Goal: Task Accomplishment & Management: Manage account settings

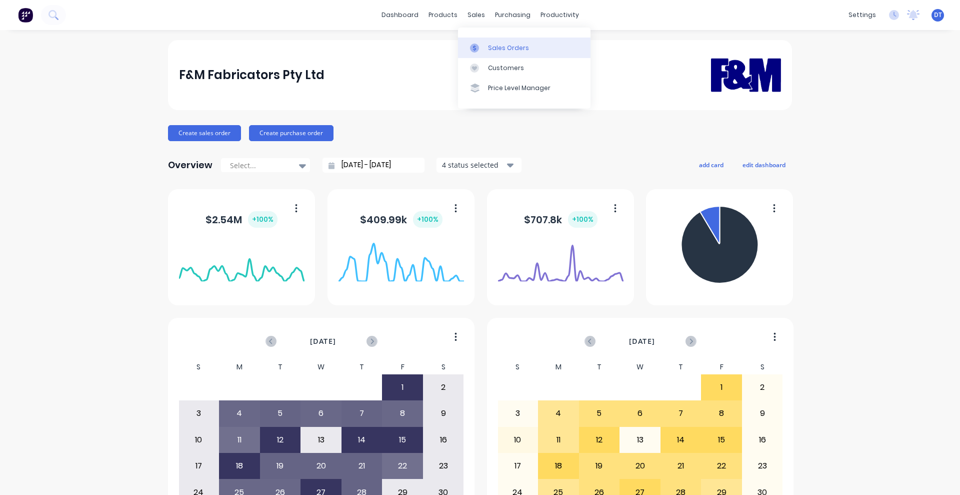
click at [479, 46] on icon at bounding box center [474, 48] width 9 height 9
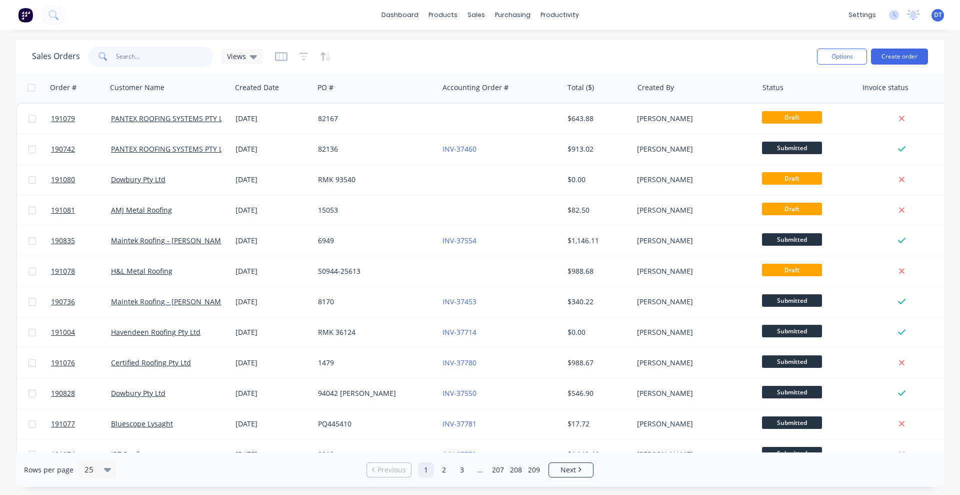
click at [173, 58] on input "text" at bounding box center [165, 57] width 98 height 20
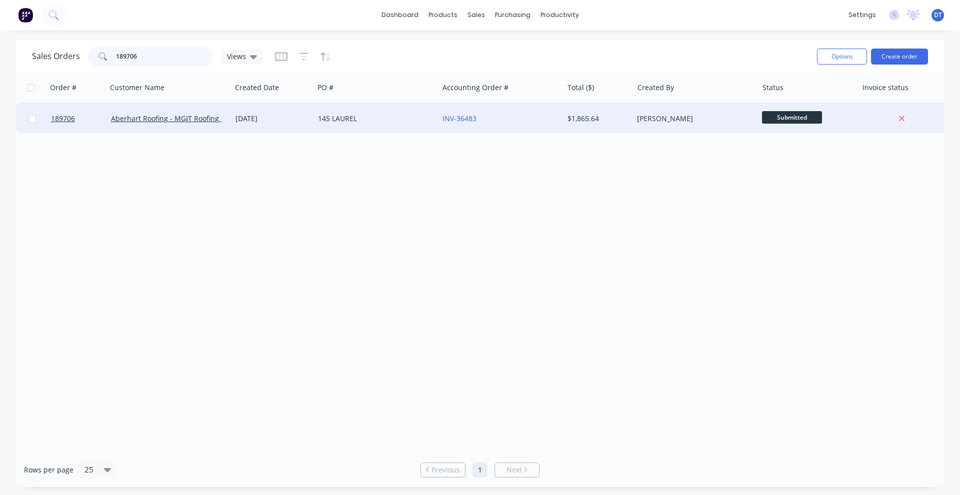
type input "189706"
click at [411, 123] on div "145 LAUREL" at bounding box center [373, 119] width 111 height 10
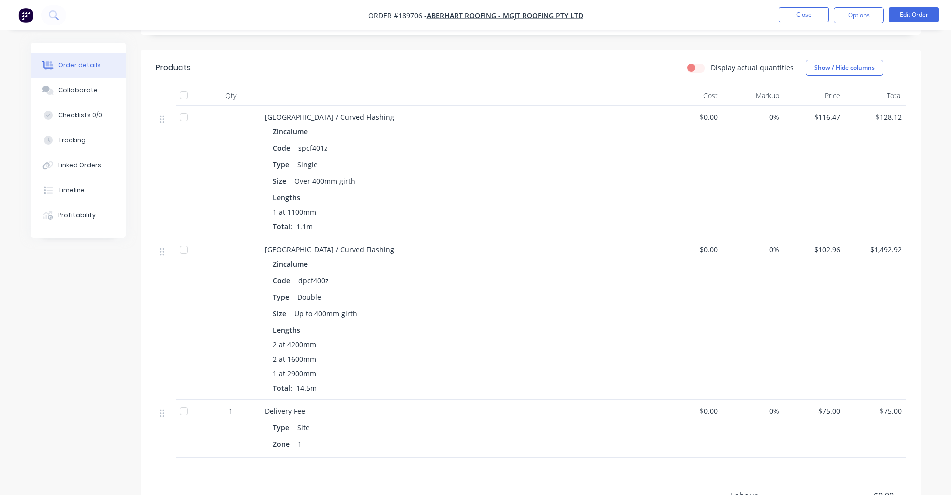
scroll to position [250, 0]
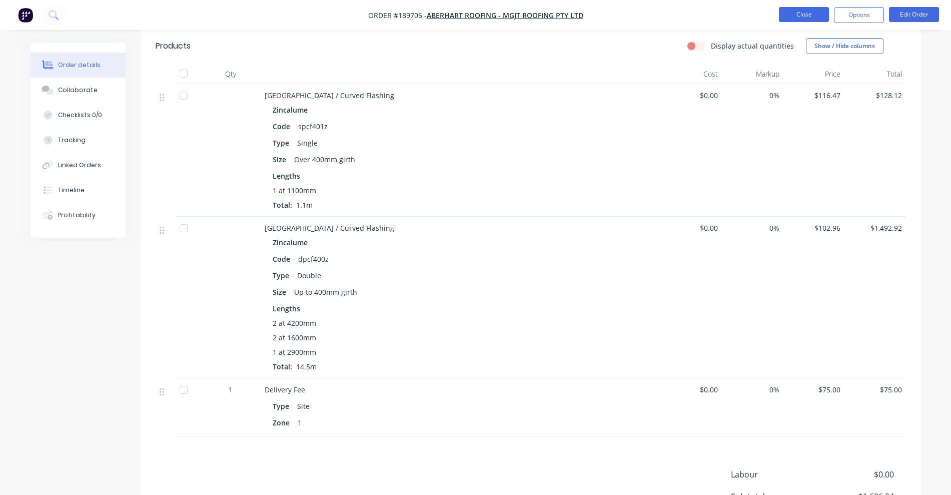
click at [806, 16] on button "Close" at bounding box center [804, 14] width 50 height 15
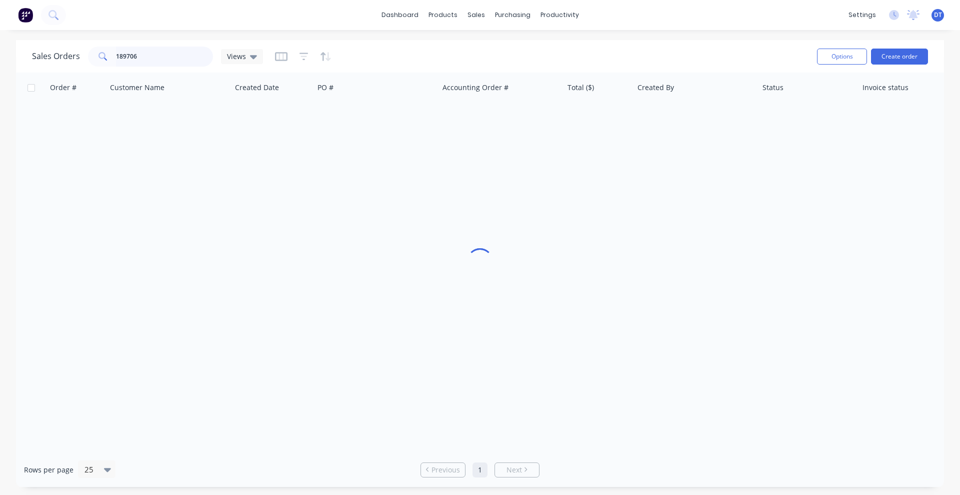
click at [65, 51] on div "Sales Orders 189706 Views" at bounding box center [147, 57] width 231 height 20
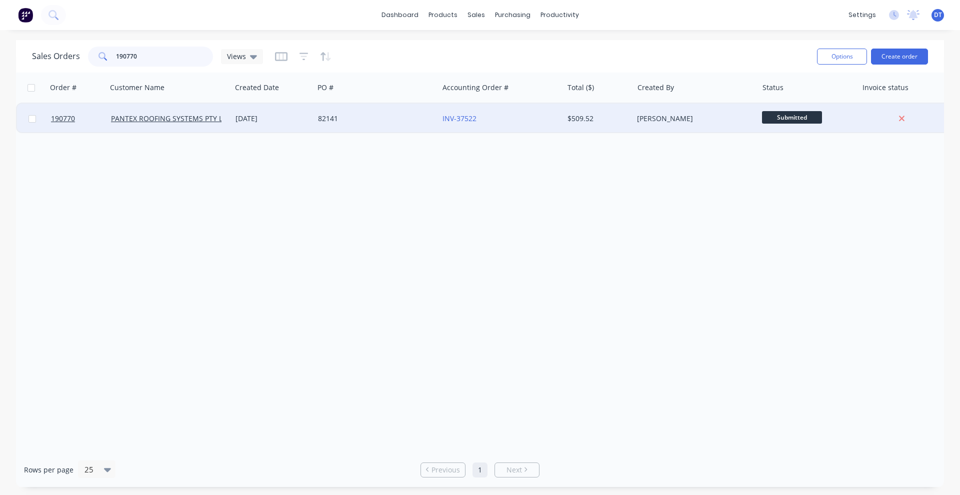
type input "190770"
click at [435, 119] on div "82141" at bounding box center [376, 119] width 117 height 10
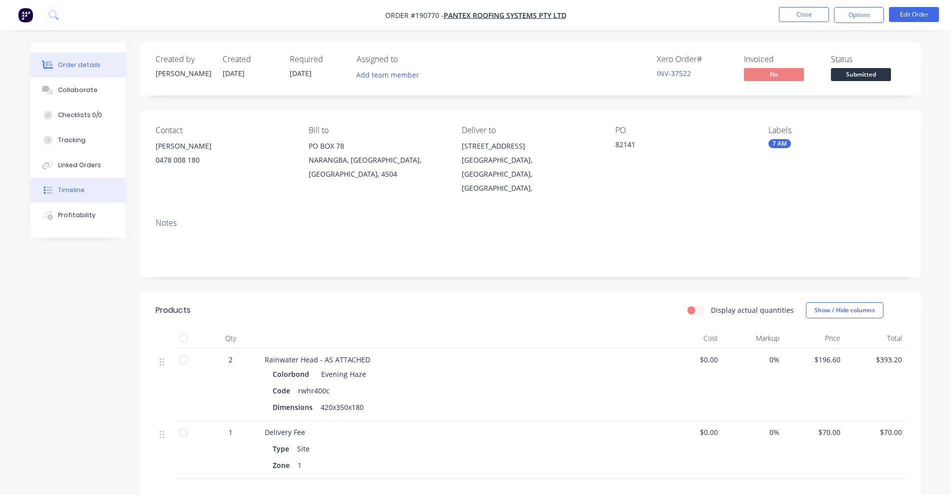
click at [74, 187] on div "Timeline" at bounding box center [71, 190] width 27 height 9
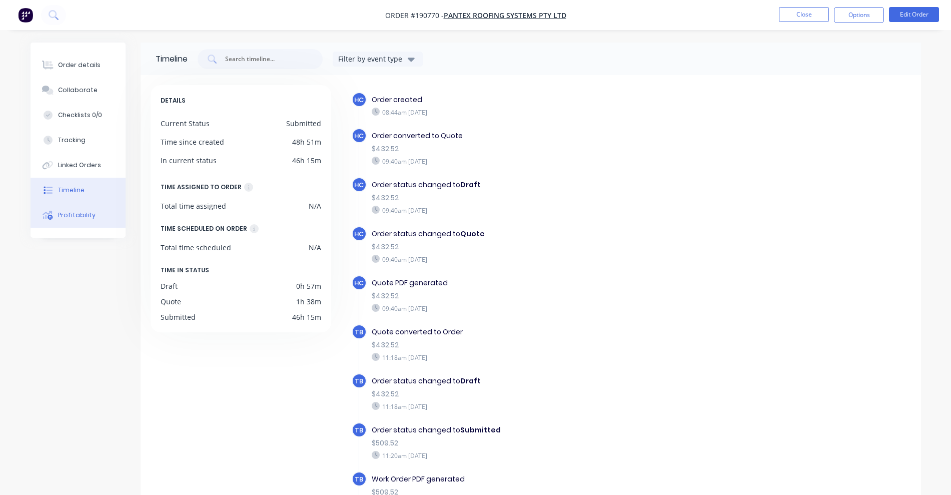
click at [65, 224] on button "Profitability" at bounding box center [78, 215] width 95 height 25
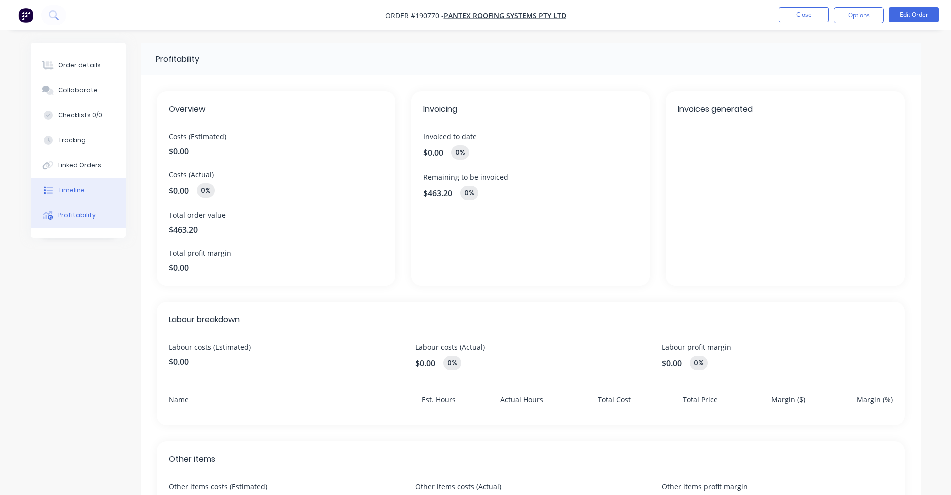
click at [88, 192] on button "Timeline" at bounding box center [78, 190] width 95 height 25
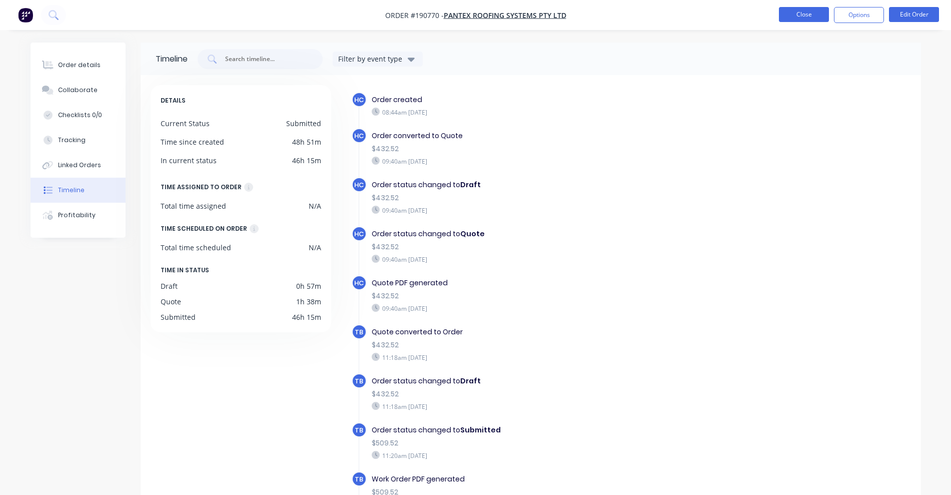
click at [799, 17] on button "Close" at bounding box center [804, 14] width 50 height 15
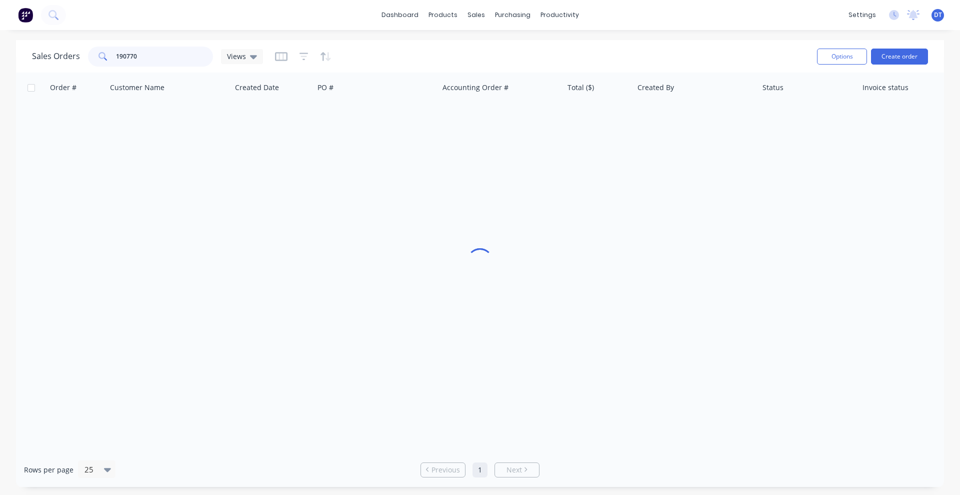
drag, startPoint x: 93, startPoint y: 55, endPoint x: 87, endPoint y: 55, distance: 6.5
click at [87, 55] on div "Sales Orders 190770 Views" at bounding box center [147, 57] width 231 height 20
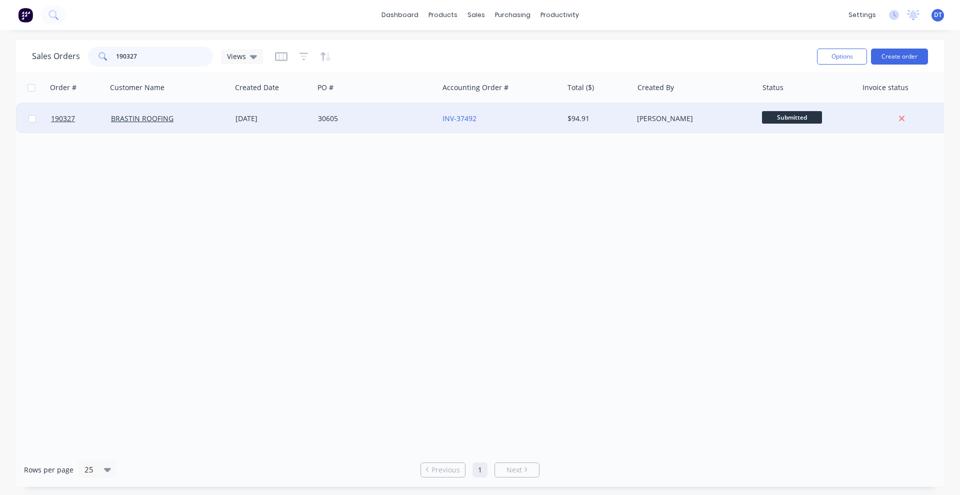
type input "190327"
click at [385, 124] on div "30605" at bounding box center [376, 119] width 125 height 30
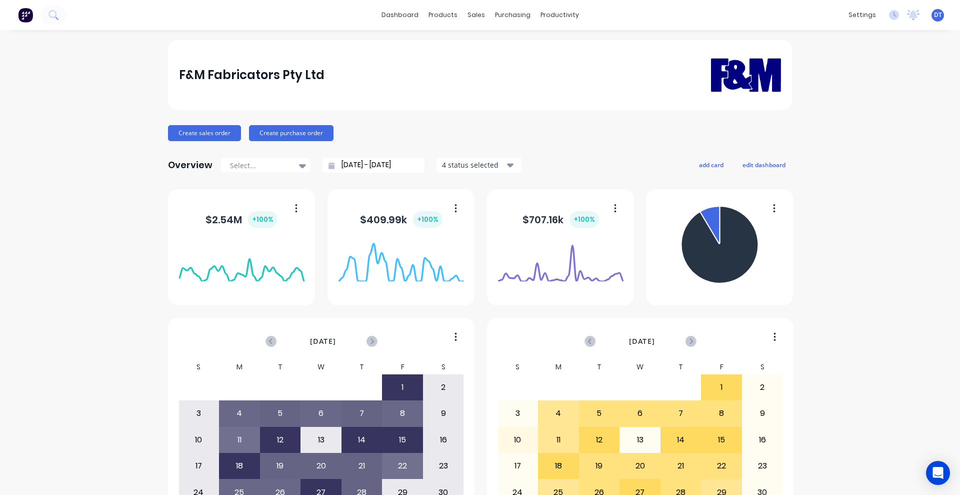
drag, startPoint x: 266, startPoint y: 222, endPoint x: 521, endPoint y: 47, distance: 309.3
click at [572, 85] on div "F&M Fabricators Pty Ltd" at bounding box center [480, 75] width 603 height 63
click at [483, 47] on div at bounding box center [477, 48] width 15 height 9
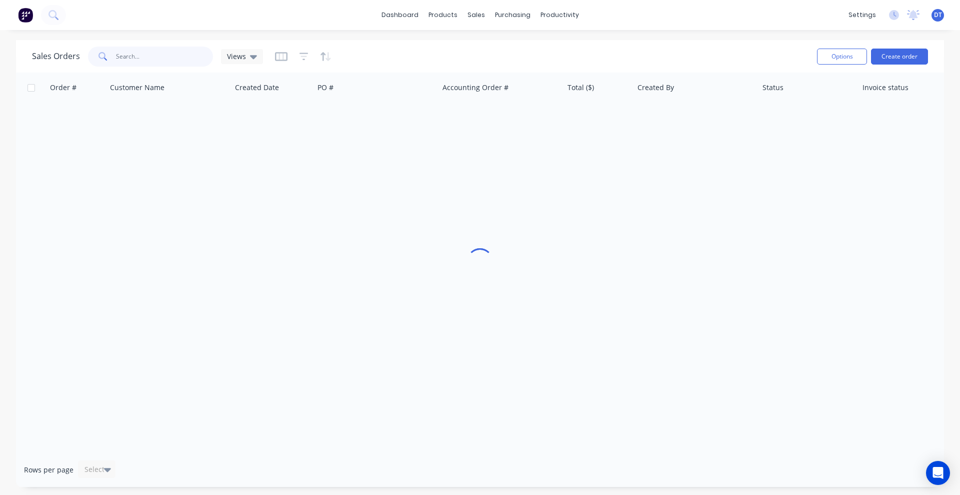
click at [143, 62] on input "text" at bounding box center [165, 57] width 98 height 20
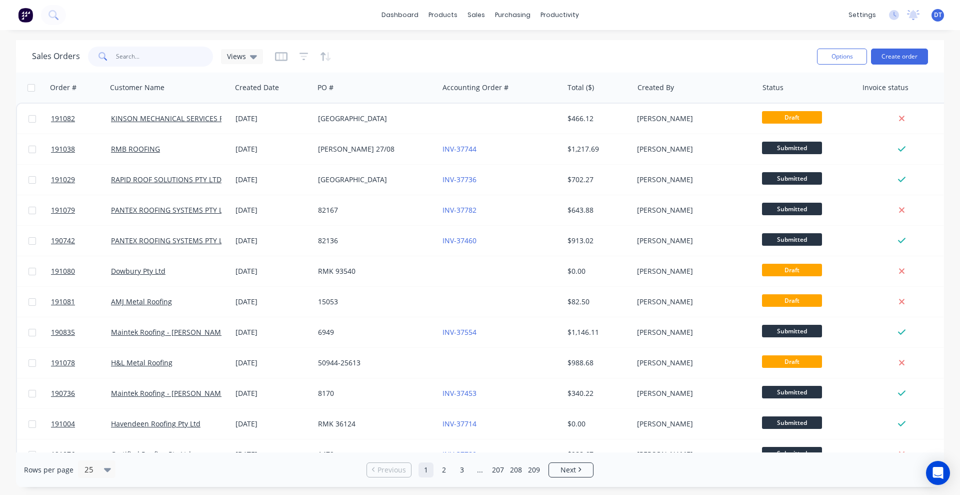
click at [143, 62] on input "text" at bounding box center [165, 57] width 98 height 20
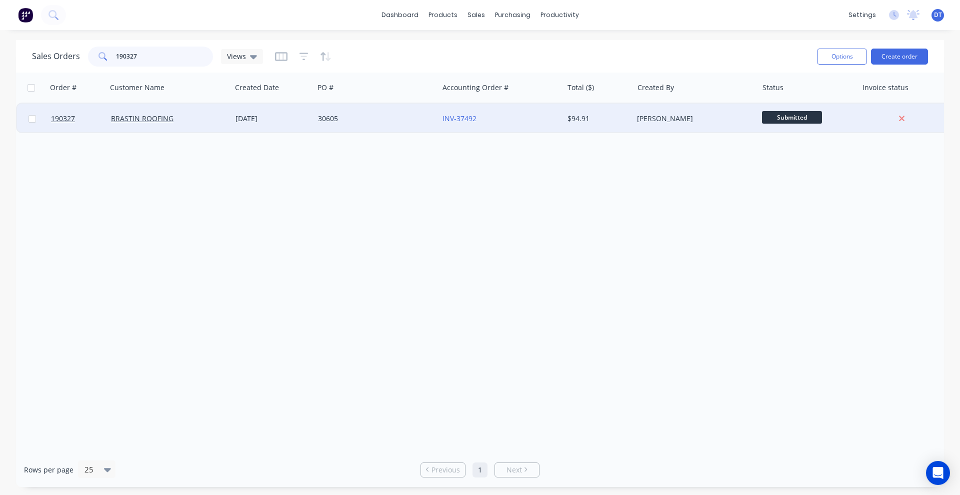
type input "190327"
click at [211, 127] on div "BRASTIN ROOFING" at bounding box center [169, 119] width 125 height 30
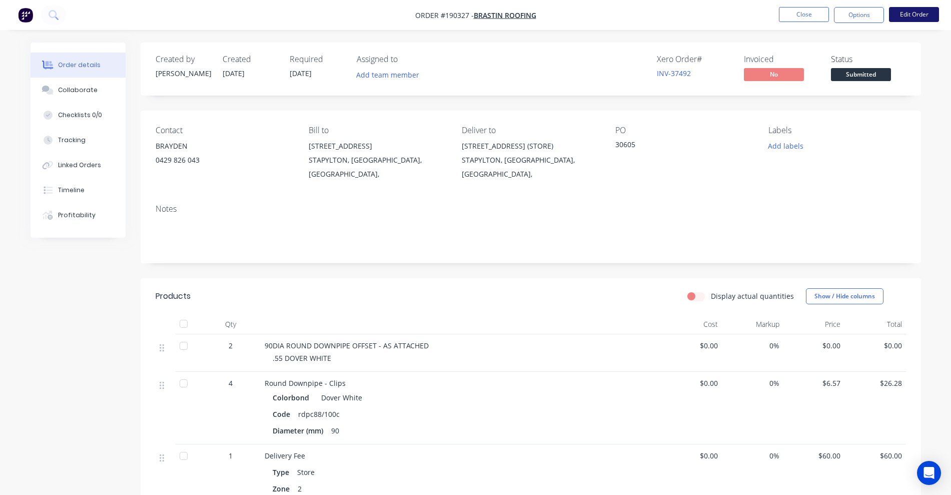
click at [926, 17] on button "Edit Order" at bounding box center [914, 14] width 50 height 15
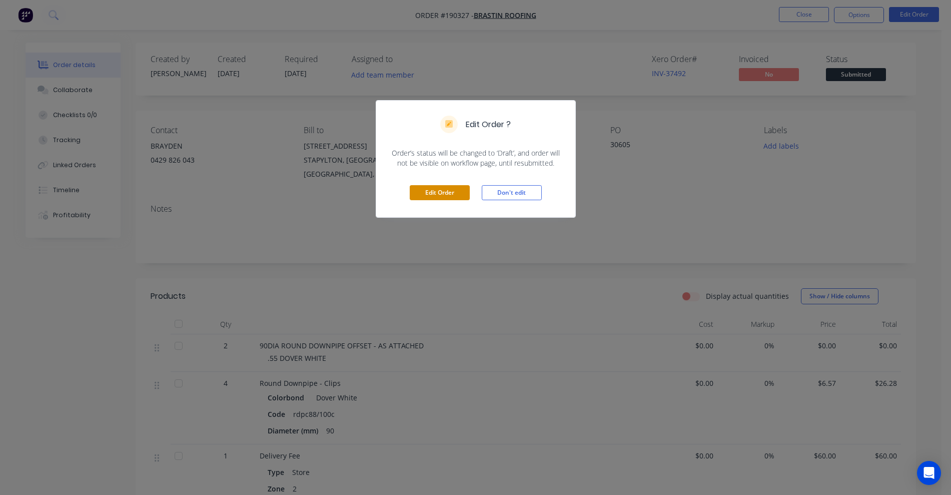
click at [441, 196] on button "Edit Order" at bounding box center [440, 192] width 60 height 15
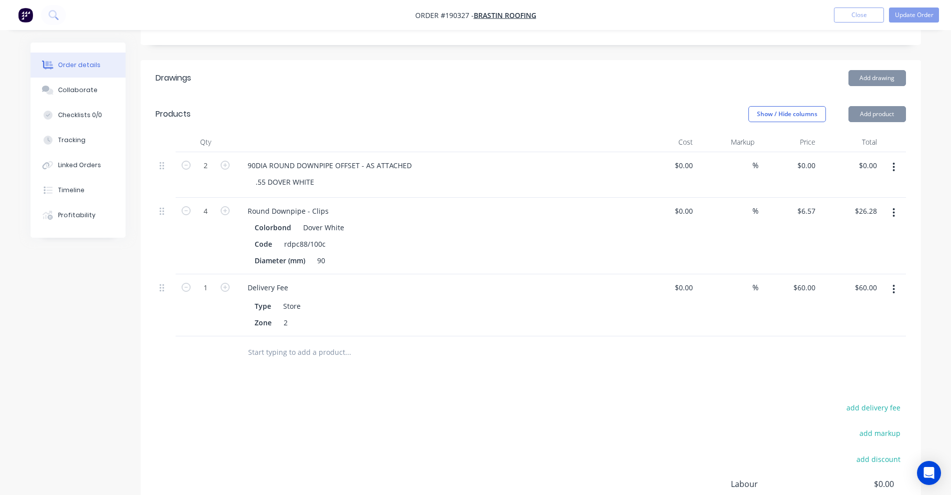
scroll to position [313, 0]
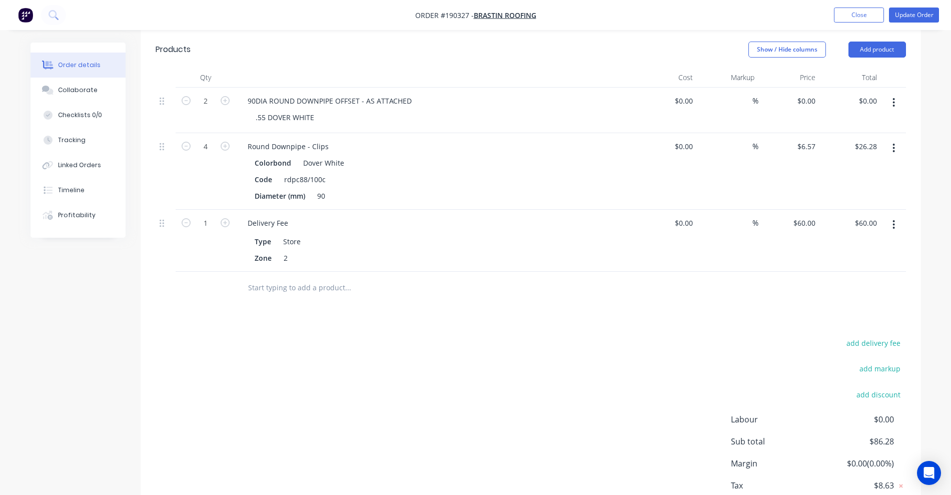
click at [893, 97] on icon "button" at bounding box center [893, 102] width 3 height 11
click at [860, 182] on div "Delete" at bounding box center [858, 189] width 77 height 15
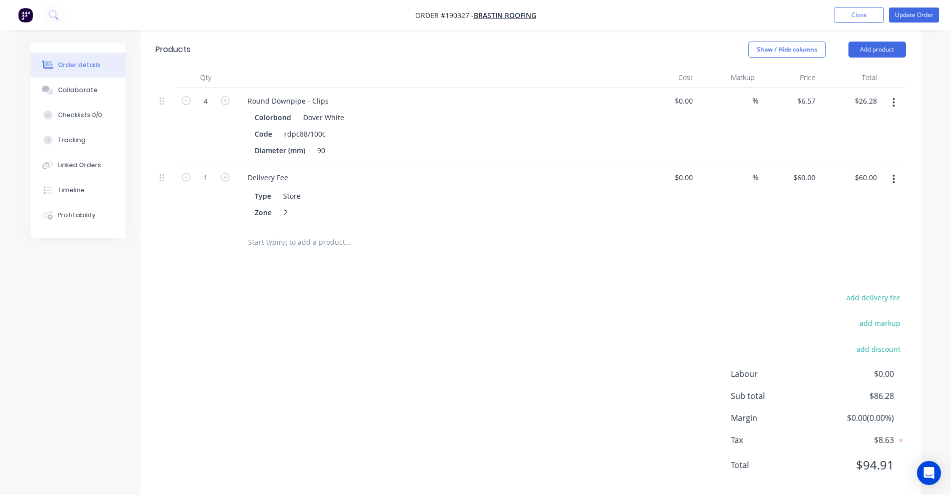
click at [292, 232] on input "text" at bounding box center [348, 242] width 200 height 20
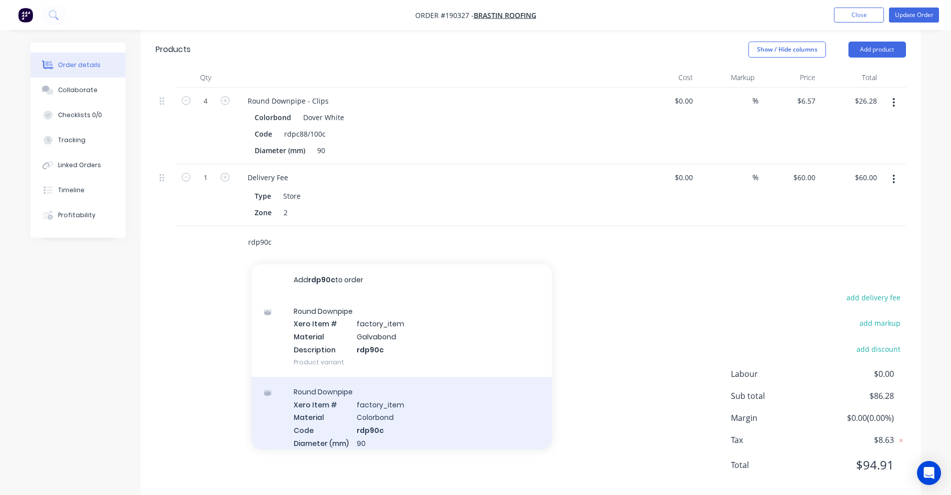
type input "rdp90c"
click at [435, 407] on div "Round Downpipe Xero Item # factory_item Material Colorbond Code rdp90c Diameter…" at bounding box center [402, 424] width 300 height 94
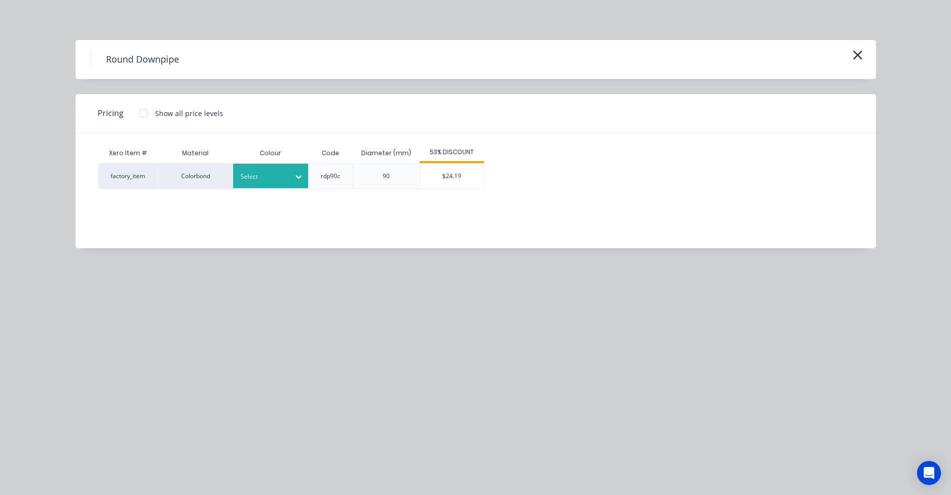
click at [278, 175] on div at bounding box center [263, 176] width 45 height 11
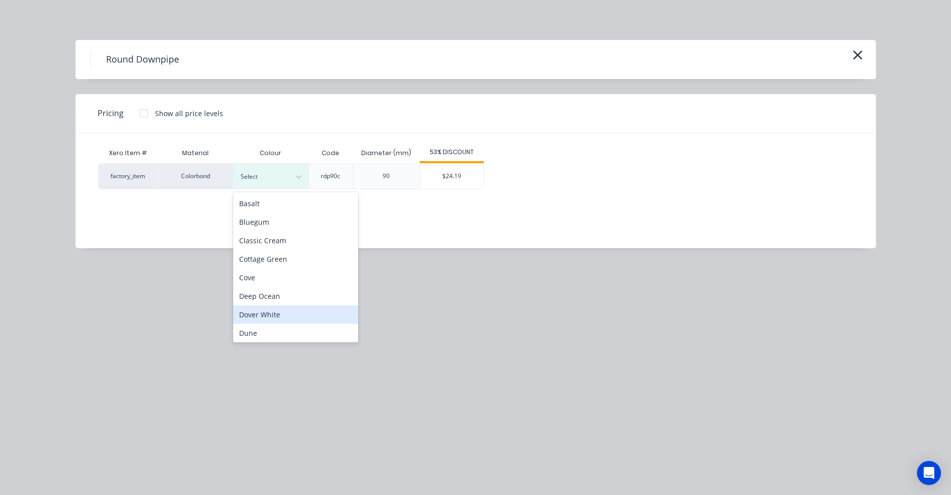
click at [273, 316] on div "Dover White" at bounding box center [295, 314] width 125 height 19
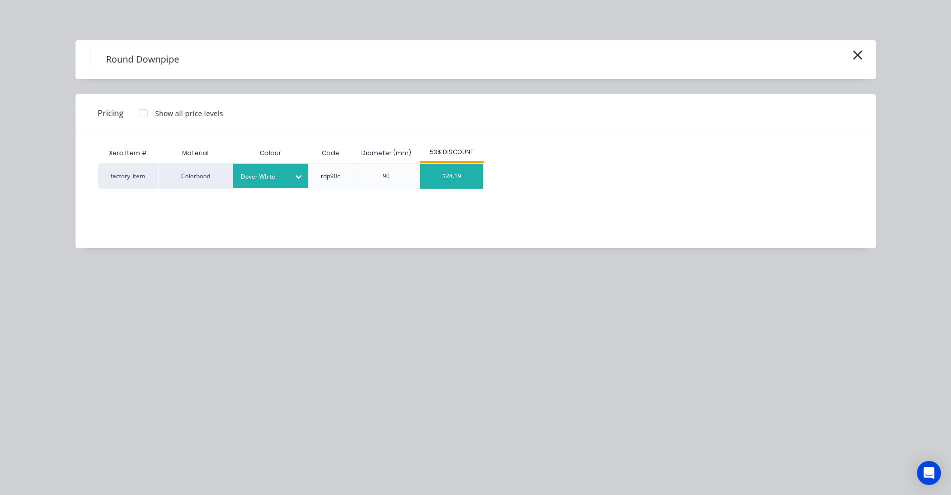
click at [432, 180] on div "$24.19" at bounding box center [451, 176] width 63 height 25
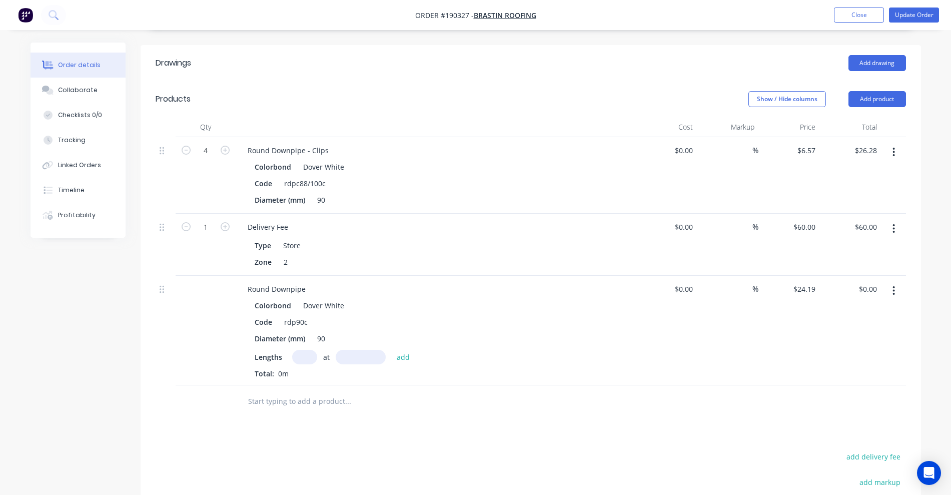
scroll to position [250, 0]
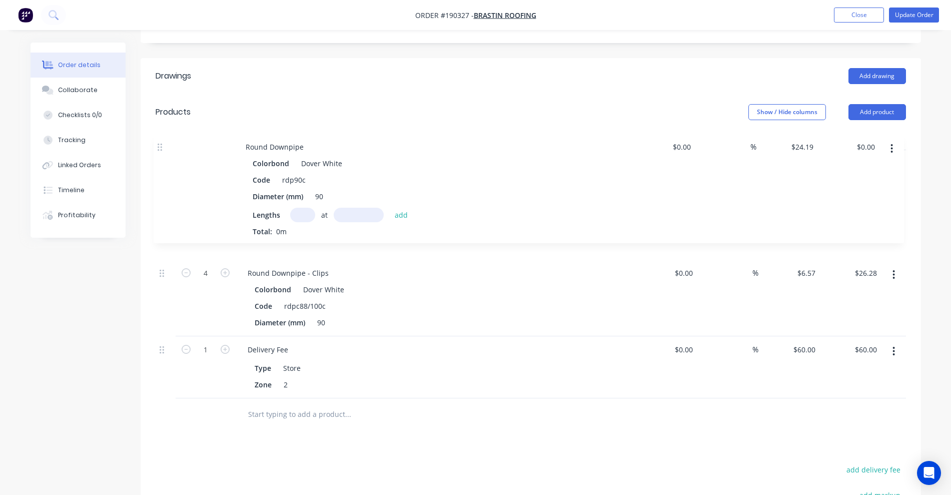
drag, startPoint x: 160, startPoint y: 293, endPoint x: 160, endPoint y: 133, distance: 160.0
click at [160, 133] on div "Qty Cost Markup Price Total 4 Round Downpipe - Clips Colorbond Dover White Code…" at bounding box center [531, 264] width 750 height 268
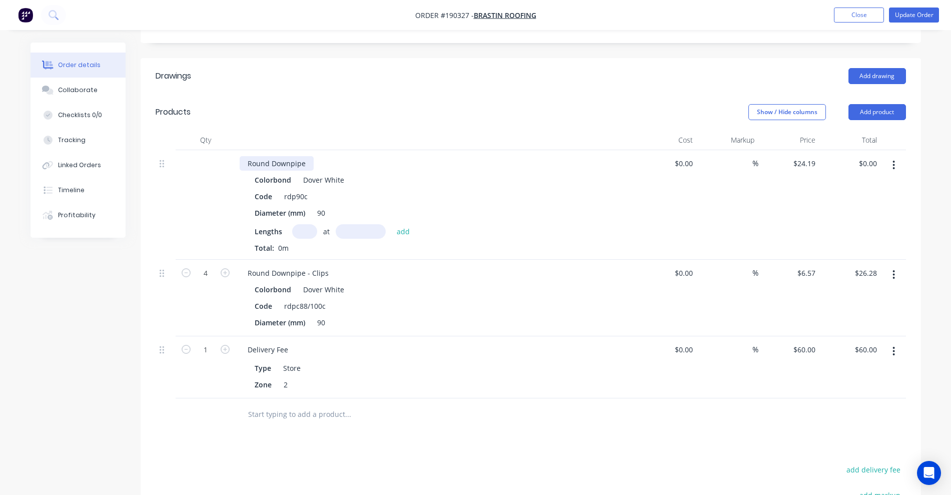
click at [306, 156] on div "Round Downpipe" at bounding box center [277, 163] width 74 height 15
drag, startPoint x: 311, startPoint y: 218, endPoint x: 309, endPoint y: 211, distance: 7.2
click at [311, 224] on input "text" at bounding box center [304, 231] width 25 height 15
type input "2"
type input "4500"
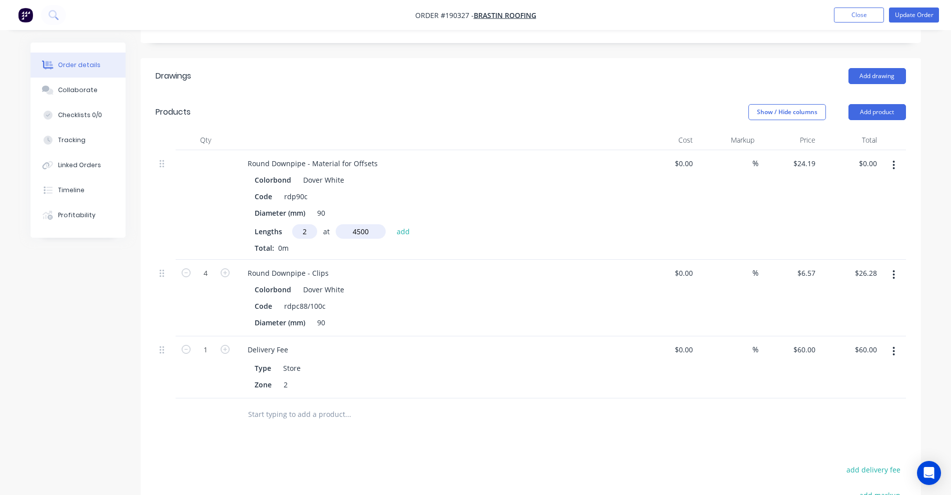
click at [392, 224] on button "add" at bounding box center [404, 231] width 24 height 14
type input "$217.71"
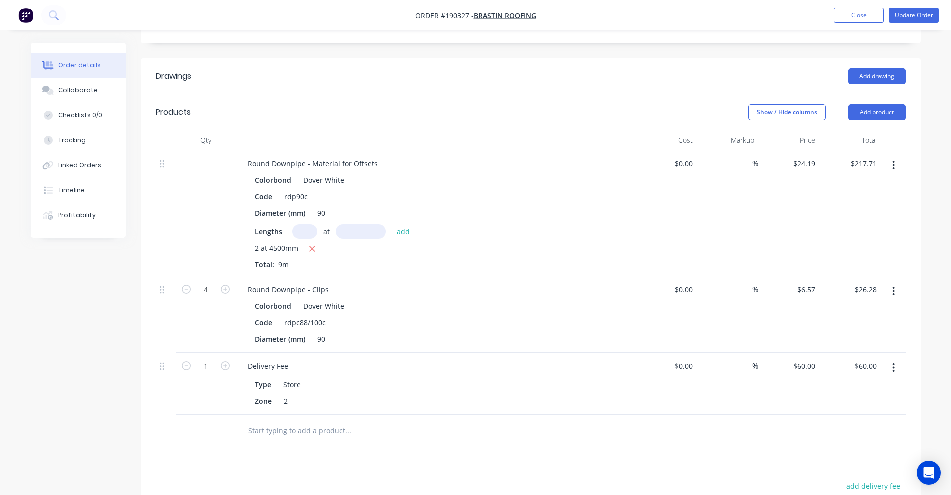
click at [272, 421] on input "text" at bounding box center [348, 431] width 200 height 20
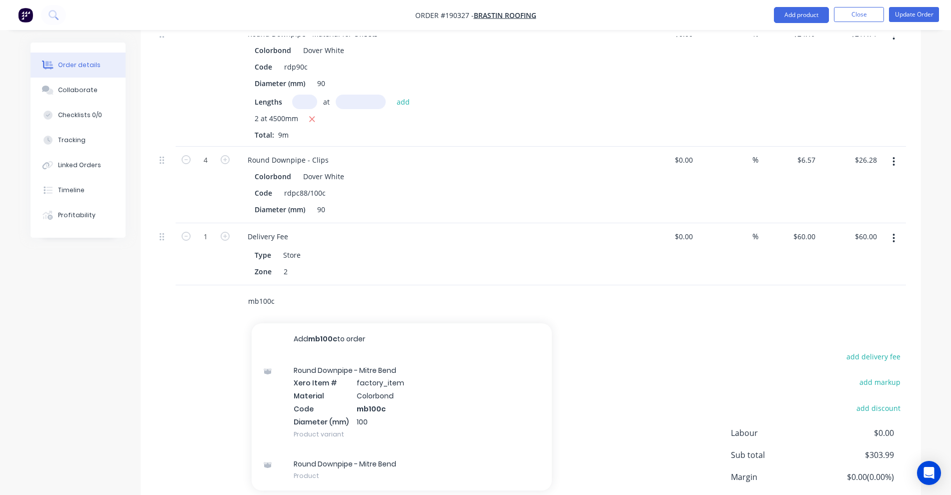
scroll to position [438, 0]
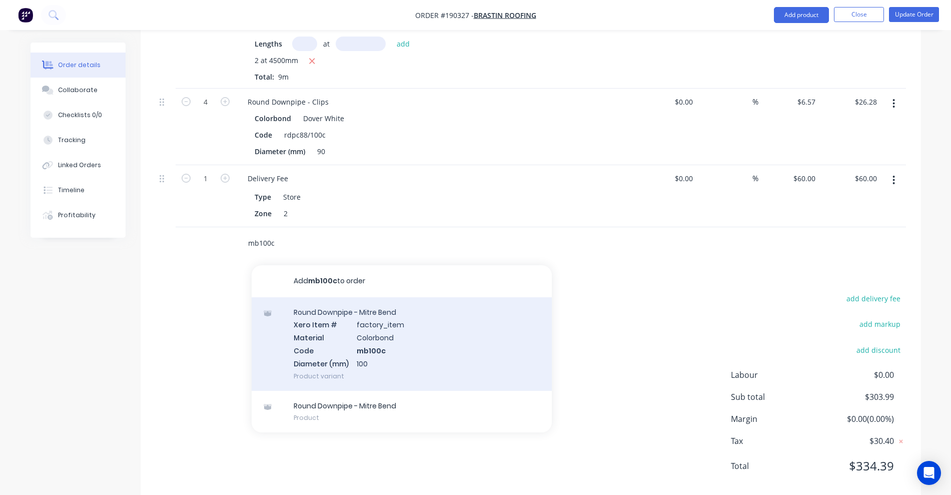
type input "mb100c"
click at [407, 331] on div "Round Downpipe - Mitre Bend Xero Item # factory_item Material Colorbond Code mb…" at bounding box center [402, 344] width 300 height 94
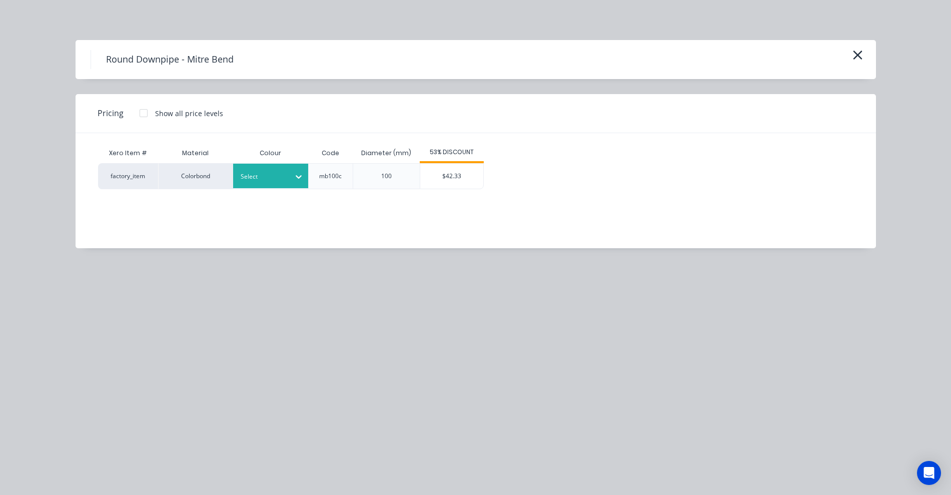
click at [277, 173] on div at bounding box center [263, 176] width 45 height 11
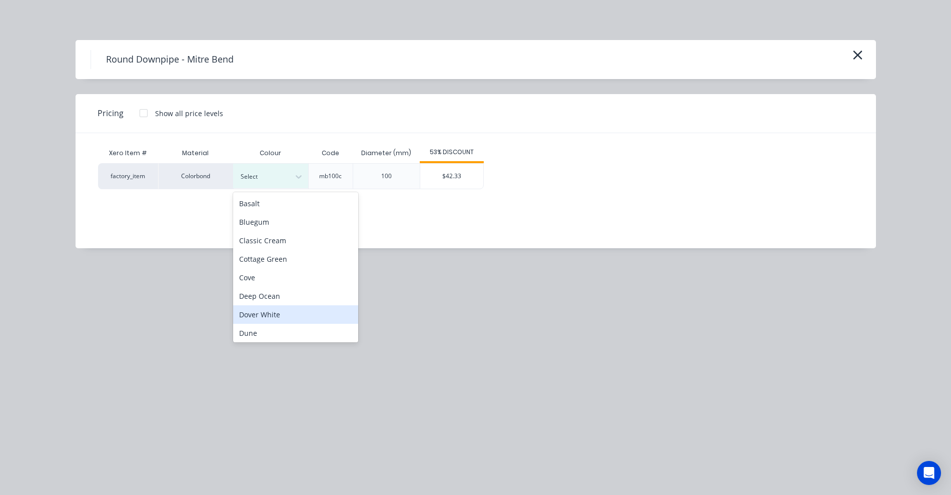
click at [279, 308] on div "Dover White" at bounding box center [295, 314] width 125 height 19
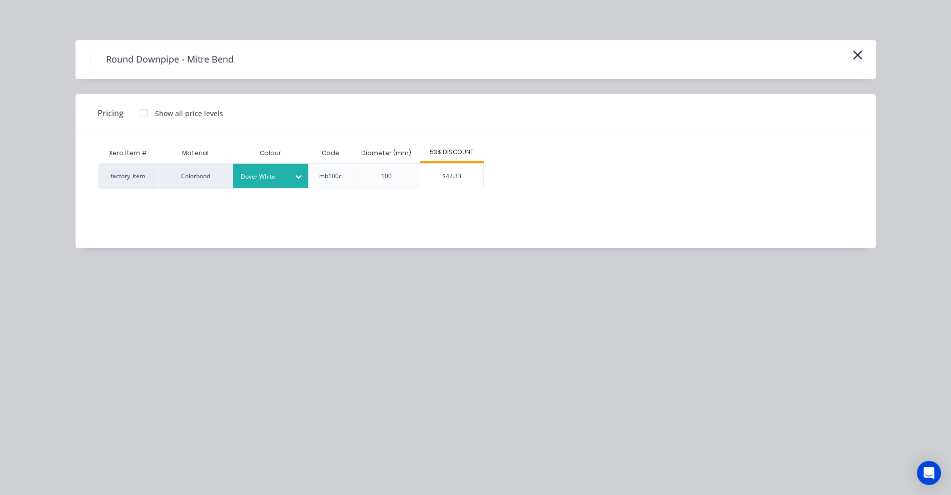
click at [442, 175] on div "$42.33" at bounding box center [451, 176] width 63 height 25
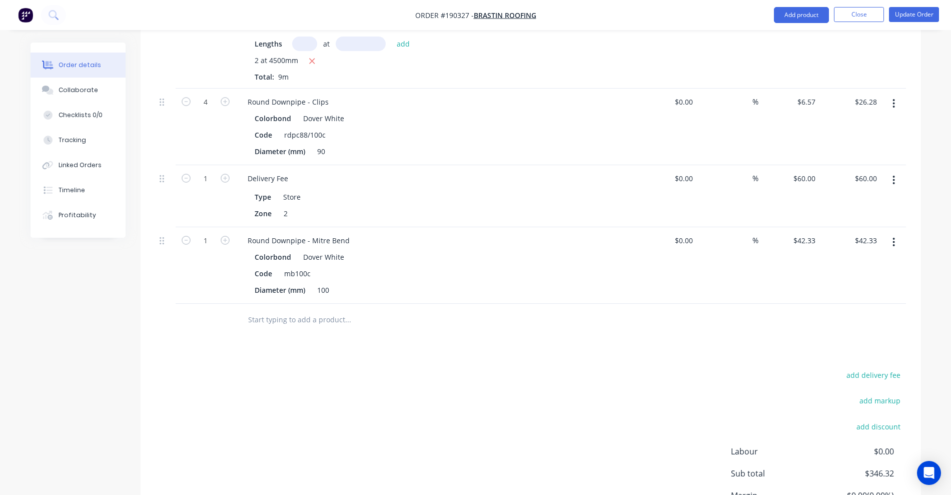
scroll to position [313, 0]
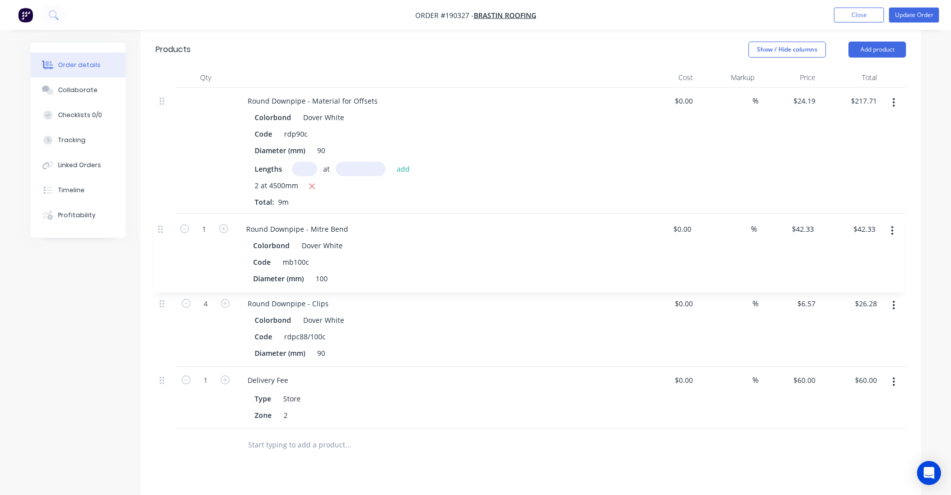
drag, startPoint x: 164, startPoint y: 352, endPoint x: 164, endPoint y: 206, distance: 145.5
click at [164, 206] on div "Round Downpipe - Material for Offsets Colorbond Dover White Code rdp90c Diamete…" at bounding box center [531, 258] width 750 height 341
click at [221, 222] on icon "button" at bounding box center [225, 226] width 9 height 9
type input "2"
type input "$84.66"
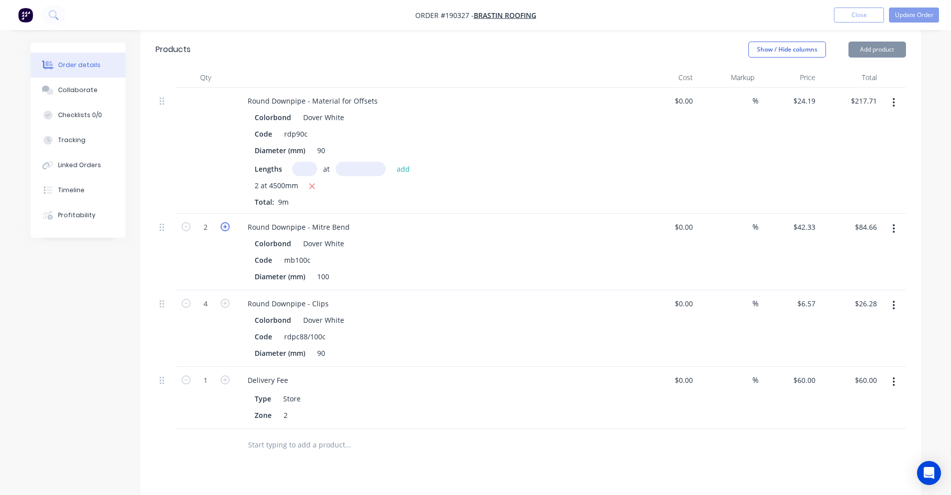
click at [221, 222] on icon "button" at bounding box center [225, 226] width 9 height 9
type input "3"
type input "$126.99"
click at [221, 222] on icon "button" at bounding box center [225, 226] width 9 height 9
type input "4"
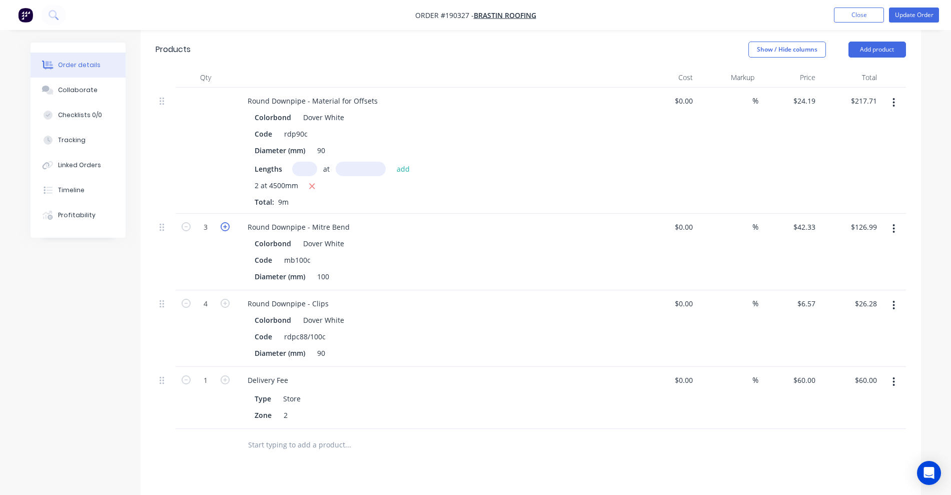
type input "$169.32"
drag, startPoint x: 317, startPoint y: 262, endPoint x: 326, endPoint y: 262, distance: 9.0
click at [326, 269] on div "100" at bounding box center [323, 276] width 20 height 15
click at [540, 253] on div "Code mb100c" at bounding box center [434, 260] width 366 height 15
click at [81, 214] on div "Profitability" at bounding box center [77, 215] width 38 height 9
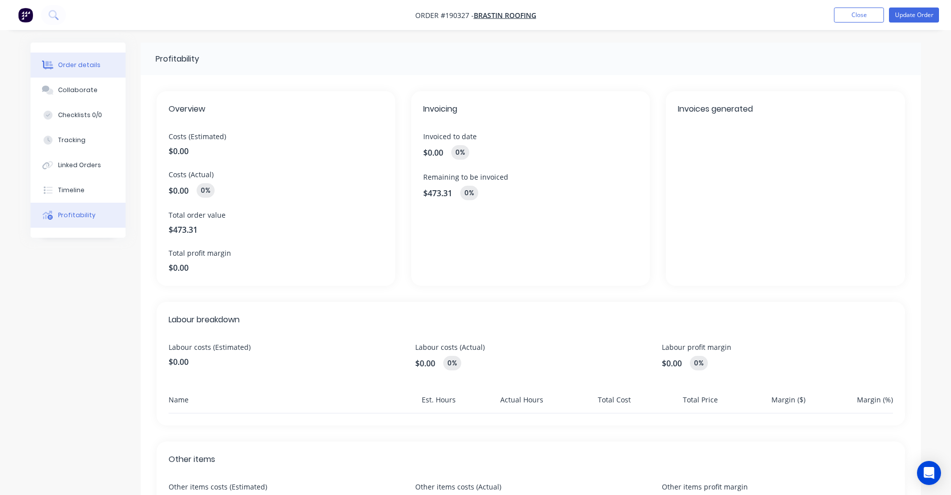
click at [99, 72] on button "Order details" at bounding box center [78, 65] width 95 height 25
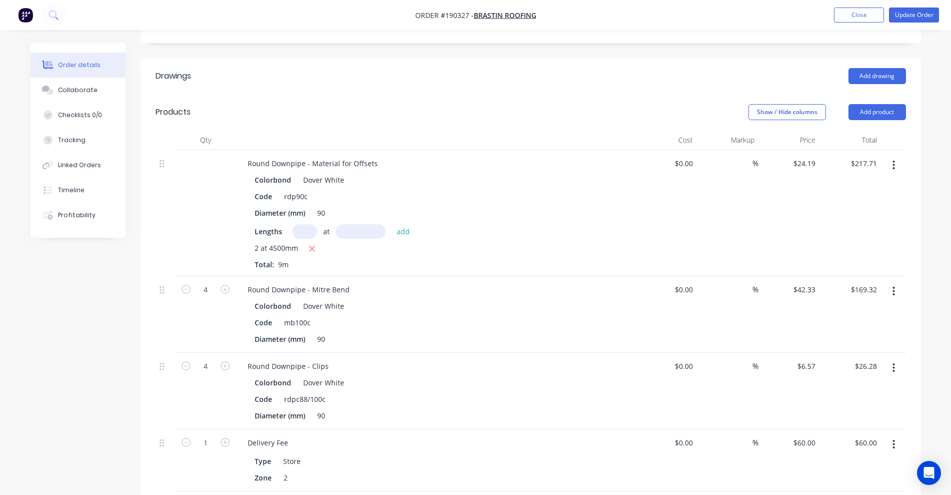
scroll to position [188, 0]
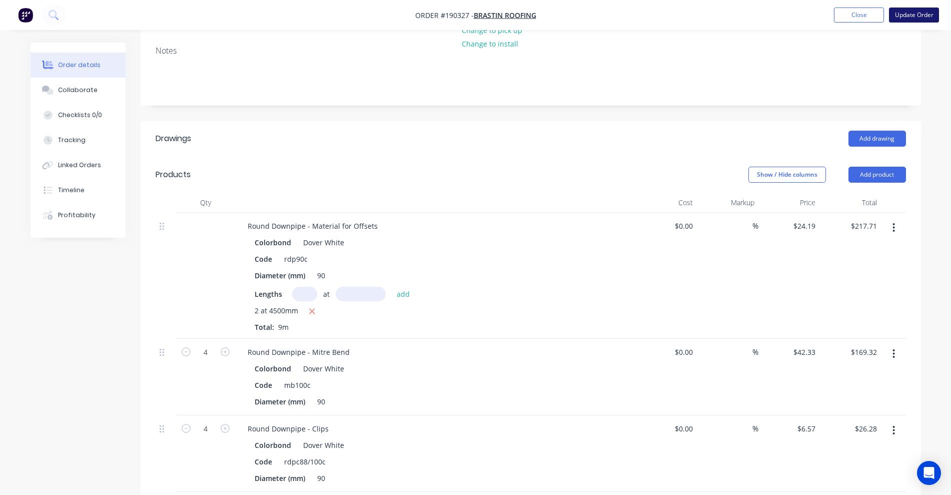
click at [909, 19] on button "Update Order" at bounding box center [914, 15] width 50 height 15
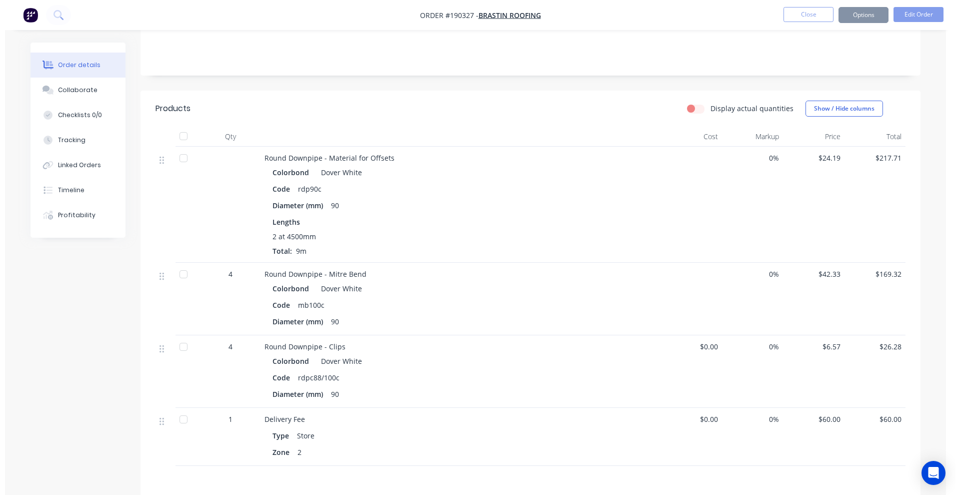
scroll to position [0, 0]
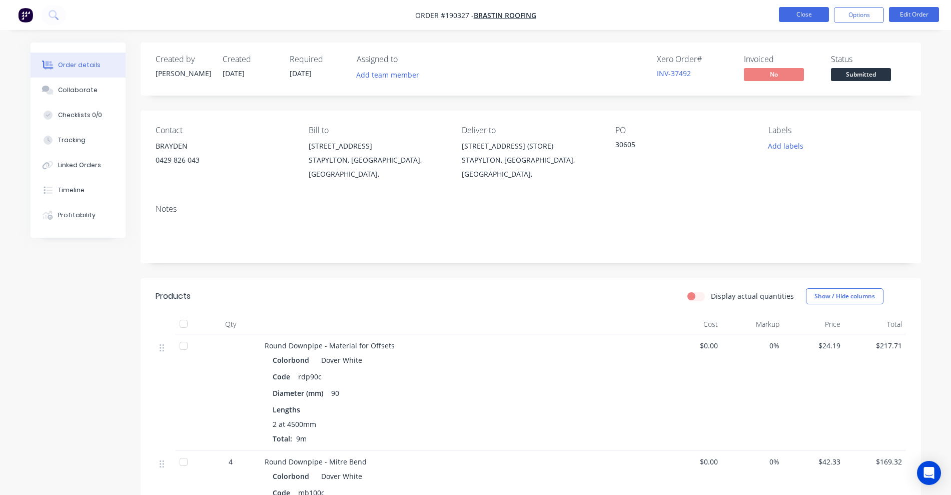
click at [798, 11] on button "Close" at bounding box center [804, 14] width 50 height 15
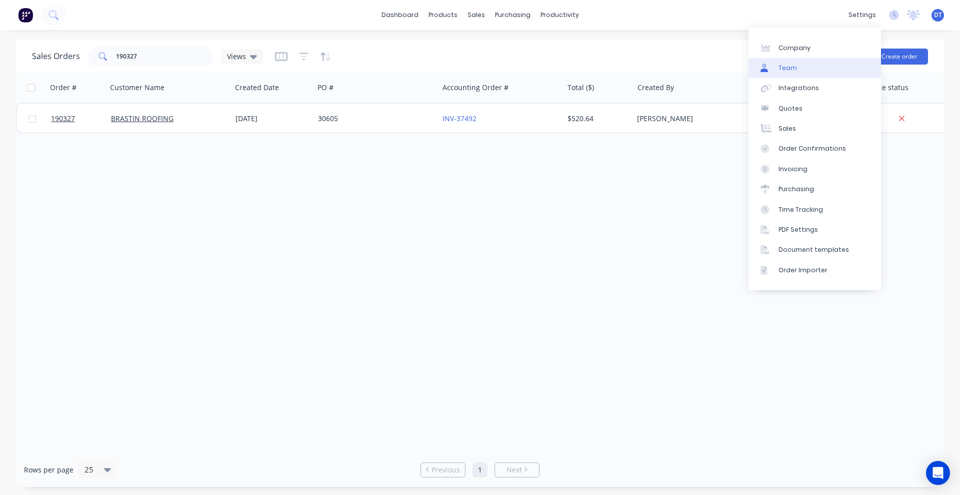
click at [794, 64] on div "Team" at bounding box center [788, 68] width 19 height 9
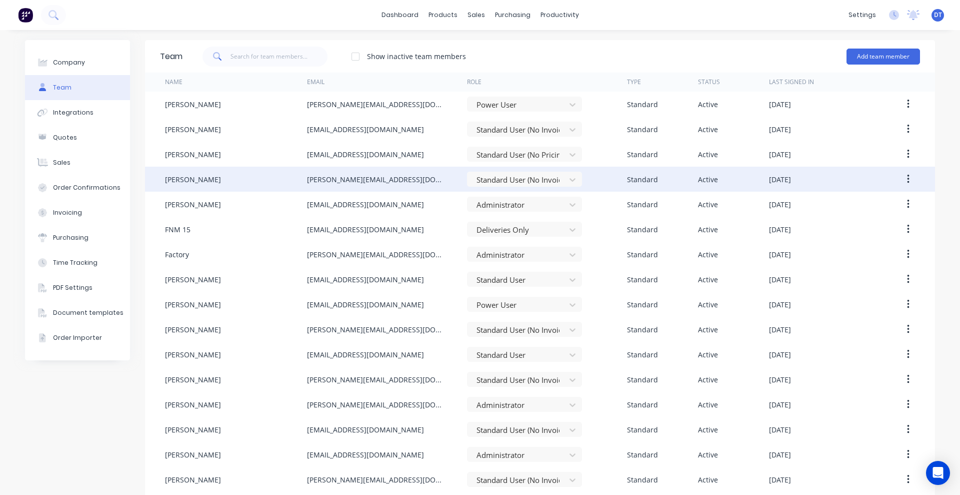
click at [907, 174] on icon "button" at bounding box center [908, 179] width 3 height 11
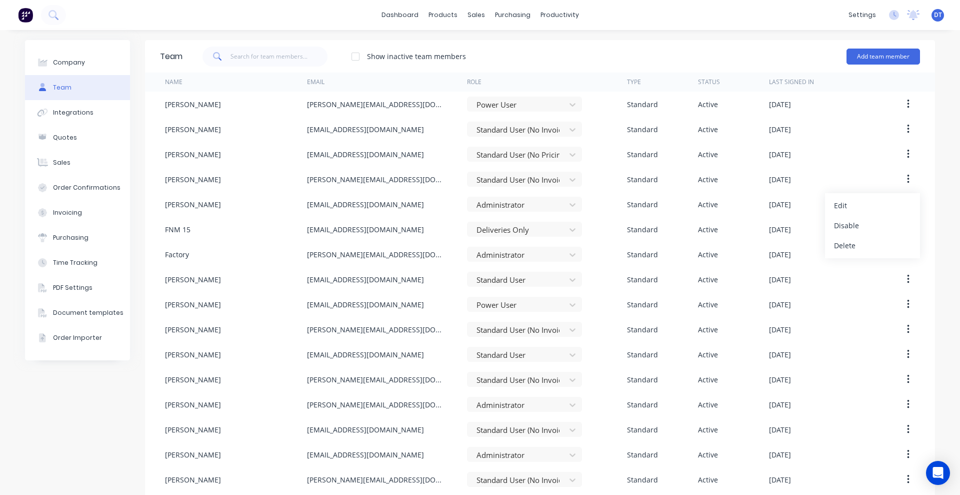
click at [524, 54] on div "Show inactive team members Add team member" at bounding box center [552, 57] width 738 height 30
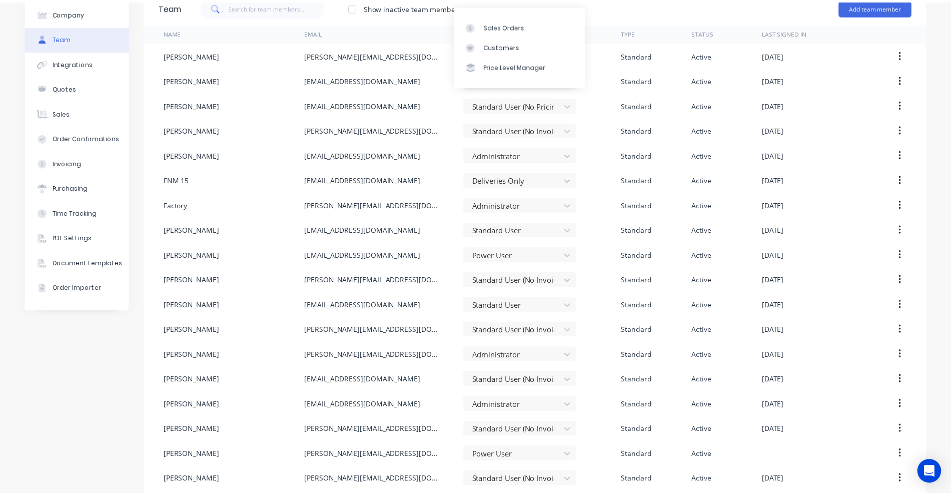
scroll to position [107, 0]
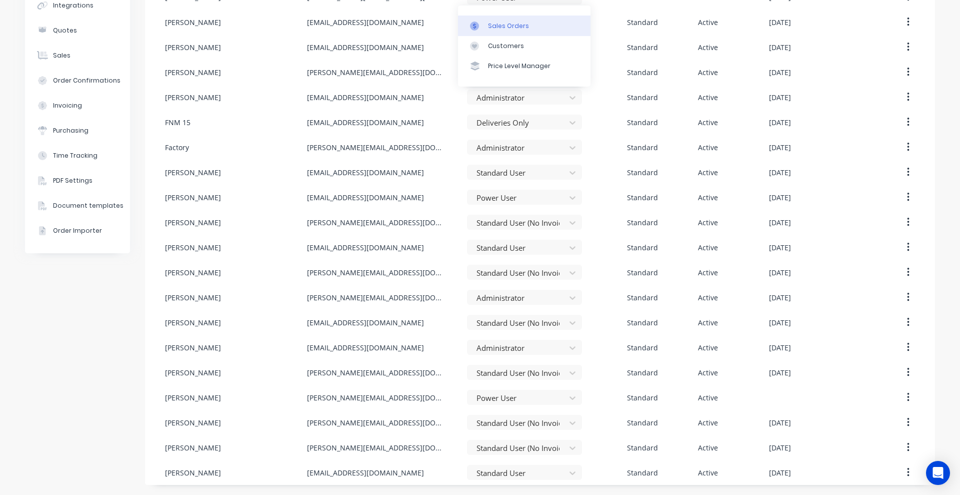
click at [496, 34] on link "Sales Orders" at bounding box center [524, 26] width 133 height 20
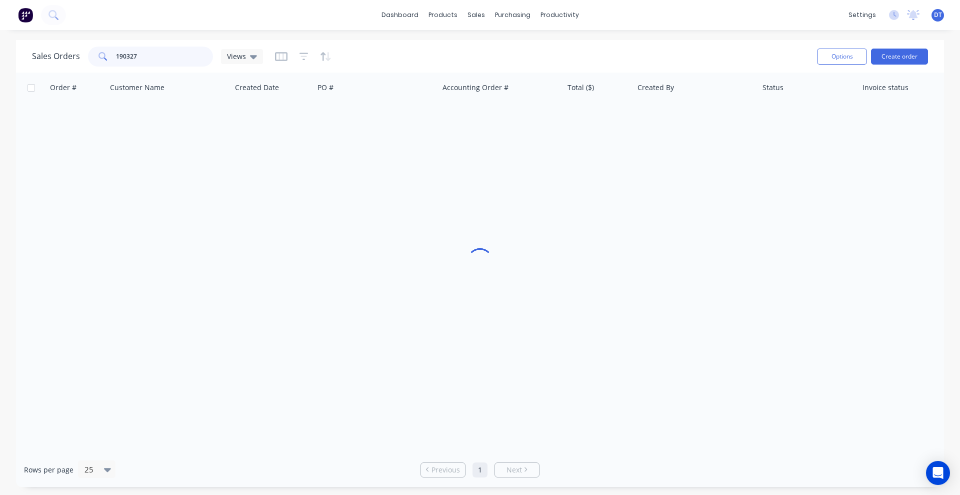
drag, startPoint x: 160, startPoint y: 56, endPoint x: 66, endPoint y: 67, distance: 94.2
click at [66, 67] on div "Sales Orders 190327 Views" at bounding box center [420, 56] width 777 height 25
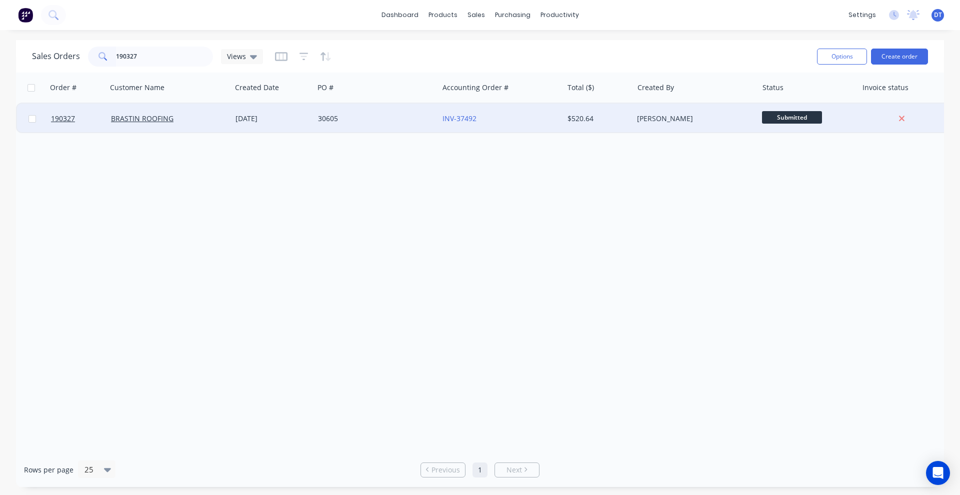
click at [218, 130] on div "BRASTIN ROOFING" at bounding box center [169, 119] width 125 height 30
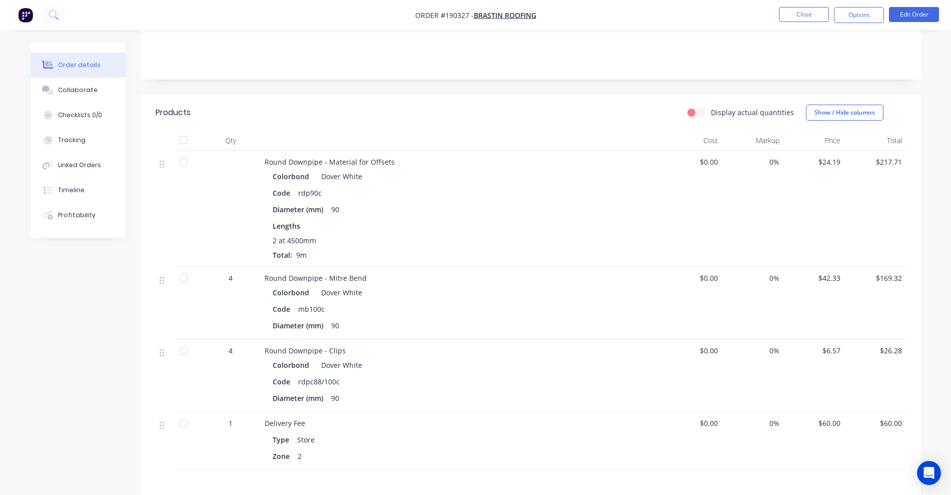
scroll to position [188, 0]
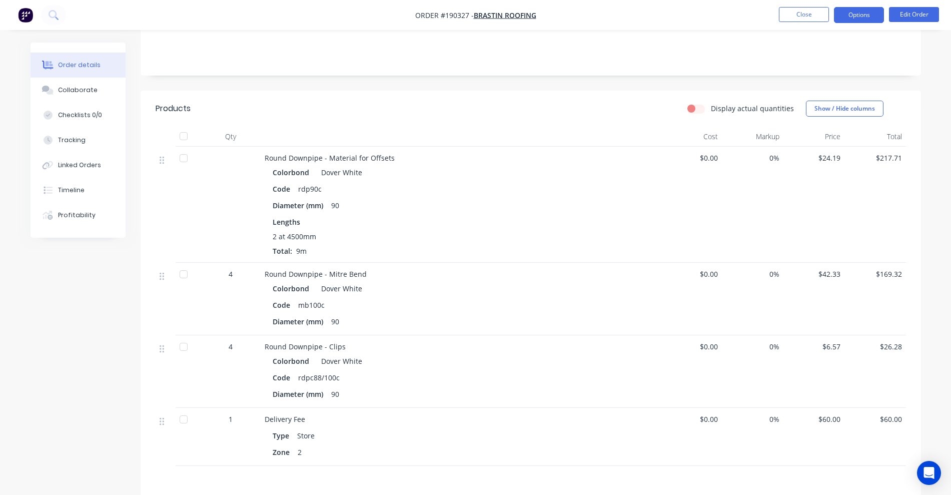
click at [865, 18] on button "Options" at bounding box center [859, 15] width 50 height 16
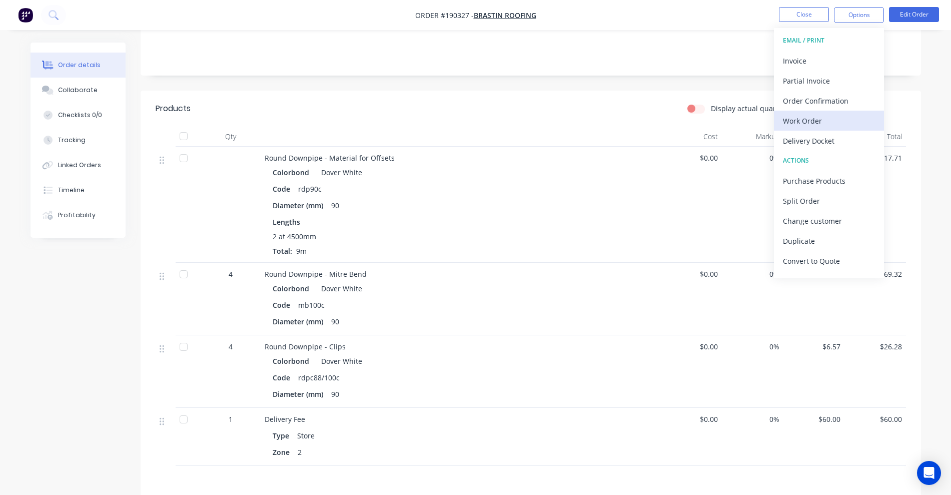
click at [821, 117] on div "Work Order" at bounding box center [829, 121] width 92 height 15
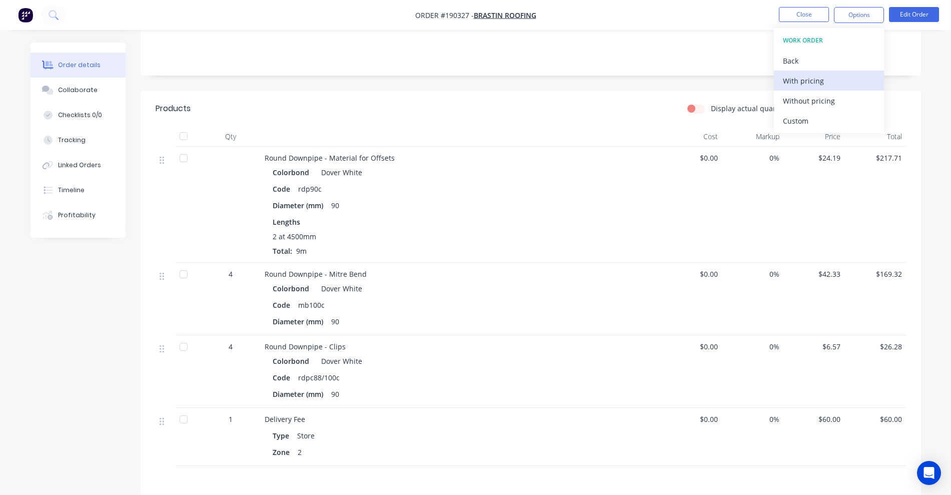
click at [819, 86] on div "With pricing" at bounding box center [829, 81] width 92 height 15
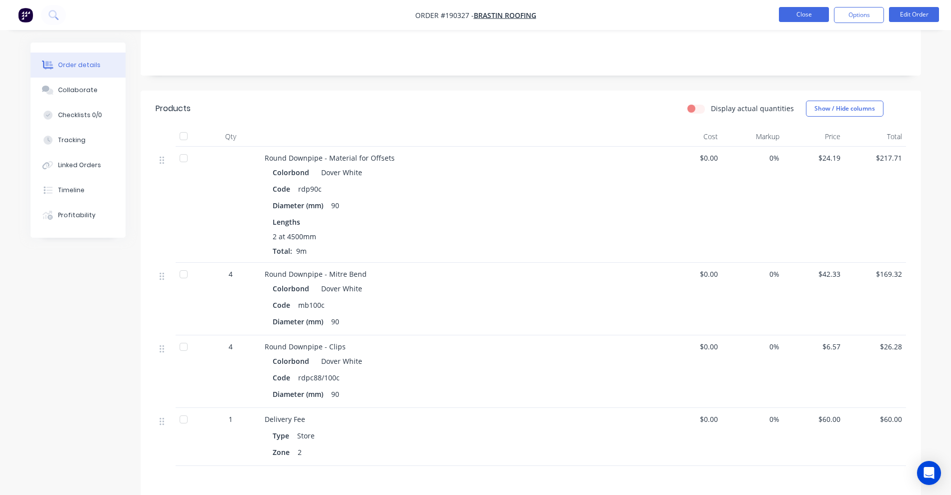
click at [804, 14] on button "Close" at bounding box center [804, 14] width 50 height 15
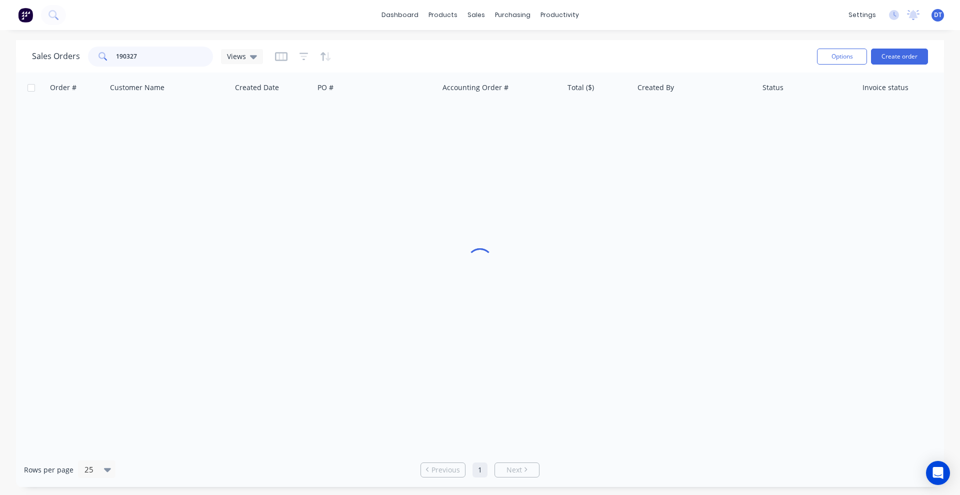
drag, startPoint x: 142, startPoint y: 62, endPoint x: 60, endPoint y: 66, distance: 82.6
click at [60, 66] on div "Sales Orders 190327 Views" at bounding box center [147, 57] width 231 height 20
type input "190851"
click at [202, 134] on div "Order # Customer Name Created Date PO # Accounting Order # Total ($) Created By…" at bounding box center [480, 263] width 928 height 380
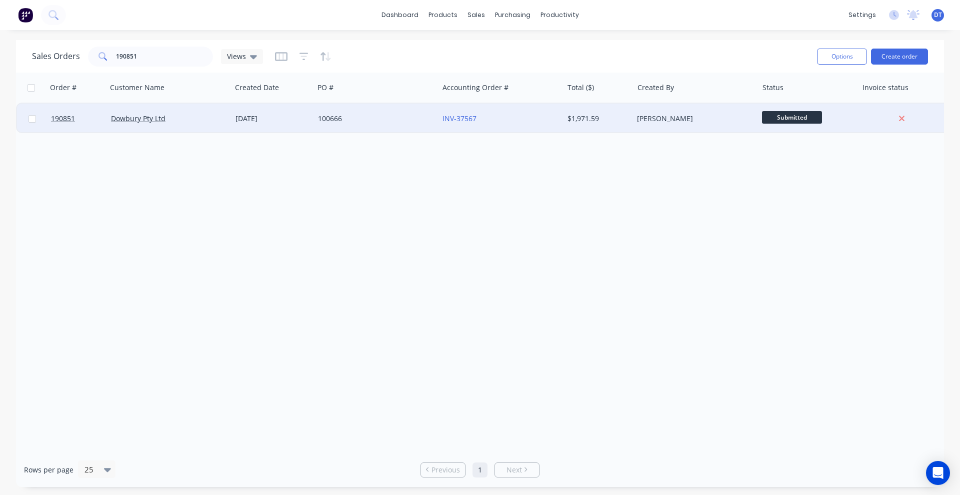
click at [202, 127] on div "Dowbury Pty Ltd" at bounding box center [169, 119] width 125 height 30
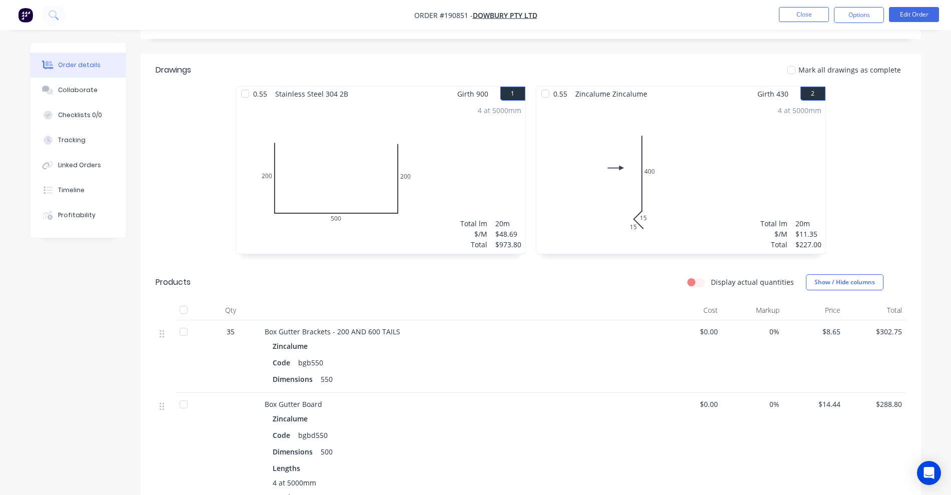
scroll to position [250, 0]
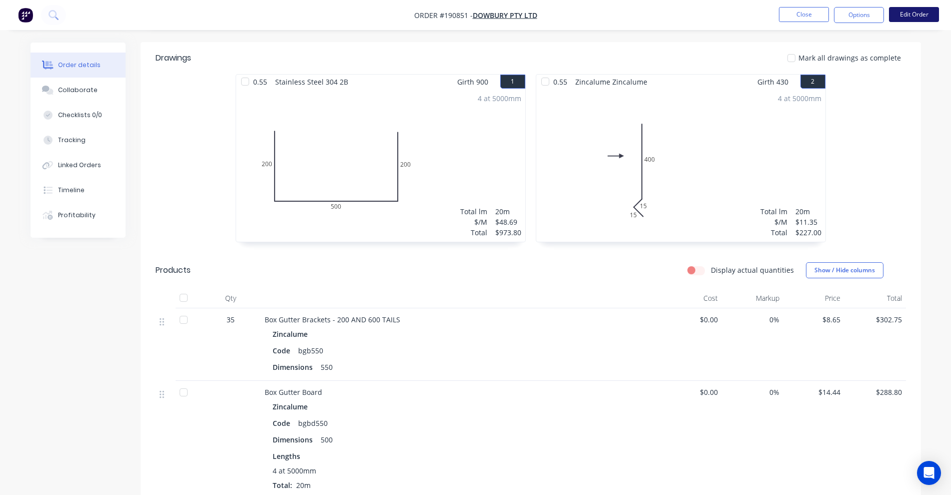
click at [923, 14] on button "Edit Order" at bounding box center [914, 14] width 50 height 15
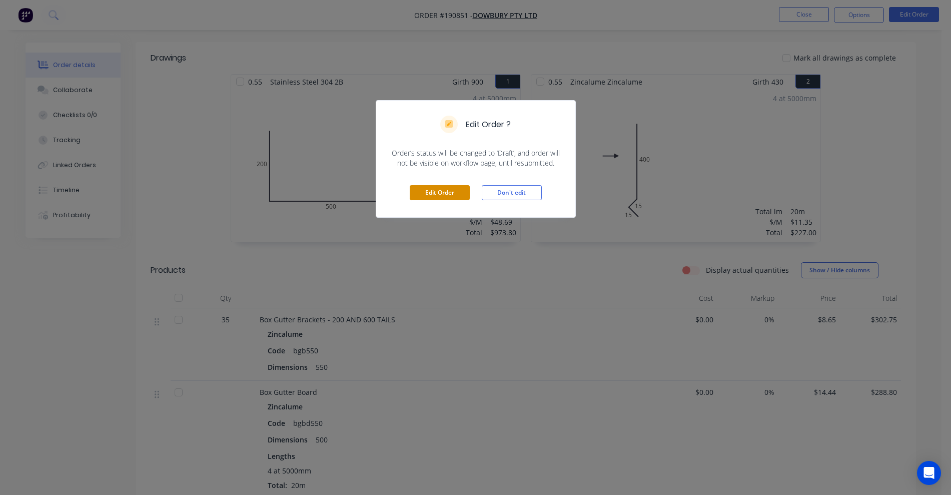
click at [440, 191] on button "Edit Order" at bounding box center [440, 192] width 60 height 15
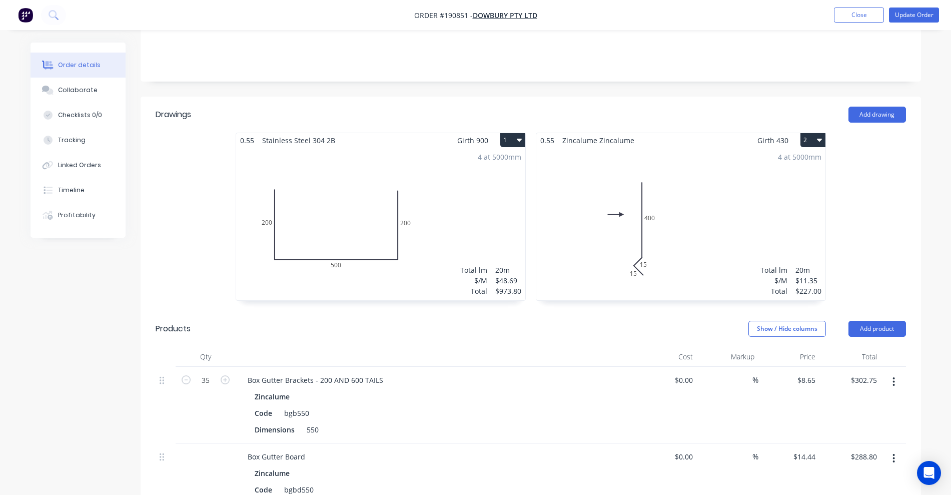
scroll to position [375, 0]
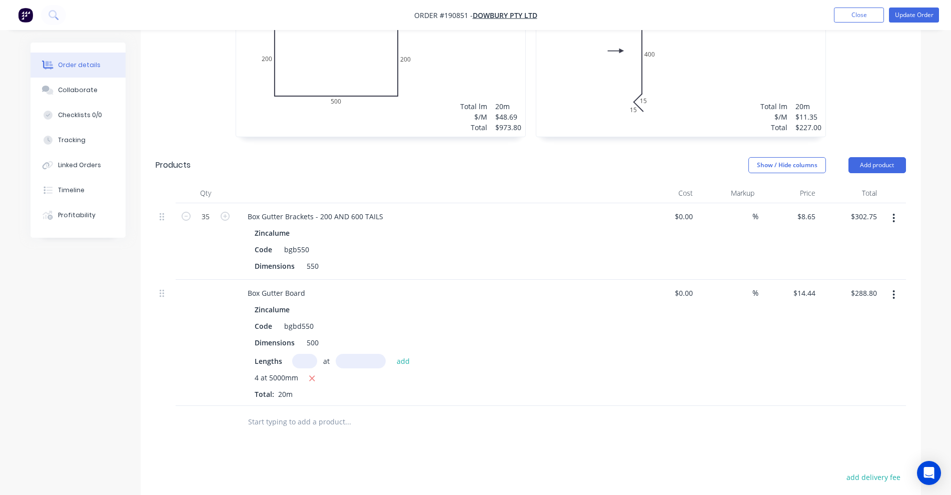
click at [896, 209] on button "button" at bounding box center [894, 218] width 24 height 18
click at [869, 237] on div "Edit" at bounding box center [858, 244] width 77 height 15
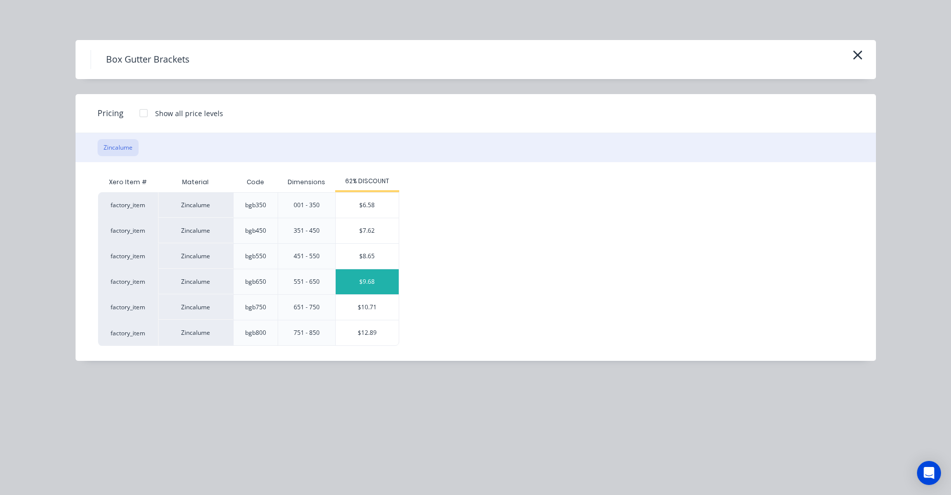
click at [372, 278] on div "$9.68" at bounding box center [367, 281] width 63 height 25
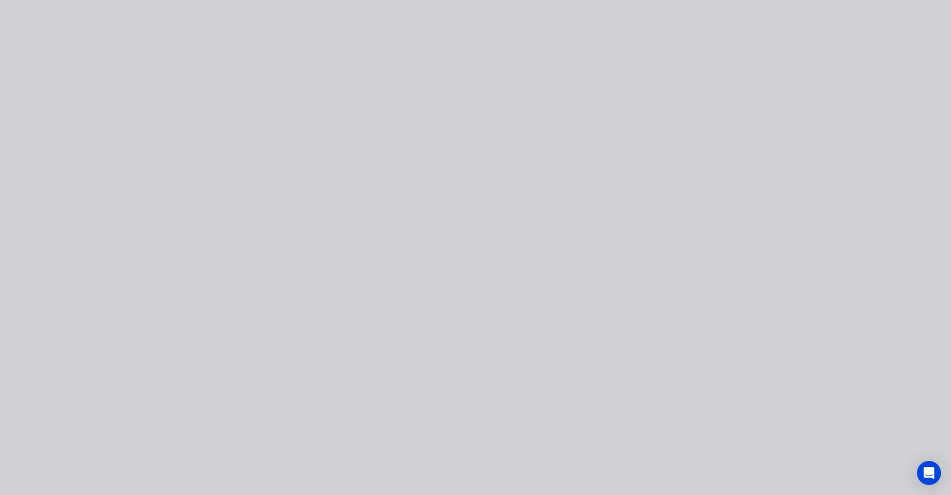
type input "$9.68"
type input "$338.80"
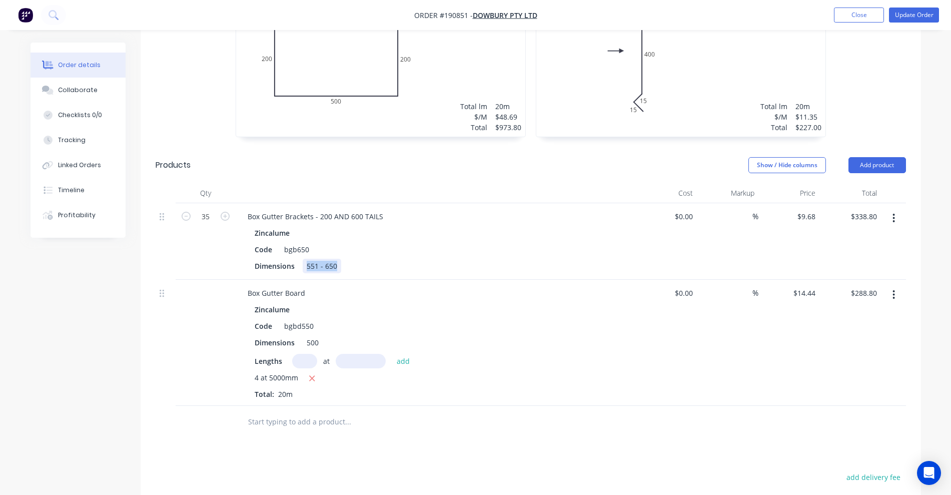
drag, startPoint x: 305, startPoint y: 252, endPoint x: 340, endPoint y: 252, distance: 35.0
click at [340, 259] on div "551 - 650" at bounding box center [322, 266] width 39 height 15
click at [488, 242] on div "Code bgb650" at bounding box center [434, 249] width 366 height 15
click at [907, 12] on button "Update Order" at bounding box center [914, 15] width 50 height 15
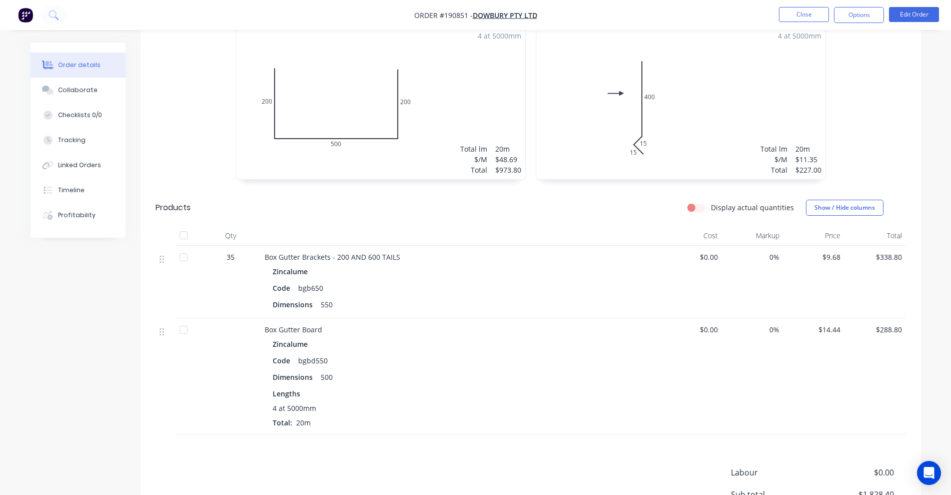
scroll to position [0, 0]
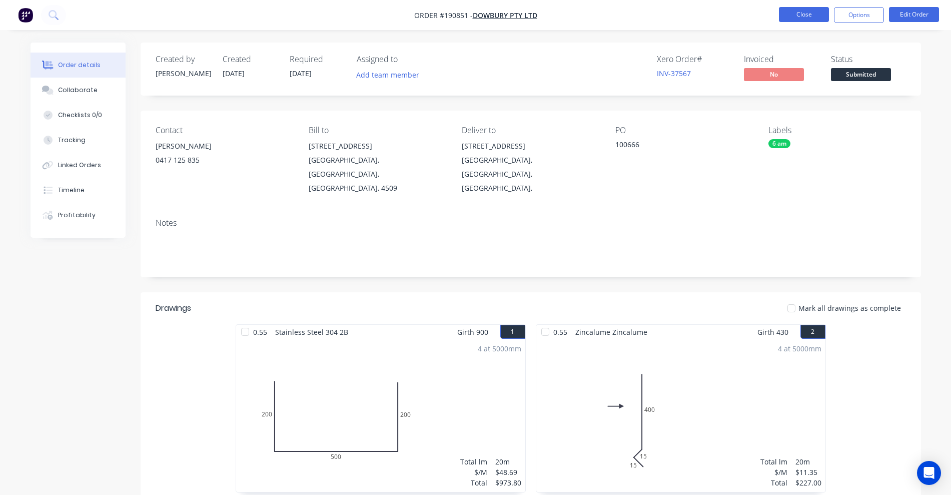
click at [796, 10] on button "Close" at bounding box center [804, 14] width 50 height 15
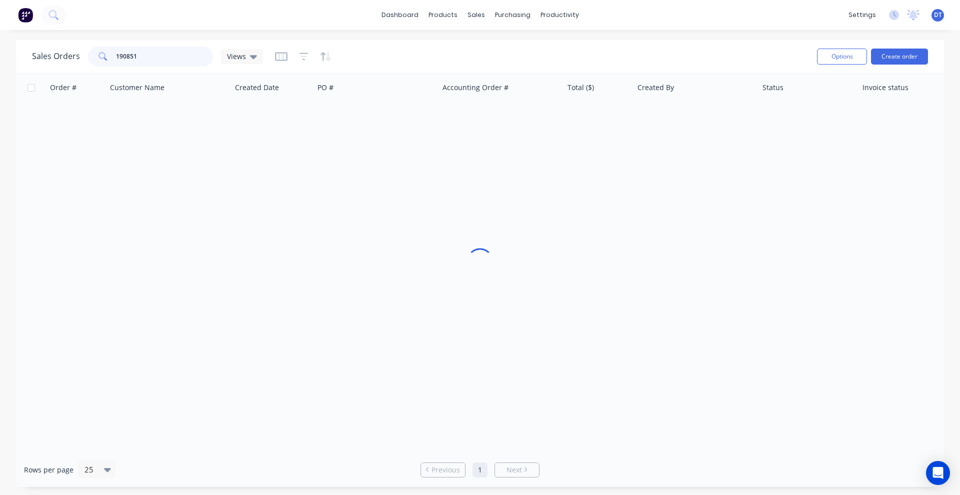
drag, startPoint x: 159, startPoint y: 53, endPoint x: 78, endPoint y: 59, distance: 81.2
click at [78, 59] on div "Sales Orders 190851 Views" at bounding box center [147, 57] width 231 height 20
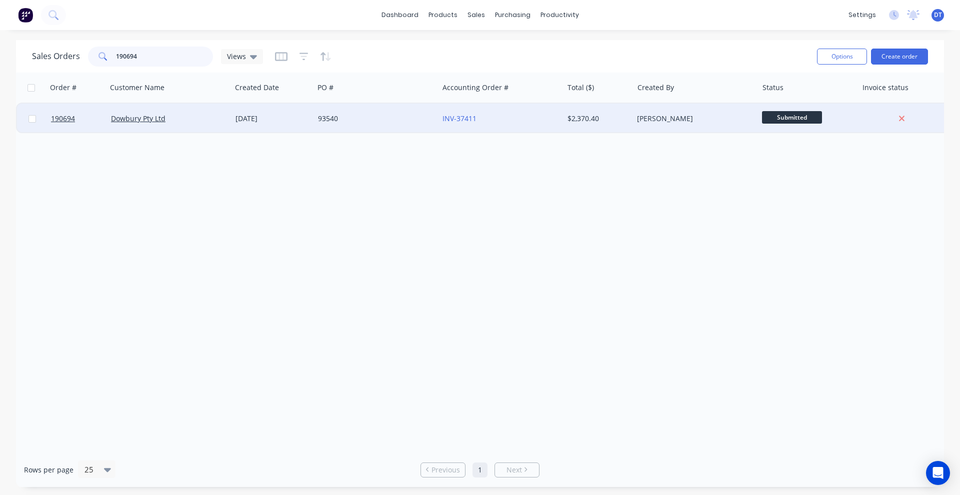
type input "190694"
click at [387, 113] on div "93540" at bounding box center [376, 119] width 125 height 30
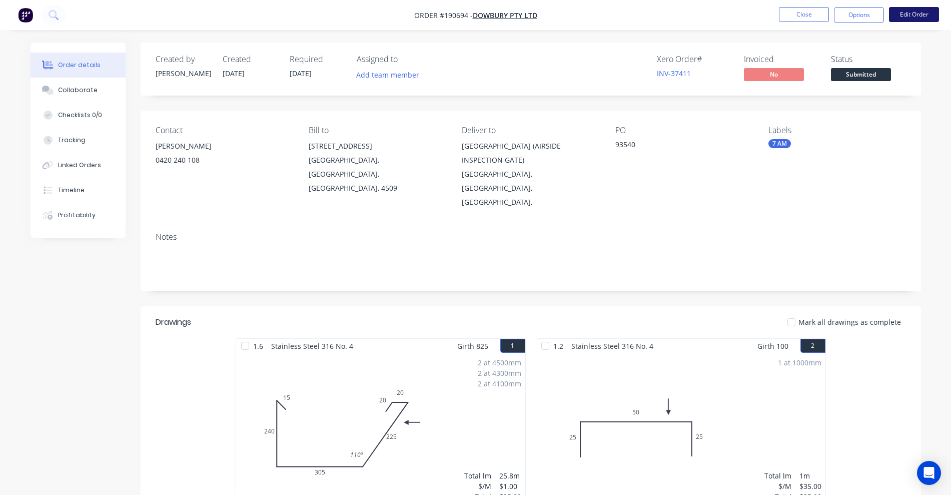
click at [908, 18] on button "Edit Order" at bounding box center [914, 14] width 50 height 15
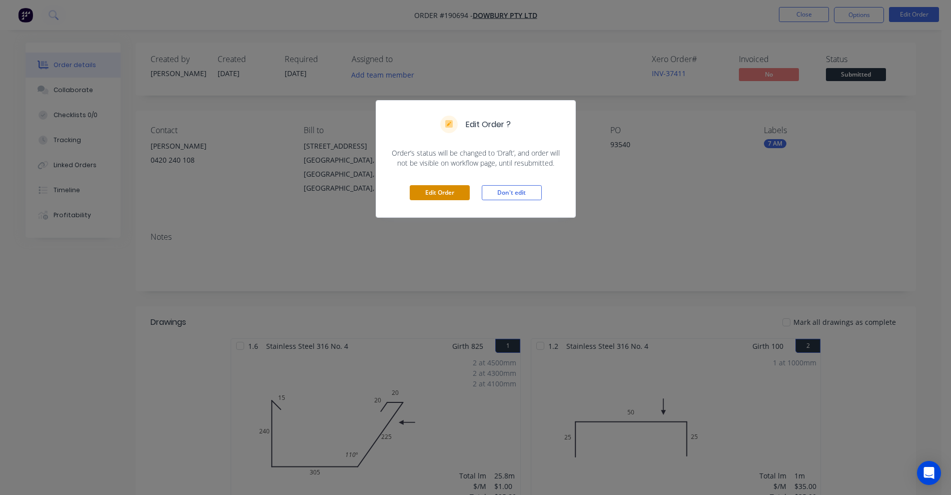
click at [461, 193] on button "Edit Order" at bounding box center [440, 192] width 60 height 15
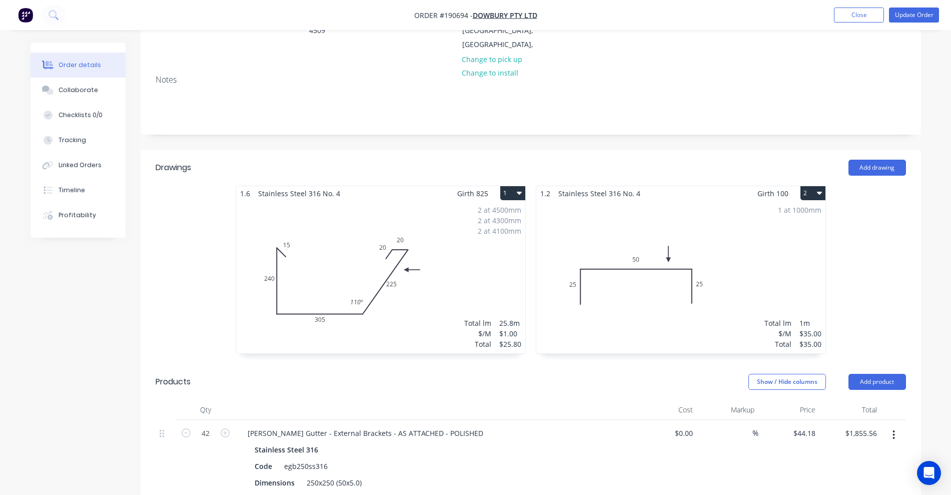
scroll to position [188, 0]
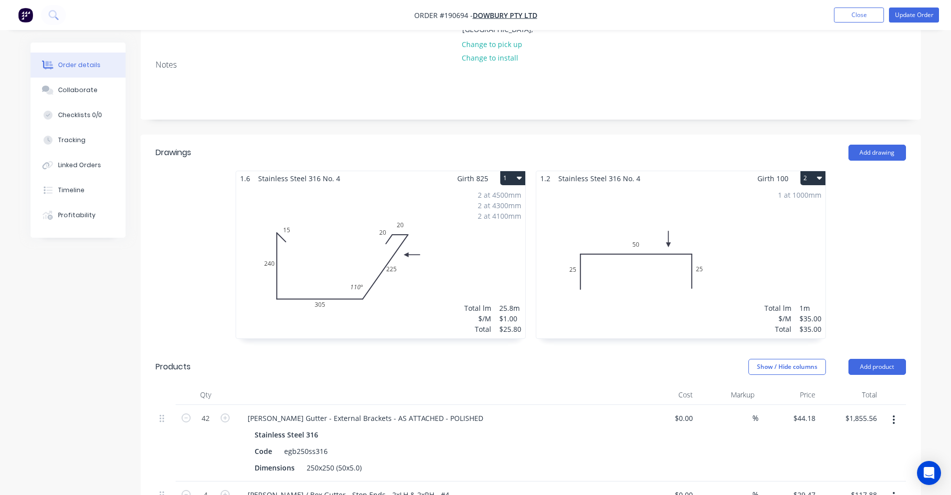
click at [460, 225] on div "2 at 4500mm 2 at 4300mm 2 at 4100mm Total lm $/M Total 25.8m $1.00 $25.80" at bounding box center [380, 262] width 289 height 153
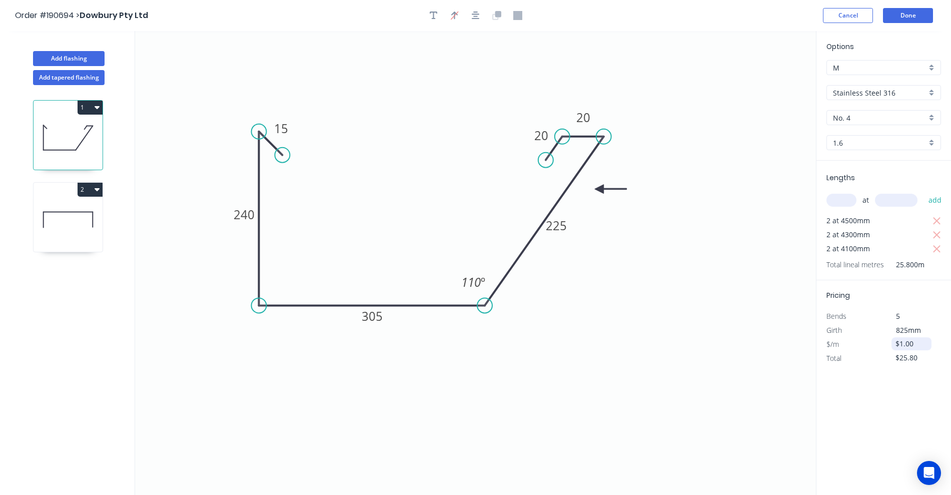
drag, startPoint x: 917, startPoint y: 345, endPoint x: 891, endPoint y: 341, distance: 26.8
click at [891, 341] on div "$1.00" at bounding box center [911, 343] width 40 height 13
click at [880, 141] on input "1.6" at bounding box center [880, 143] width 94 height 11
click at [867, 213] on div "1.2" at bounding box center [884, 215] width 114 height 18
type input "1.2"
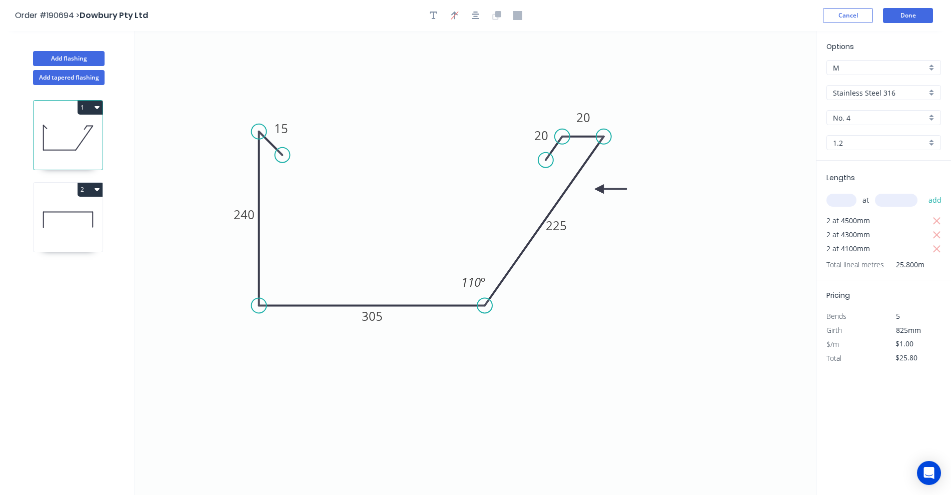
type input "$140.35"
type input "$3,621.03"
drag, startPoint x: 925, startPoint y: 342, endPoint x: 885, endPoint y: 343, distance: 40.0
click at [885, 343] on div "$140.35" at bounding box center [911, 344] width 54 height 14
type input "$187.13"
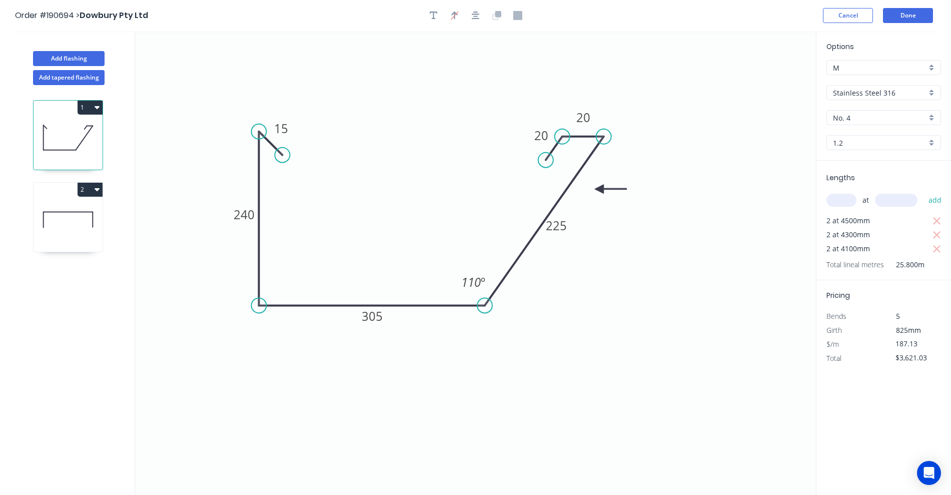
type input "$4,827.95"
click at [856, 148] on div "1.2" at bounding box center [883, 142] width 115 height 15
click at [846, 227] on div "1.6" at bounding box center [884, 232] width 114 height 18
type input "1.6"
click at [905, 16] on button "Done" at bounding box center [908, 15] width 50 height 15
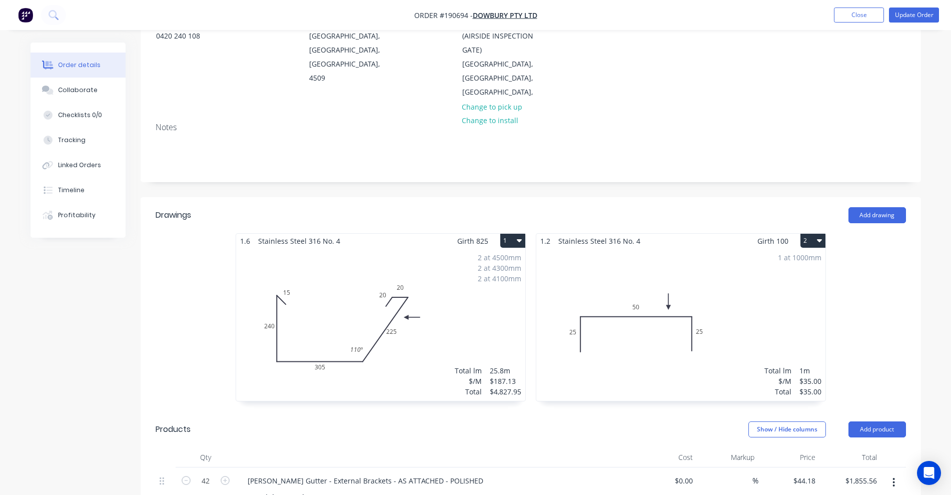
scroll to position [313, 0]
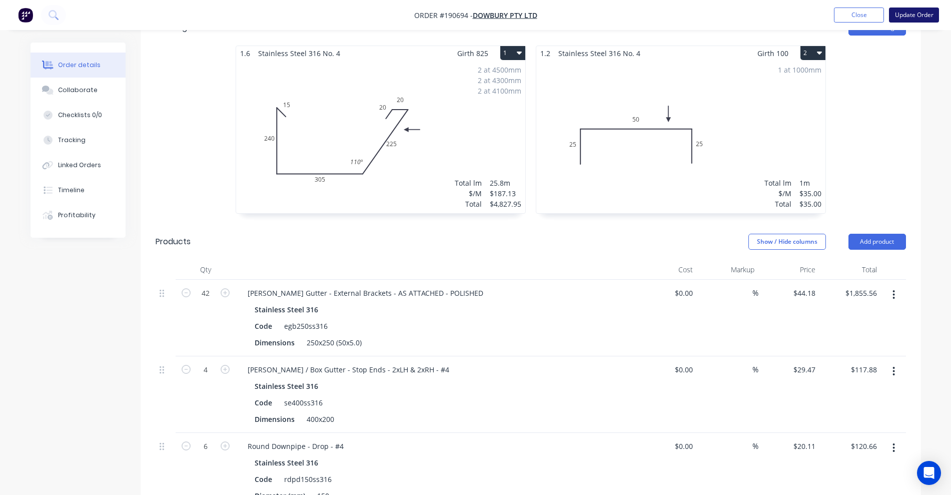
click at [904, 14] on button "Update Order" at bounding box center [914, 15] width 50 height 15
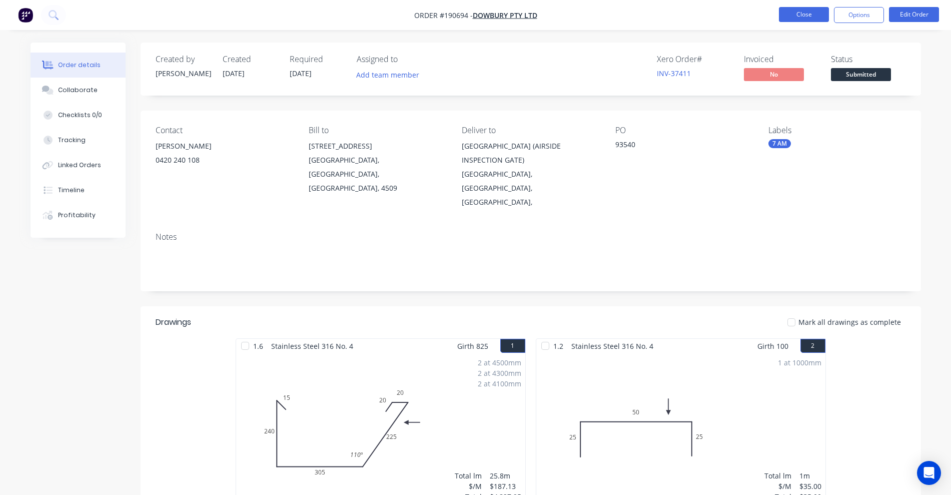
click at [791, 15] on button "Close" at bounding box center [804, 14] width 50 height 15
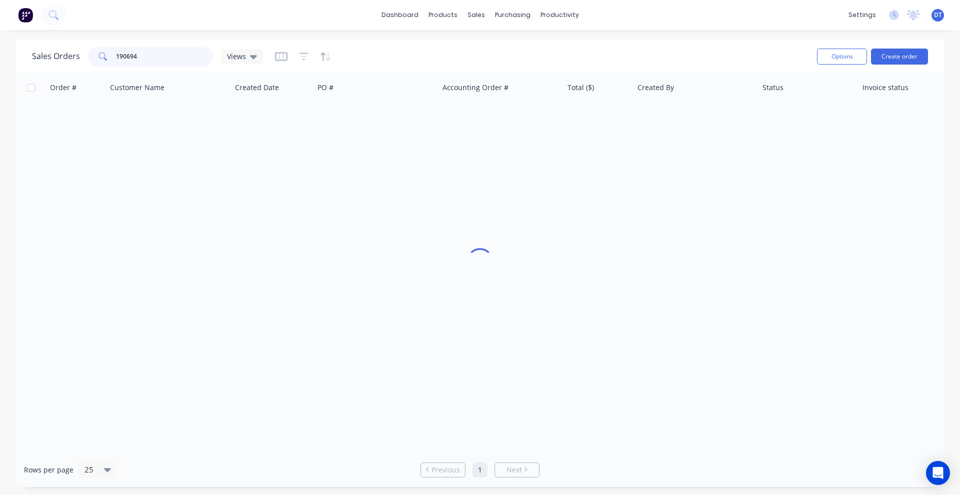
drag, startPoint x: 150, startPoint y: 61, endPoint x: 62, endPoint y: 63, distance: 88.0
click at [62, 66] on div "Sales Orders 190694 Views" at bounding box center [147, 57] width 231 height 20
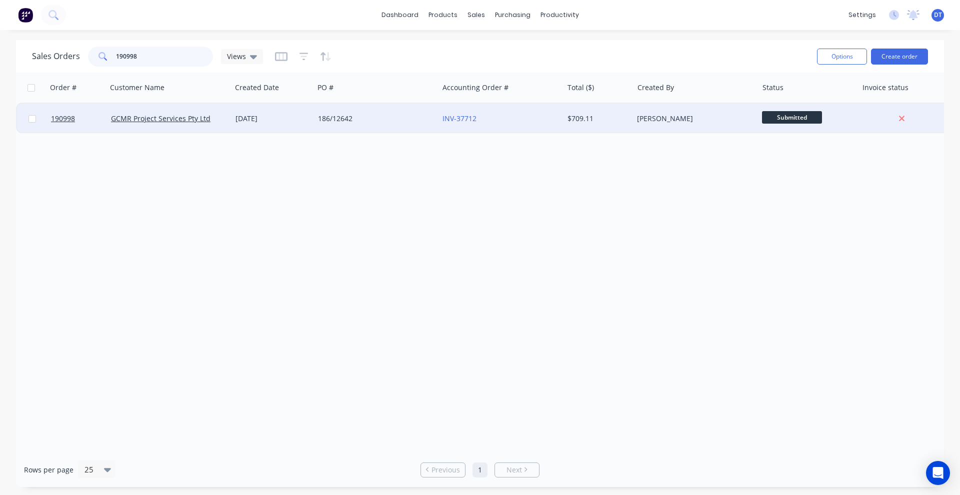
type input "190998"
click at [399, 120] on div "186/12642" at bounding box center [373, 119] width 111 height 10
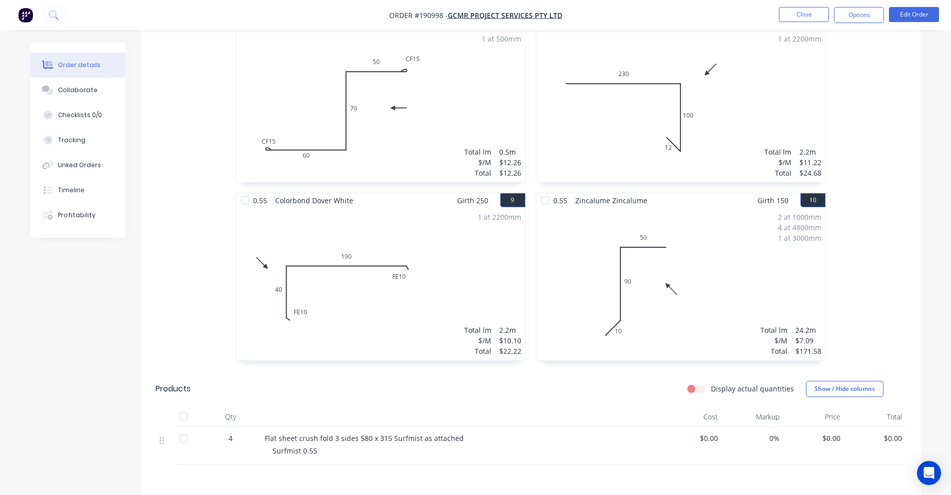
scroll to position [1154, 0]
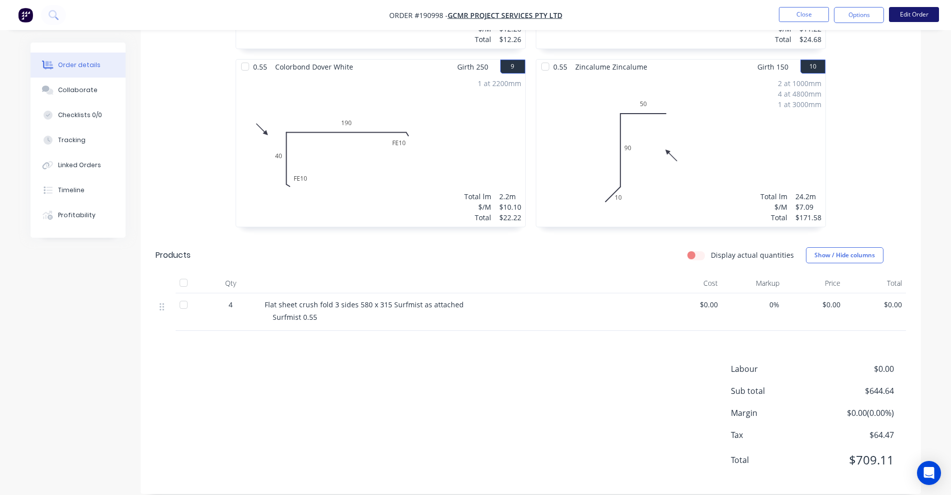
click at [917, 17] on button "Edit Order" at bounding box center [914, 14] width 50 height 15
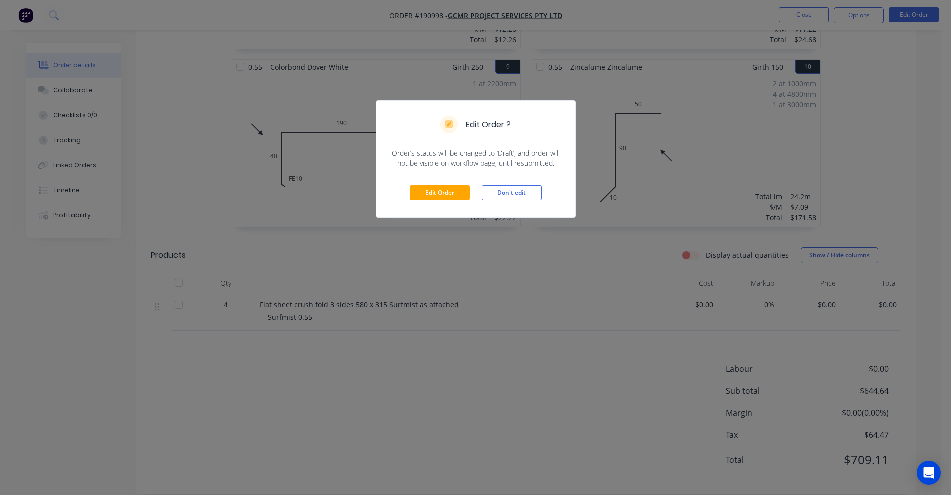
click at [440, 183] on div "Edit Order Don't edit" at bounding box center [475, 192] width 199 height 49
click at [439, 196] on button "Edit Order" at bounding box center [440, 192] width 60 height 15
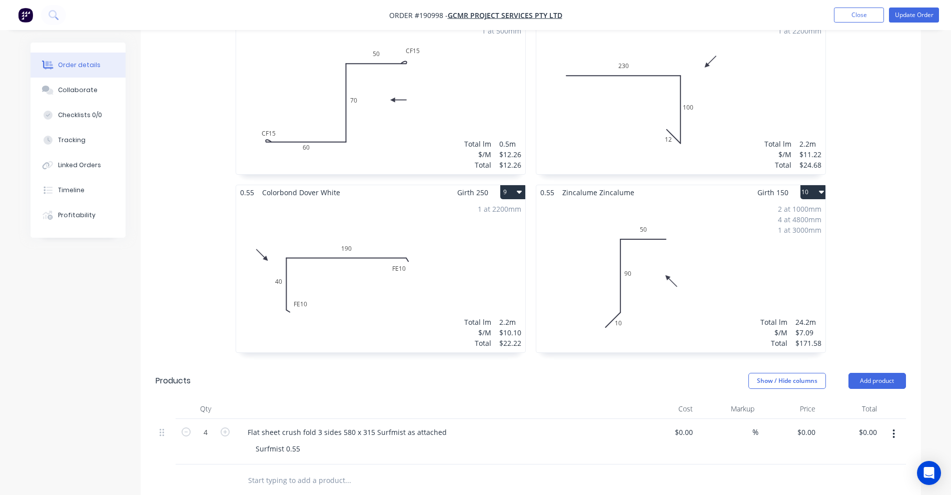
scroll to position [1292, 0]
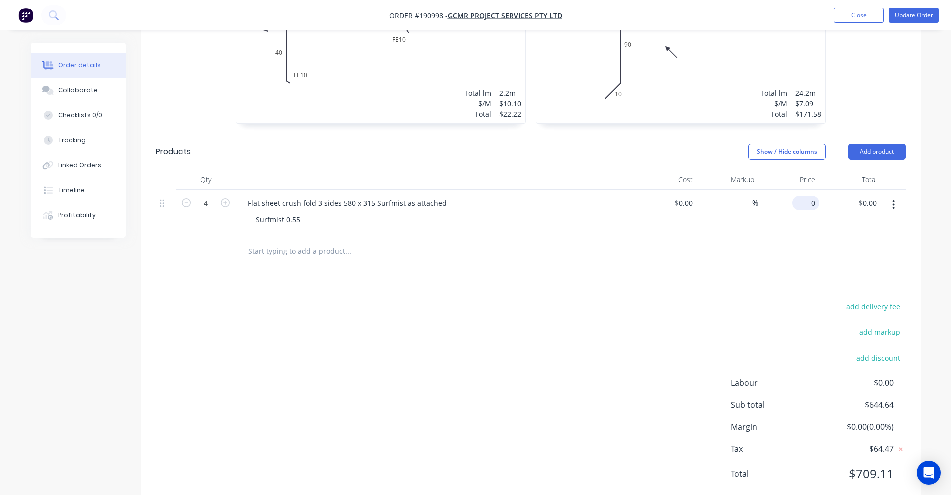
click at [805, 196] on div "0 $0.00" at bounding box center [805, 203] width 27 height 15
click at [717, 382] on div "add delivery fee add markup add discount Labour $0.00 Sub total $644.64 Margin …" at bounding box center [531, 396] width 750 height 193
type input "$15.54"
type input "$62.16"
click at [919, 19] on button "Update Order" at bounding box center [914, 15] width 50 height 15
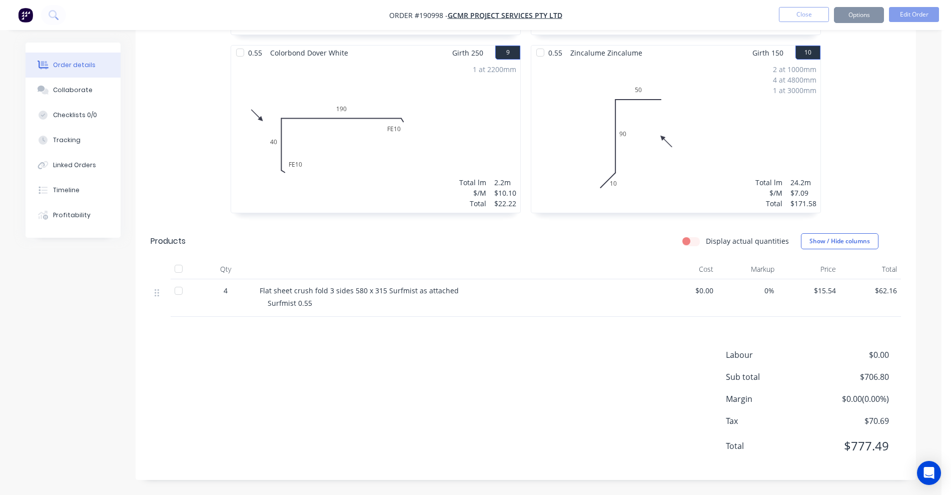
scroll to position [0, 0]
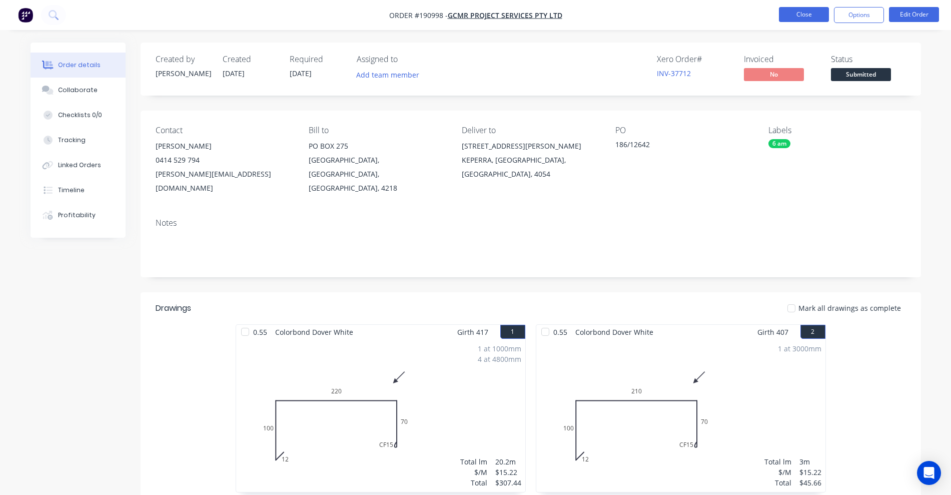
click at [800, 11] on button "Close" at bounding box center [804, 14] width 50 height 15
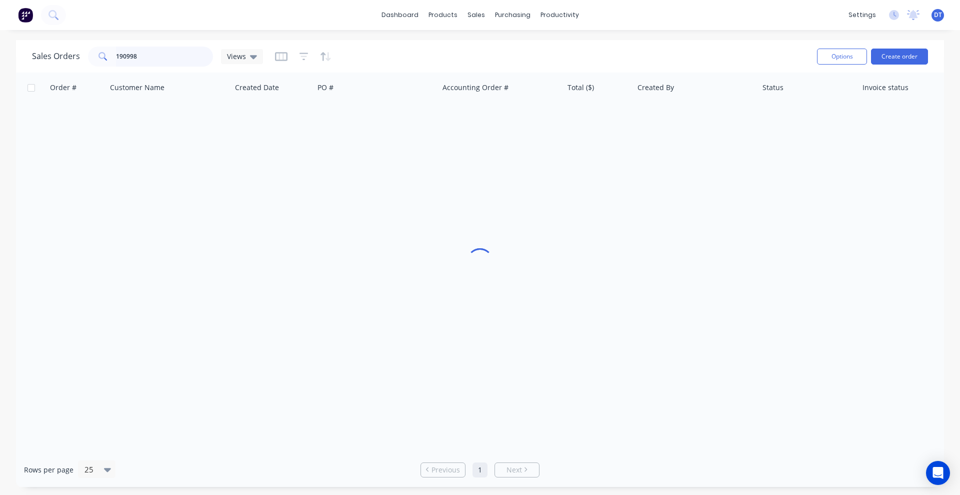
drag, startPoint x: 124, startPoint y: 60, endPoint x: 92, endPoint y: 65, distance: 32.3
click at [92, 65] on div "190998" at bounding box center [150, 57] width 125 height 20
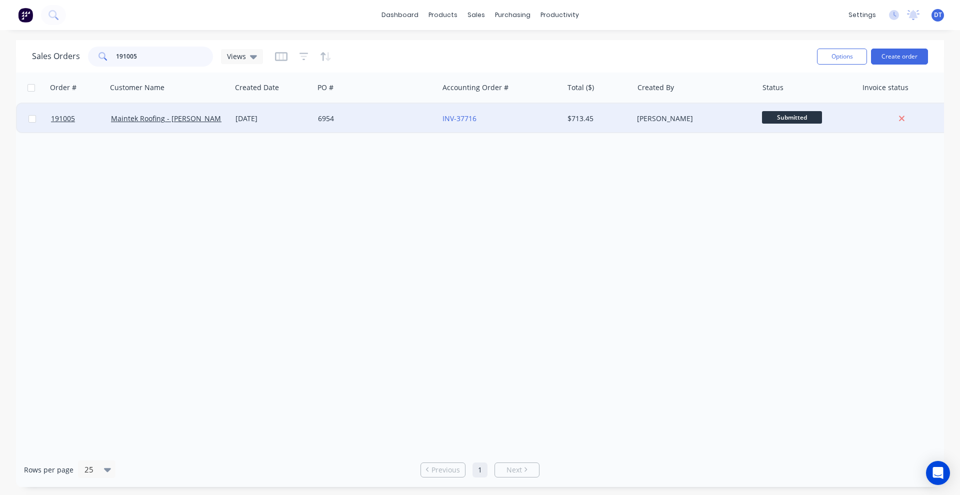
type input "191005"
click at [378, 128] on div "6954" at bounding box center [376, 119] width 125 height 30
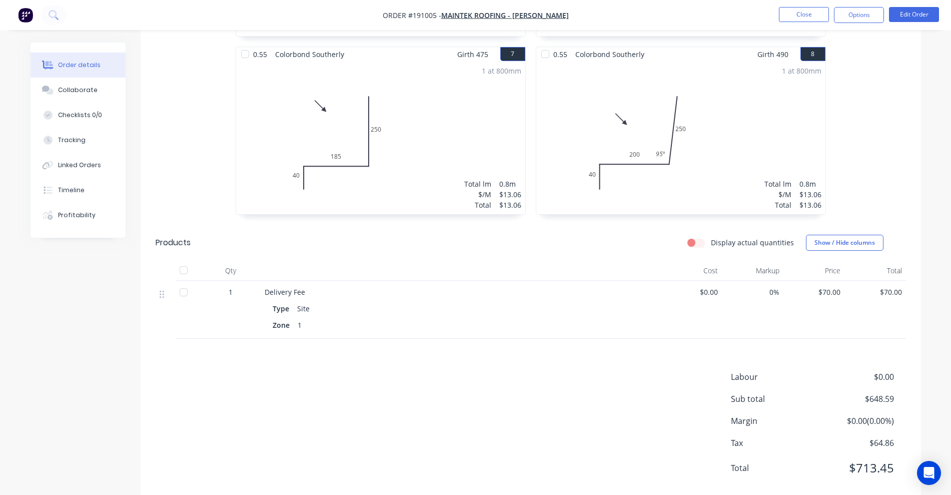
scroll to position [813, 0]
click at [931, 13] on button "Edit Order" at bounding box center [914, 14] width 50 height 15
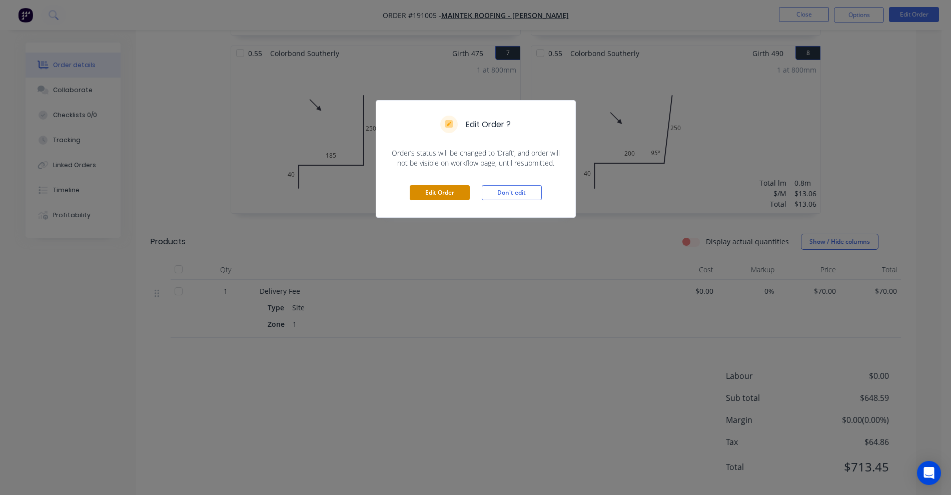
click at [434, 193] on button "Edit Order" at bounding box center [440, 192] width 60 height 15
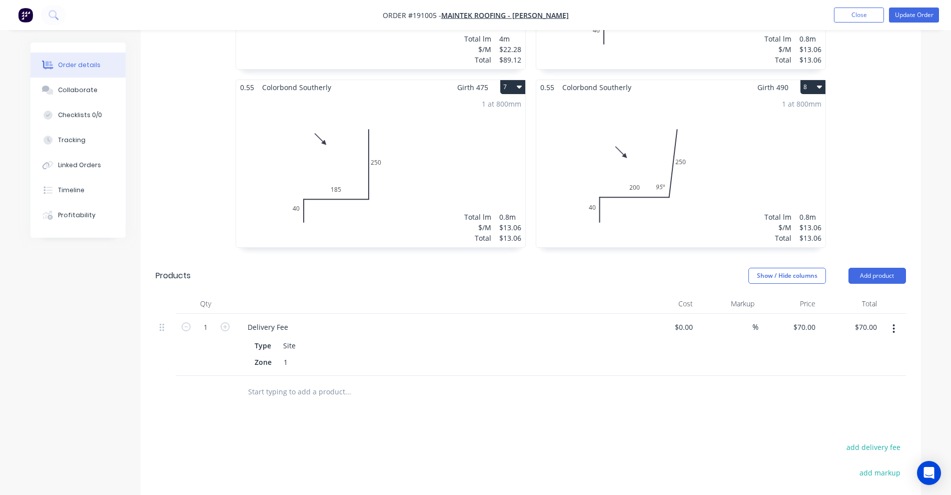
click at [304, 382] on input "text" at bounding box center [348, 392] width 200 height 20
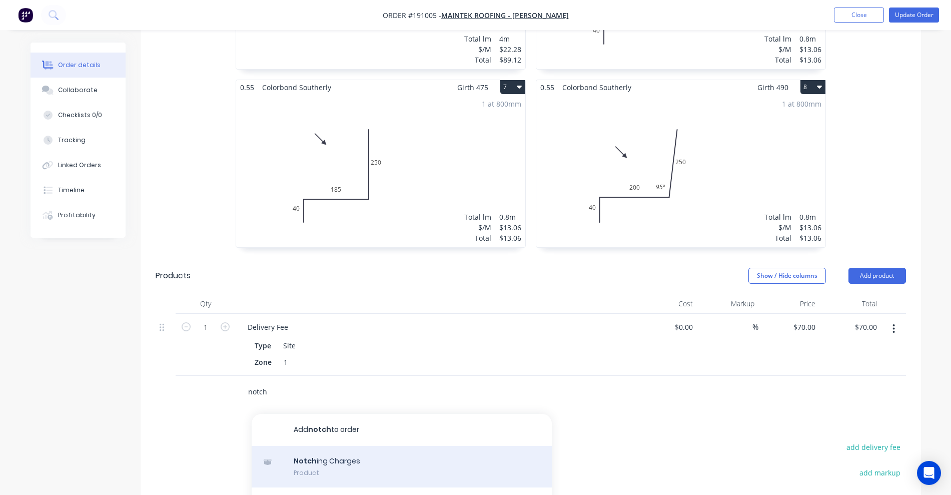
type input "notch"
click at [360, 450] on div "Notch ing Charges Product" at bounding box center [402, 467] width 300 height 42
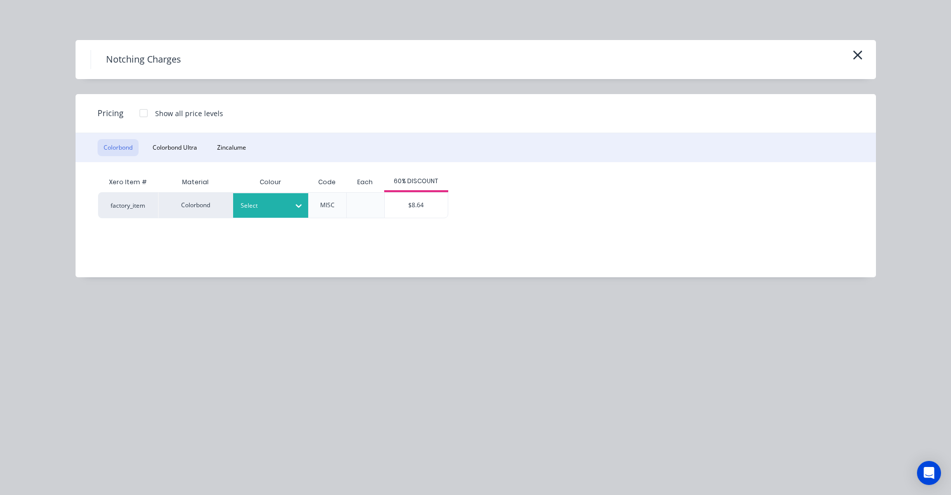
click at [273, 208] on div at bounding box center [263, 205] width 45 height 11
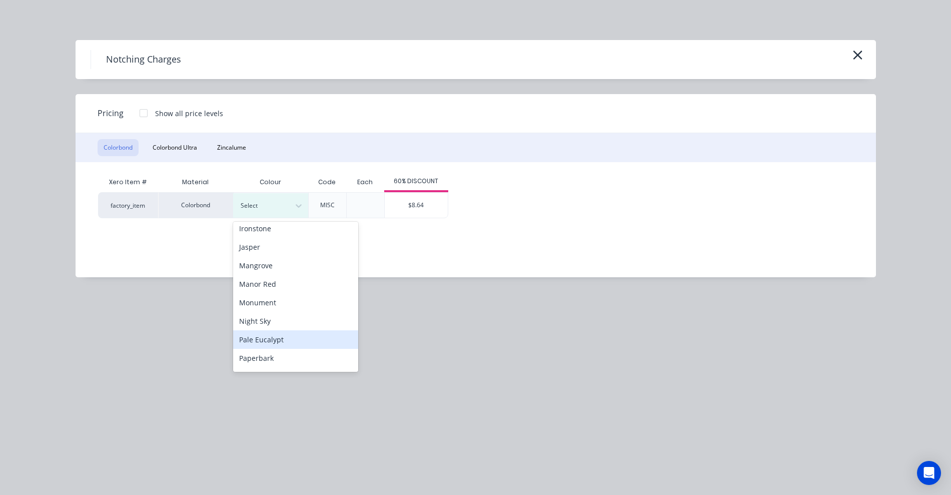
scroll to position [250, 0]
click at [270, 332] on div "Southerly" at bounding box center [295, 334] width 125 height 19
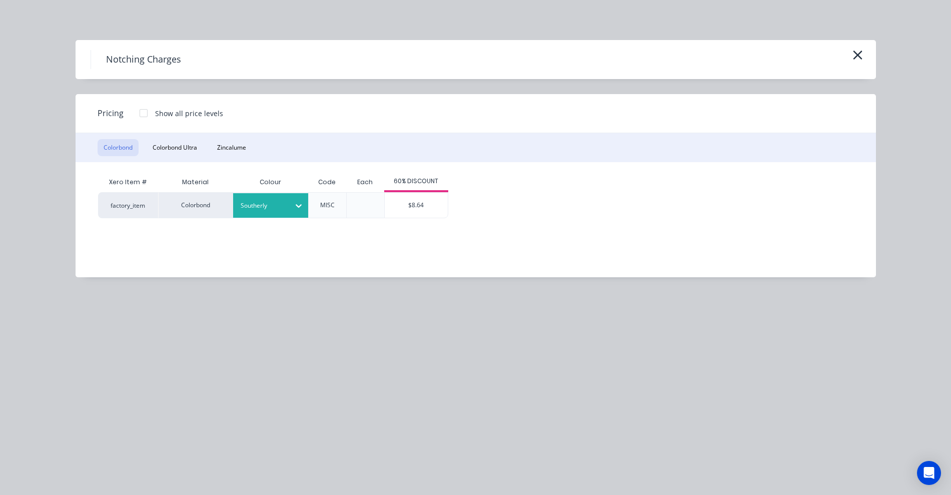
click at [409, 215] on div "$8.64" at bounding box center [416, 205] width 63 height 25
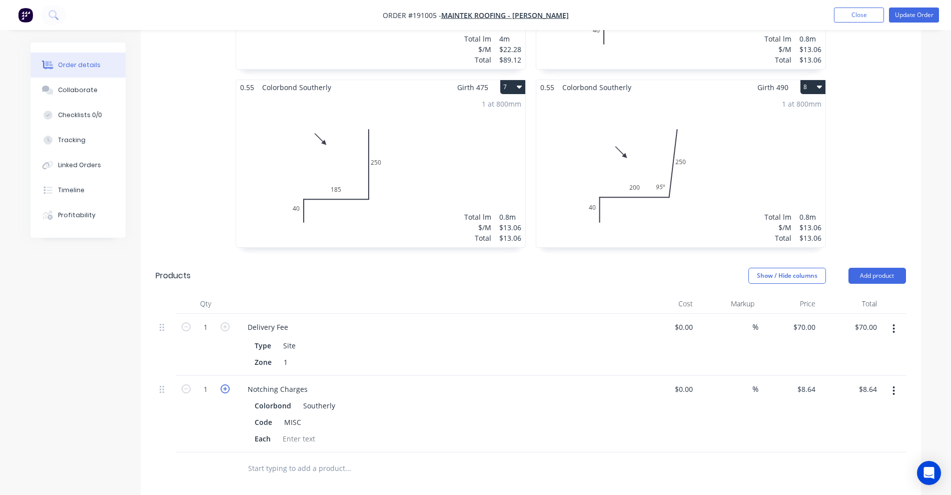
click at [226, 384] on icon "button" at bounding box center [225, 388] width 9 height 9
type input "2"
type input "$17.28"
click at [226, 384] on icon "button" at bounding box center [225, 388] width 9 height 9
type input "3"
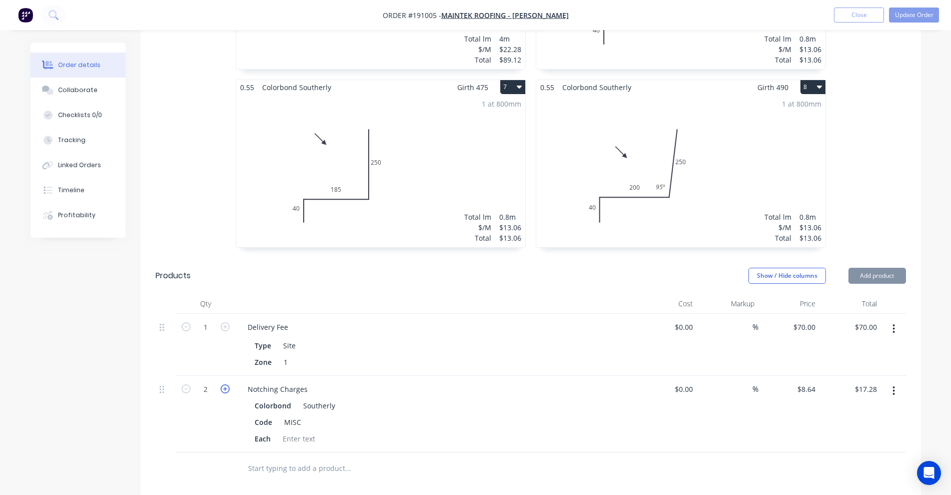
type input "$25.92"
click at [226, 384] on icon "button" at bounding box center [225, 388] width 9 height 9
type input "4"
type input "$34.56"
click at [226, 384] on icon "button" at bounding box center [225, 388] width 9 height 9
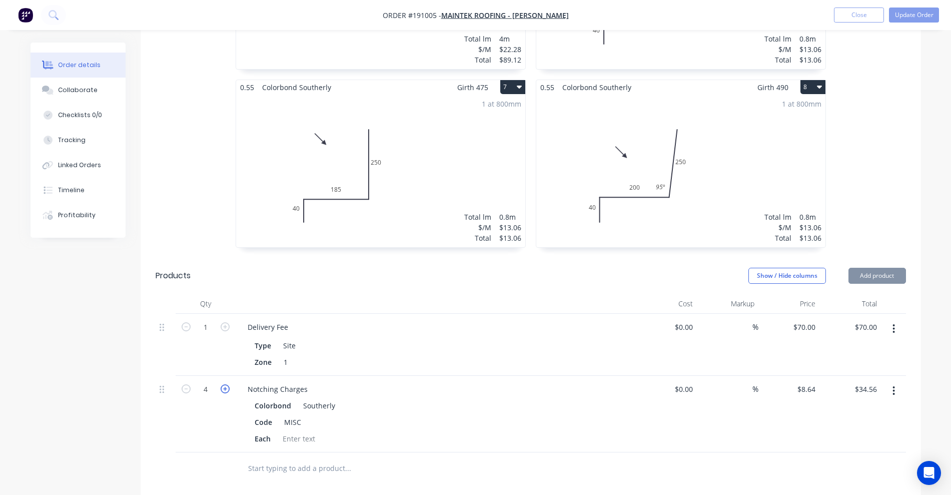
type input "5"
type input "$43.20"
click at [226, 384] on icon "button" at bounding box center [225, 388] width 9 height 9
type input "6"
type input "$51.84"
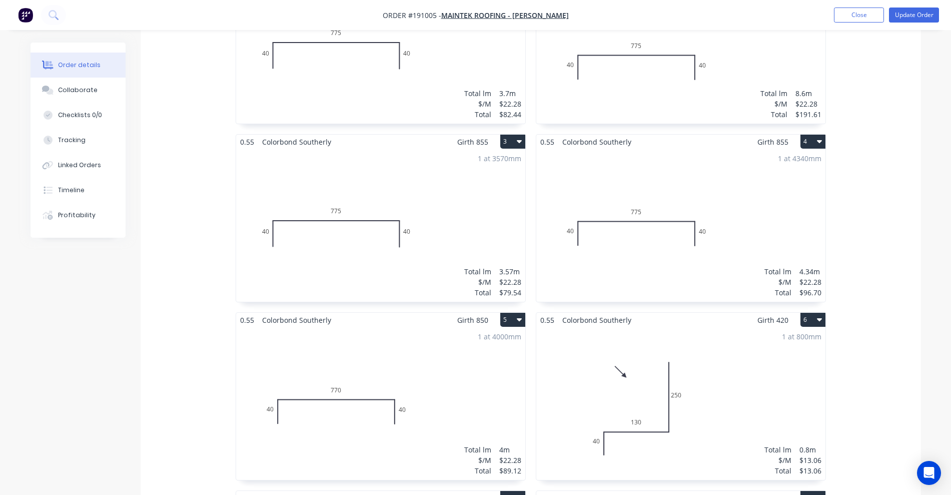
scroll to position [375, 0]
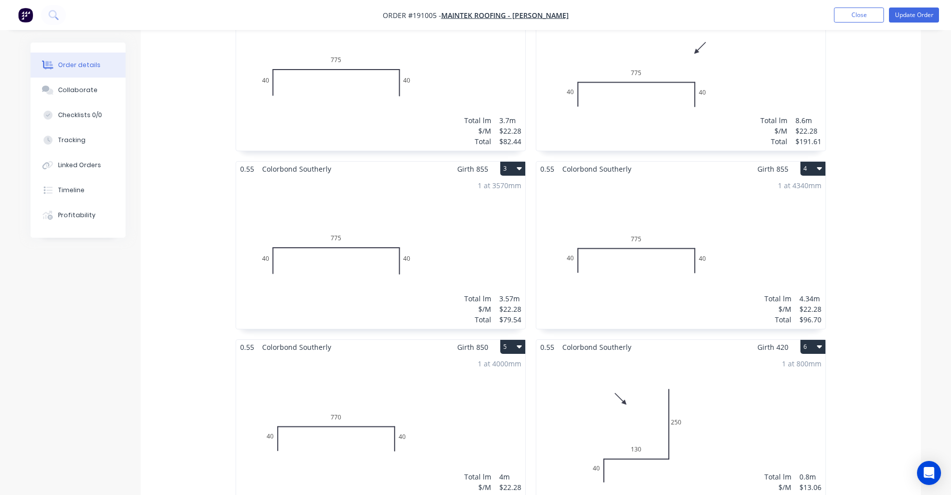
click at [647, 252] on div "1 at 4340mm Total lm $/M Total 4.34m $22.28 $96.70" at bounding box center [680, 252] width 289 height 153
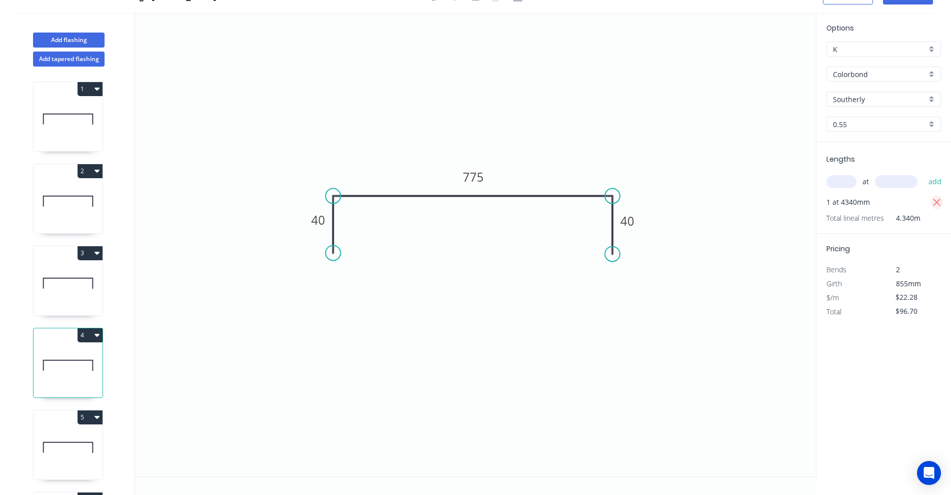
click at [934, 201] on icon "button" at bounding box center [936, 203] width 9 height 12
type input "$0.00"
click at [827, 188] on div "at add" at bounding box center [884, 181] width 117 height 17
click at [859, 178] on div "at add" at bounding box center [884, 181] width 117 height 17
click at [848, 177] on input "text" at bounding box center [841, 181] width 30 height 13
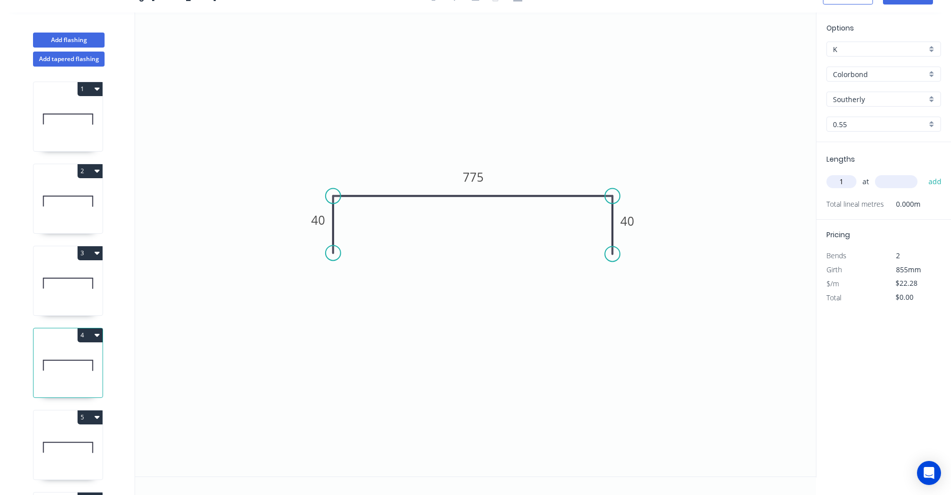
type input "1"
type input "4315"
click at [923, 173] on button "add" at bounding box center [935, 181] width 24 height 17
type input "$96.14"
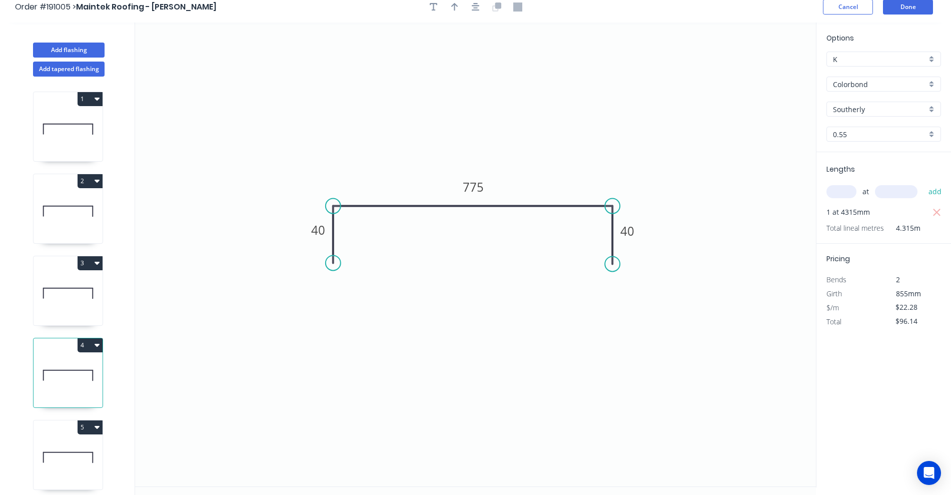
scroll to position [0, 0]
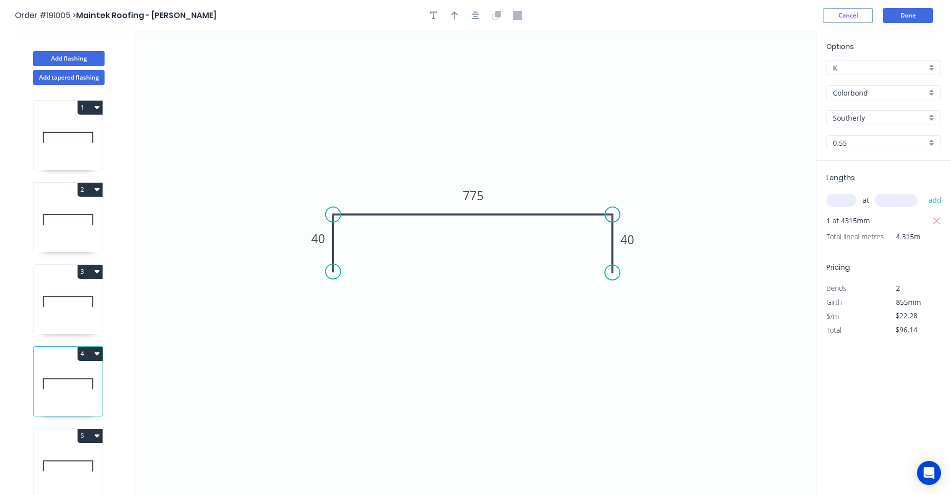
click at [915, 25] on header "Order #191005 > Maintek Roofing - [PERSON_NAME] Cancel Done" at bounding box center [475, 15] width 951 height 31
click at [915, 15] on button "Done" at bounding box center [908, 15] width 50 height 15
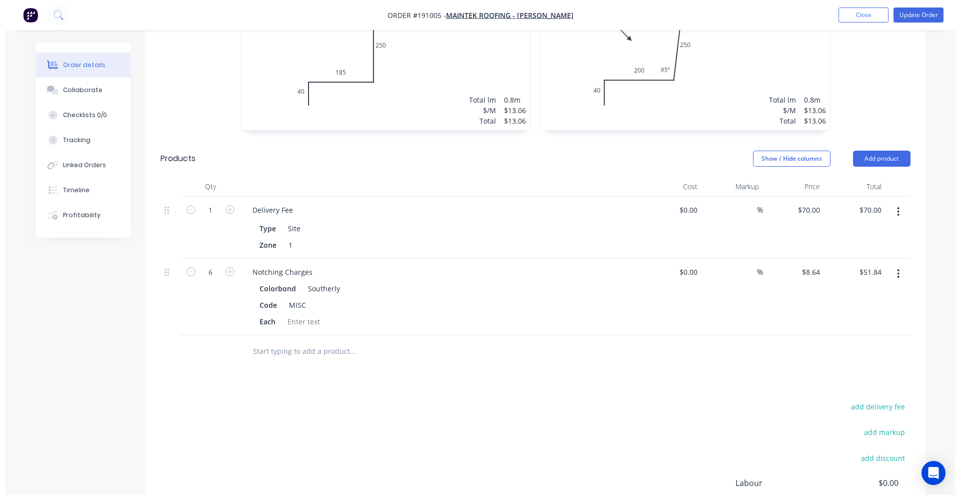
scroll to position [919, 0]
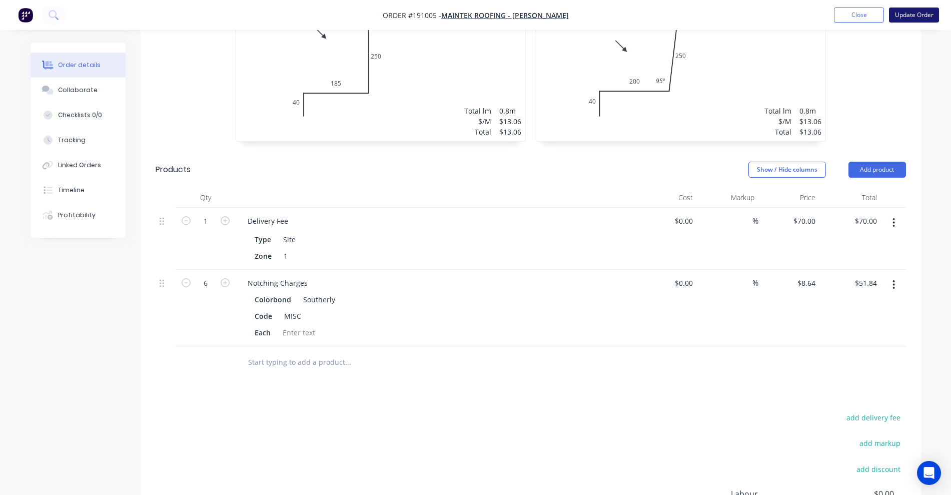
click at [901, 15] on button "Update Order" at bounding box center [914, 15] width 50 height 15
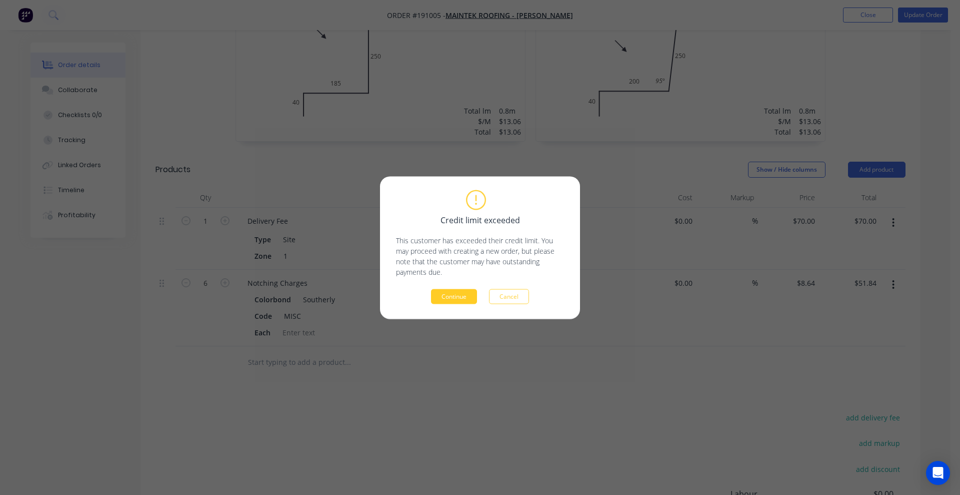
click at [457, 300] on button "Continue" at bounding box center [454, 296] width 46 height 15
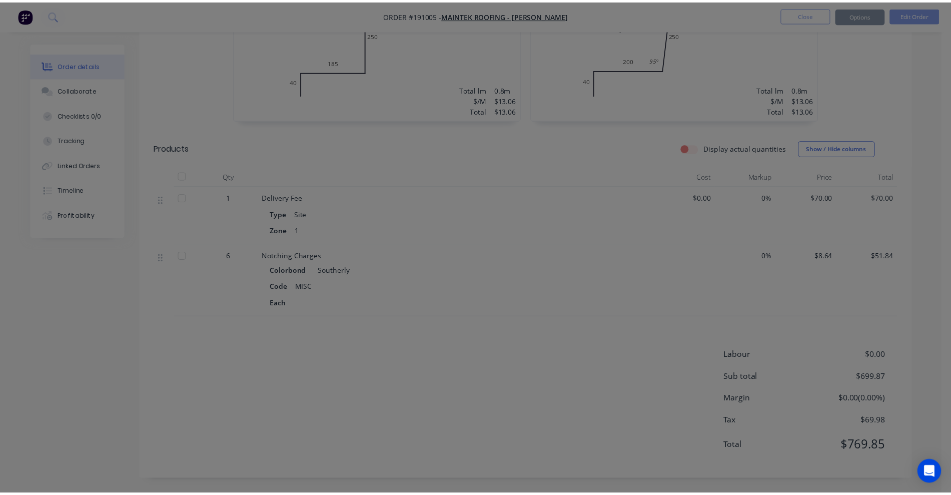
scroll to position [885, 0]
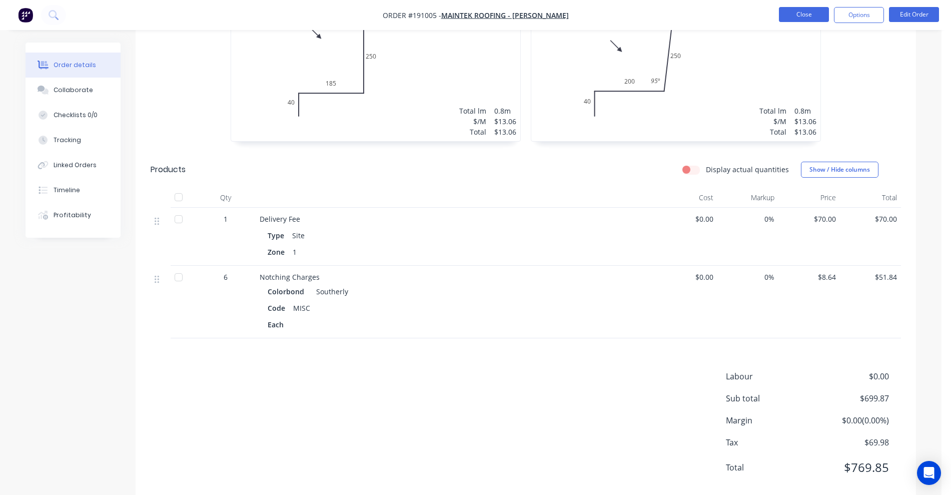
click at [815, 17] on button "Close" at bounding box center [804, 14] width 50 height 15
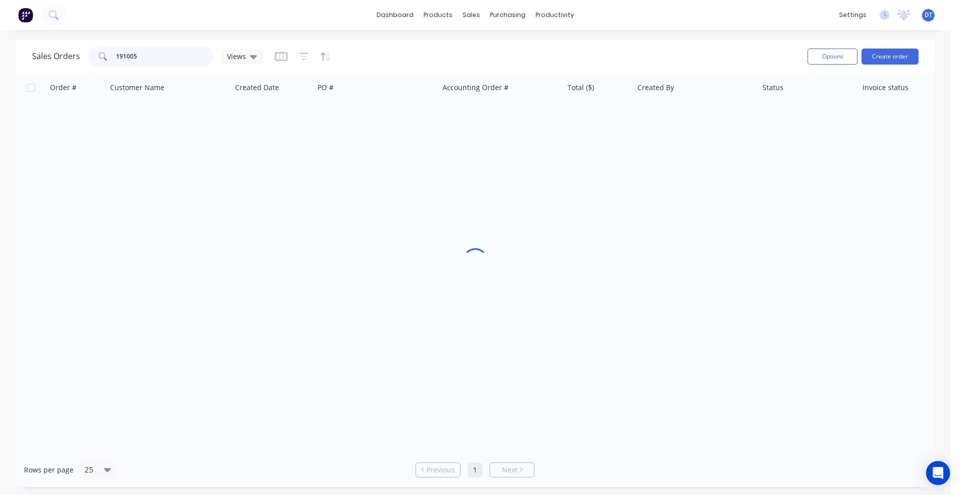
drag, startPoint x: 142, startPoint y: 56, endPoint x: 110, endPoint y: 59, distance: 31.6
click at [110, 59] on div "191005" at bounding box center [150, 57] width 125 height 20
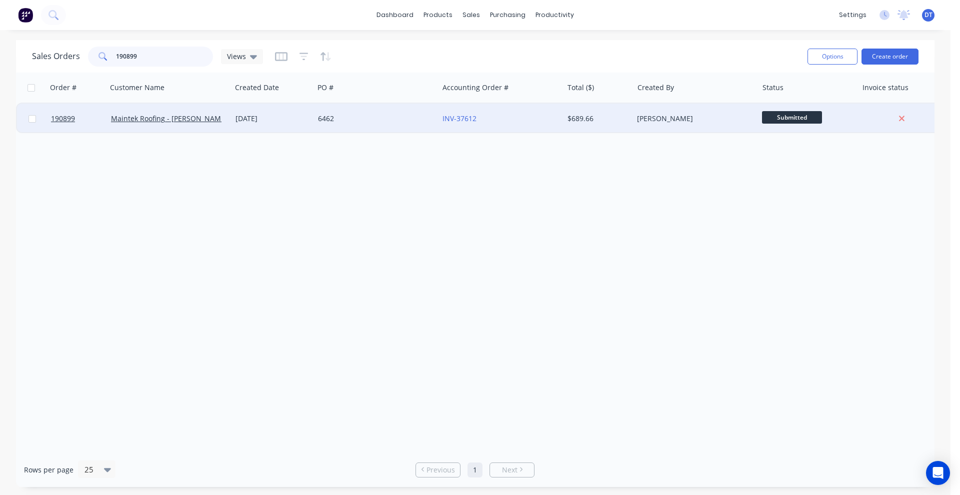
type input "190899"
click at [385, 121] on div "6462" at bounding box center [373, 119] width 111 height 10
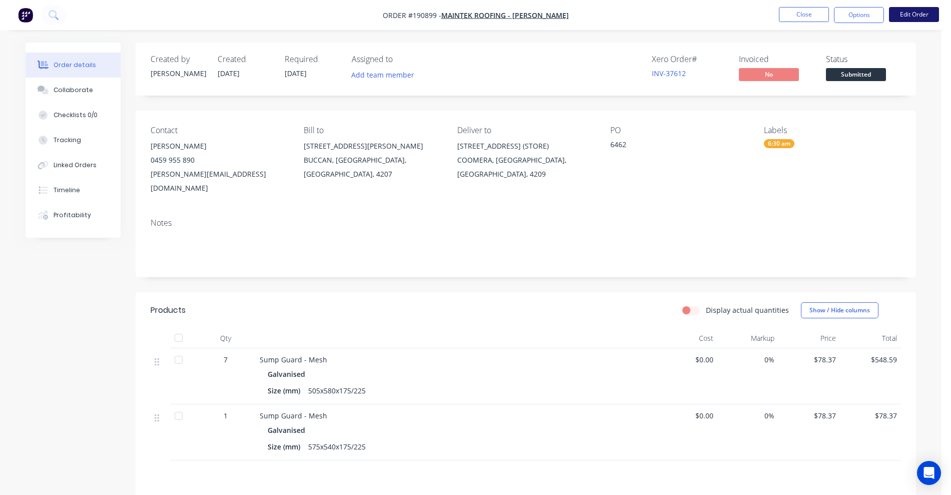
click at [917, 21] on button "Edit Order" at bounding box center [914, 14] width 50 height 15
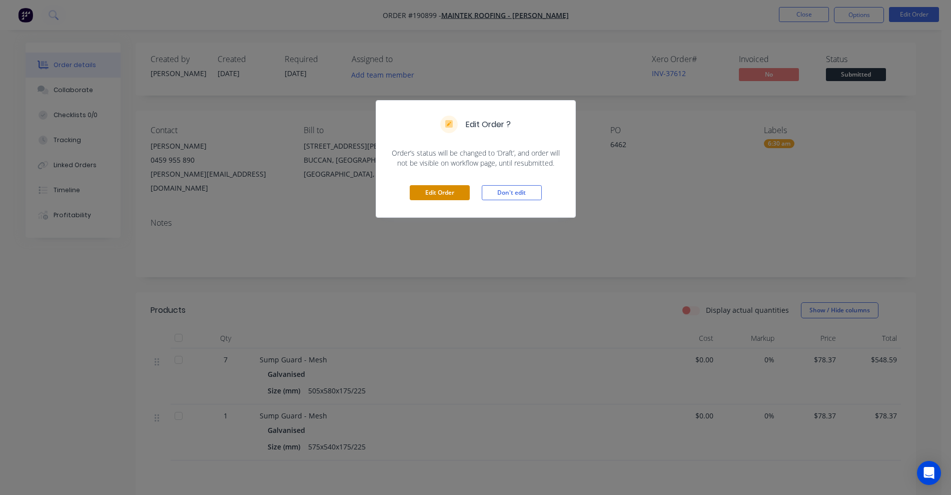
click at [447, 199] on button "Edit Order" at bounding box center [440, 192] width 60 height 15
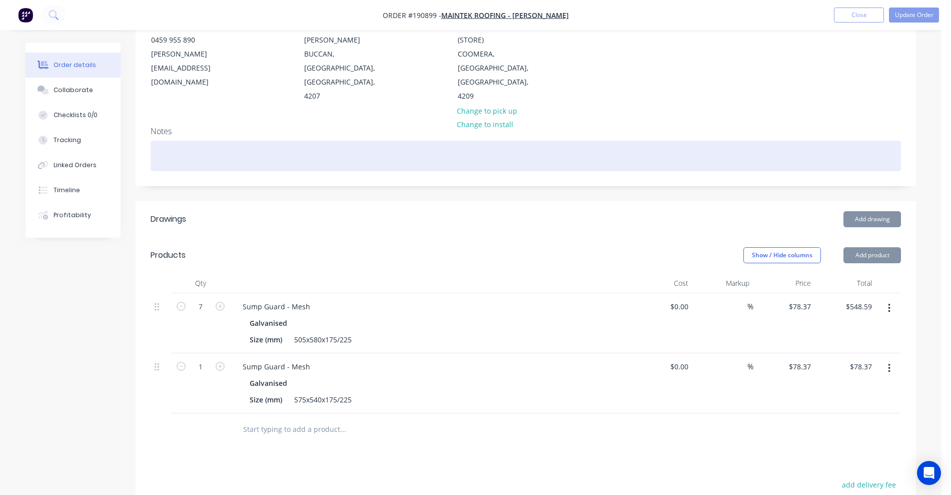
scroll to position [250, 0]
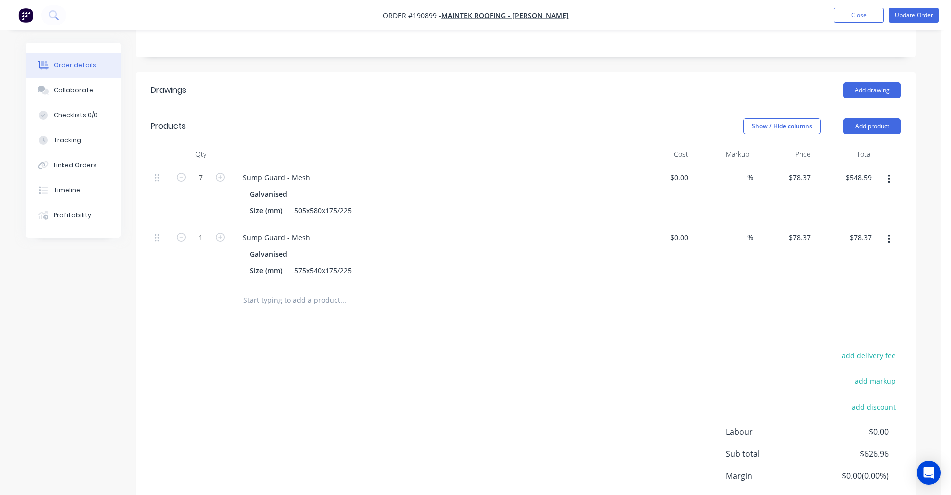
click at [894, 170] on button "button" at bounding box center [889, 179] width 24 height 18
click at [867, 198] on div "Edit" at bounding box center [853, 205] width 77 height 15
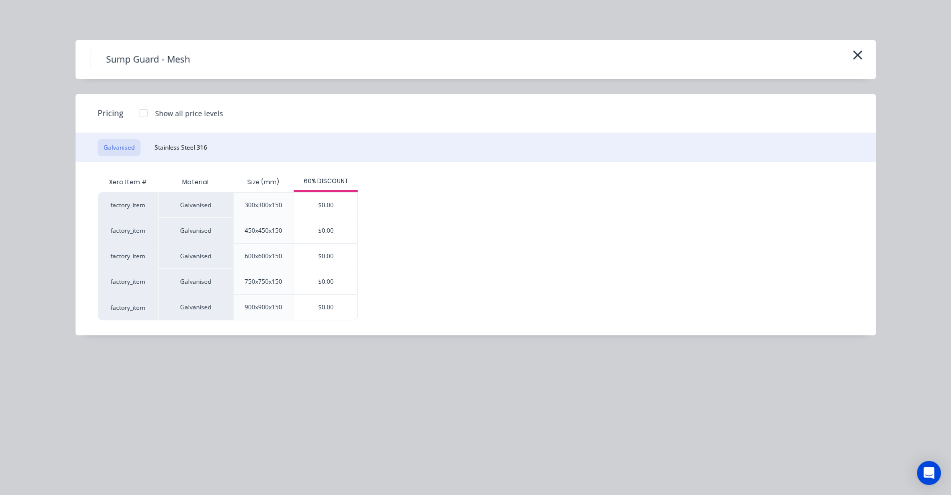
click at [866, 53] on div "Sump Guard - Mesh" at bounding box center [476, 59] width 800 height 39
click at [864, 54] on button "button" at bounding box center [857, 56] width 17 height 16
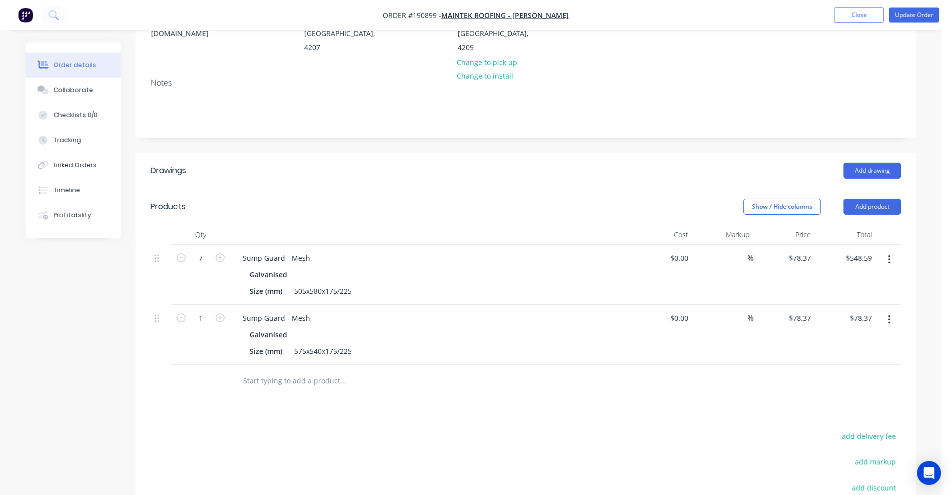
scroll to position [0, 0]
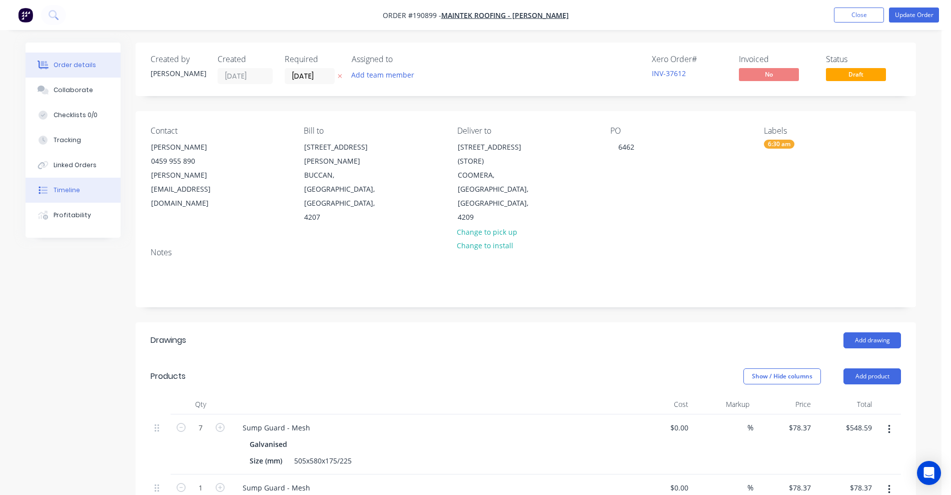
click at [70, 188] on div "Timeline" at bounding box center [67, 190] width 27 height 9
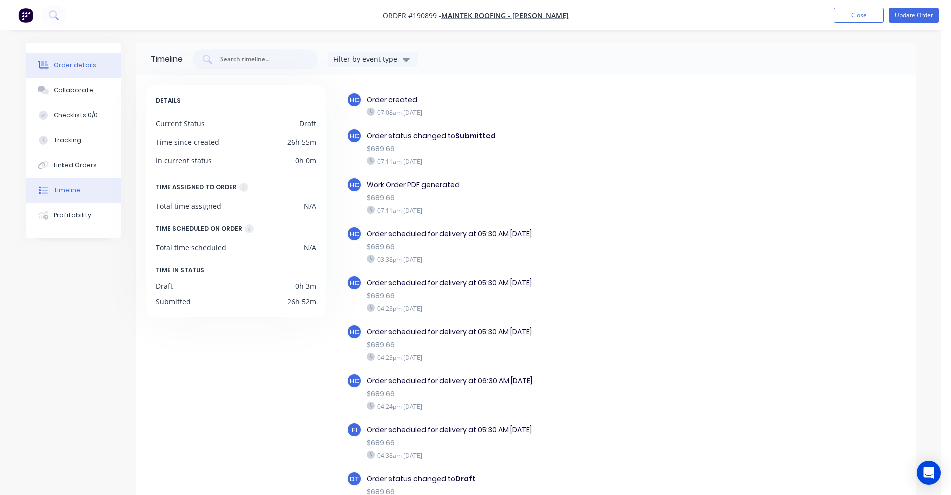
click at [58, 66] on div "Order details" at bounding box center [75, 65] width 43 height 9
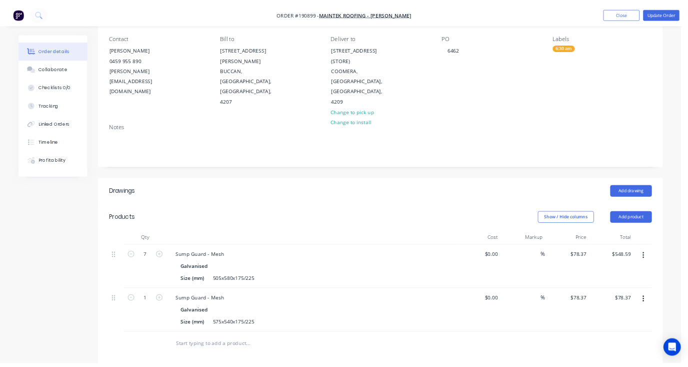
scroll to position [188, 0]
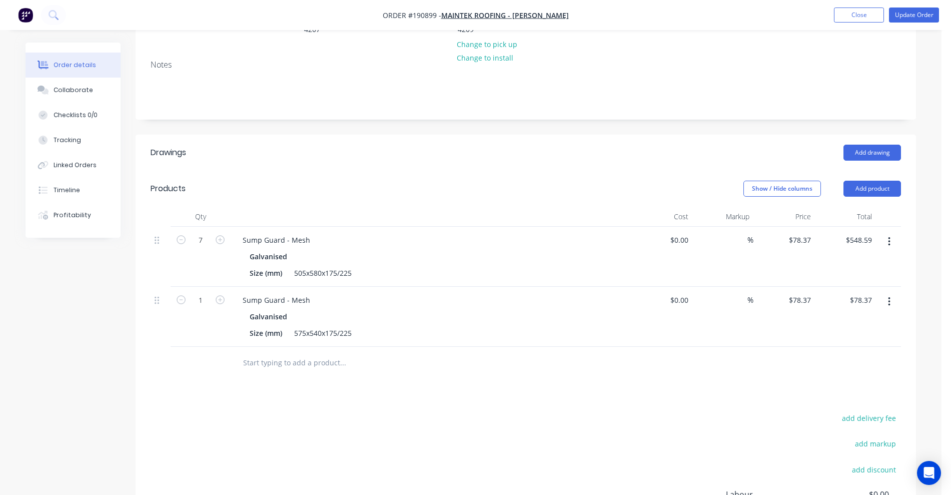
click at [303, 353] on input "text" at bounding box center [343, 363] width 200 height 20
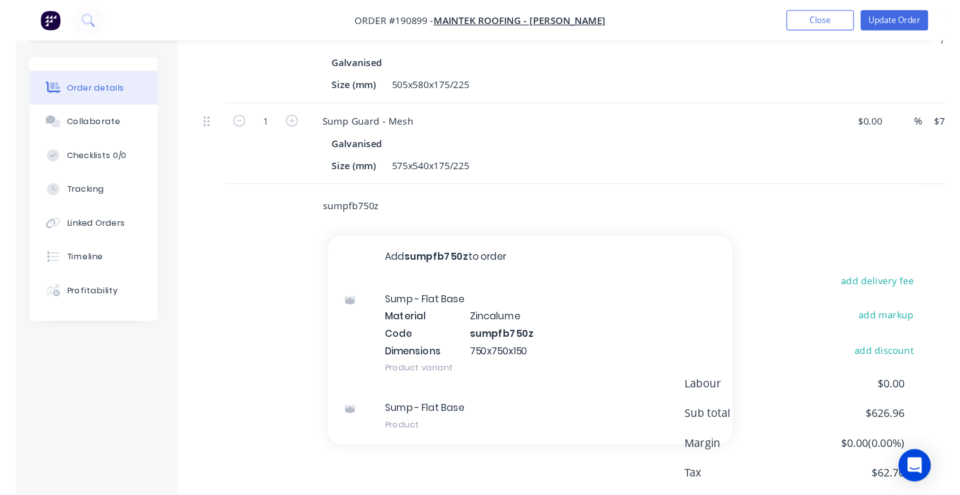
scroll to position [299, 0]
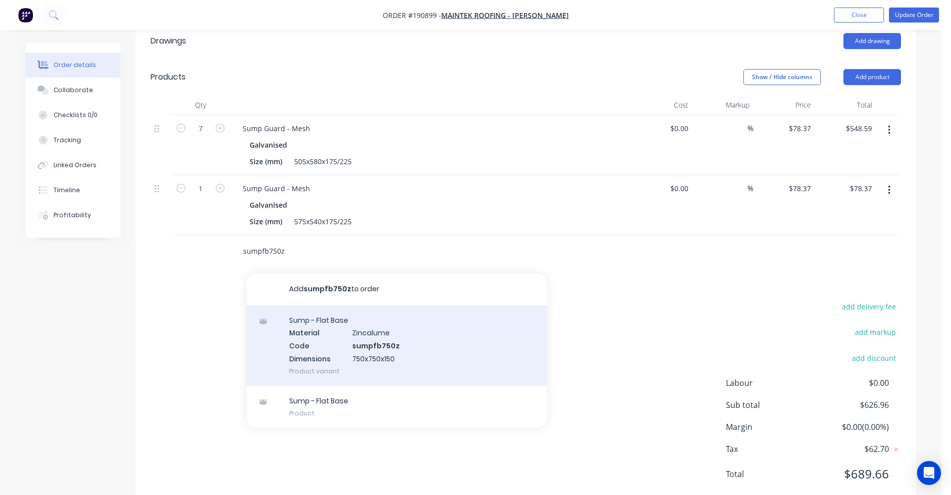
type input "sumpfb750z"
click at [323, 308] on div "Sump - Flat Base Material Zincalume Code sumpfb750z Dimensions 750x750x150 Prod…" at bounding box center [397, 345] width 300 height 81
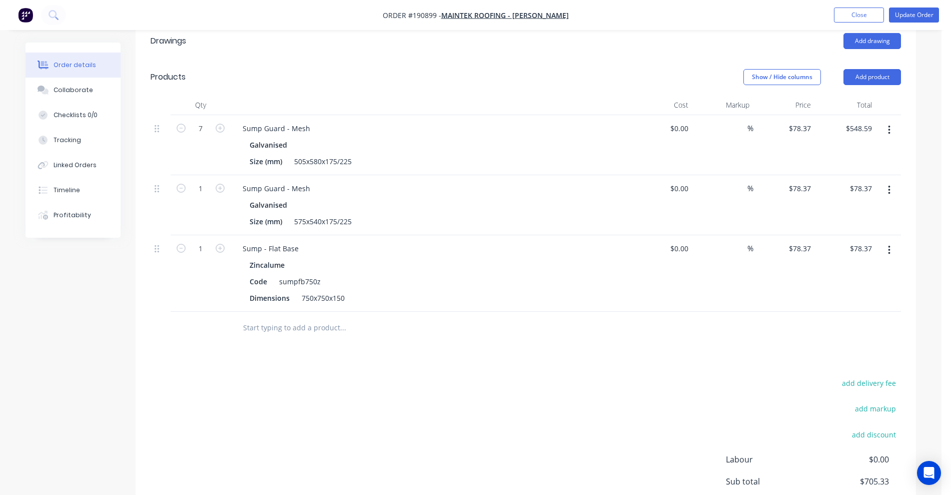
click at [891, 241] on button "button" at bounding box center [889, 250] width 24 height 18
click at [842, 329] on div "Delete" at bounding box center [853, 336] width 77 height 15
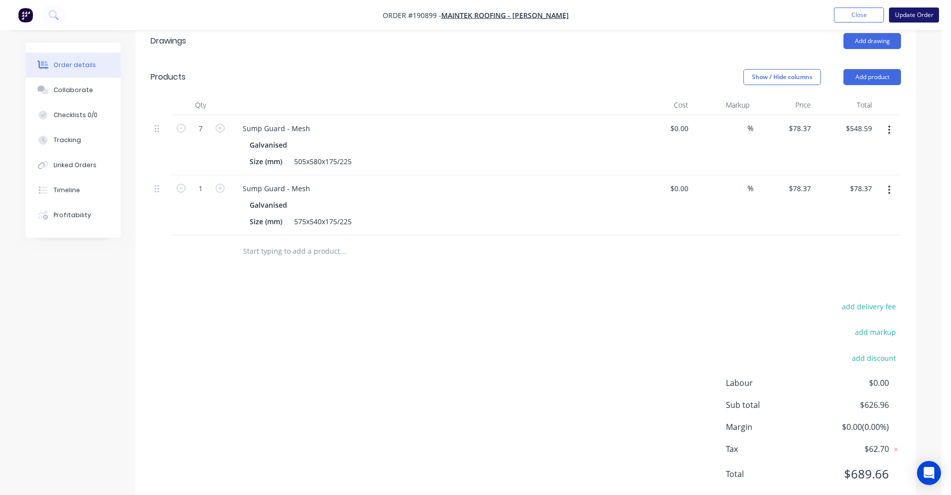
click at [898, 14] on button "Update Order" at bounding box center [914, 15] width 50 height 15
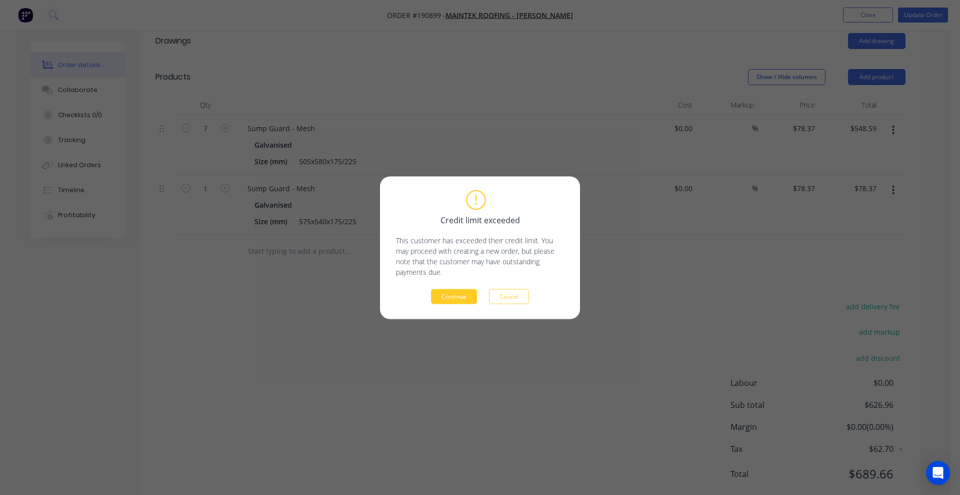
click at [445, 295] on button "Continue" at bounding box center [454, 296] width 46 height 15
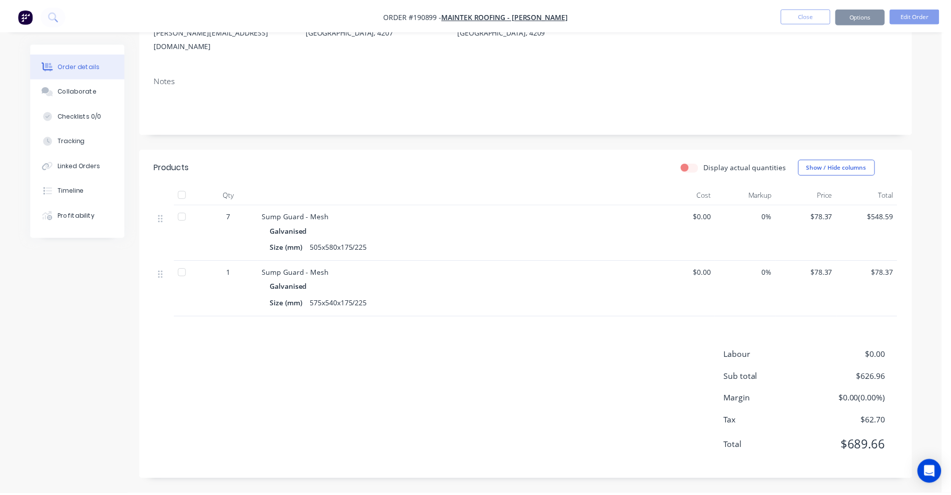
scroll to position [130, 0]
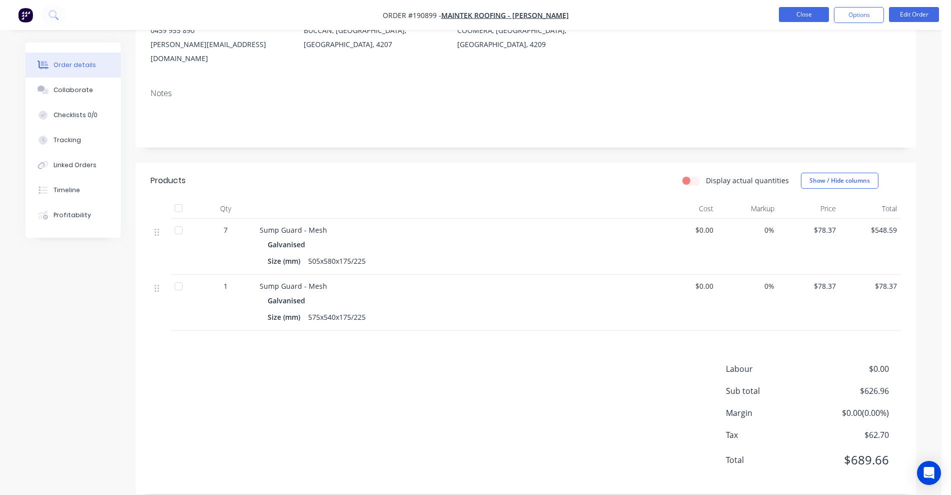
click at [801, 18] on button "Close" at bounding box center [804, 14] width 50 height 15
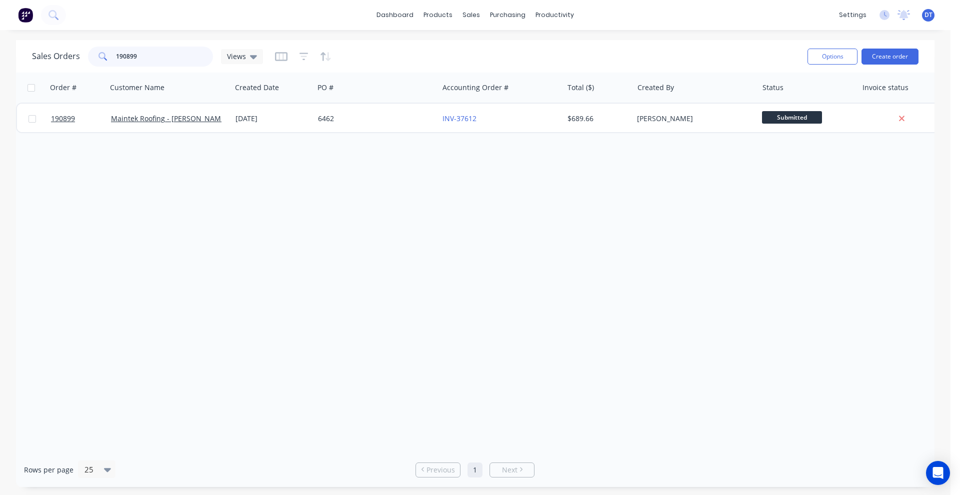
drag, startPoint x: 151, startPoint y: 57, endPoint x: 53, endPoint y: 54, distance: 98.5
click at [53, 54] on div "Sales Orders 190899 Views" at bounding box center [147, 57] width 231 height 20
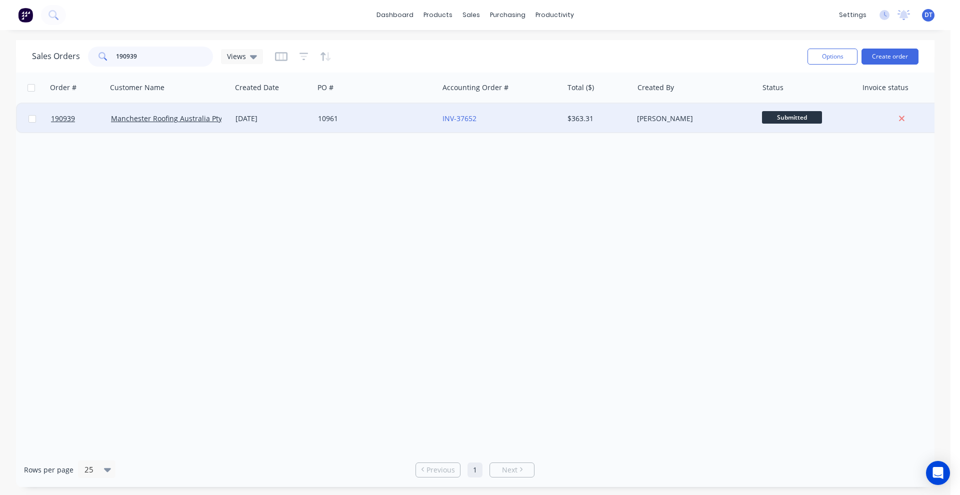
type input "190939"
click at [369, 131] on div "10961" at bounding box center [376, 119] width 125 height 30
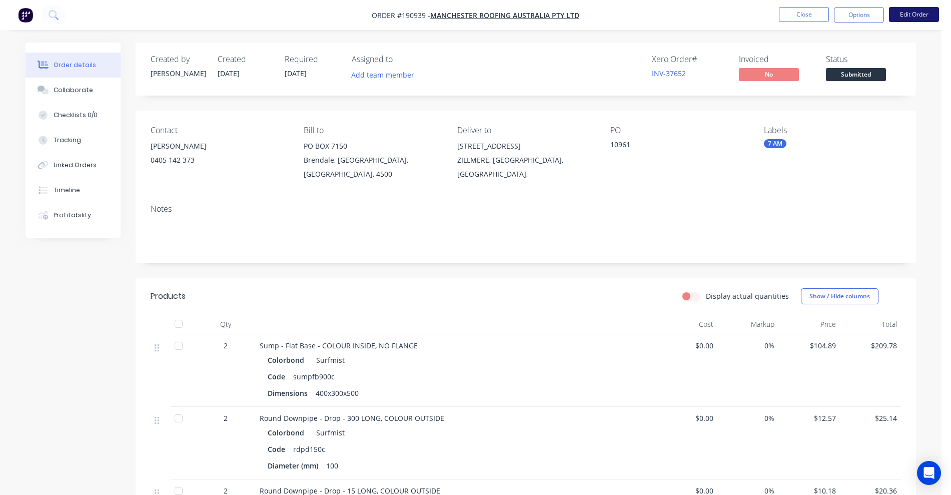
click at [909, 16] on button "Edit Order" at bounding box center [914, 14] width 50 height 15
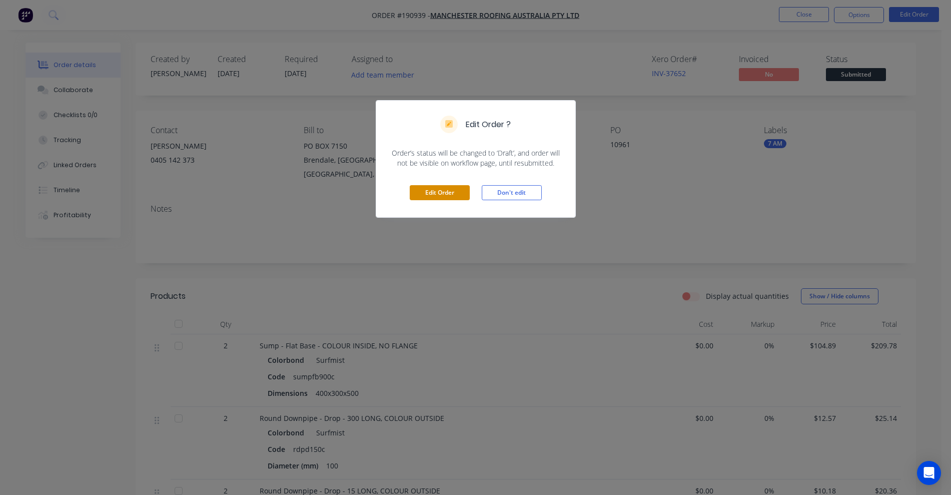
click at [430, 186] on button "Edit Order" at bounding box center [440, 192] width 60 height 15
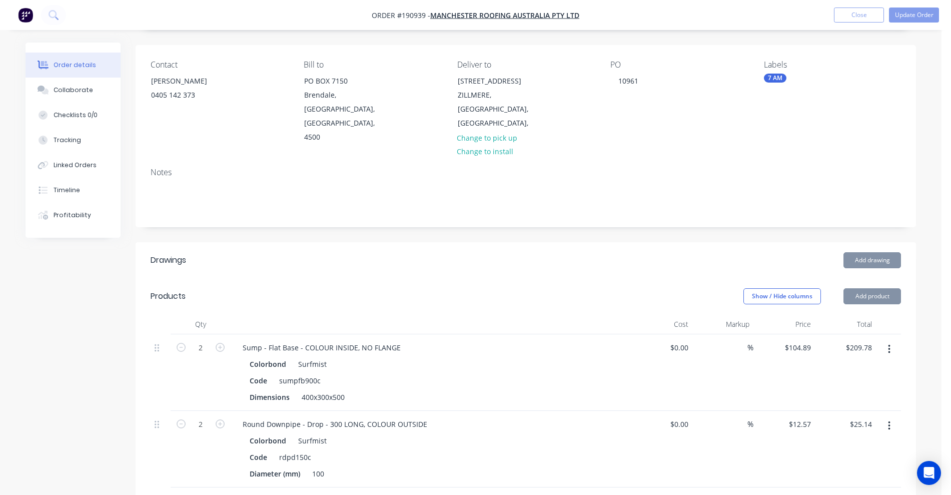
scroll to position [125, 0]
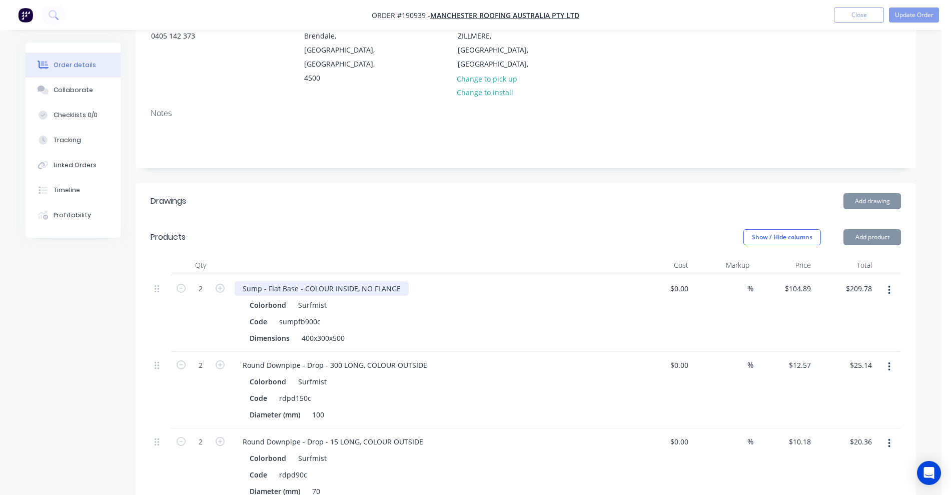
click at [239, 281] on div "Sump - Flat Base - COLOUR INSIDE, NO FLANGE" at bounding box center [322, 288] width 174 height 15
click at [240, 281] on div "Sump - Flat Base - COLOUR INSIDE, NO FLANGE" at bounding box center [322, 288] width 174 height 15
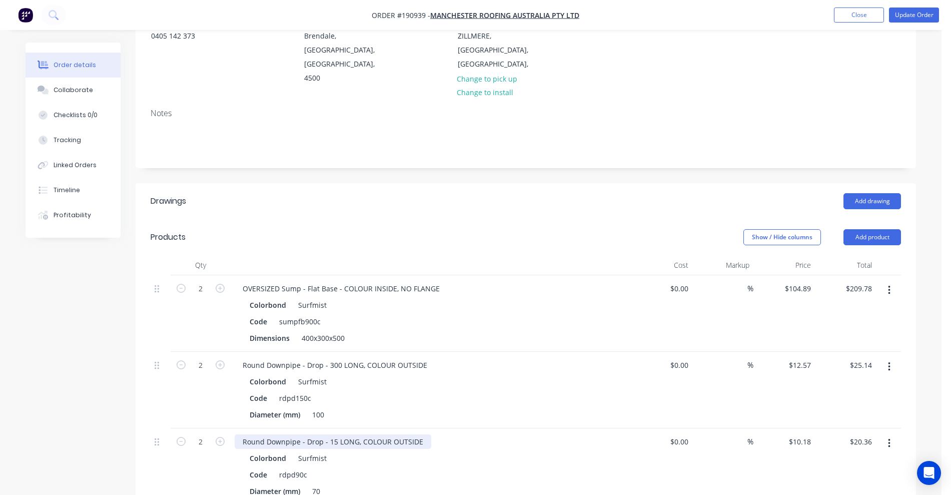
click at [335, 434] on div "Round Downpipe - Drop - 15 LONG, COLOUR OUTSIDE" at bounding box center [333, 441] width 197 height 15
click at [337, 434] on div "Round Downpipe - Drop - 15 LONG, COLOUR OUTSIDE" at bounding box center [333, 441] width 197 height 15
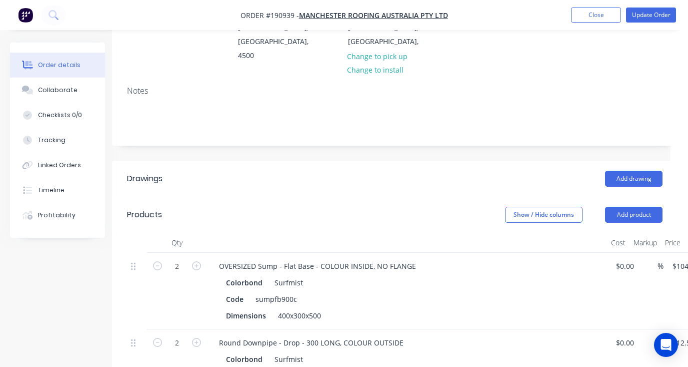
scroll to position [188, 36]
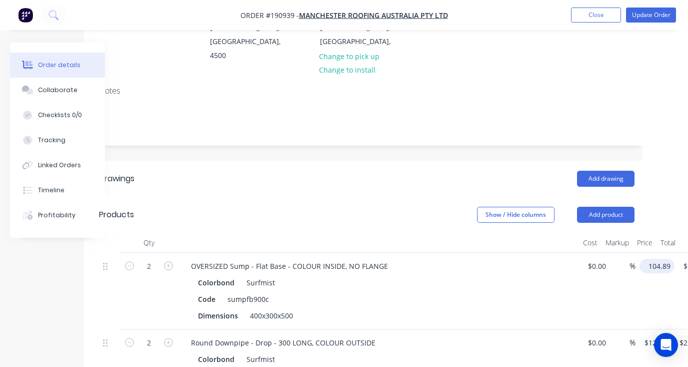
click at [661, 259] on input "104.89" at bounding box center [659, 266] width 31 height 15
type input "$122.37"
type input "$244.74"
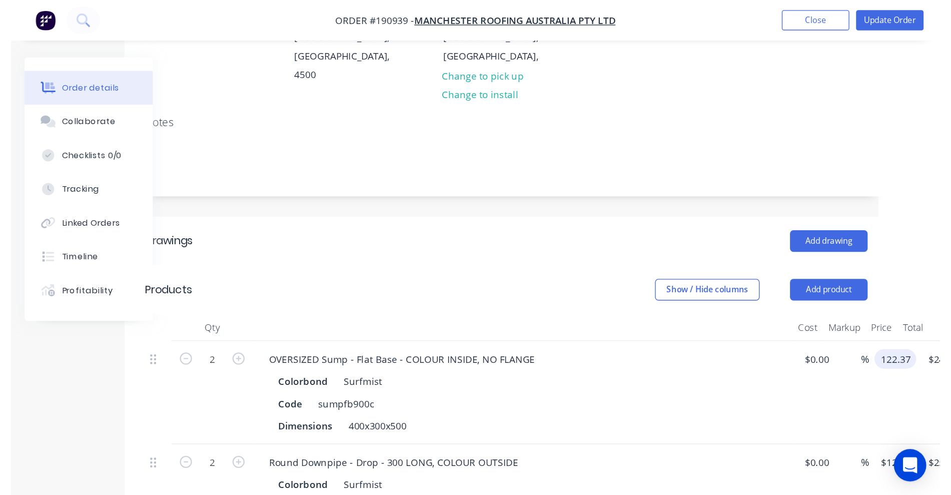
scroll to position [188, 0]
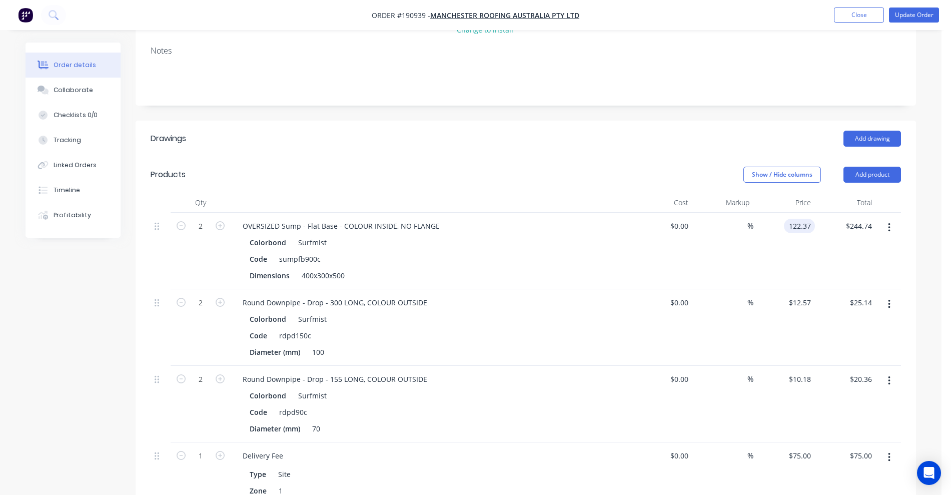
type input "$122.37"
click at [593, 219] on div "OVERSIZED Sump - Flat Base - COLOUR INSIDE, NO FLANGE" at bounding box center [431, 226] width 392 height 15
click at [917, 14] on button "Update Order" at bounding box center [914, 15] width 50 height 15
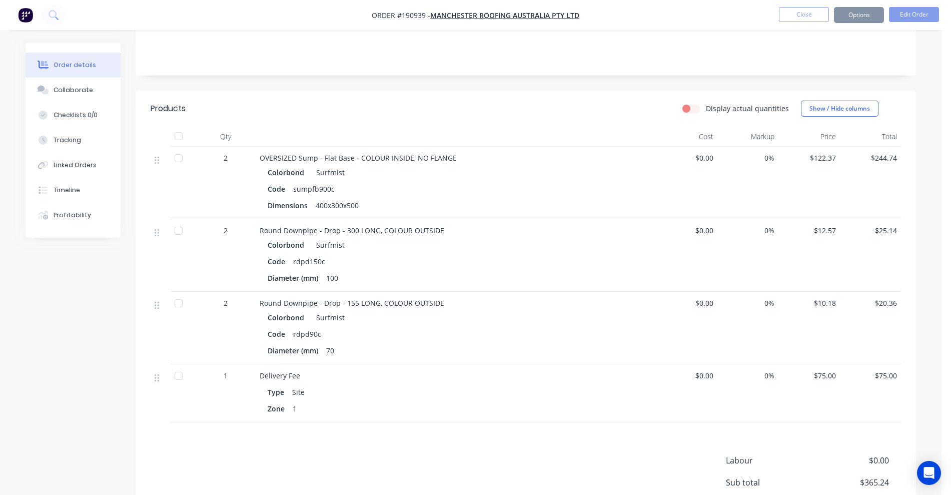
scroll to position [0, 0]
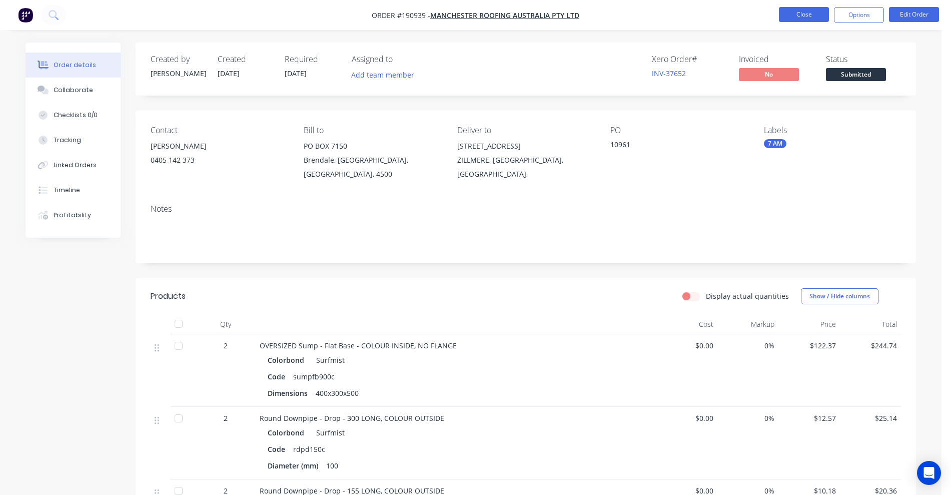
click at [800, 15] on button "Close" at bounding box center [804, 14] width 50 height 15
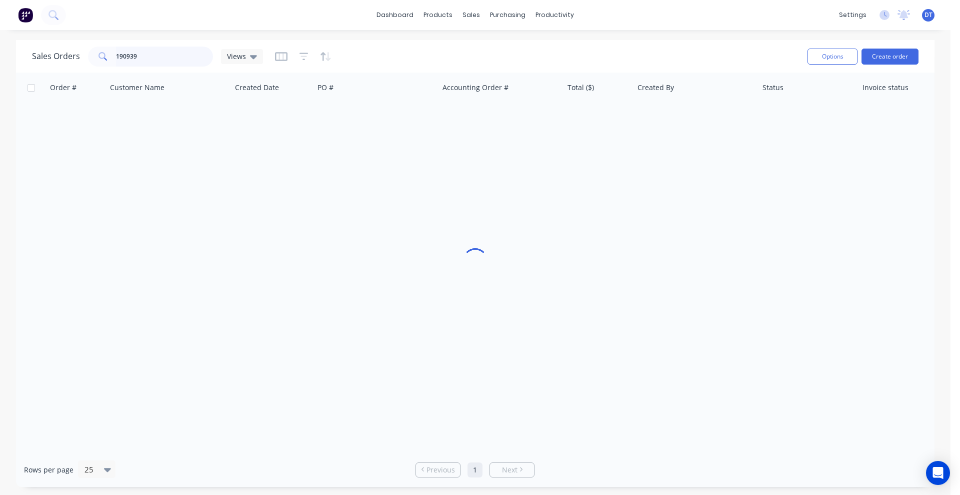
click at [183, 54] on input "190939" at bounding box center [165, 57] width 98 height 20
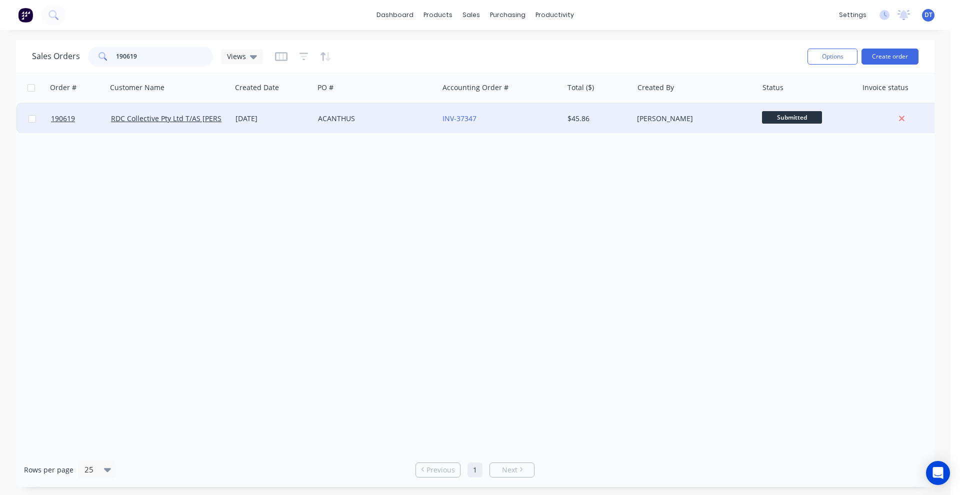
type input "190619"
click at [291, 127] on div "[DATE]" at bounding box center [273, 119] width 83 height 30
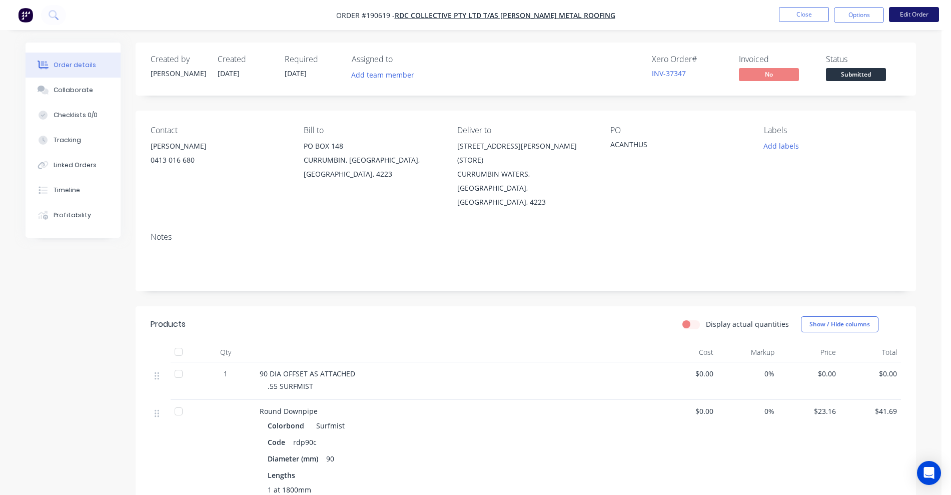
click at [913, 21] on button "Edit Order" at bounding box center [914, 14] width 50 height 15
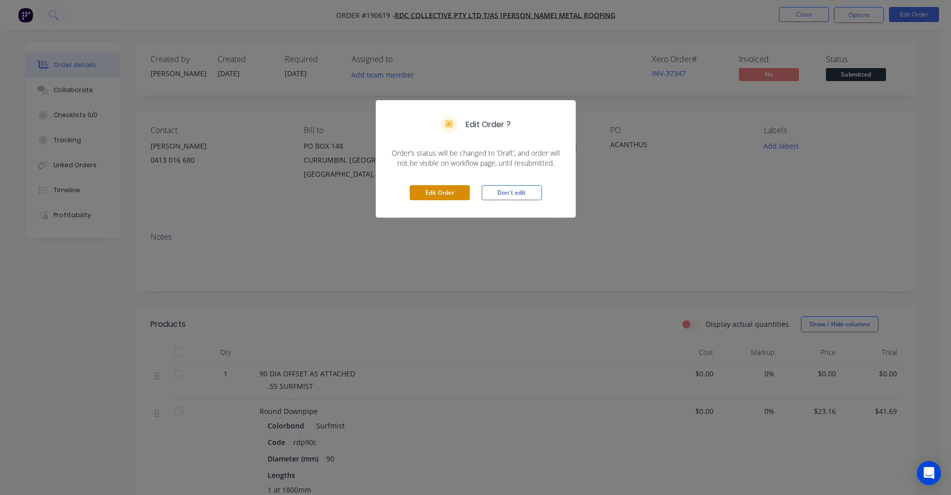
click at [444, 185] on button "Edit Order" at bounding box center [440, 192] width 60 height 15
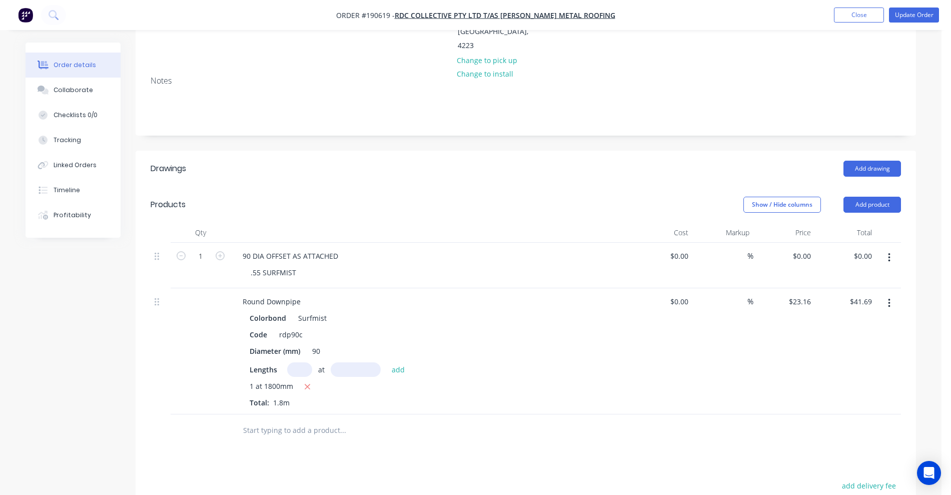
scroll to position [188, 0]
click at [891, 247] on button "button" at bounding box center [889, 256] width 24 height 18
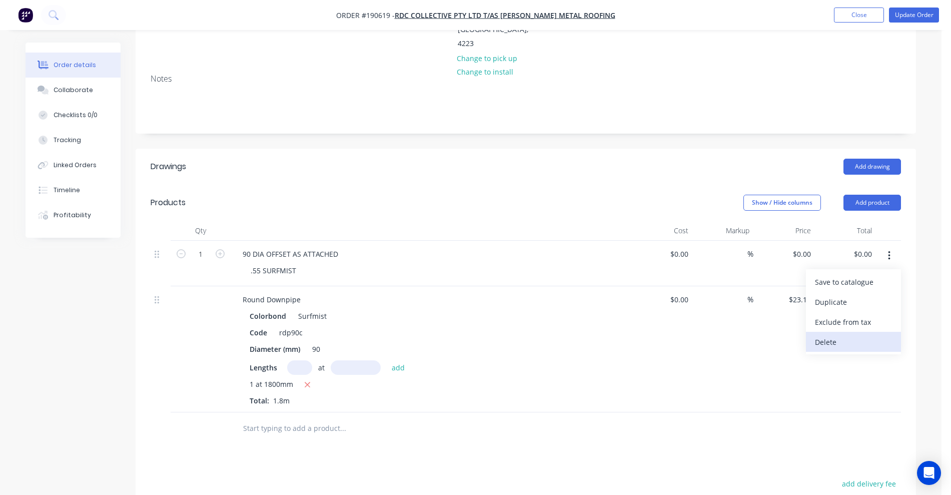
click at [862, 335] on div "Delete" at bounding box center [853, 342] width 77 height 15
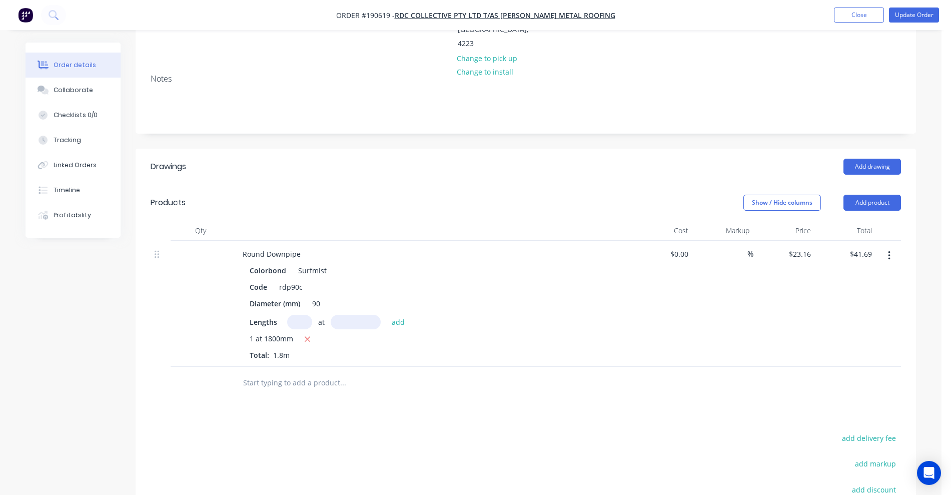
click at [893, 247] on button "button" at bounding box center [889, 256] width 24 height 18
click at [867, 295] on div "Duplicate" at bounding box center [853, 302] width 77 height 15
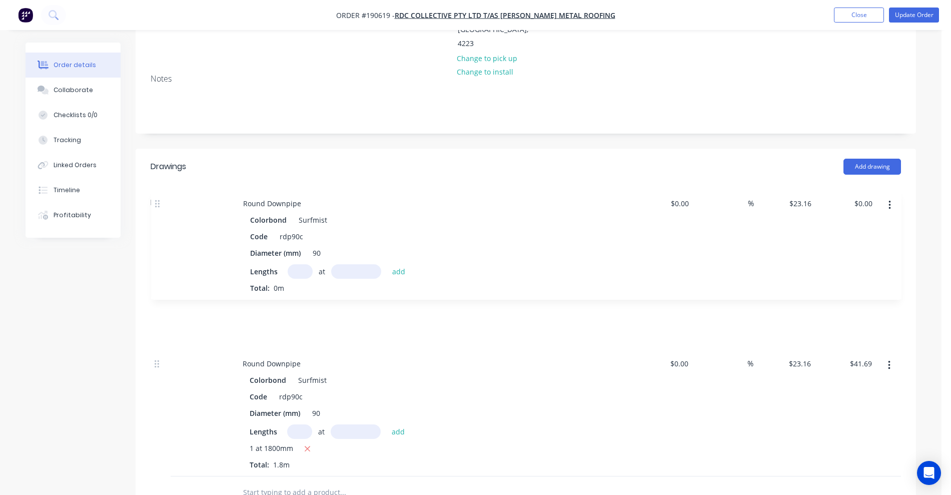
drag, startPoint x: 159, startPoint y: 341, endPoint x: 162, endPoint y: 194, distance: 147.0
click at [162, 221] on div "Qty Cost Markup Price Total Round Downpipe Colorbond Surfmist Code rdp90c Diame…" at bounding box center [526, 349] width 750 height 256
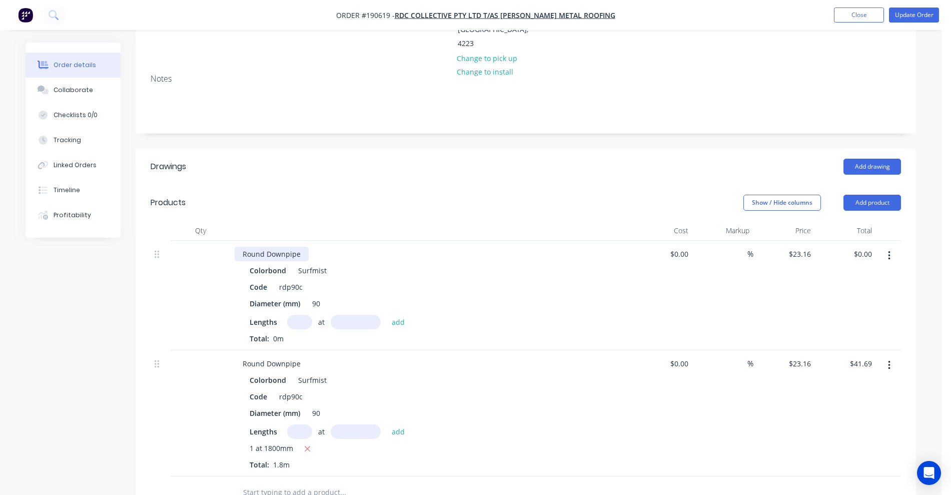
click at [305, 247] on div "Round Downpipe" at bounding box center [272, 254] width 74 height 15
drag, startPoint x: 312, startPoint y: 276, endPoint x: 306, endPoint y: 282, distance: 8.5
click at [307, 315] on div "at add" at bounding box center [348, 322] width 123 height 15
click at [306, 315] on input "text" at bounding box center [299, 322] width 25 height 15
type input "1"
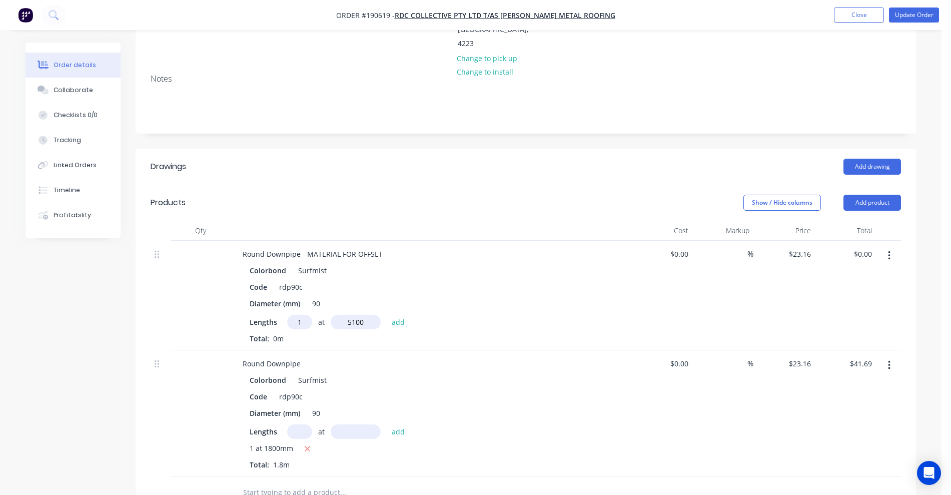
type input "5100"
click at [387, 315] on button "add" at bounding box center [399, 322] width 24 height 14
type input "$118.12"
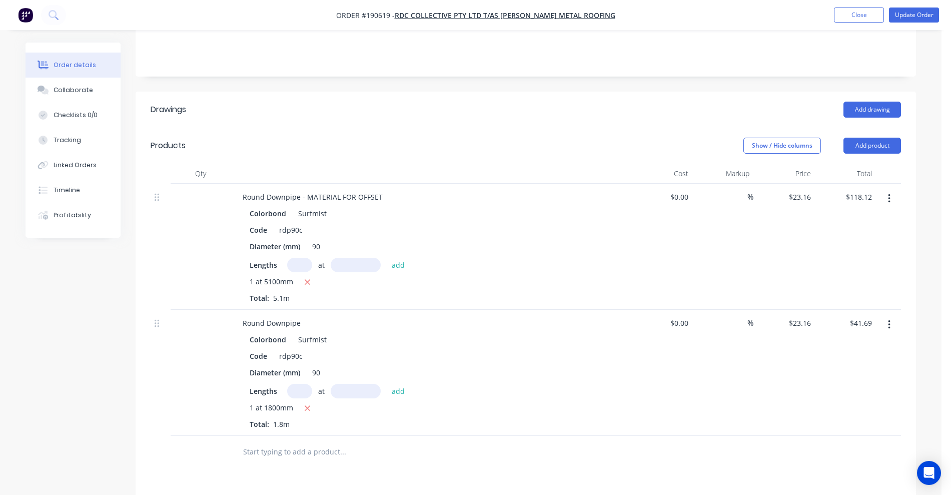
scroll to position [313, 0]
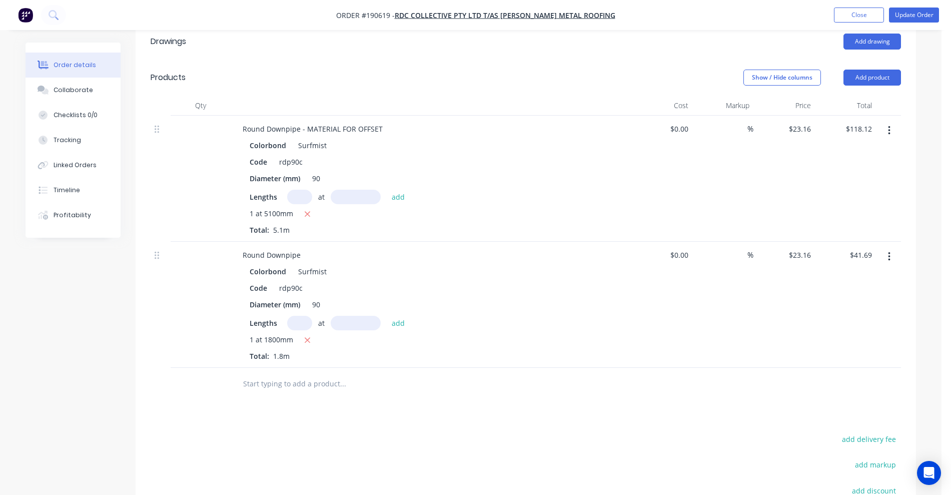
click at [292, 374] on input "text" at bounding box center [343, 384] width 200 height 20
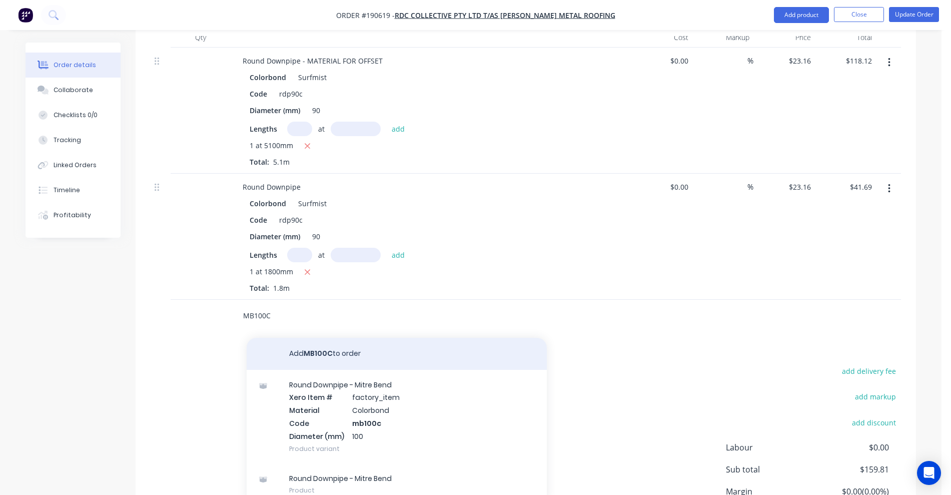
scroll to position [431, 0]
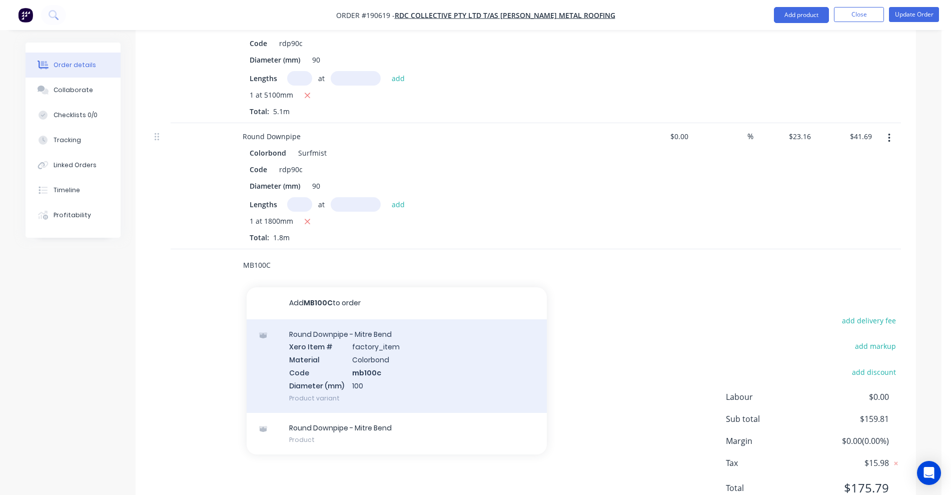
type input "MB100C"
click at [449, 321] on div "Round Downpipe - Mitre Bend Xero Item # factory_item Material Colorbond Code mb…" at bounding box center [397, 366] width 300 height 94
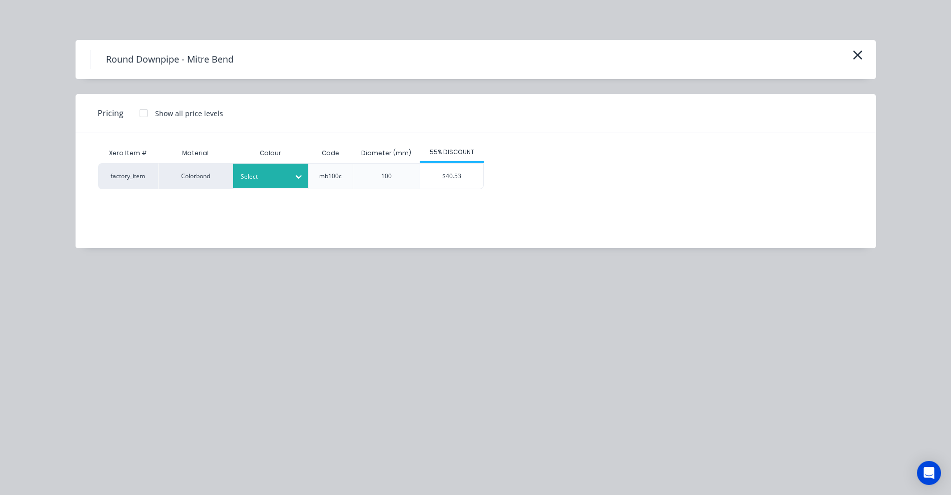
click at [282, 179] on div at bounding box center [263, 176] width 45 height 11
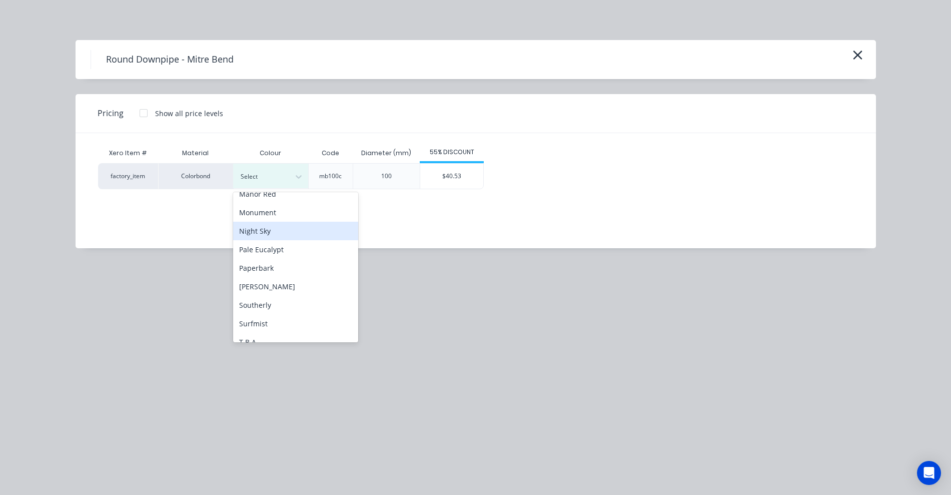
scroll to position [335, 0]
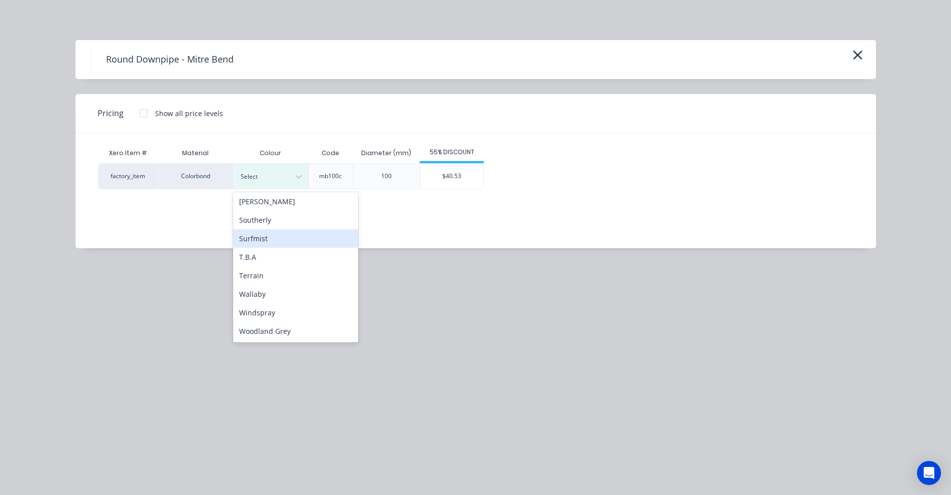
click at [272, 240] on div "Surfmist" at bounding box center [295, 238] width 125 height 19
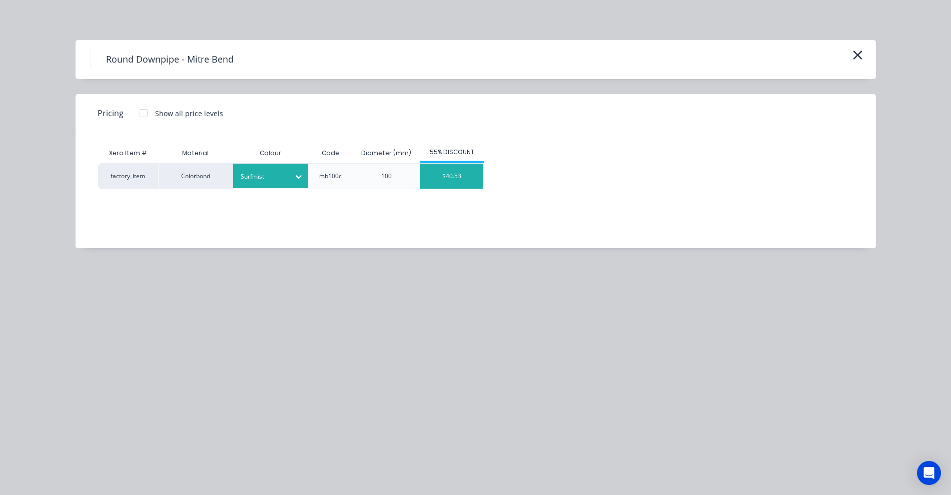
click at [435, 179] on div "$40.53" at bounding box center [451, 176] width 63 height 25
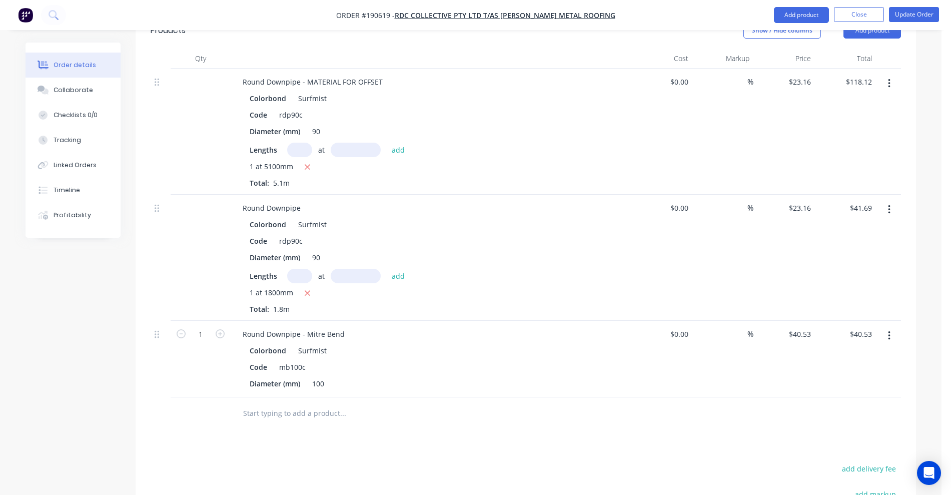
scroll to position [306, 0]
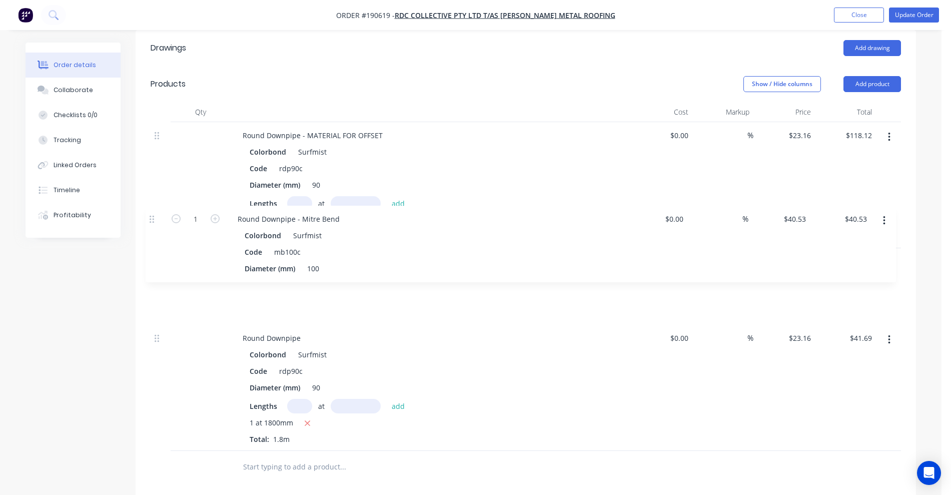
drag, startPoint x: 158, startPoint y: 349, endPoint x: 179, endPoint y: 216, distance: 135.1
click at [154, 213] on div "Round Downpipe - MATERIAL FOR OFFSET Colorbond Surfmist Code rdp90c Diameter (m…" at bounding box center [526, 286] width 750 height 329
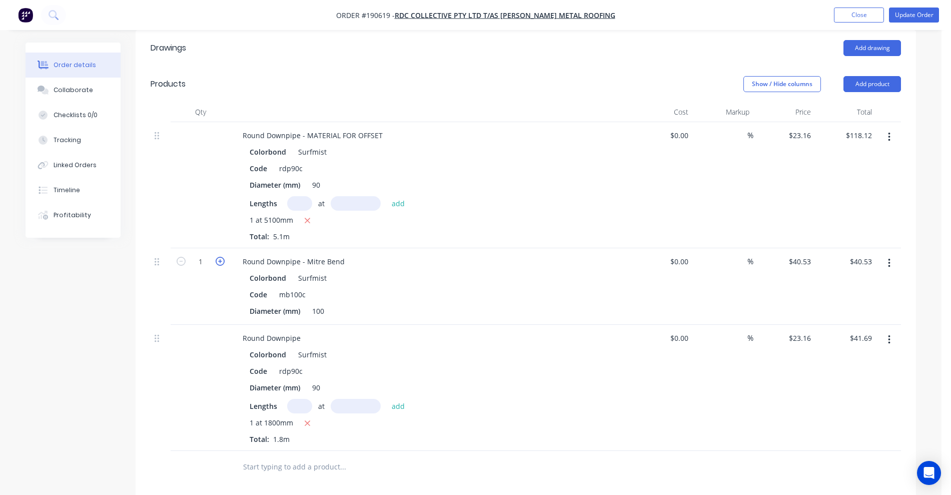
click at [219, 257] on icon "button" at bounding box center [220, 261] width 9 height 9
type input "2"
type input "$81.06"
click at [320, 304] on div "100" at bounding box center [318, 311] width 20 height 15
click at [443, 271] on div "Colorbond Surfmist Code mb100c Diameter (mm) 90" at bounding box center [431, 295] width 392 height 48
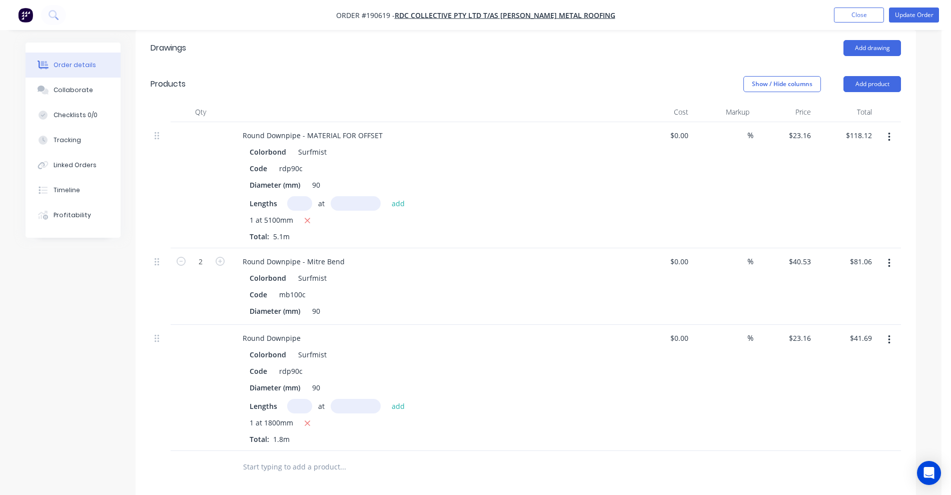
click at [506, 399] on div "Lengths at add 1 at 1800mm Total: 1.8m" at bounding box center [431, 422] width 362 height 46
click at [304, 331] on div "Round Downpipe" at bounding box center [272, 338] width 74 height 15
click at [912, 17] on button "Update Order" at bounding box center [914, 15] width 50 height 15
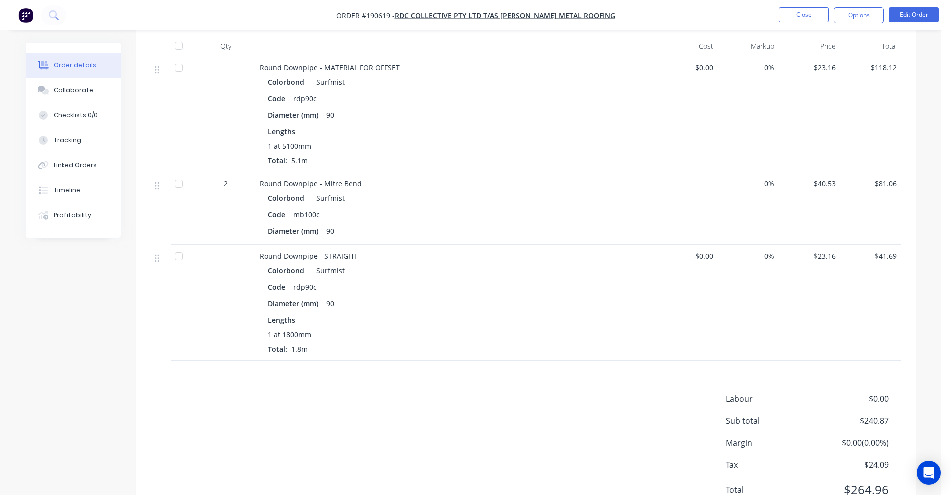
scroll to position [0, 0]
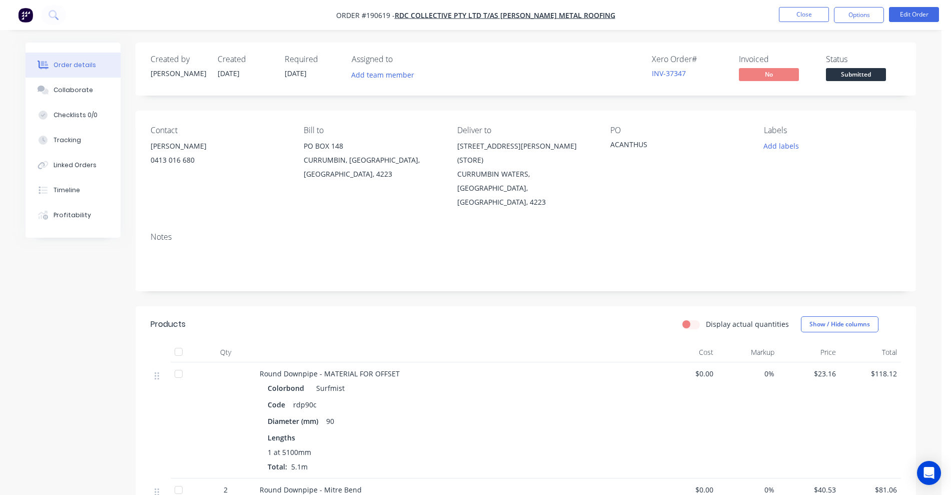
click at [861, 20] on button "Options" at bounding box center [859, 15] width 50 height 16
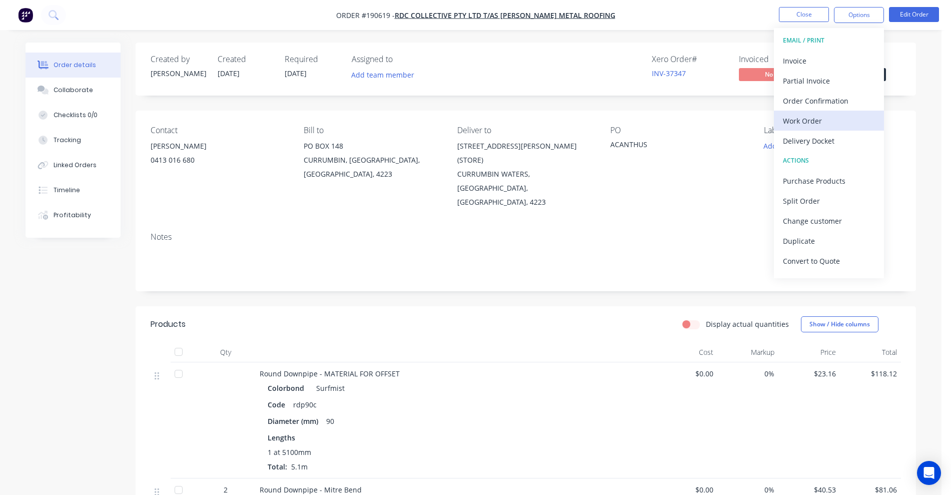
click at [818, 119] on div "Work Order" at bounding box center [829, 121] width 92 height 15
click at [817, 85] on div "With pricing" at bounding box center [829, 81] width 92 height 15
click at [804, 11] on button "Close" at bounding box center [804, 14] width 50 height 15
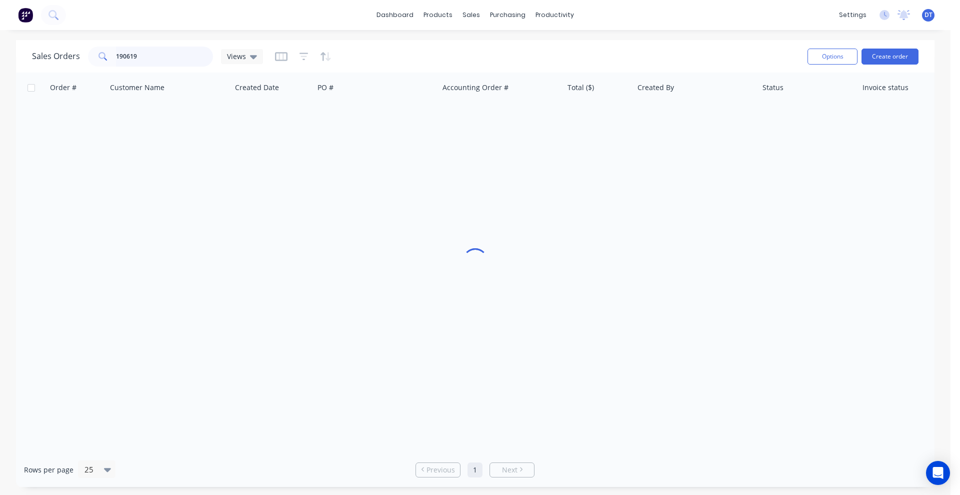
drag, startPoint x: 139, startPoint y: 57, endPoint x: 50, endPoint y: 58, distance: 89.5
click at [51, 59] on div "Sales Orders 190619 Views" at bounding box center [147, 57] width 231 height 20
type input "190128"
click at [499, 267] on div "Order # Customer Name Created Date PO # Accounting Order # Total ($) Created By…" at bounding box center [475, 263] width 919 height 380
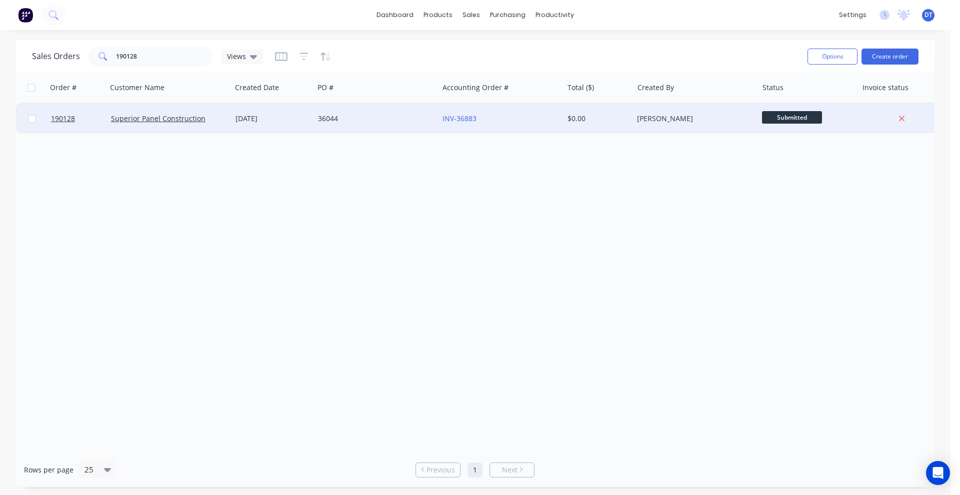
click at [520, 121] on div "INV-36883" at bounding box center [498, 119] width 111 height 10
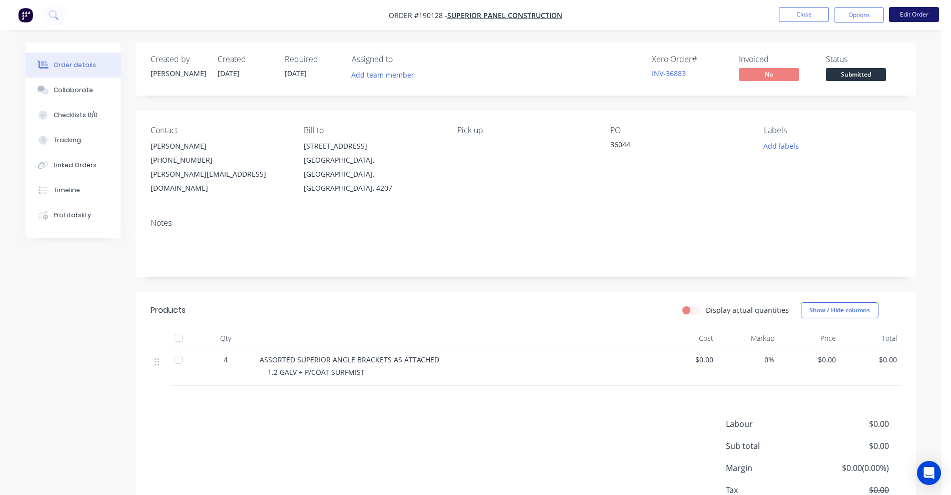
click at [915, 11] on button "Edit Order" at bounding box center [914, 14] width 50 height 15
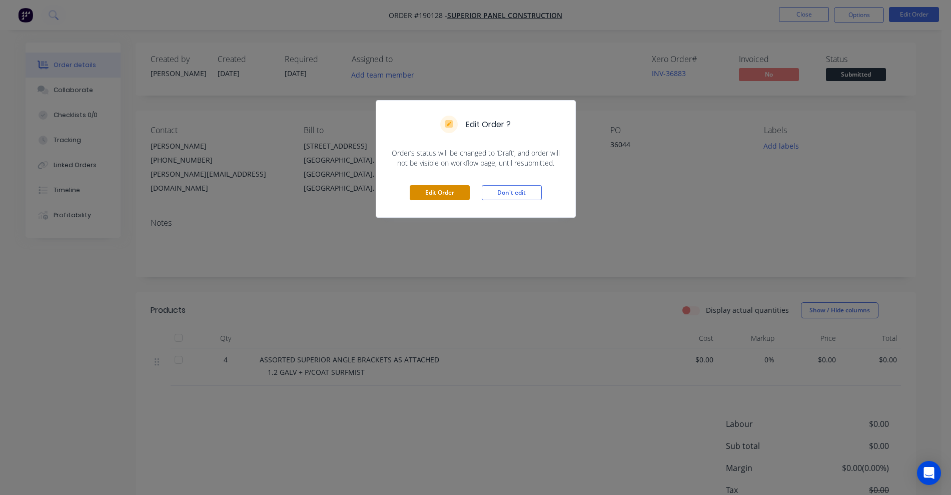
click at [442, 191] on button "Edit Order" at bounding box center [440, 192] width 60 height 15
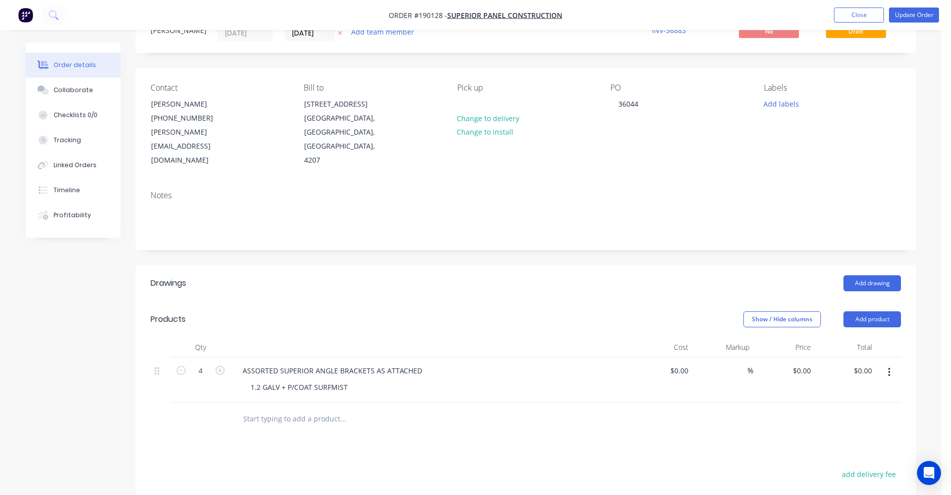
scroll to position [63, 0]
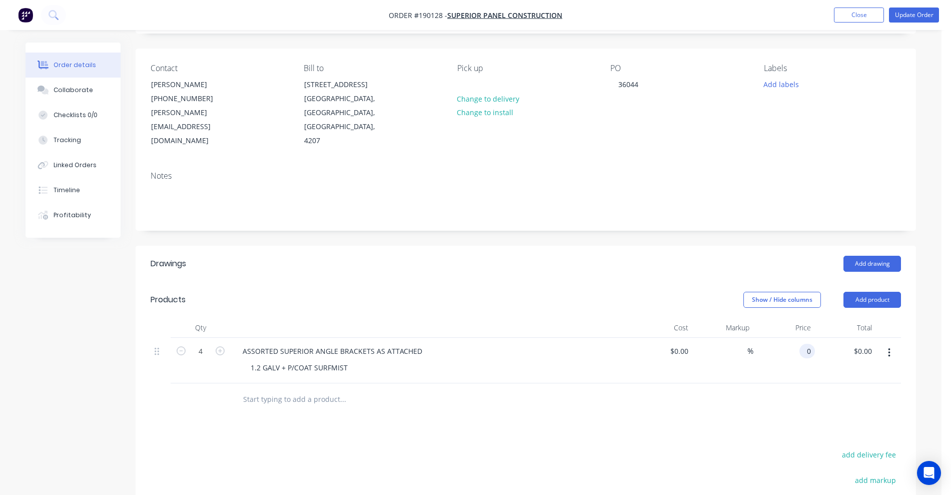
click at [802, 344] on div "0 0" at bounding box center [807, 351] width 16 height 15
click at [707, 282] on header "Products Show / Hide columns Add product" at bounding box center [526, 300] width 780 height 36
type input "$28.88"
type input "$115.52"
click at [912, 17] on button "Update Order" at bounding box center [914, 15] width 50 height 15
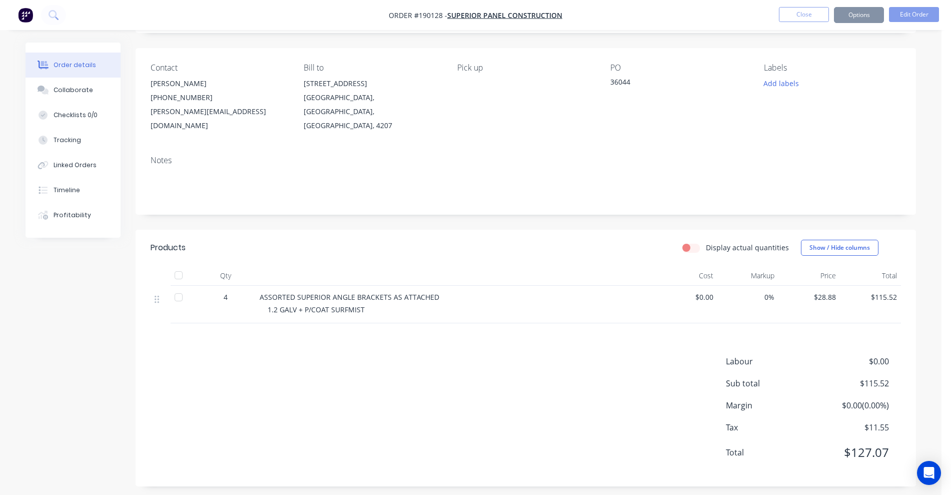
scroll to position [0, 0]
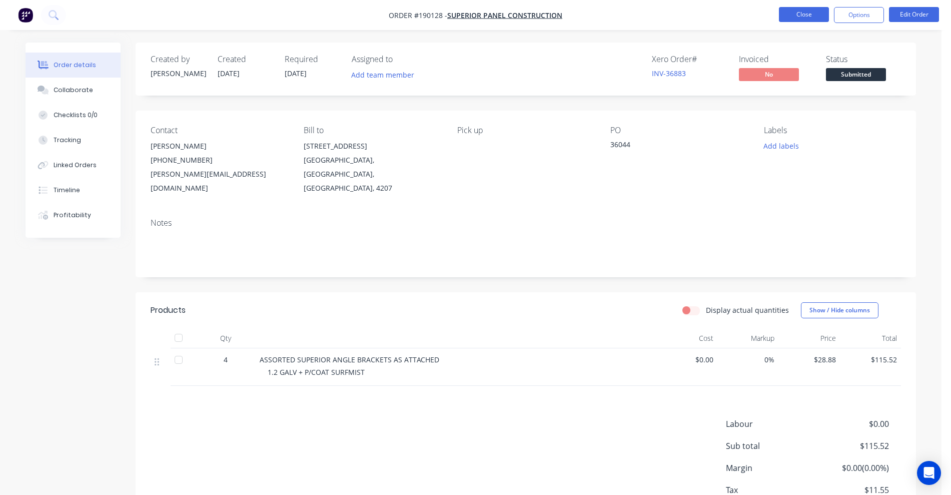
click at [810, 16] on button "Close" at bounding box center [804, 14] width 50 height 15
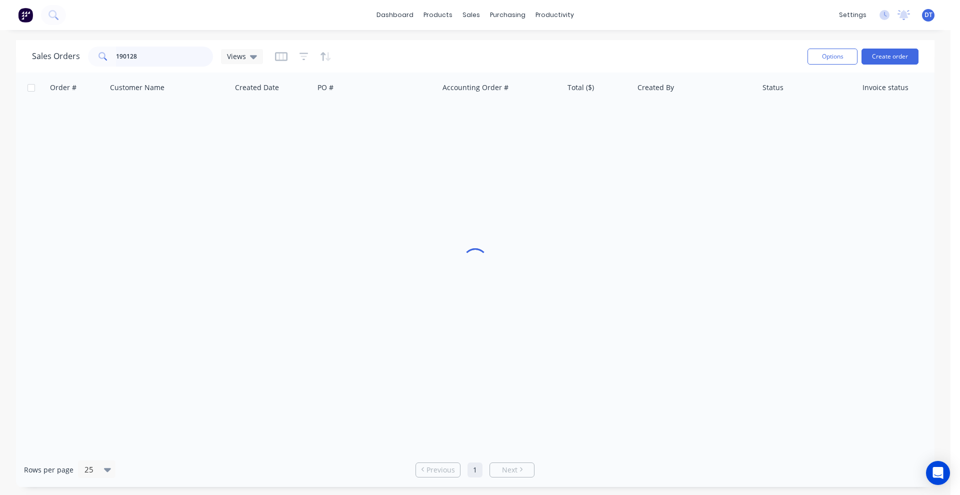
click at [184, 63] on input "190128" at bounding box center [165, 57] width 98 height 20
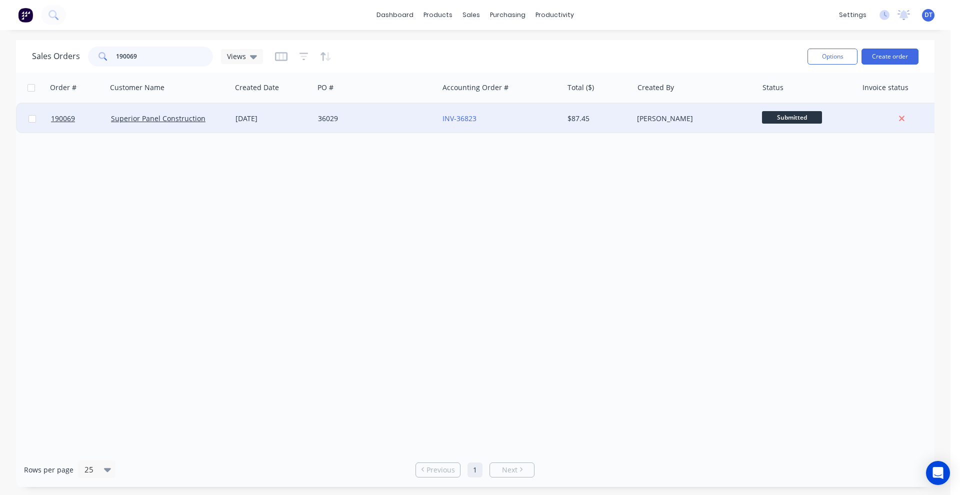
type input "190069"
click at [389, 126] on div "36029" at bounding box center [376, 119] width 125 height 30
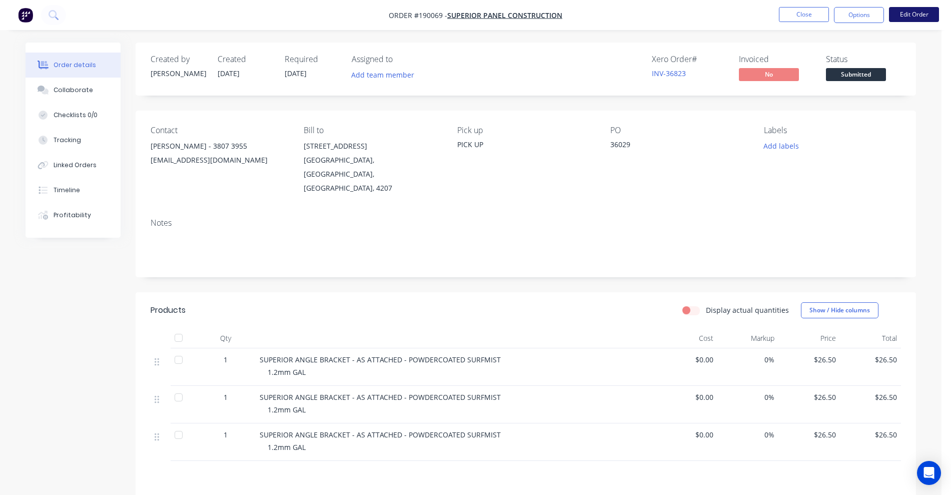
click at [916, 9] on button "Edit Order" at bounding box center [914, 14] width 50 height 15
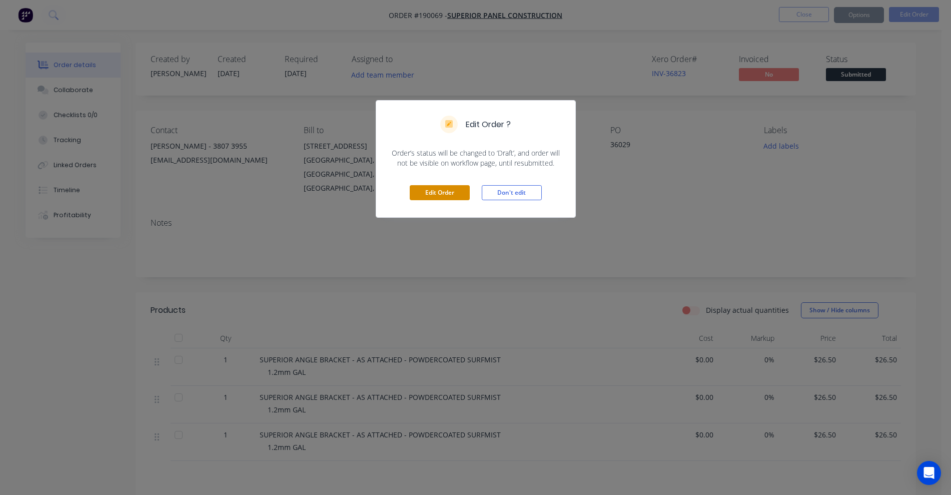
click at [428, 198] on button "Edit Order" at bounding box center [440, 192] width 60 height 15
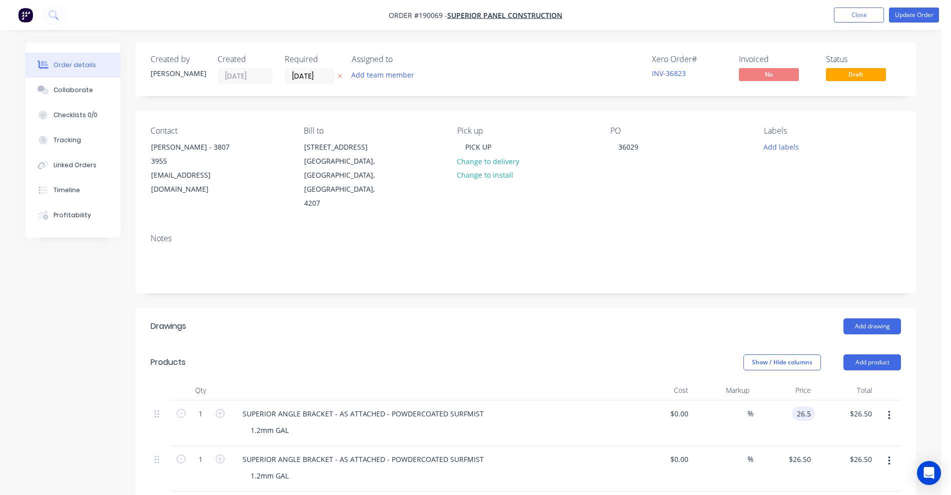
click at [802, 406] on input "26.5" at bounding box center [805, 413] width 19 height 15
type input "$28.88"
click at [807, 452] on input "26.5" at bounding box center [801, 459] width 27 height 15
type input "$28.88"
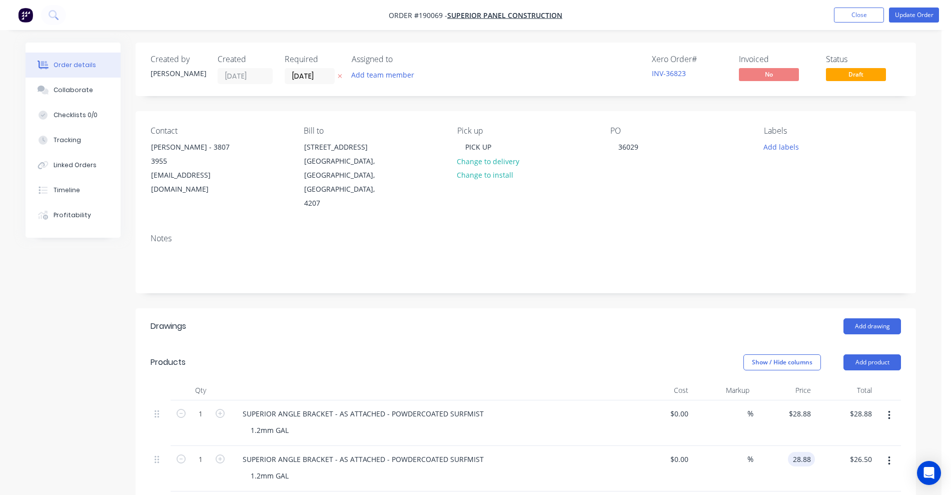
type input "$28.88"
click at [802, 494] on input "26.5" at bounding box center [801, 504] width 27 height 15
click at [657, 344] on header "Products Show / Hide columns Add product" at bounding box center [526, 362] width 780 height 36
type input "$28.88"
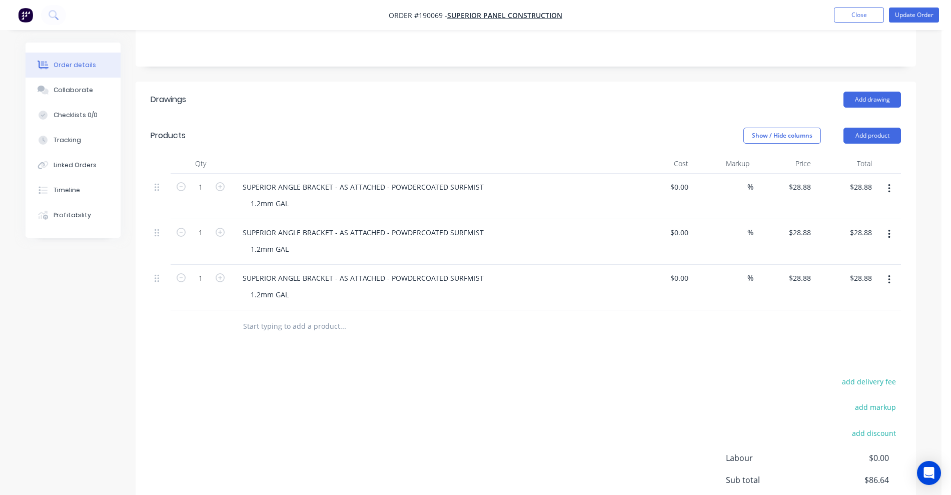
scroll to position [302, 0]
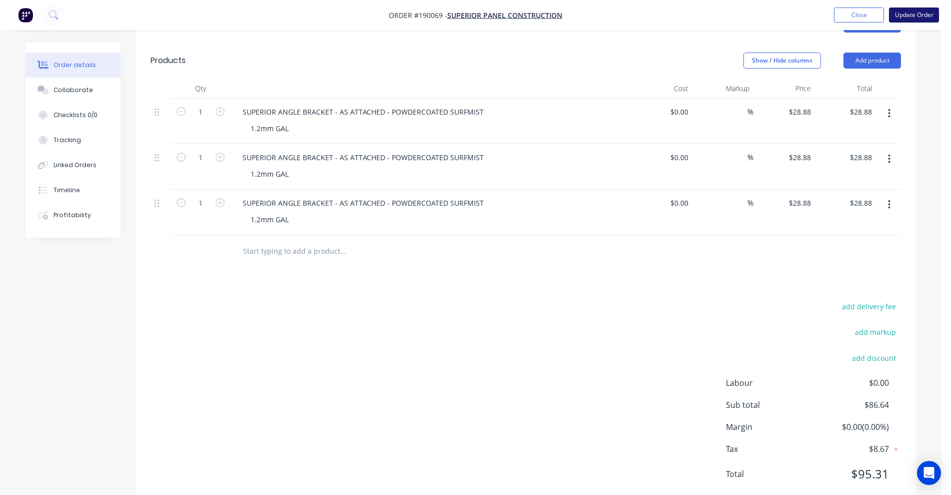
click at [914, 18] on button "Update Order" at bounding box center [914, 15] width 50 height 15
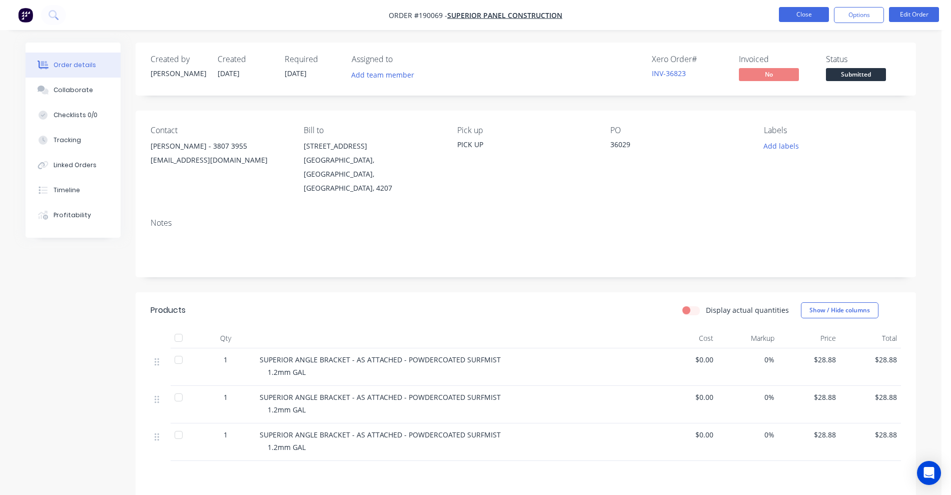
click at [816, 13] on button "Close" at bounding box center [804, 14] width 50 height 15
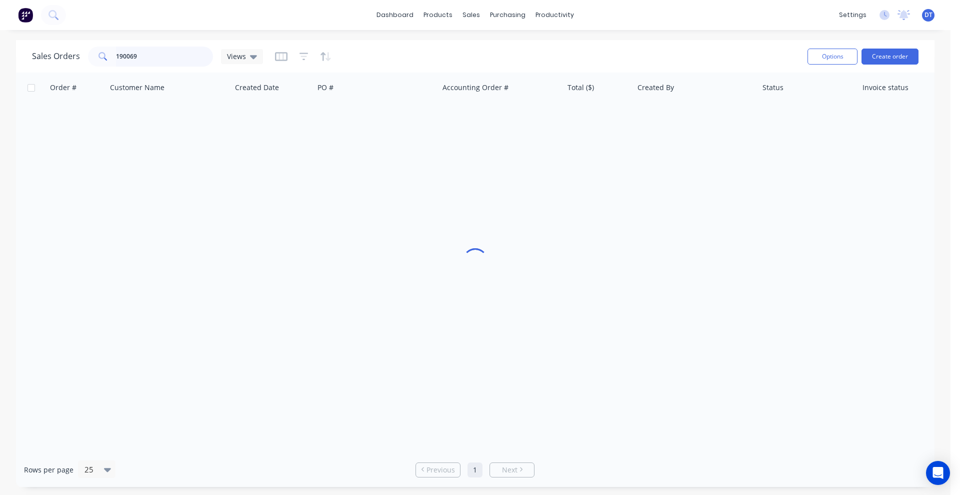
drag, startPoint x: 145, startPoint y: 56, endPoint x: 71, endPoint y: 54, distance: 74.5
click at [71, 54] on div "Sales Orders 190069 Views" at bounding box center [147, 57] width 231 height 20
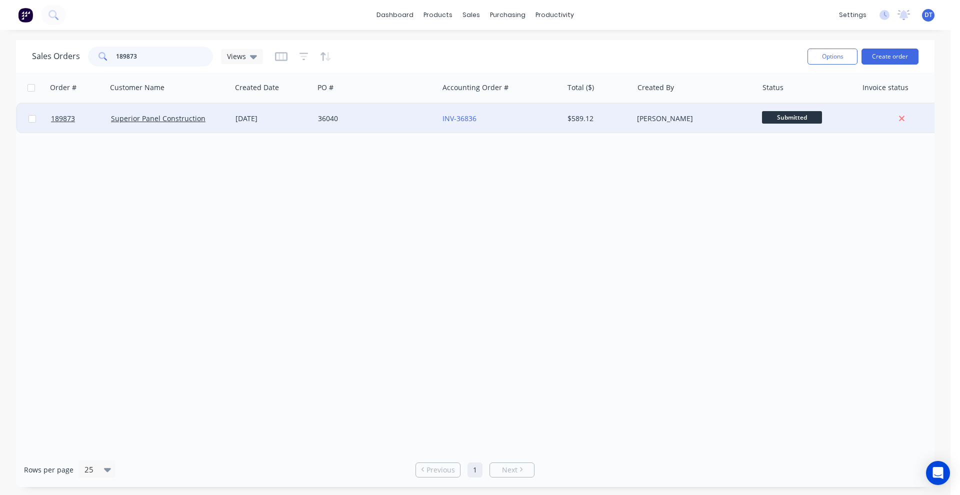
type input "189873"
click at [414, 128] on div "36040" at bounding box center [376, 119] width 125 height 30
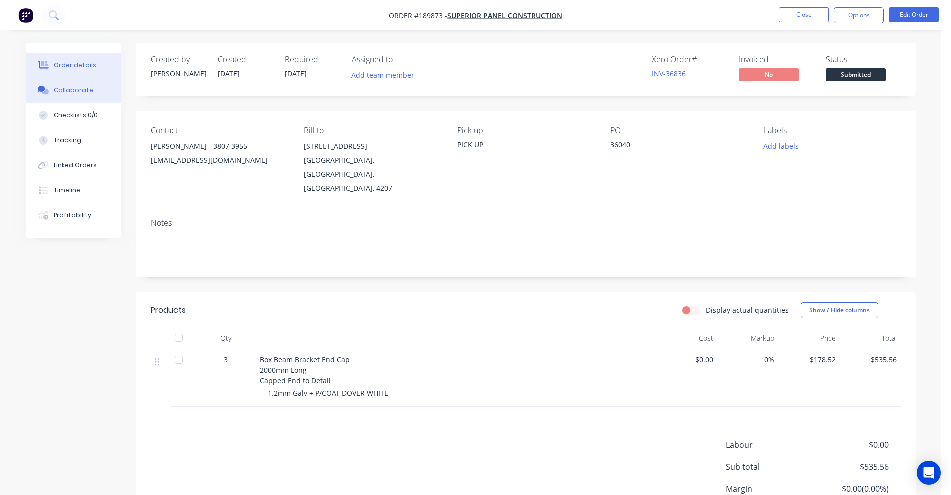
click at [75, 95] on button "Collaborate" at bounding box center [73, 90] width 95 height 25
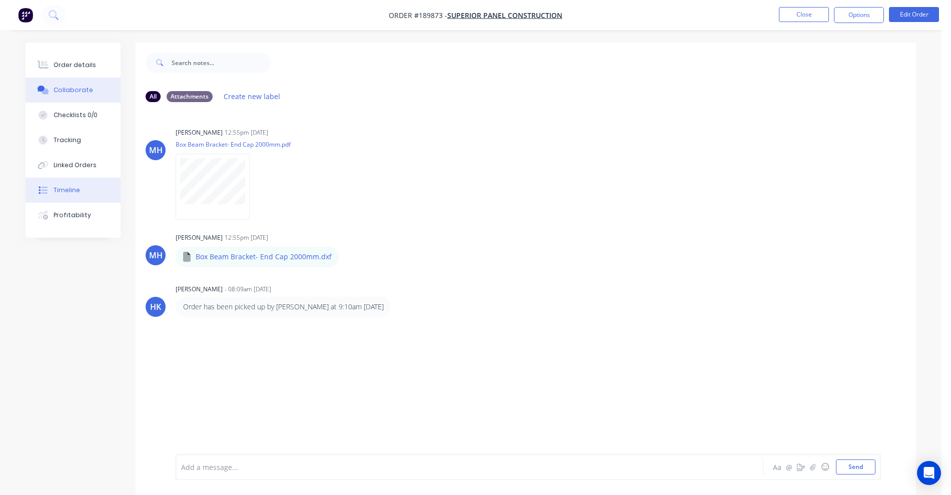
click at [68, 192] on div "Timeline" at bounding box center [67, 190] width 27 height 9
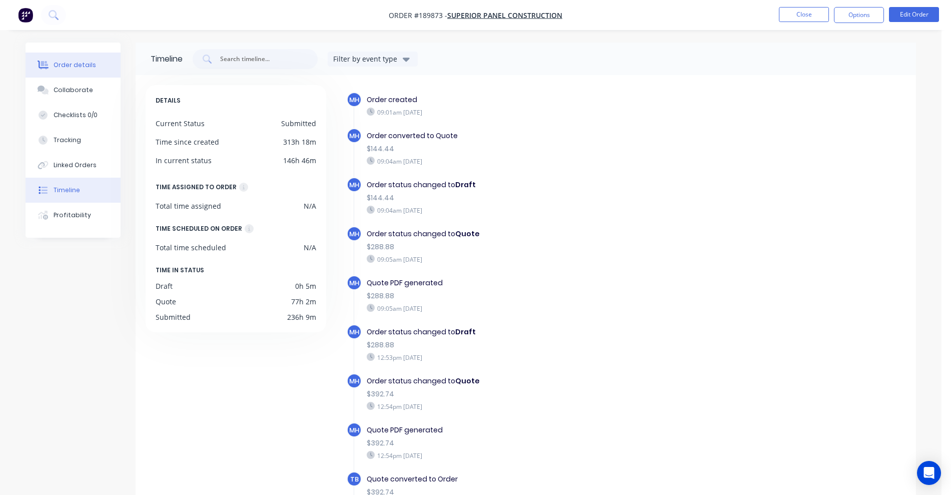
click at [100, 64] on button "Order details" at bounding box center [73, 65] width 95 height 25
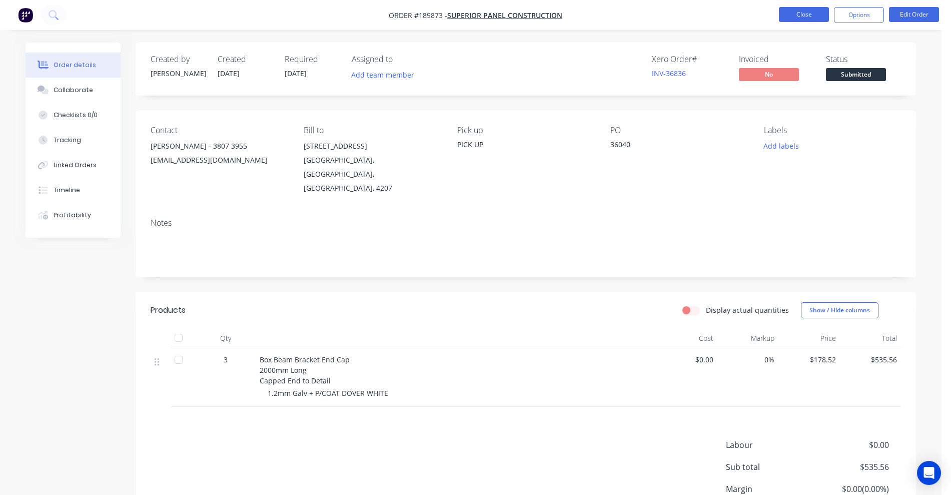
click at [791, 10] on button "Close" at bounding box center [804, 14] width 50 height 15
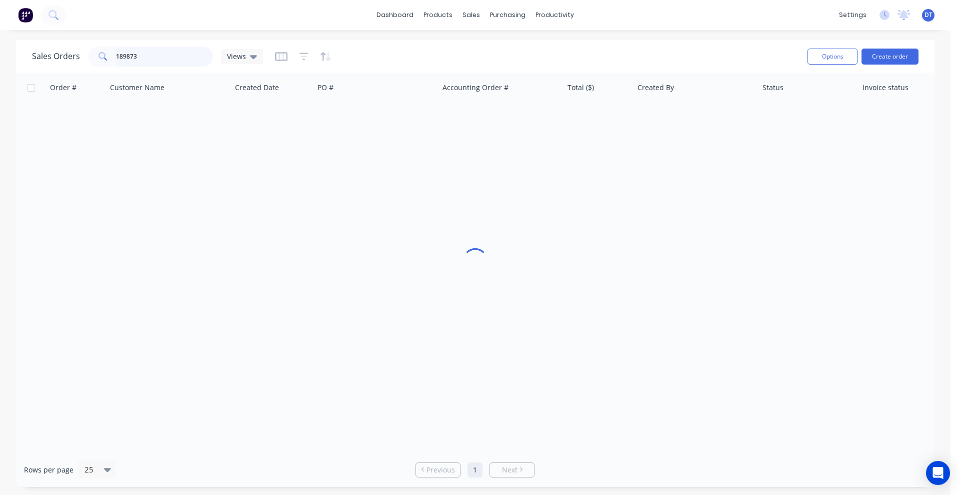
drag, startPoint x: 152, startPoint y: 61, endPoint x: 58, endPoint y: 64, distance: 94.6
click at [58, 64] on div "Sales Orders 189873 Views" at bounding box center [147, 57] width 231 height 20
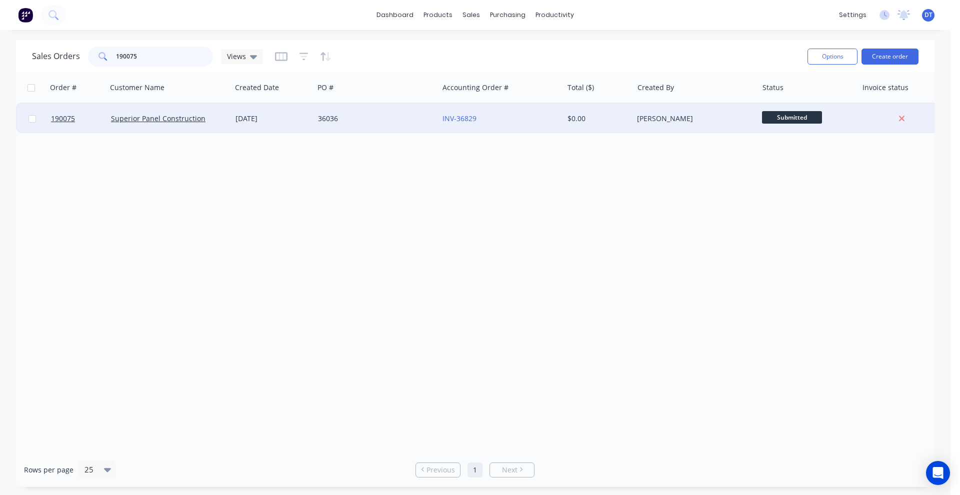
type input "190075"
click at [390, 121] on div "36036" at bounding box center [373, 119] width 111 height 10
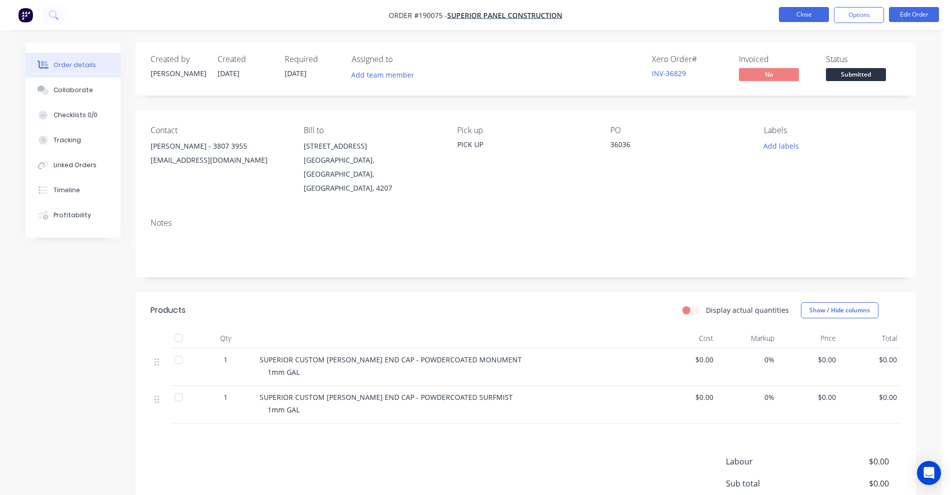
click at [805, 15] on button "Close" at bounding box center [804, 14] width 50 height 15
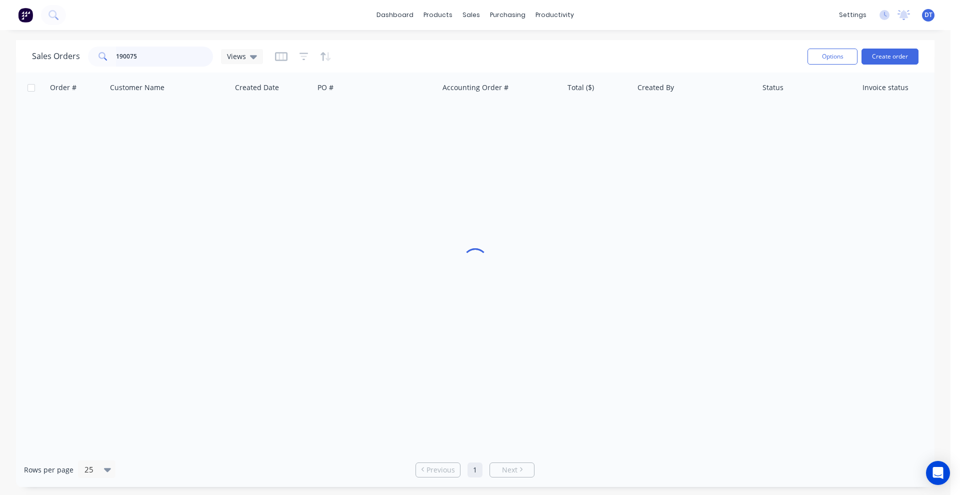
click at [89, 55] on div "190075" at bounding box center [150, 57] width 125 height 20
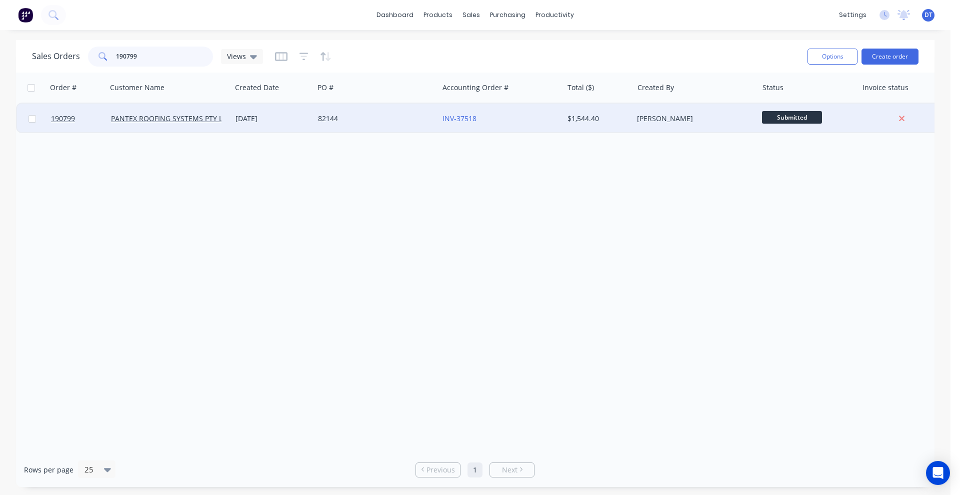
type input "190799"
click at [356, 117] on div "82144" at bounding box center [373, 119] width 111 height 10
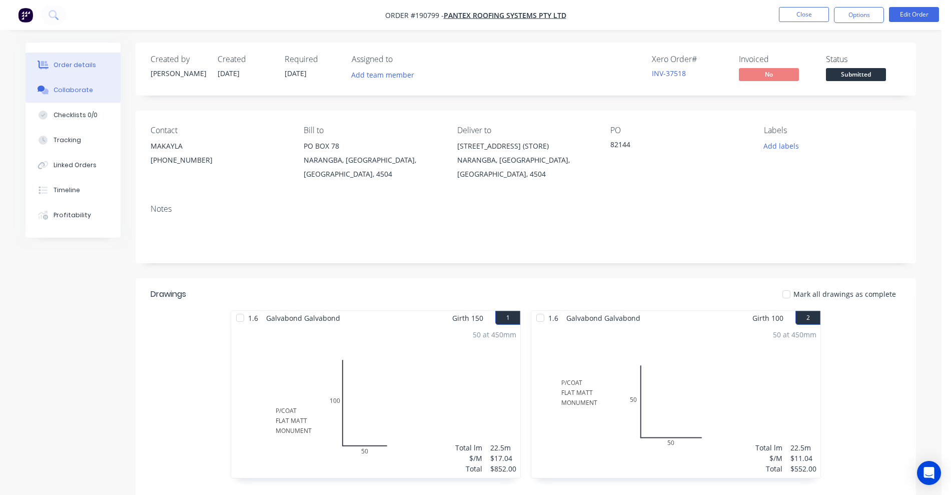
click at [83, 85] on button "Collaborate" at bounding box center [73, 90] width 95 height 25
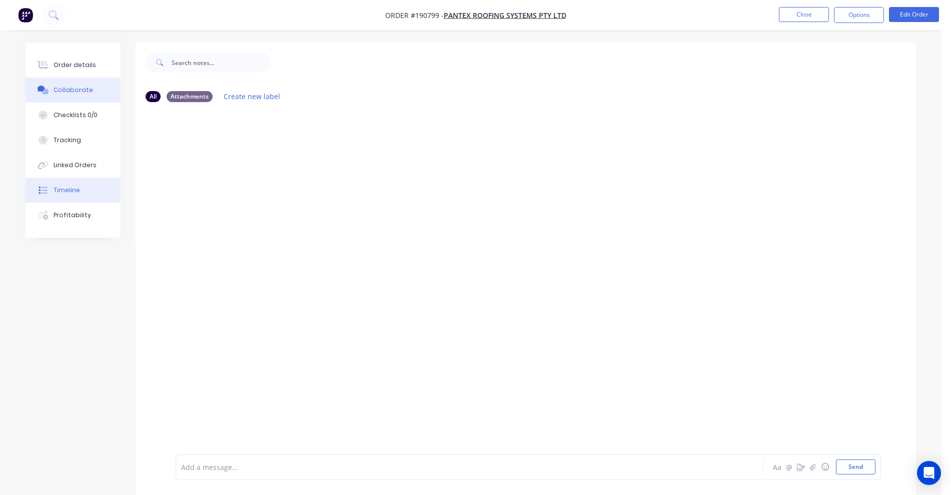
click at [67, 191] on div "Timeline" at bounding box center [67, 190] width 27 height 9
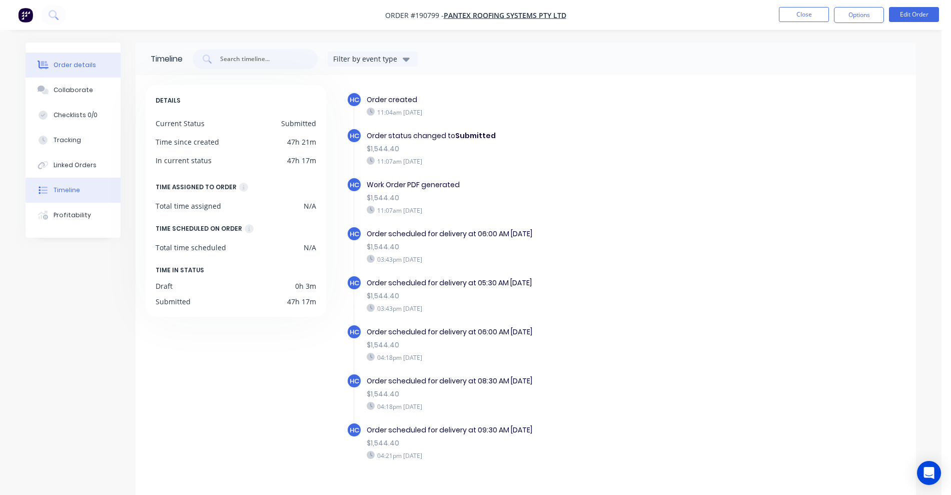
click at [74, 61] on div "Order details" at bounding box center [75, 65] width 43 height 9
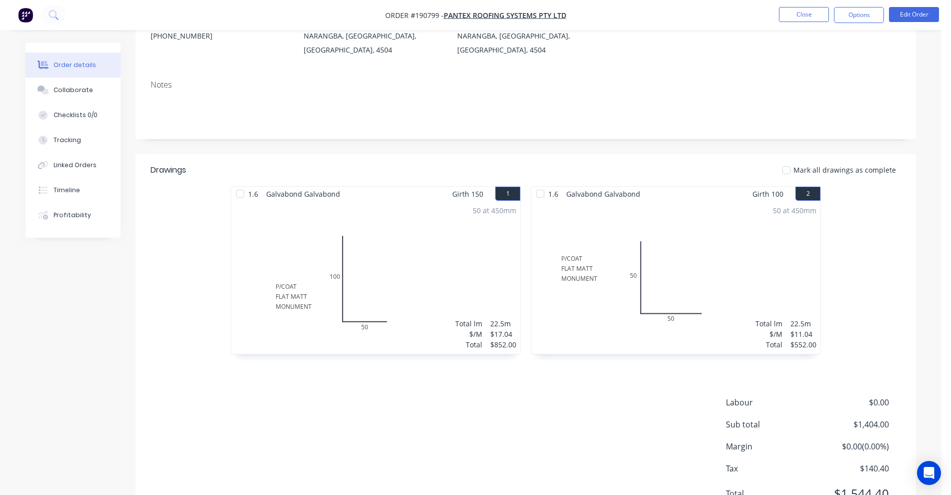
scroll to position [125, 0]
click at [903, 11] on button "Edit Order" at bounding box center [914, 14] width 50 height 15
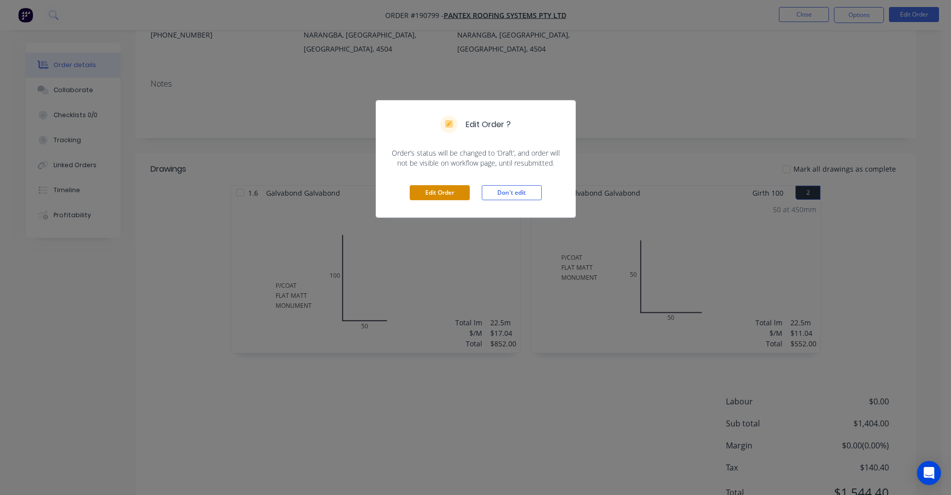
click at [426, 186] on button "Edit Order" at bounding box center [440, 192] width 60 height 15
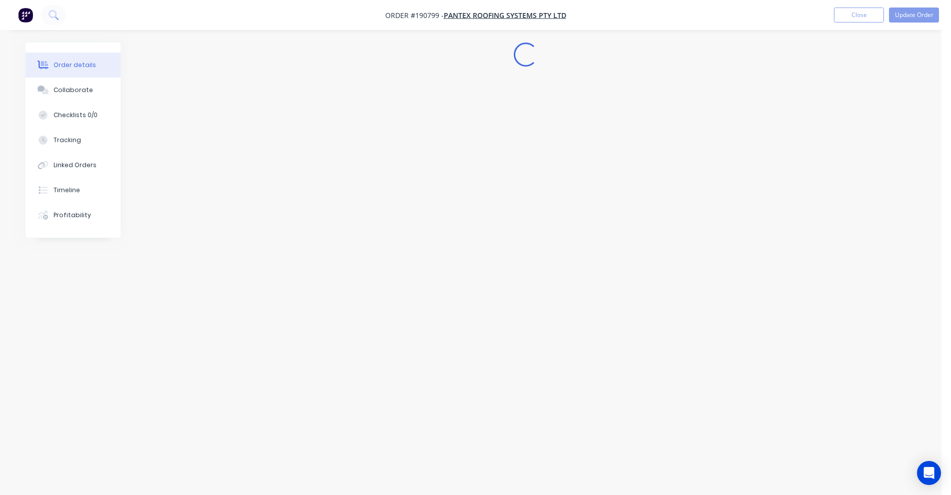
scroll to position [0, 0]
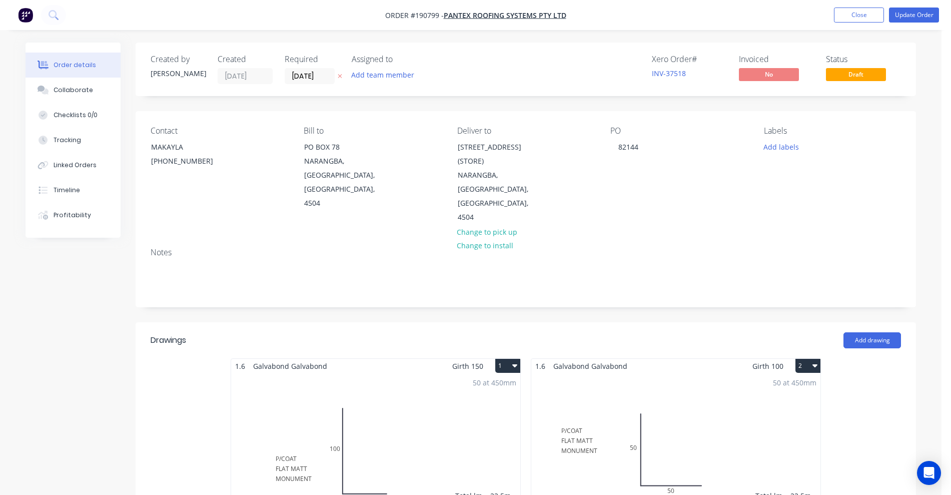
click at [469, 380] on div "50 at 450mm Total lm $/M Total 22.5m $17.04 $852.00" at bounding box center [375, 449] width 289 height 153
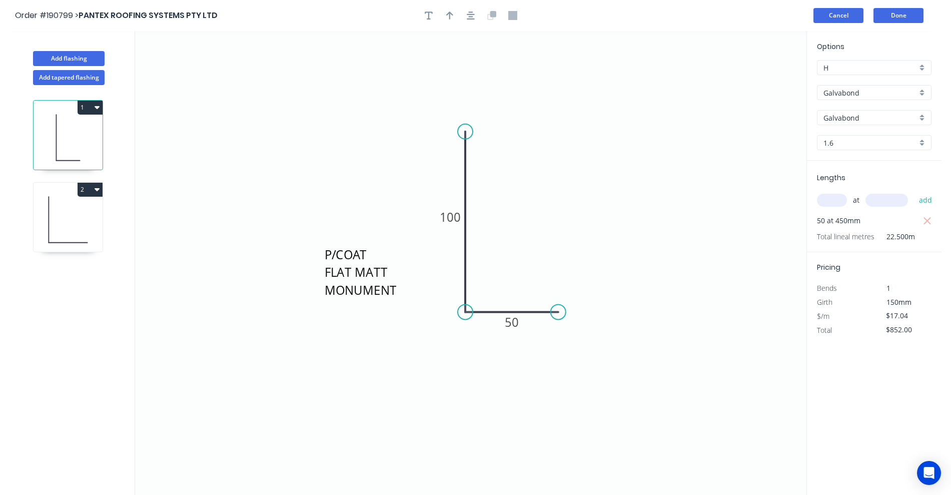
click at [839, 14] on button "Cancel" at bounding box center [838, 15] width 50 height 15
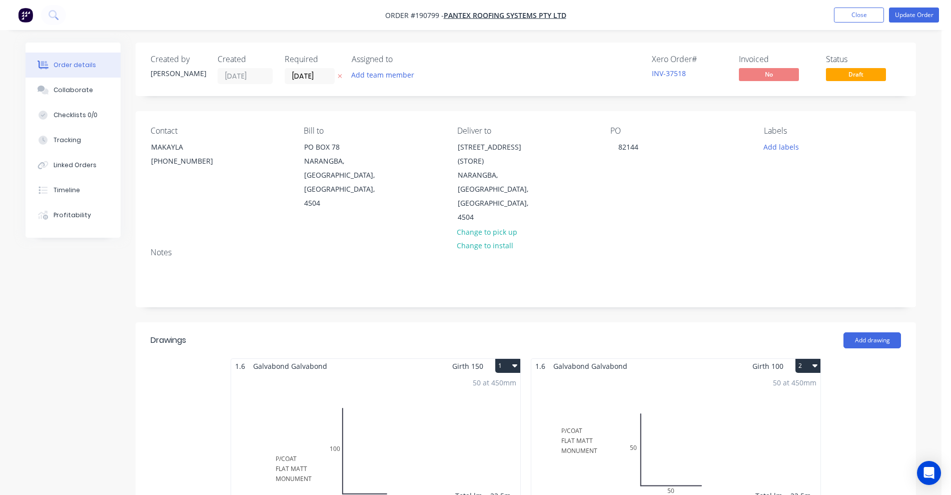
drag, startPoint x: 869, startPoint y: 12, endPoint x: 822, endPoint y: 28, distance: 49.3
click at [869, 12] on button "Close" at bounding box center [859, 15] width 50 height 15
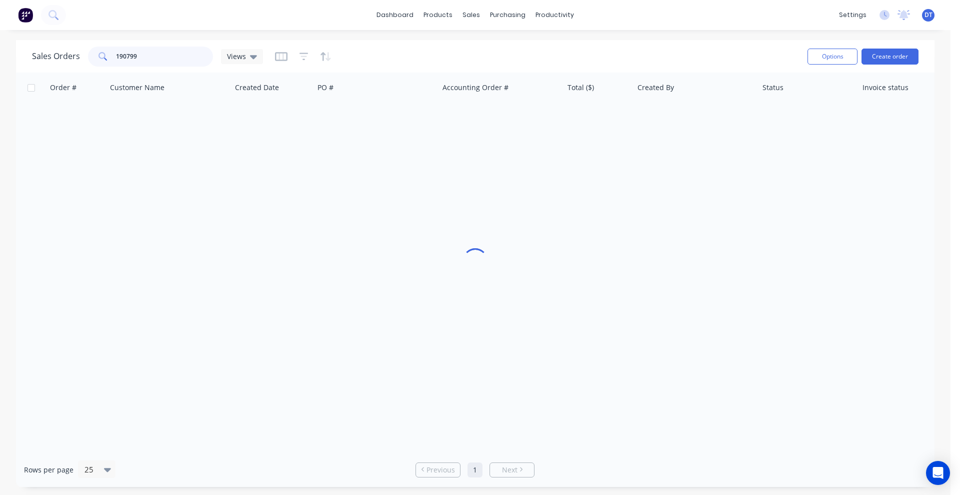
drag, startPoint x: 180, startPoint y: 60, endPoint x: 68, endPoint y: 63, distance: 111.5
click at [68, 63] on div "Sales Orders 190799 Views" at bounding box center [147, 57] width 231 height 20
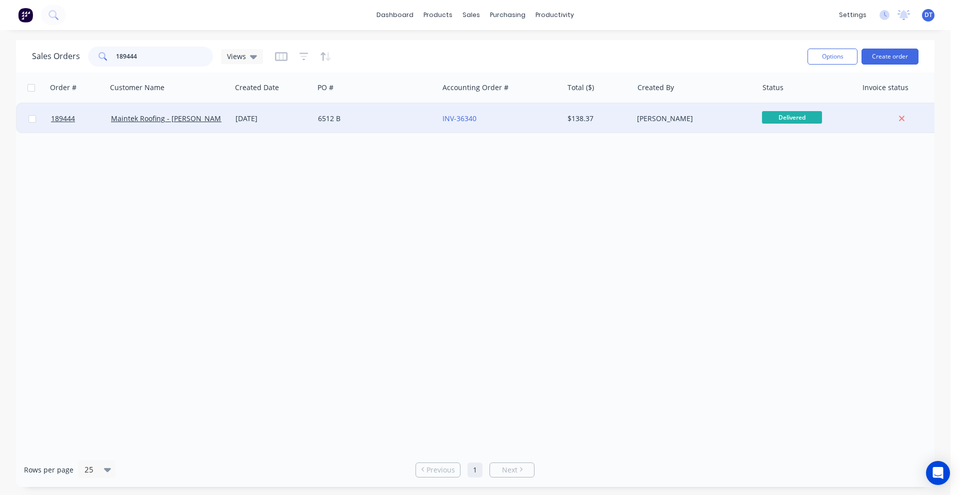
type input "189444"
click at [386, 124] on div "6512 B" at bounding box center [376, 119] width 125 height 30
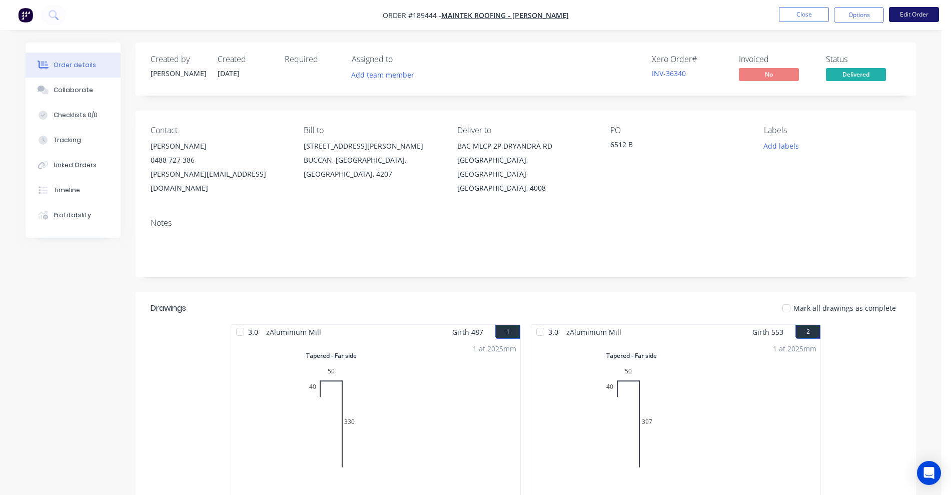
click at [913, 9] on button "Edit Order" at bounding box center [914, 14] width 50 height 15
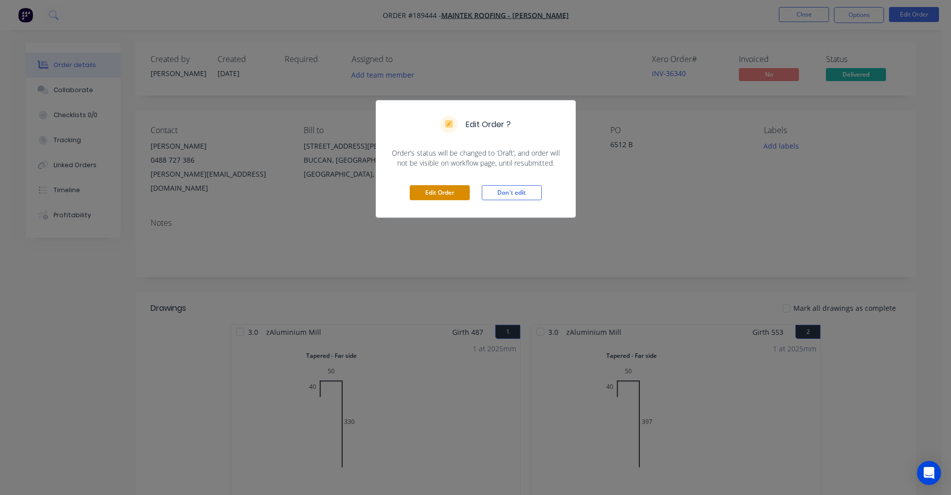
click at [431, 195] on button "Edit Order" at bounding box center [440, 192] width 60 height 15
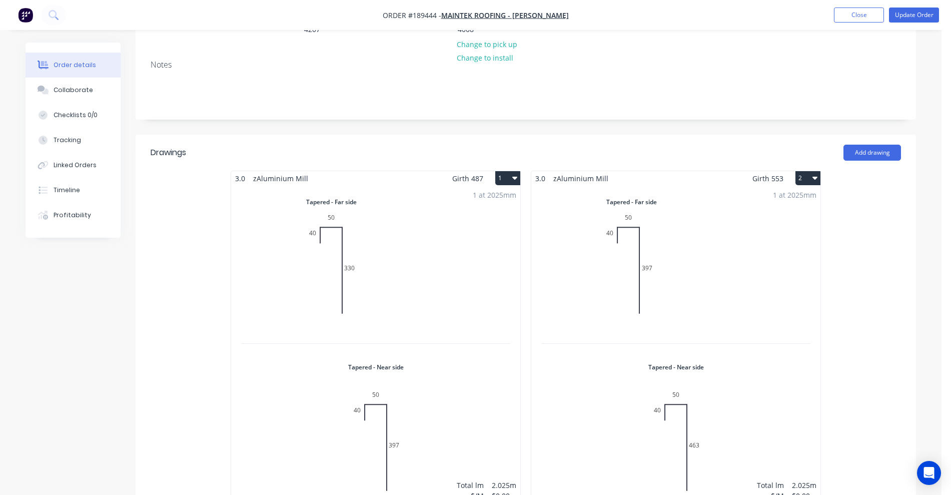
click at [461, 293] on div "1 at 2025mm Total lm $/M Total 2.025m $0.00 $0.00" at bounding box center [375, 351] width 289 height 330
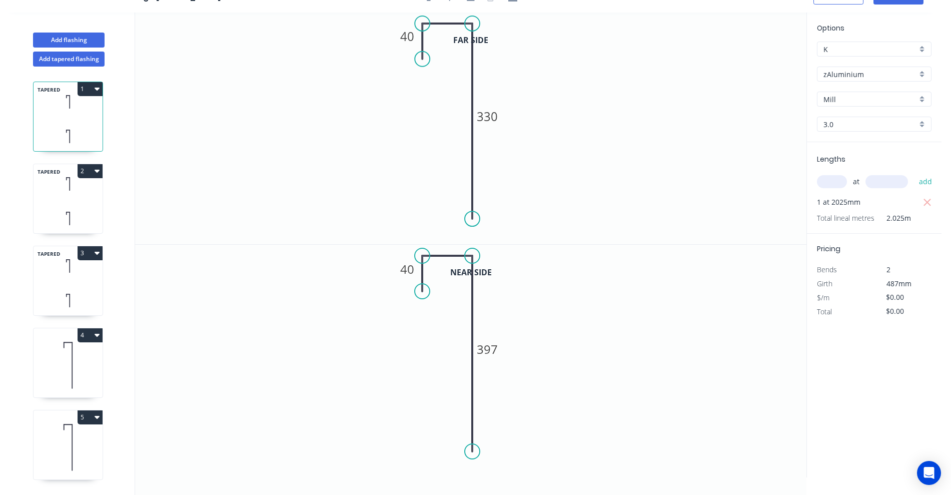
click at [843, 123] on input "3.0" at bounding box center [870, 124] width 94 height 11
click at [842, 159] on div "1.2" at bounding box center [874, 161] width 114 height 18
type input "1.2"
type input "$44.84"
type input "$90.80"
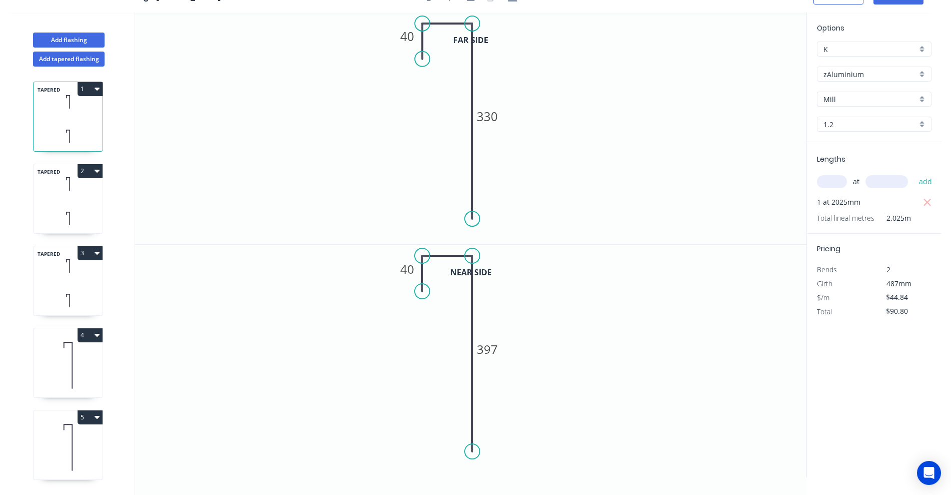
click at [55, 208] on icon at bounding box center [68, 219] width 69 height 30
type input "$0.00"
click at [839, 127] on input "3.0" at bounding box center [870, 124] width 94 height 11
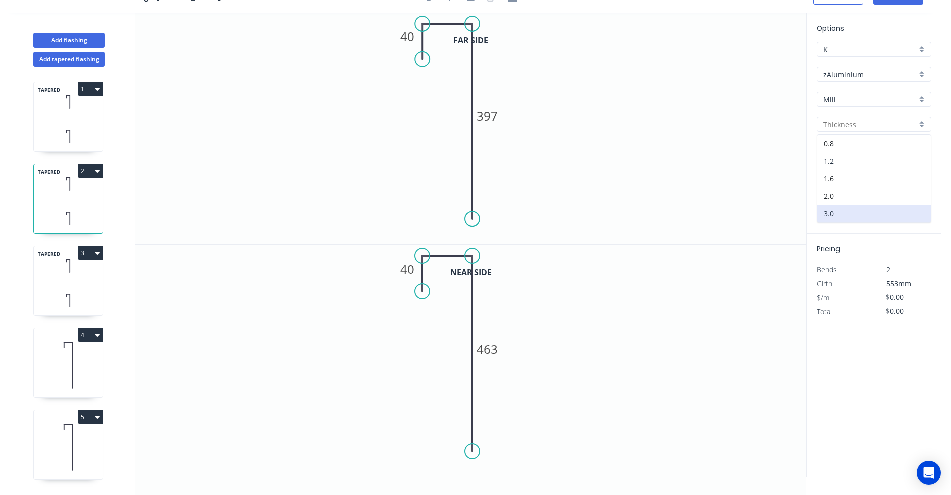
click at [837, 165] on div "1.2" at bounding box center [874, 161] width 114 height 18
type input "1.2"
type input "$44.84"
type input "$90.80"
click at [847, 122] on input "1.2" at bounding box center [870, 124] width 94 height 11
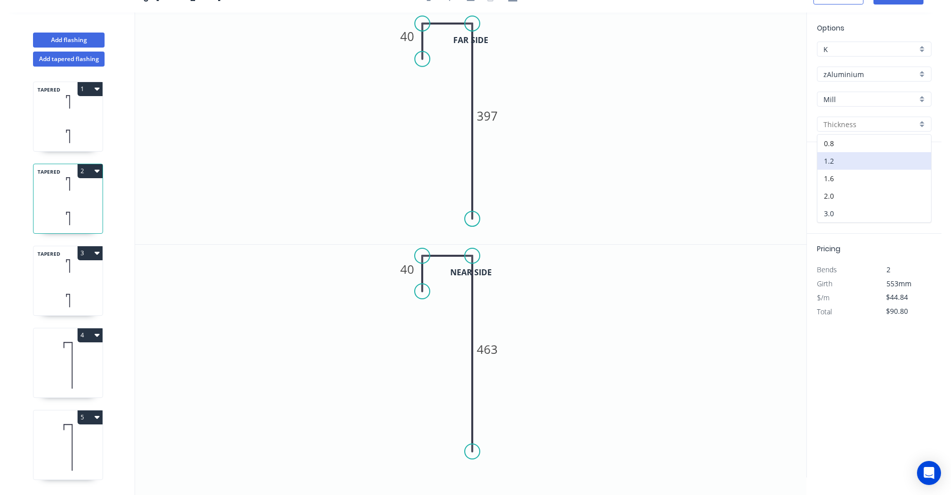
click at [839, 209] on div "3.0" at bounding box center [874, 214] width 114 height 18
type input "3.0"
type input "$0.00"
click at [85, 125] on icon at bounding box center [68, 137] width 69 height 30
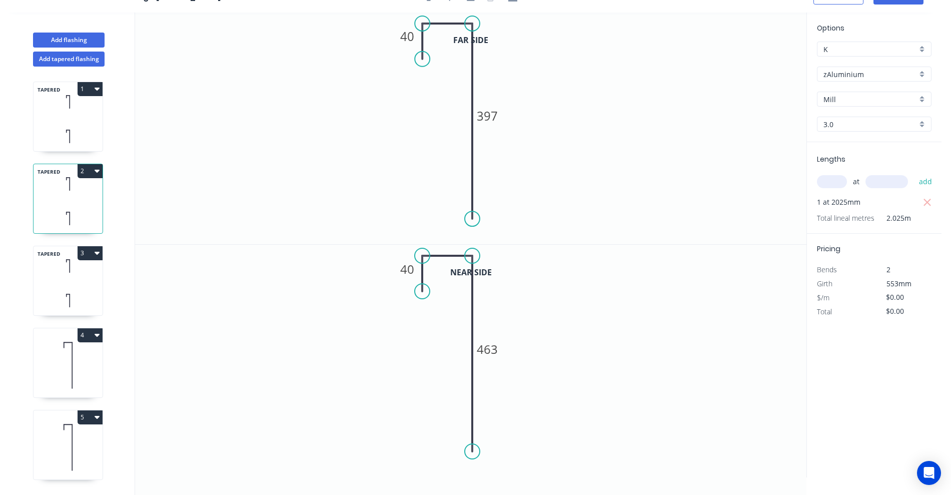
type input "$44.84"
type input "$90.80"
type input "1.2"
click at [866, 127] on input "1.2" at bounding box center [870, 124] width 94 height 11
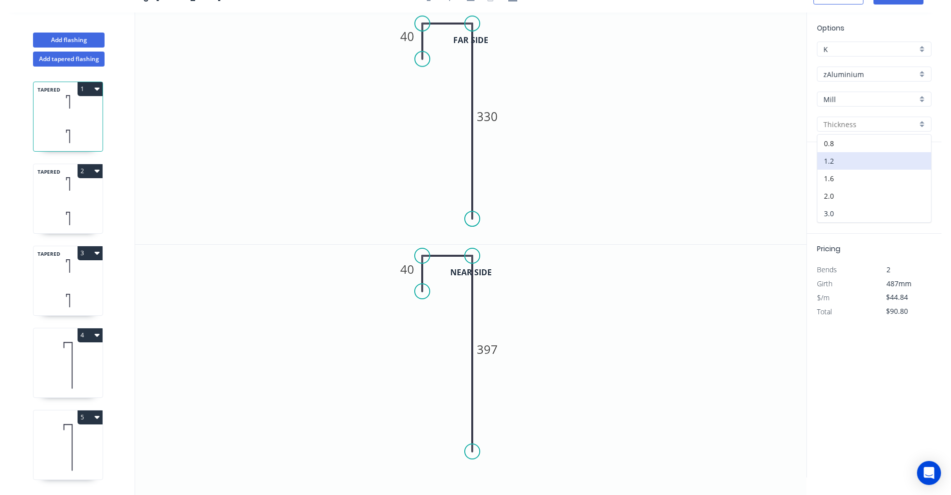
click at [842, 205] on div "3.0" at bounding box center [874, 214] width 114 height 18
type input "3.0"
type input "$0.00"
drag, startPoint x: 907, startPoint y: 295, endPoint x: 884, endPoint y: 295, distance: 23.0
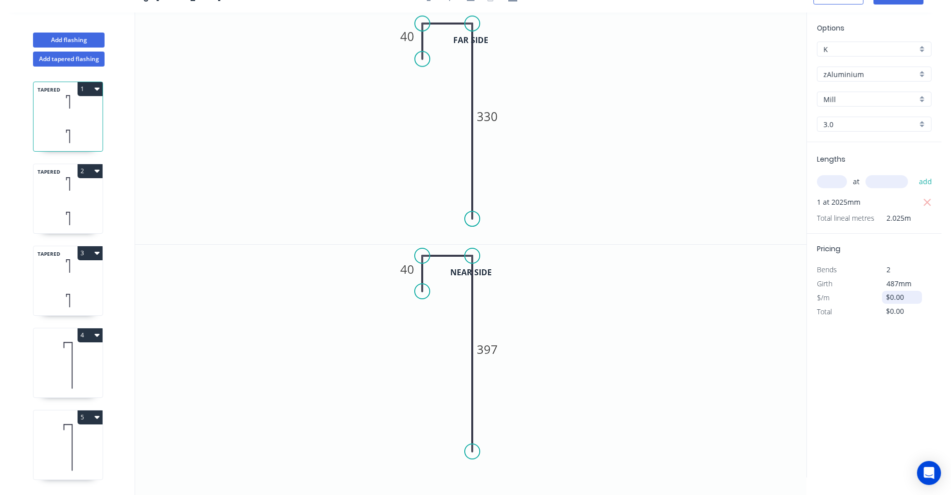
click at [884, 295] on div "$0.00" at bounding box center [902, 297] width 40 height 13
type input "$146.30"
type input "$296.26"
click at [85, 192] on icon at bounding box center [68, 184] width 69 height 30
type input "$0.00"
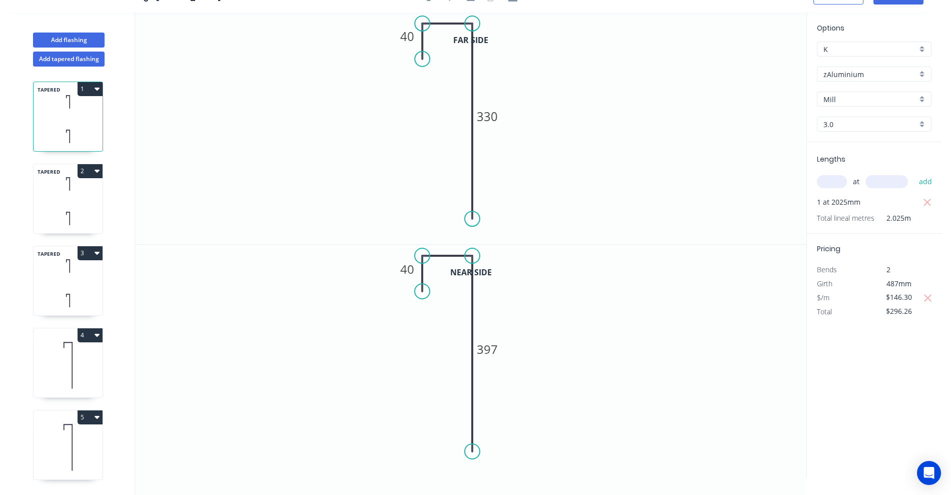
type input "$0.00"
drag, startPoint x: 908, startPoint y: 296, endPoint x: 876, endPoint y: 297, distance: 31.5
click at [876, 297] on div "$0.00" at bounding box center [901, 298] width 54 height 14
type input "$146.30"
type input "$296.26"
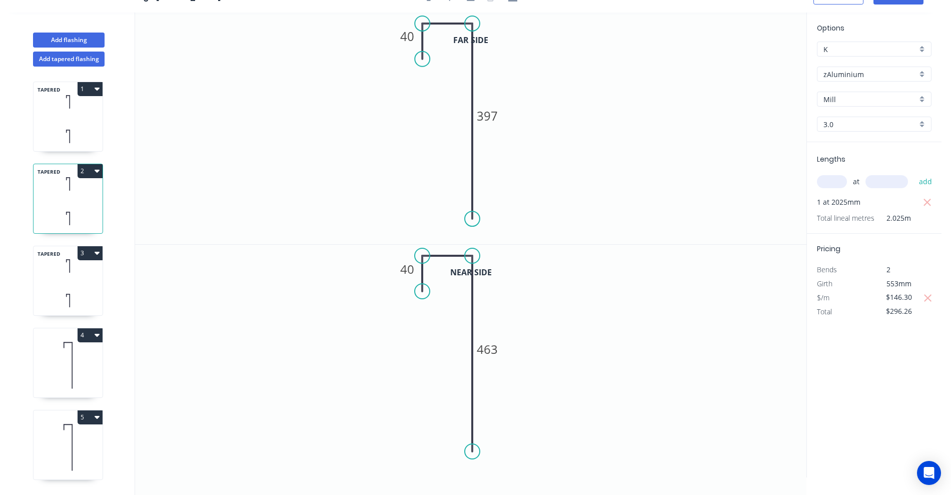
click at [70, 282] on div "TAPERED 3" at bounding box center [68, 281] width 70 height 70
type input "$0.00"
click at [860, 123] on input "3.0" at bounding box center [870, 124] width 94 height 11
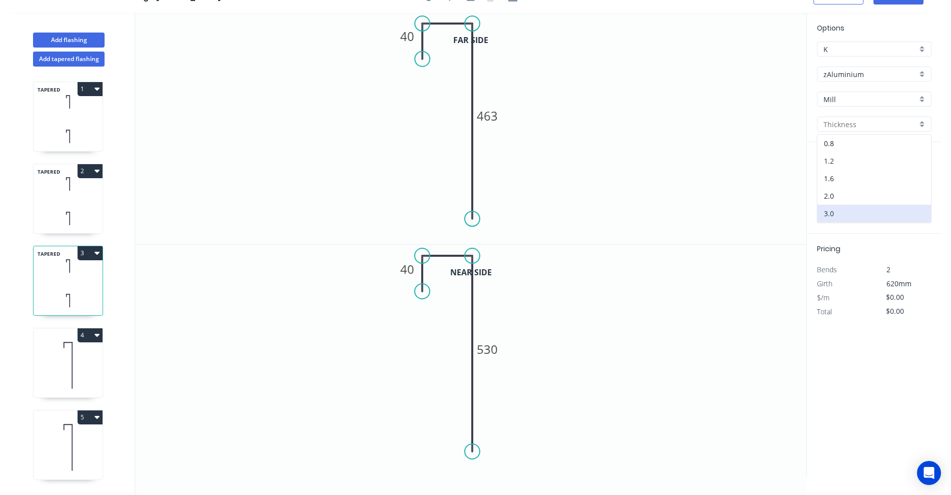
click at [843, 159] on div "1.2" at bounding box center [874, 161] width 114 height 18
type input "1.2"
type input "$63.56"
type input "$128.71"
click at [834, 125] on input "1.2" at bounding box center [870, 124] width 94 height 11
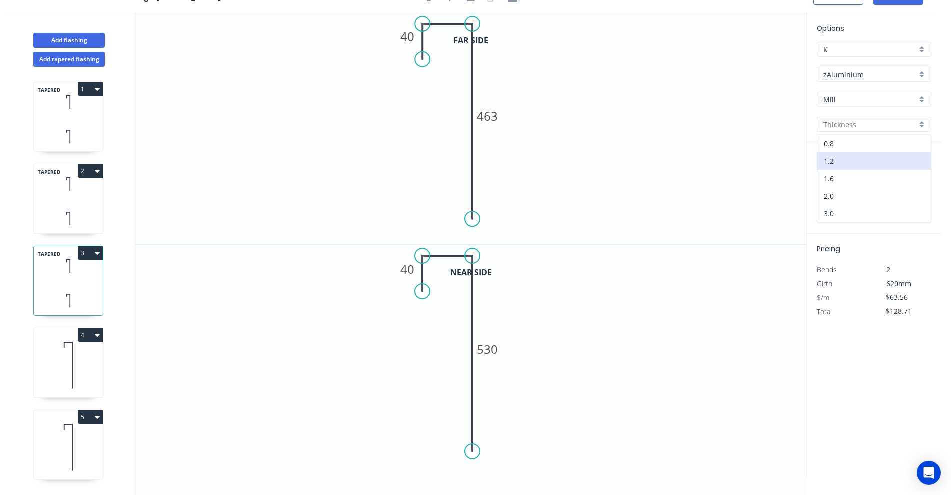
click at [832, 211] on div "3.0" at bounding box center [874, 214] width 114 height 18
type input "3.0"
type input "$0.00"
drag, startPoint x: 903, startPoint y: 294, endPoint x: 876, endPoint y: 296, distance: 27.1
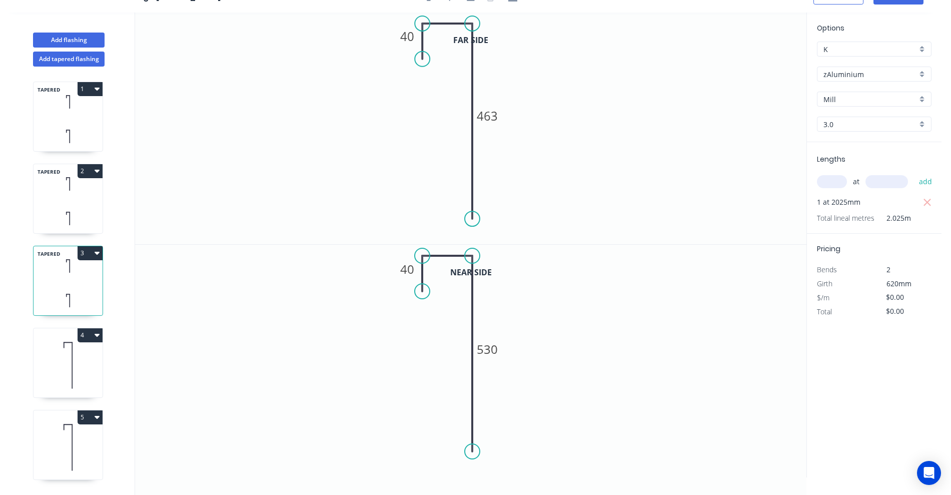
click at [876, 296] on div "$0.00" at bounding box center [901, 298] width 54 height 14
type input "$210.21"
type input "$425.68"
click at [78, 368] on icon at bounding box center [68, 365] width 69 height 64
type input "$0.00"
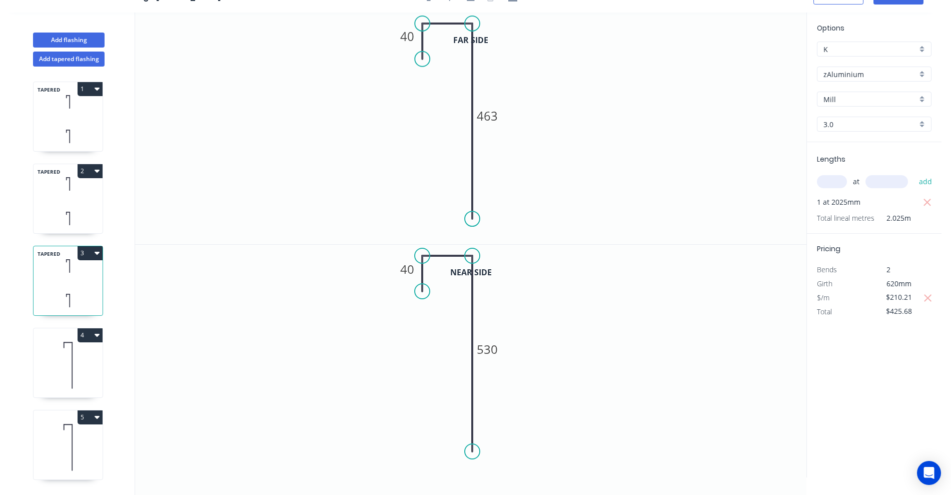
type input "$0.00"
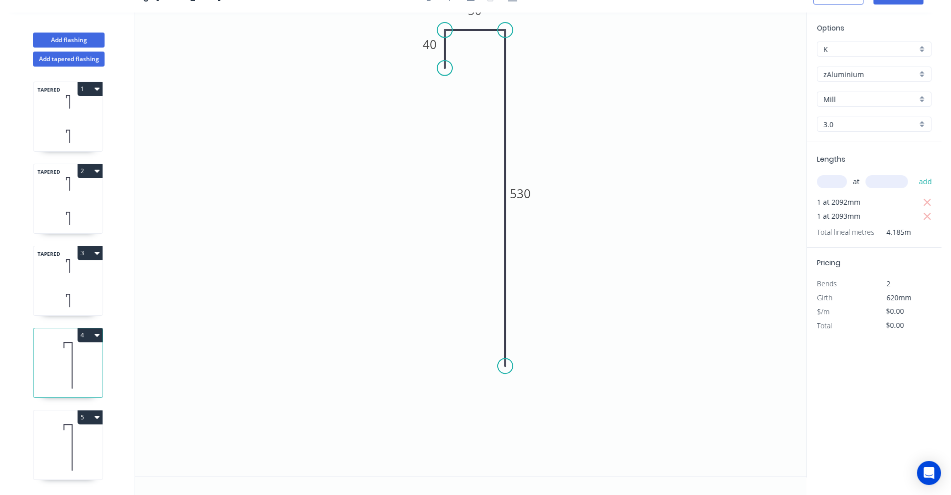
click at [867, 119] on input "3.0" at bounding box center [870, 124] width 94 height 11
click at [846, 163] on div "1.2" at bounding box center [874, 161] width 114 height 18
type input "1.2"
type input "$61.54"
type input "$257.54"
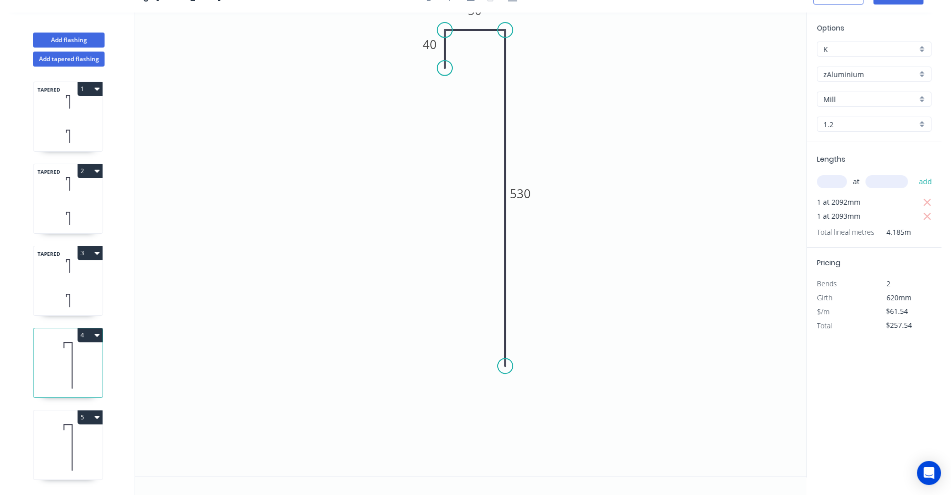
click at [851, 125] on input "1.2" at bounding box center [870, 124] width 94 height 11
click at [834, 213] on div "3.0" at bounding box center [874, 214] width 114 height 18
type input "3.0"
type input "$0.00"
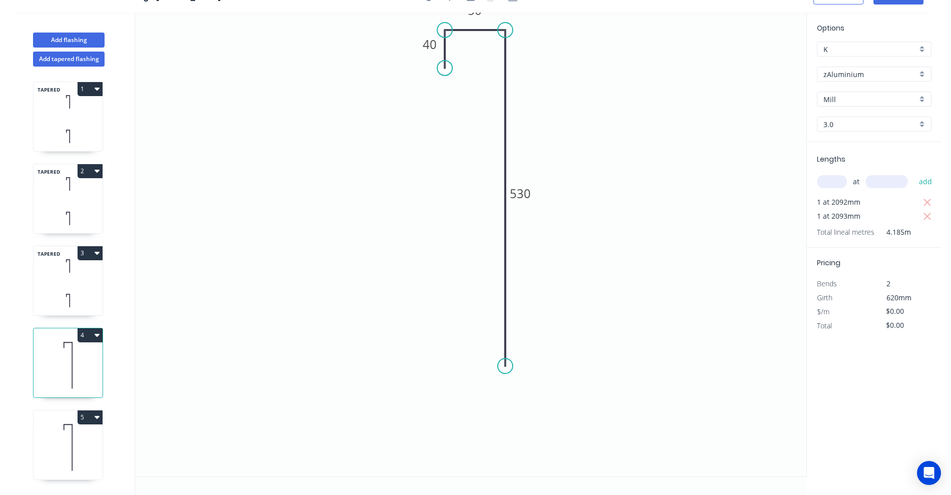
drag, startPoint x: 909, startPoint y: 315, endPoint x: 871, endPoint y: 319, distance: 38.3
click at [871, 319] on div "Pricing Bends 2 Girth 620mm $/m $0.00 Total $0.00" at bounding box center [874, 290] width 135 height 85
type input "$153.84"
type input "$643.82"
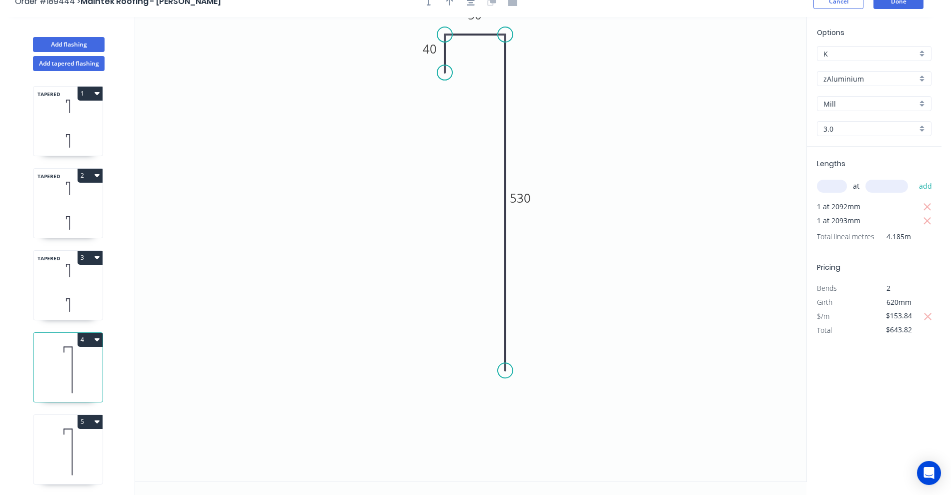
scroll to position [0, 0]
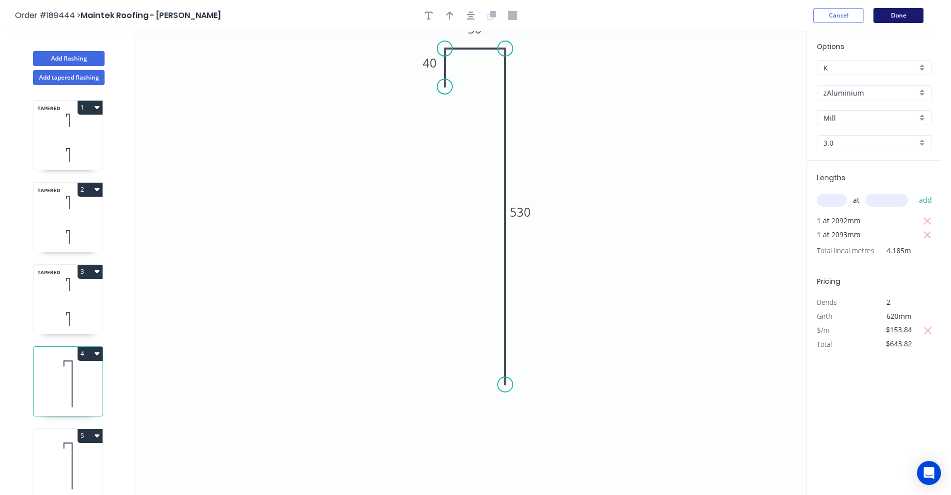
click at [899, 15] on button "Done" at bounding box center [898, 15] width 50 height 15
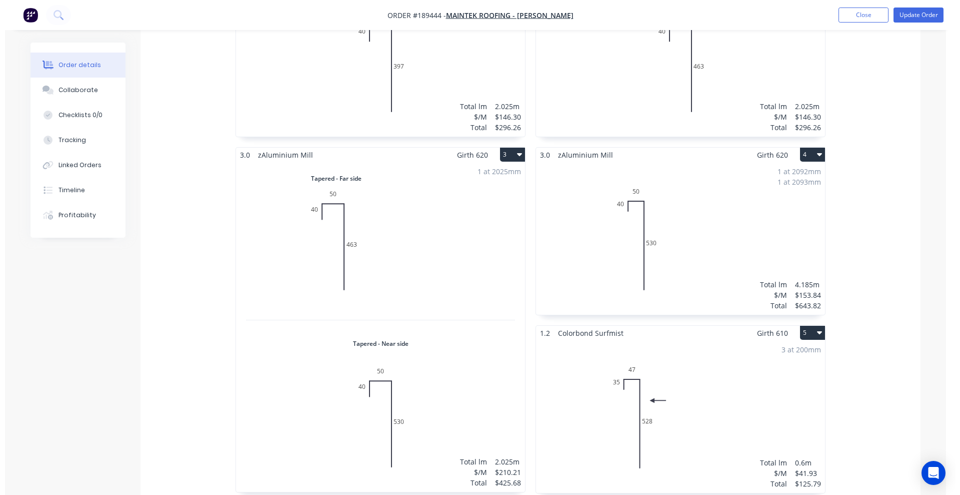
scroll to position [625, 0]
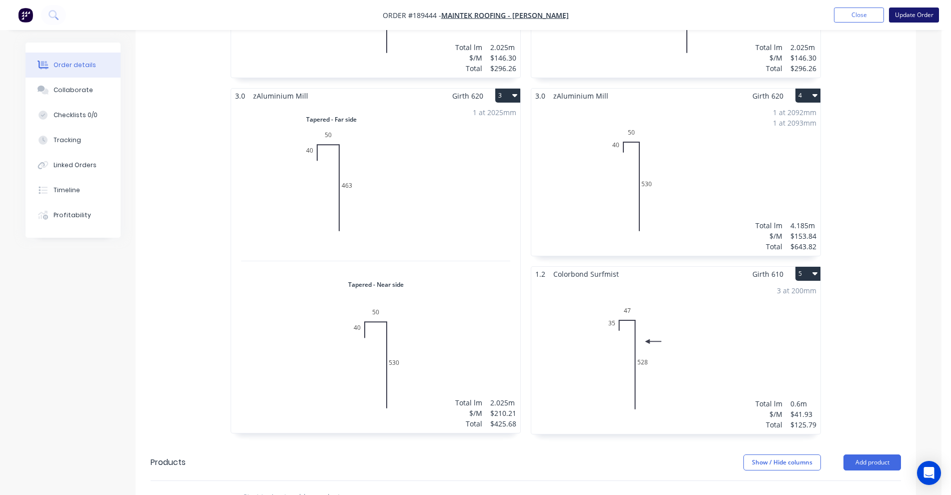
click at [904, 18] on button "Update Order" at bounding box center [914, 15] width 50 height 15
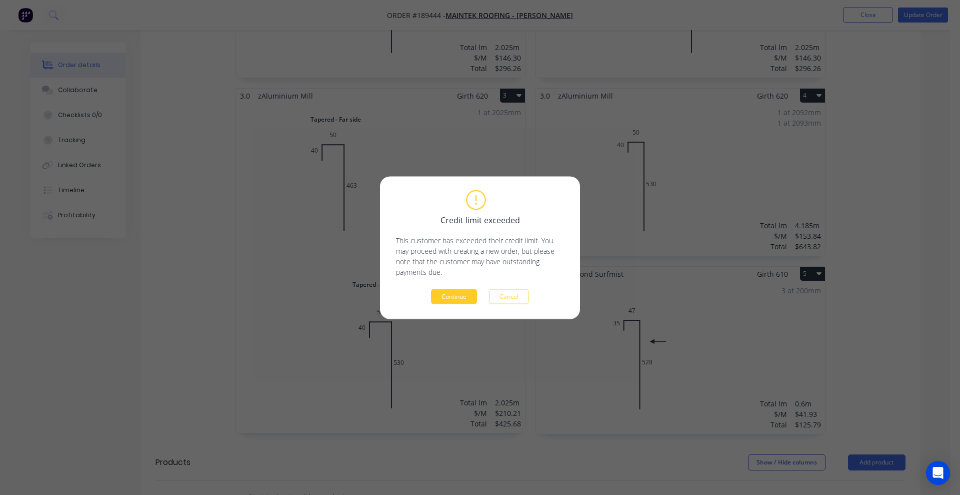
click at [443, 293] on button "Continue" at bounding box center [454, 296] width 46 height 15
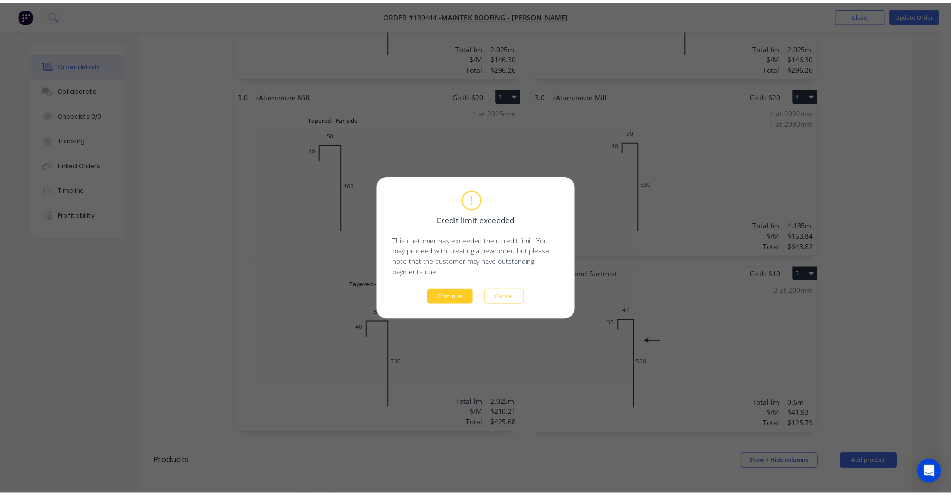
scroll to position [591, 0]
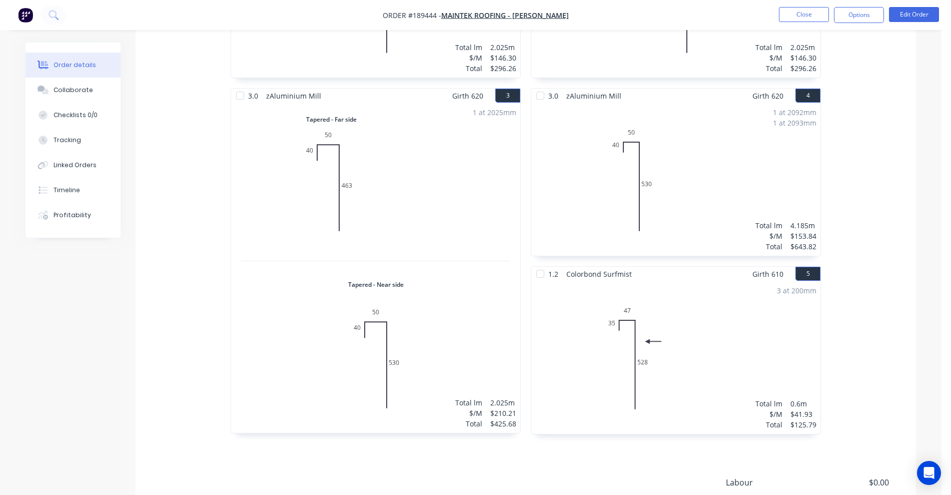
click at [17, 219] on div "Order details Collaborate Checklists 0/0 Tracking Linked Orders Timeline Profit…" at bounding box center [470, 15] width 941 height 1213
click at [797, 13] on button "Close" at bounding box center [804, 14] width 50 height 15
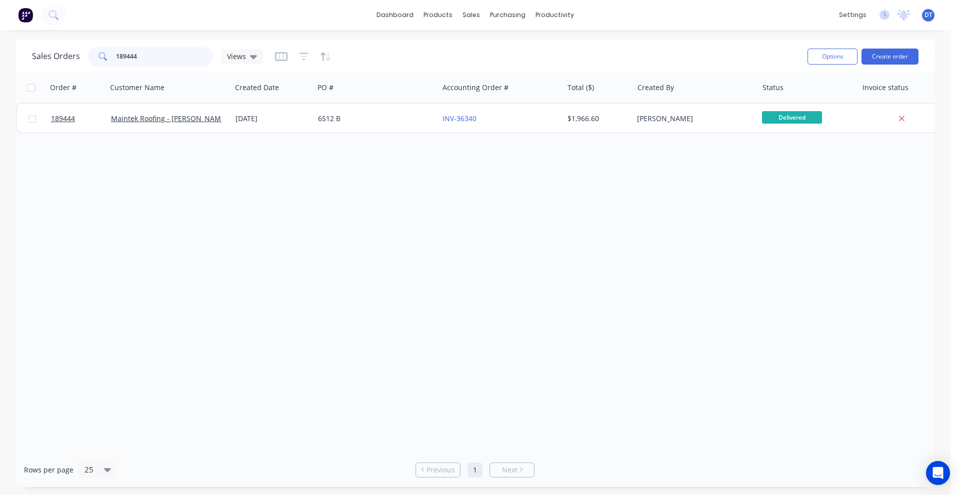
drag, startPoint x: 149, startPoint y: 56, endPoint x: 119, endPoint y: 61, distance: 30.5
click at [119, 61] on input "189444" at bounding box center [165, 57] width 98 height 20
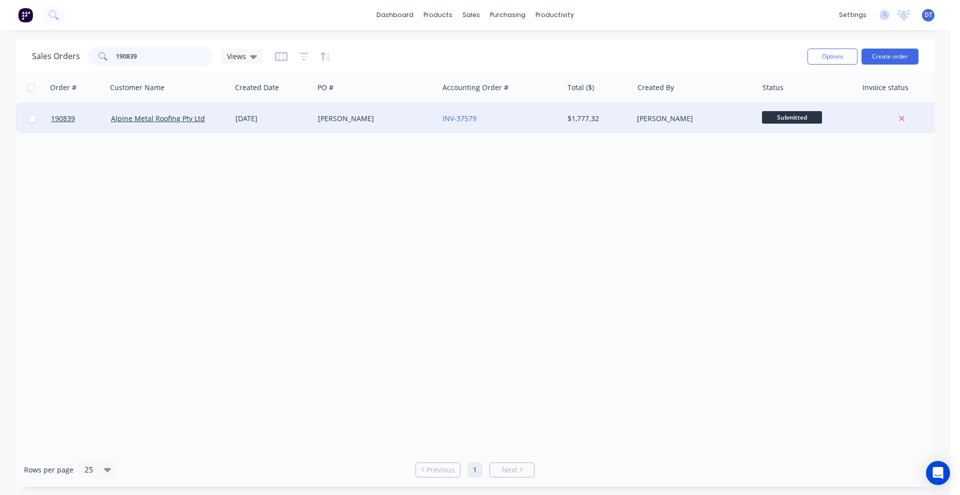
type input "190839"
click at [405, 121] on div "[PERSON_NAME]" at bounding box center [373, 119] width 111 height 10
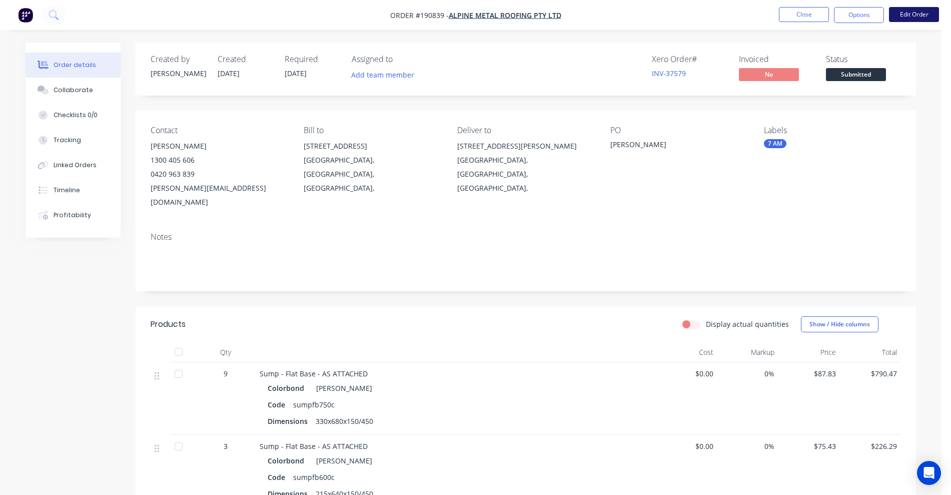
click at [914, 16] on button "Edit Order" at bounding box center [914, 14] width 50 height 15
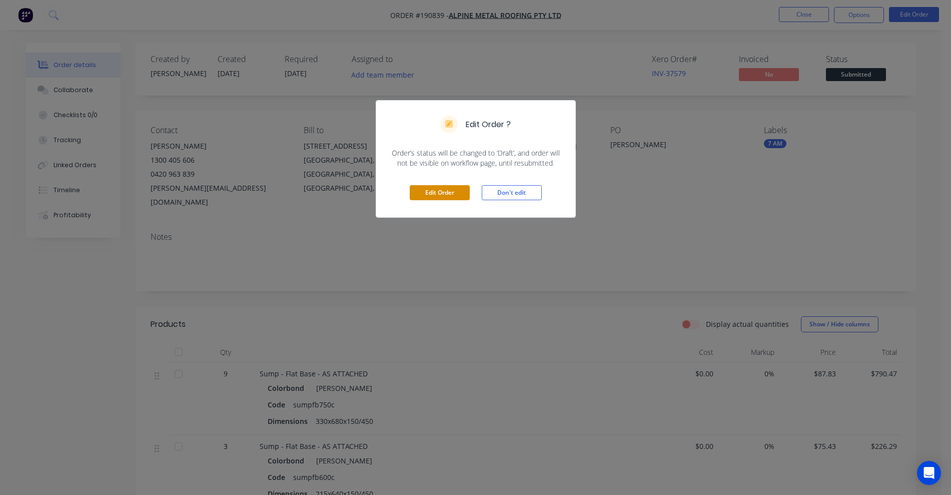
click at [433, 192] on button "Edit Order" at bounding box center [440, 192] width 60 height 15
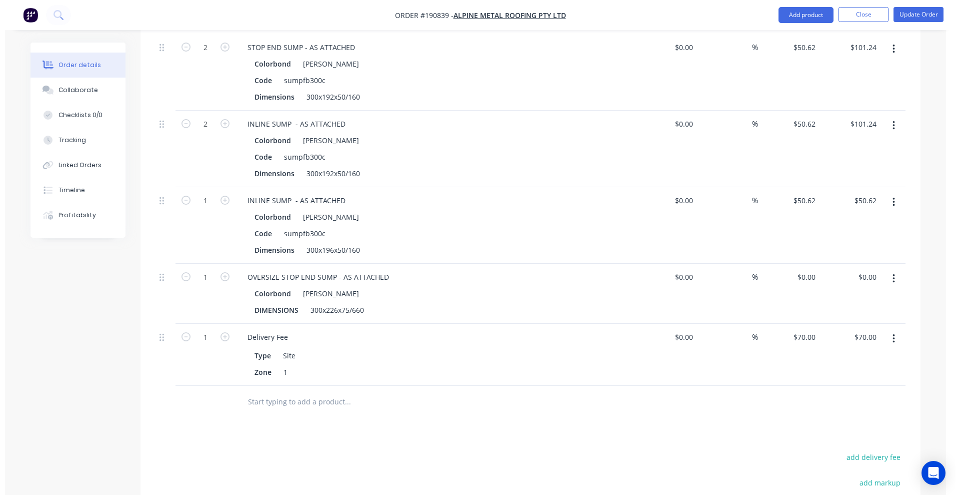
scroll to position [688, 0]
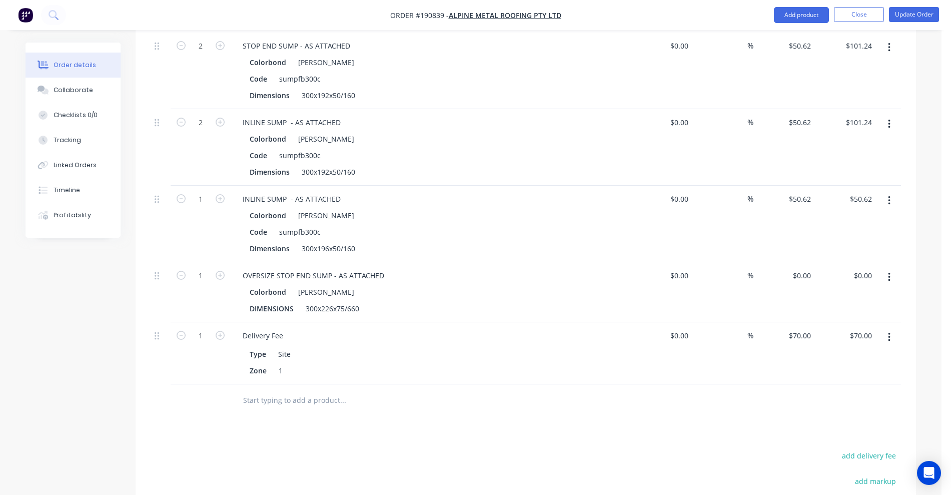
click at [939, 6] on nav "Order #190839 - Alpine Metal Roofing Pty Ltd Add product Close Update Order" at bounding box center [475, 15] width 951 height 30
click at [927, 15] on button "Update Order" at bounding box center [914, 14] width 50 height 15
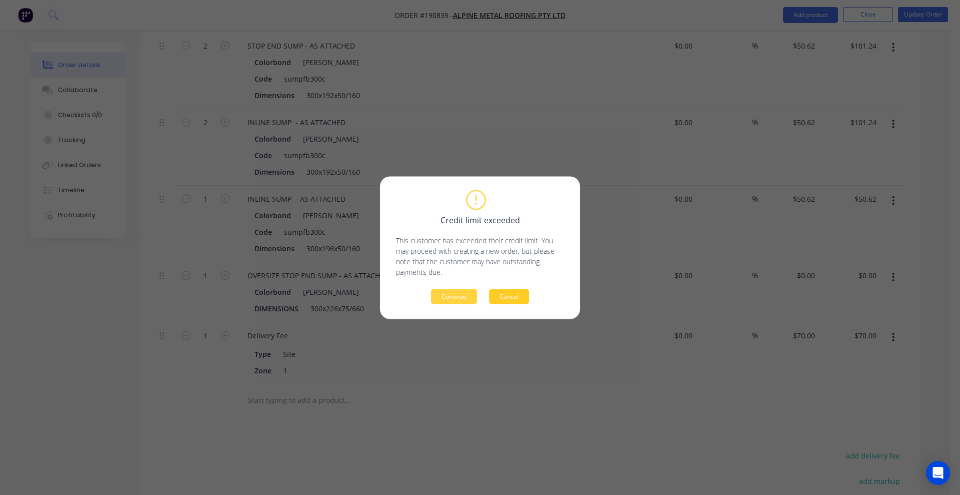
click at [528, 298] on button "Cancel" at bounding box center [509, 296] width 40 height 15
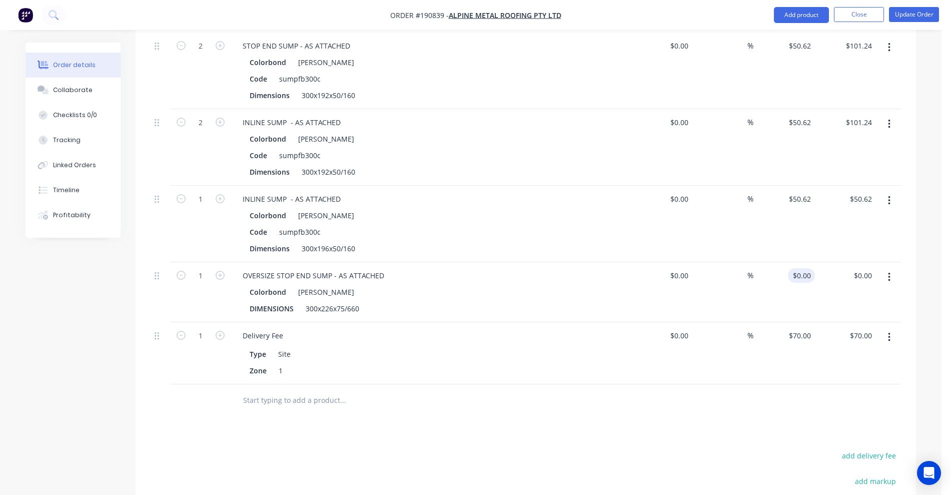
click at [805, 268] on input "$0.00" at bounding box center [803, 275] width 23 height 15
click at [795, 386] on div at bounding box center [526, 400] width 750 height 33
type input "$114.76"
click at [909, 21] on button "Update Order" at bounding box center [914, 14] width 50 height 15
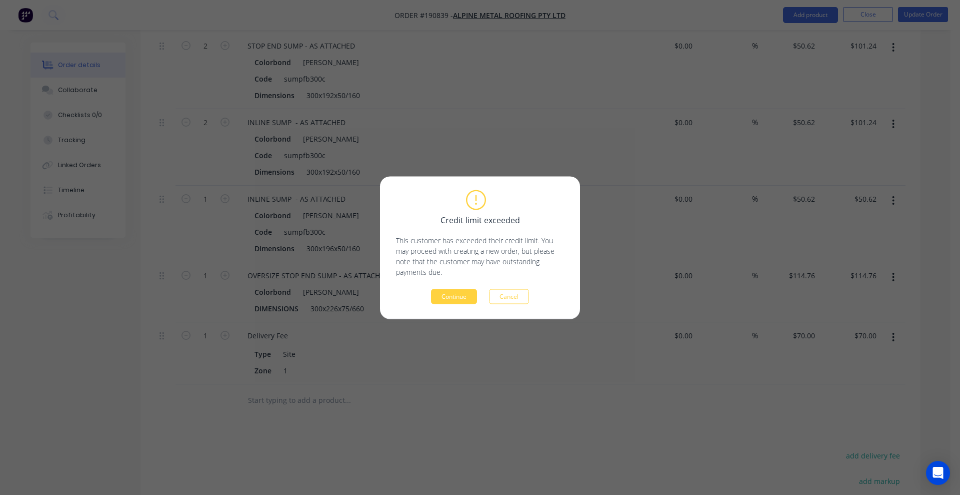
click at [455, 306] on div "Credit limit exceeded This customer has exceeded their credit limit. You may pr…" at bounding box center [480, 247] width 200 height 143
click at [455, 300] on button "Continue" at bounding box center [454, 296] width 46 height 15
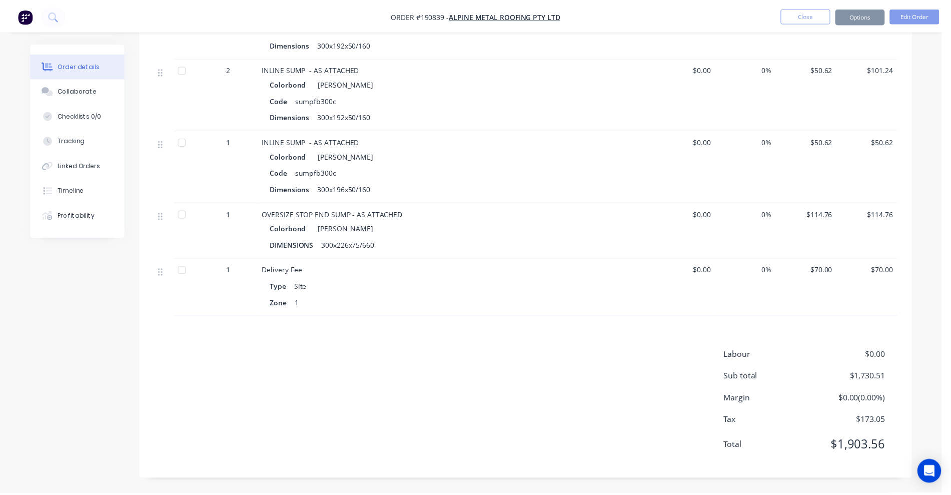
scroll to position [650, 0]
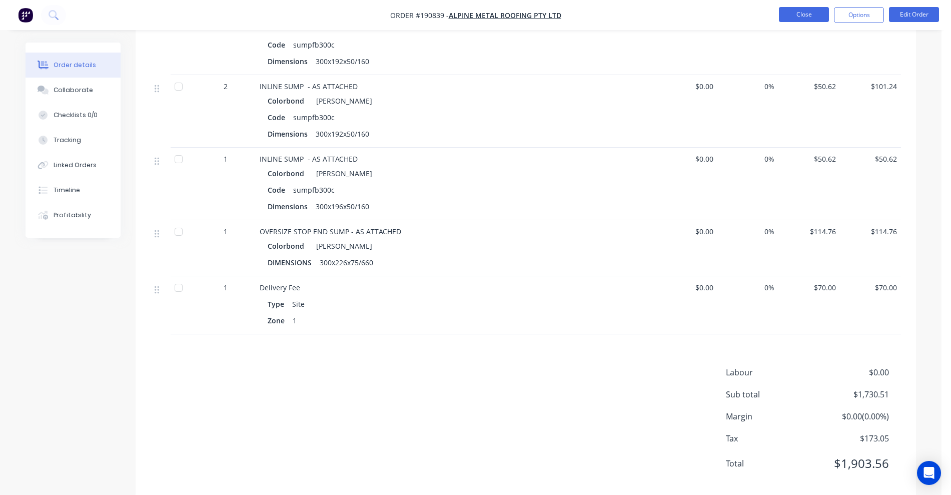
click at [801, 16] on button "Close" at bounding box center [804, 14] width 50 height 15
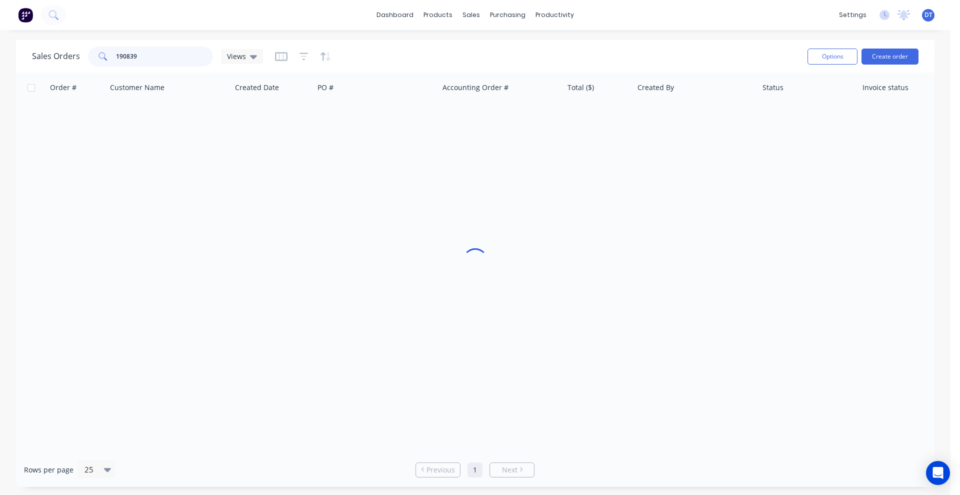
drag, startPoint x: 150, startPoint y: 61, endPoint x: 107, endPoint y: 63, distance: 42.5
click at [107, 63] on div "190839" at bounding box center [150, 57] width 125 height 20
type input "190075"
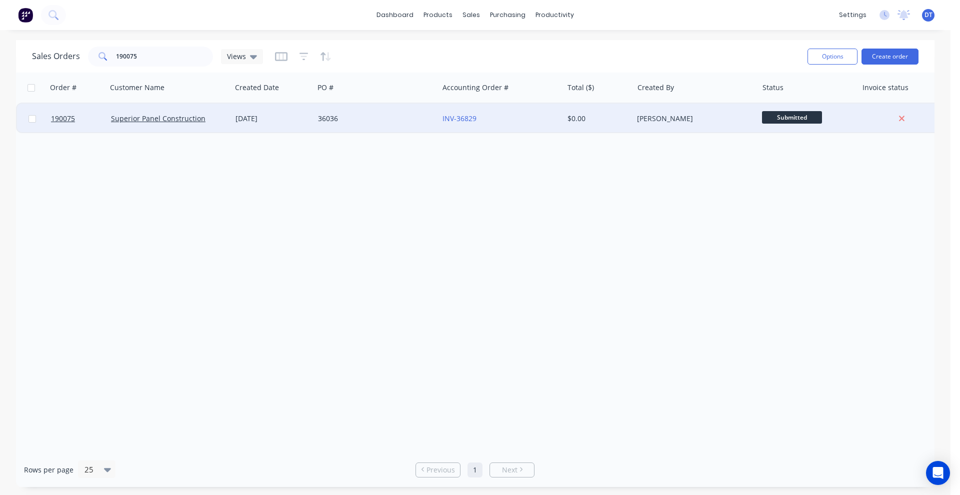
click at [364, 119] on div "36036" at bounding box center [373, 119] width 111 height 10
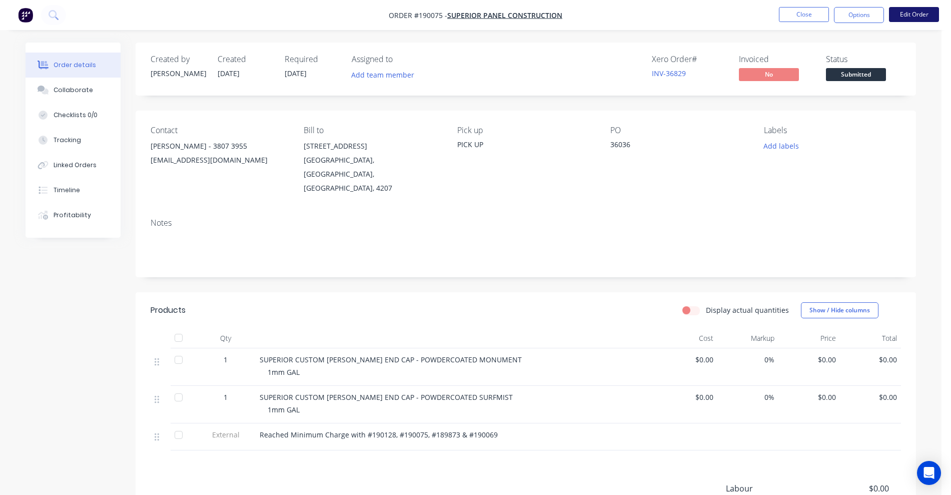
click at [904, 15] on button "Edit Order" at bounding box center [914, 14] width 50 height 15
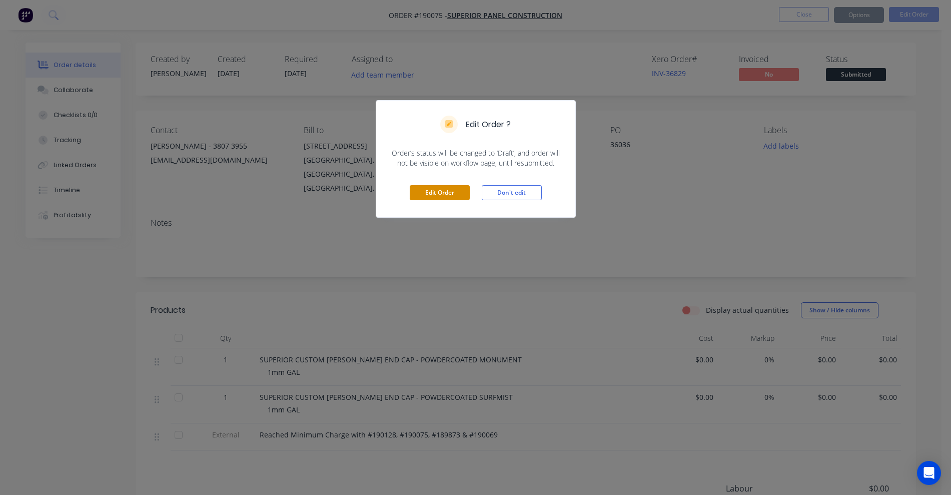
click at [459, 192] on button "Edit Order" at bounding box center [440, 192] width 60 height 15
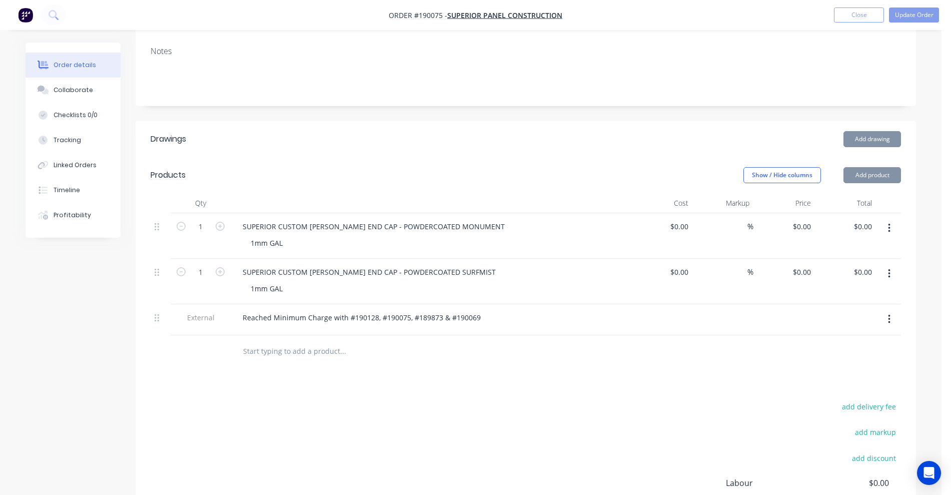
scroll to position [188, 0]
click at [859, 219] on input "0.00" at bounding box center [864, 226] width 23 height 15
type input "28.88"
type input "$28.88"
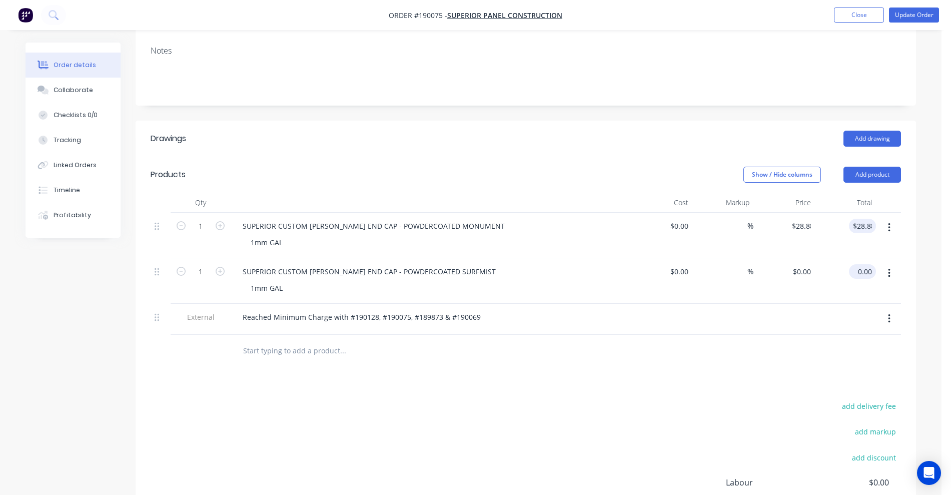
click at [863, 264] on input "0.00" at bounding box center [864, 271] width 23 height 15
type input "28.88"
type input "$28.88"
click at [544, 399] on div "add delivery fee add markup add discount Labour $0.00 Sub total $28.88 Margin $…" at bounding box center [526, 495] width 750 height 193
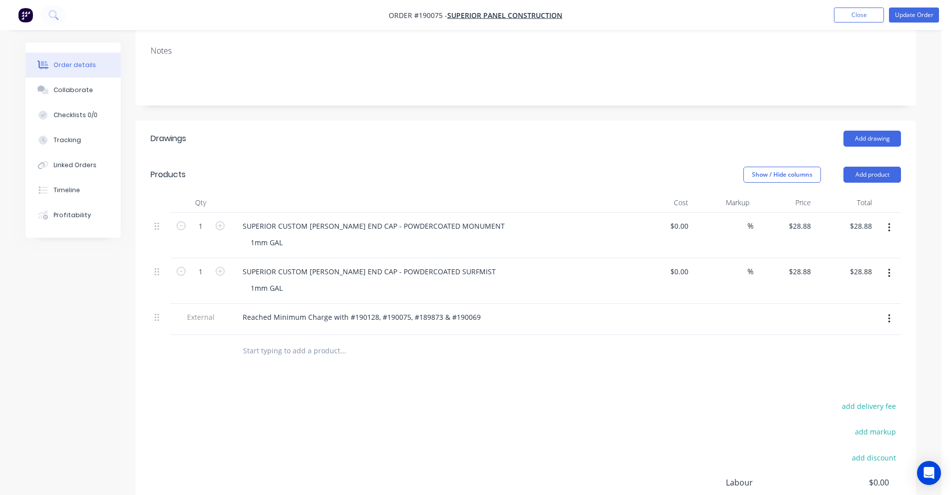
click at [913, 24] on nav "Order #190075 - Superior Panel Construction Add product Close Update Order" at bounding box center [475, 15] width 951 height 30
click at [913, 17] on button "Update Order" at bounding box center [914, 15] width 50 height 15
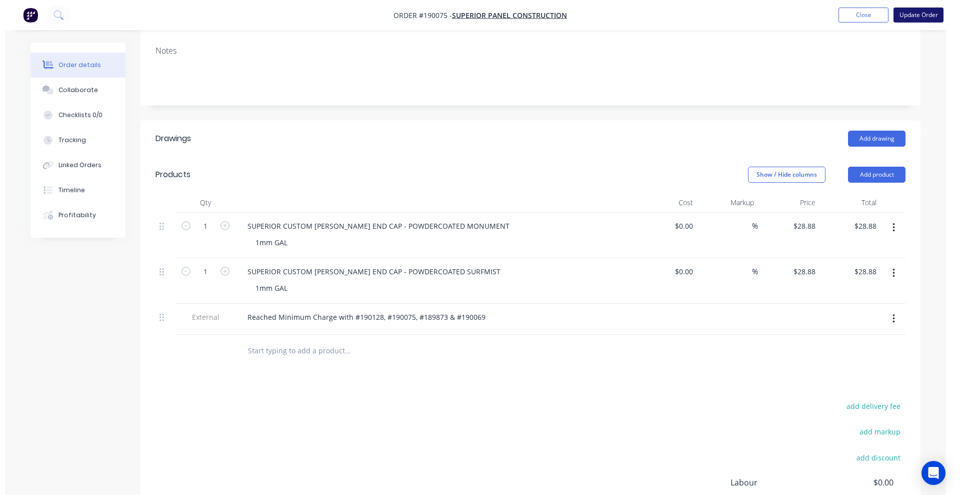
scroll to position [0, 0]
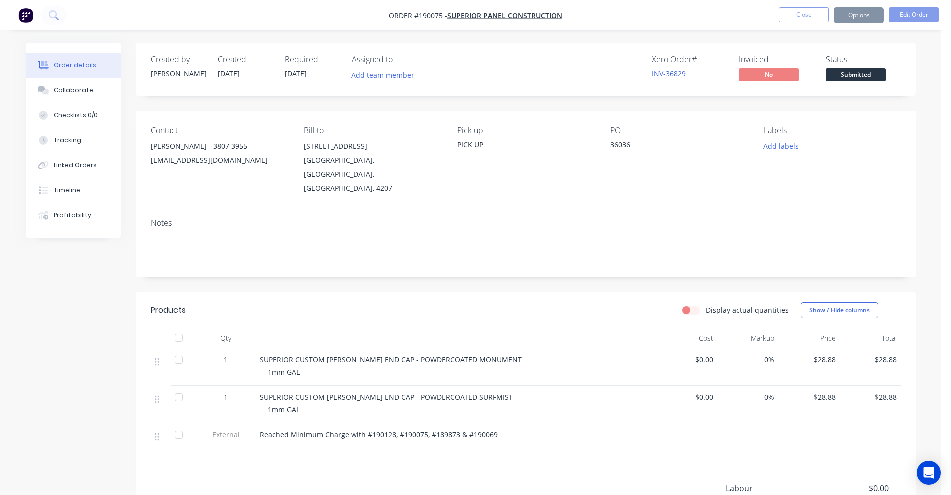
click at [72, 192] on div "Timeline" at bounding box center [67, 190] width 27 height 9
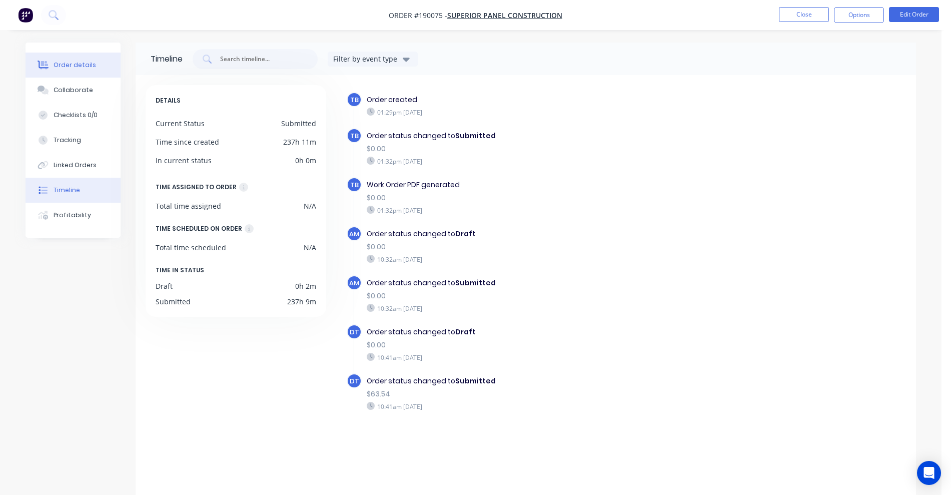
click at [62, 71] on button "Order details" at bounding box center [73, 65] width 95 height 25
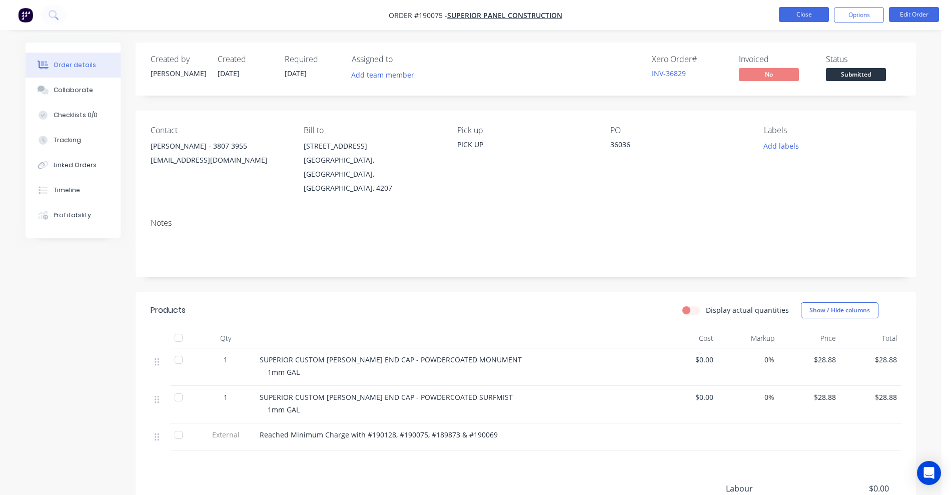
click at [803, 15] on button "Close" at bounding box center [804, 14] width 50 height 15
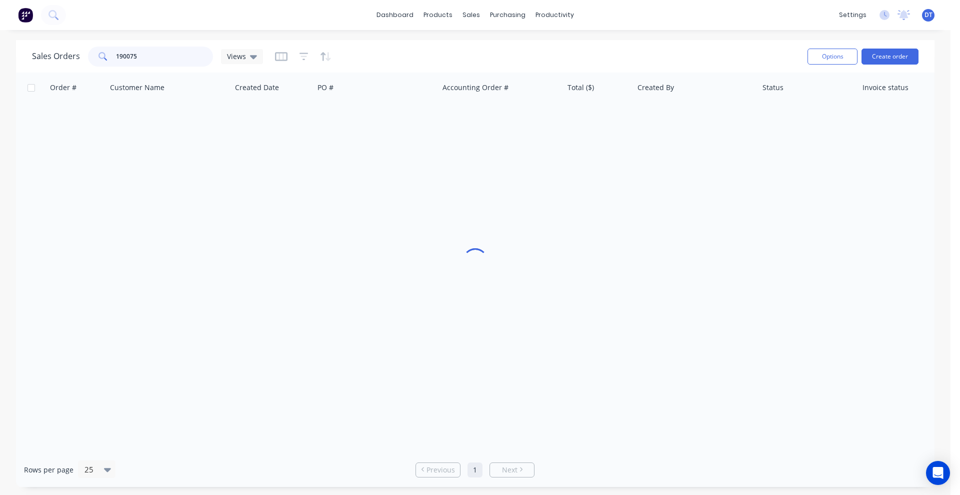
drag, startPoint x: 144, startPoint y: 59, endPoint x: 93, endPoint y: 58, distance: 51.5
click at [93, 58] on div "190075" at bounding box center [150, 57] width 125 height 20
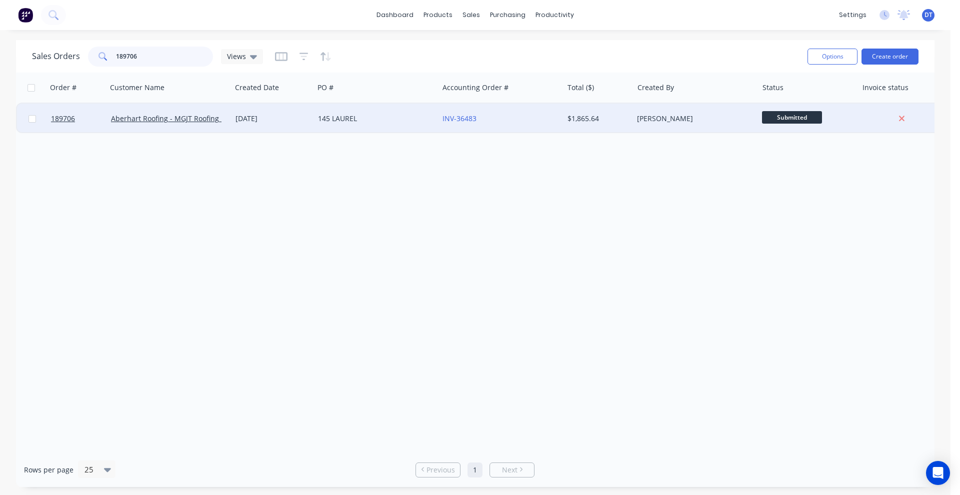
type input "189706"
click at [406, 114] on div "145 LAUREL" at bounding box center [373, 119] width 111 height 10
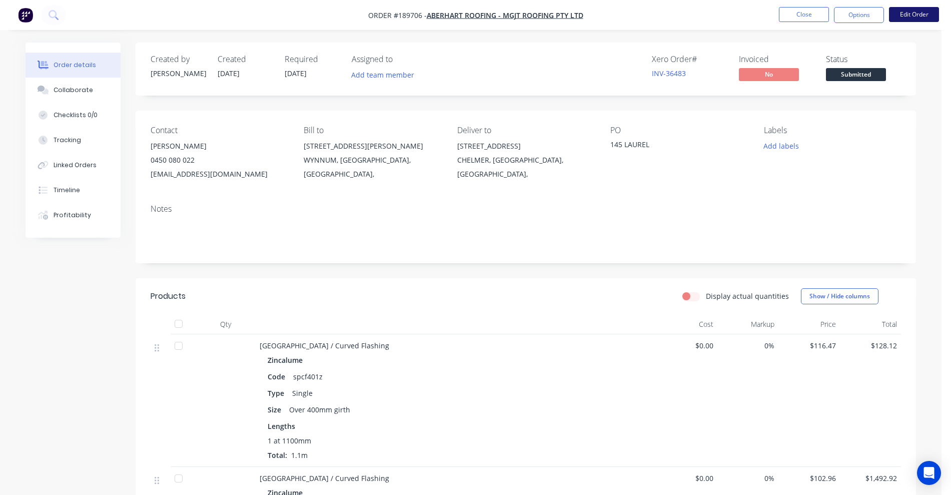
click at [914, 17] on button "Edit Order" at bounding box center [914, 14] width 50 height 15
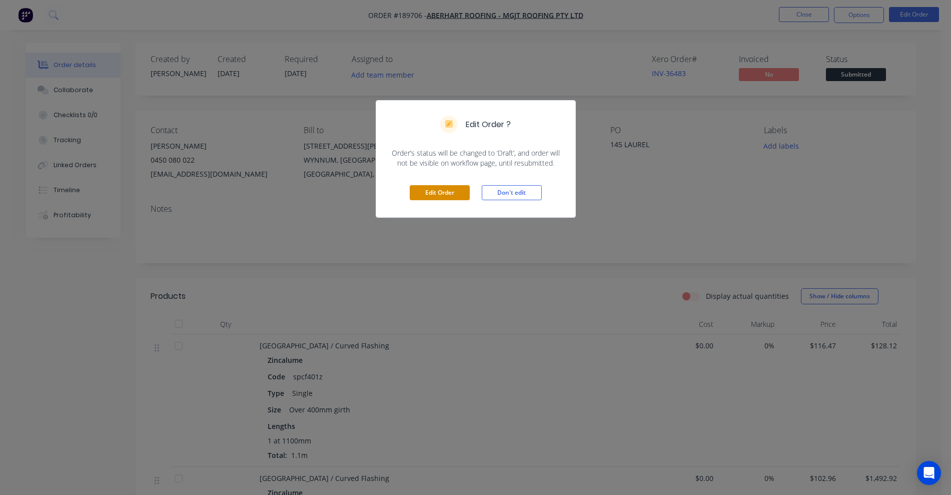
click at [429, 195] on button "Edit Order" at bounding box center [440, 192] width 60 height 15
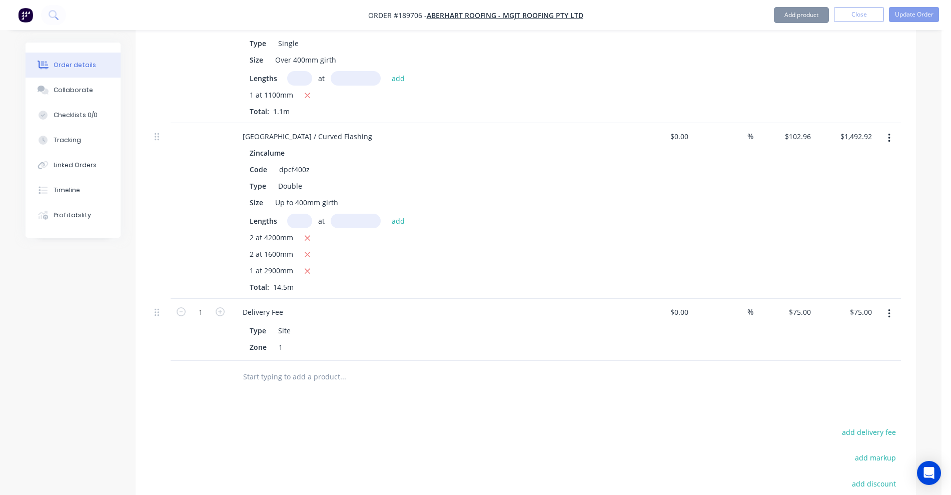
scroll to position [438, 0]
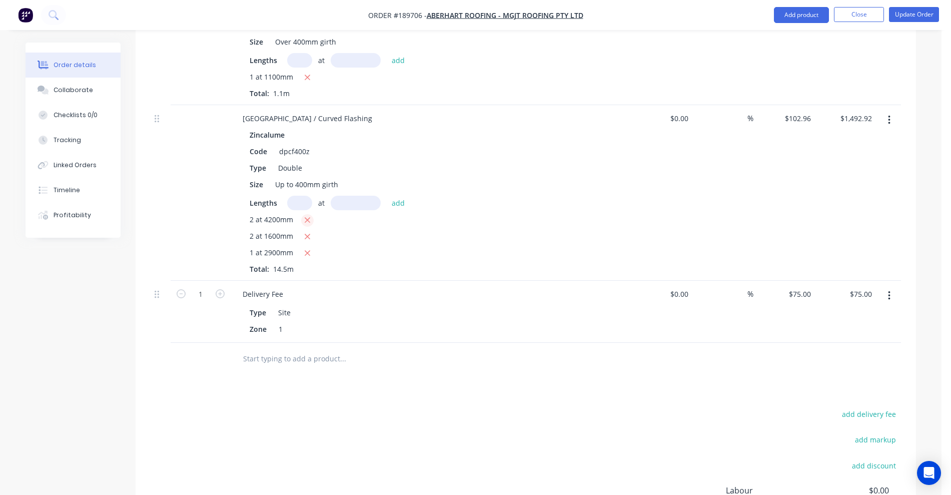
click at [305, 216] on icon "button" at bounding box center [307, 220] width 7 height 9
type input "$628.06"
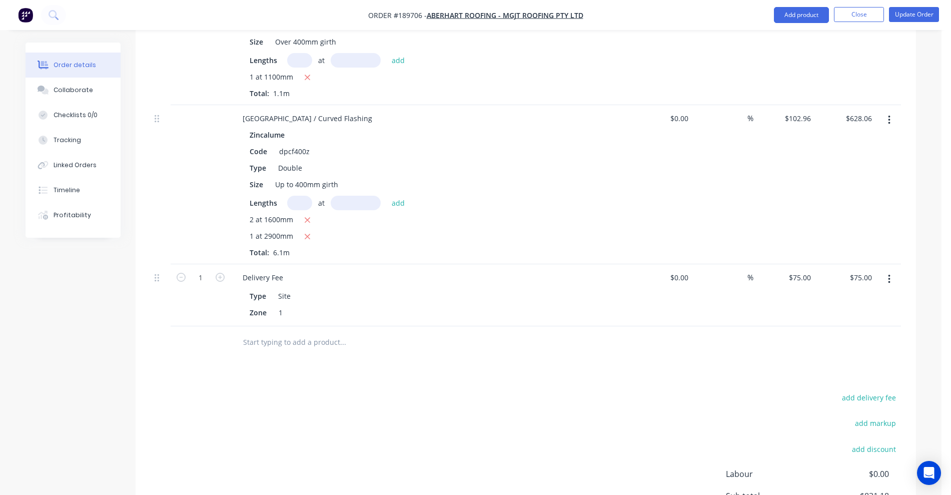
click at [301, 196] on input "text" at bounding box center [299, 203] width 25 height 15
type input "3"
type input "2900"
click at [387, 196] on button "add" at bounding box center [399, 203] width 24 height 14
type input "$1,523.81"
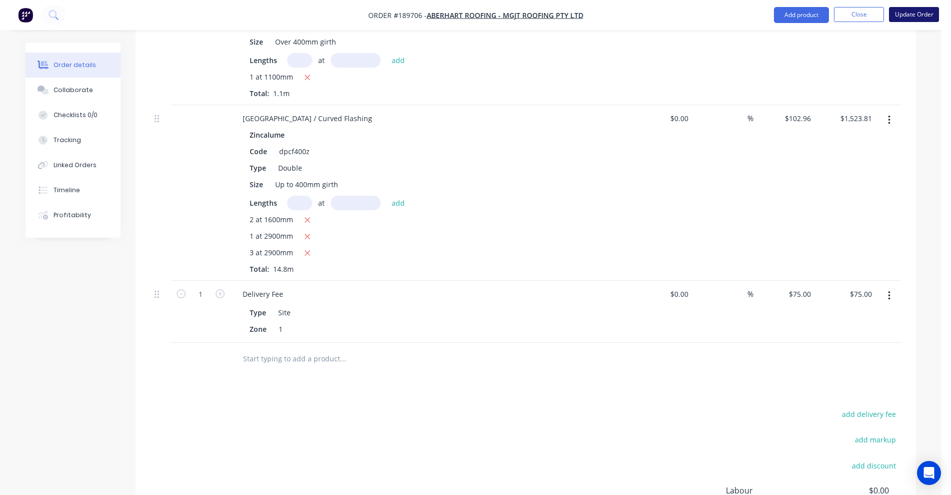
click at [919, 15] on button "Update Order" at bounding box center [914, 14] width 50 height 15
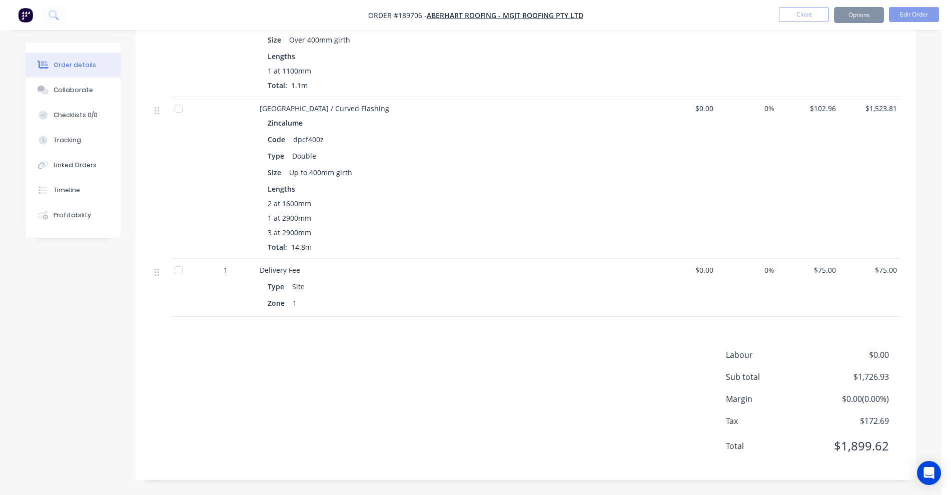
scroll to position [0, 0]
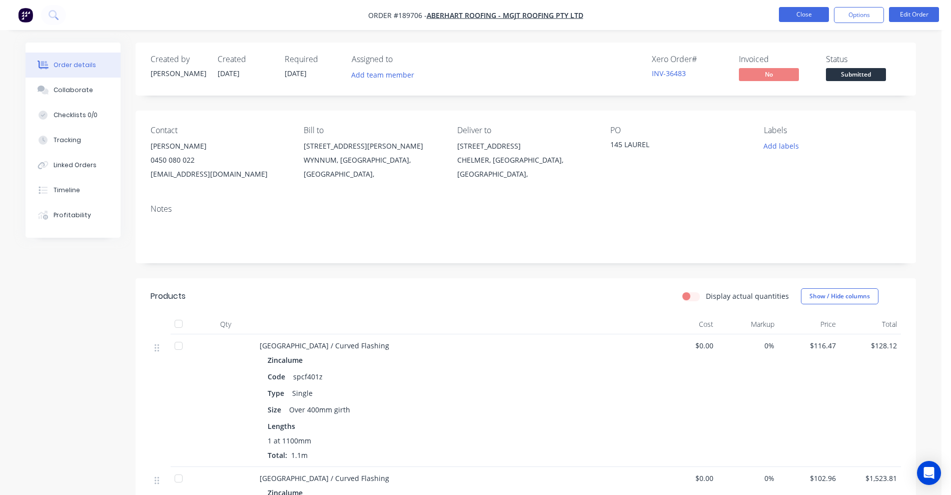
click at [795, 19] on button "Close" at bounding box center [804, 14] width 50 height 15
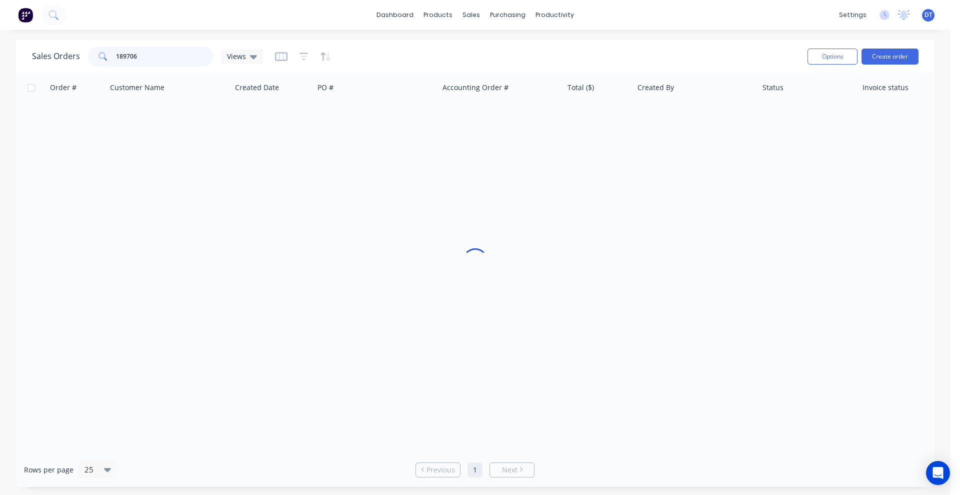
drag, startPoint x: 111, startPoint y: 51, endPoint x: 99, endPoint y: 49, distance: 12.1
click at [99, 49] on div "189706" at bounding box center [150, 57] width 125 height 20
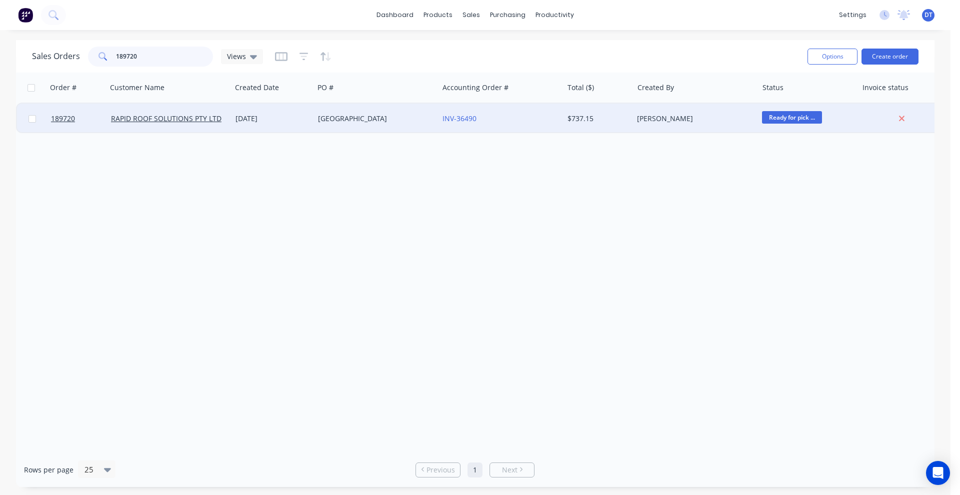
type input "189720"
click at [298, 117] on div "[DATE]" at bounding box center [273, 119] width 75 height 10
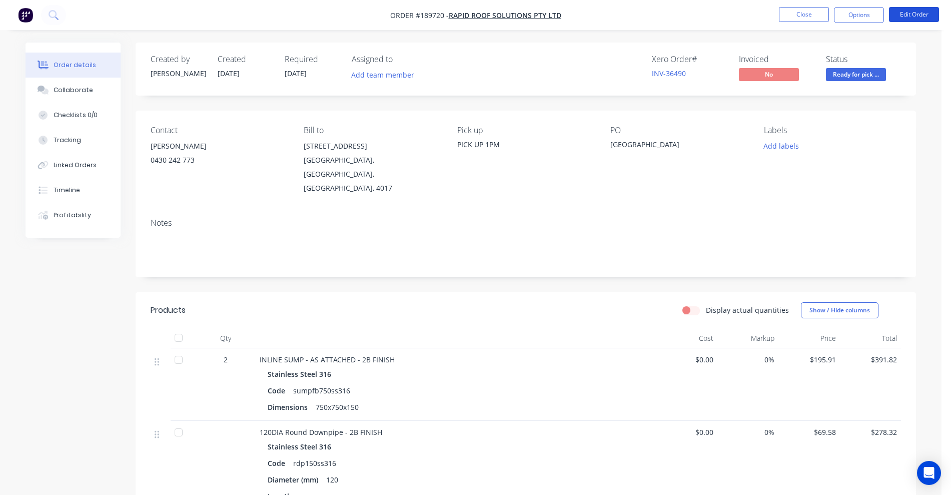
click at [930, 22] on button "Edit Order" at bounding box center [914, 14] width 50 height 15
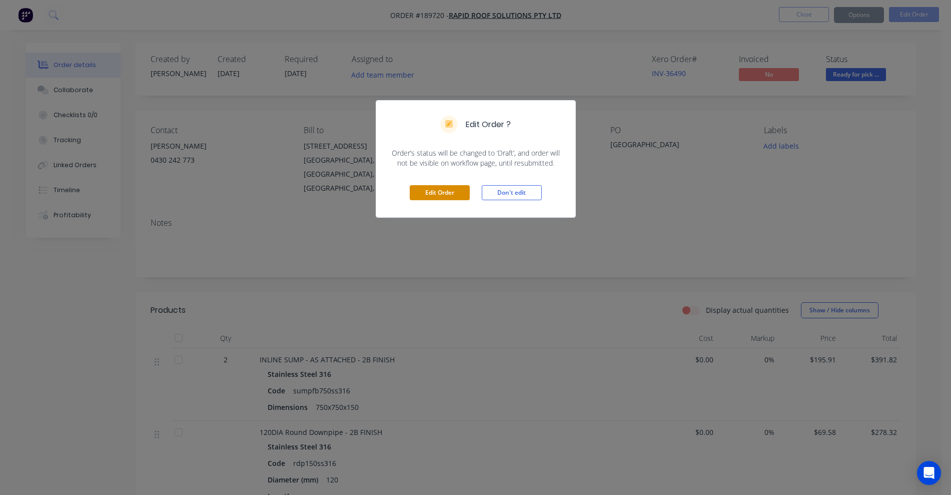
click at [433, 192] on button "Edit Order" at bounding box center [440, 192] width 60 height 15
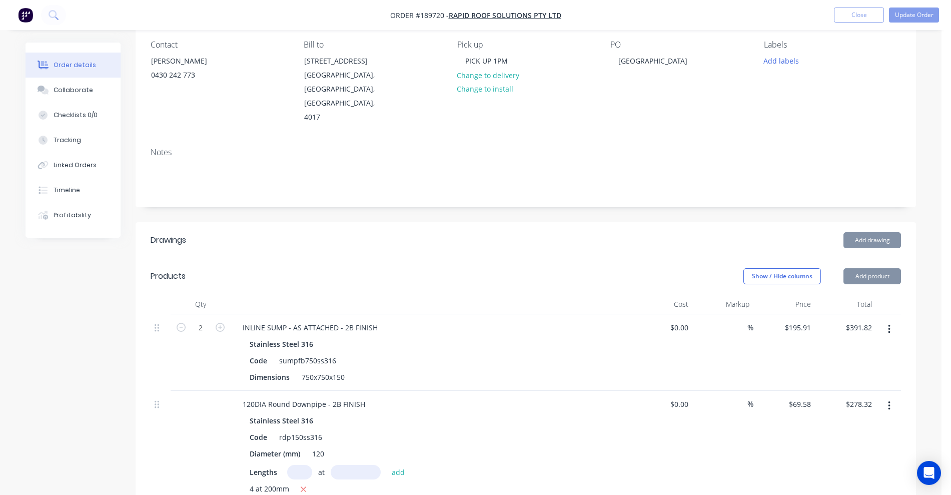
scroll to position [188, 0]
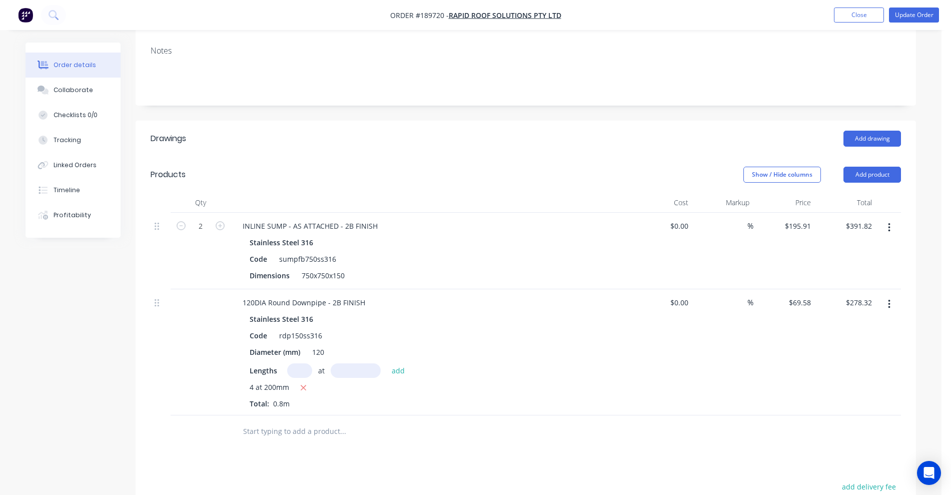
click at [887, 295] on button "button" at bounding box center [889, 304] width 24 height 18
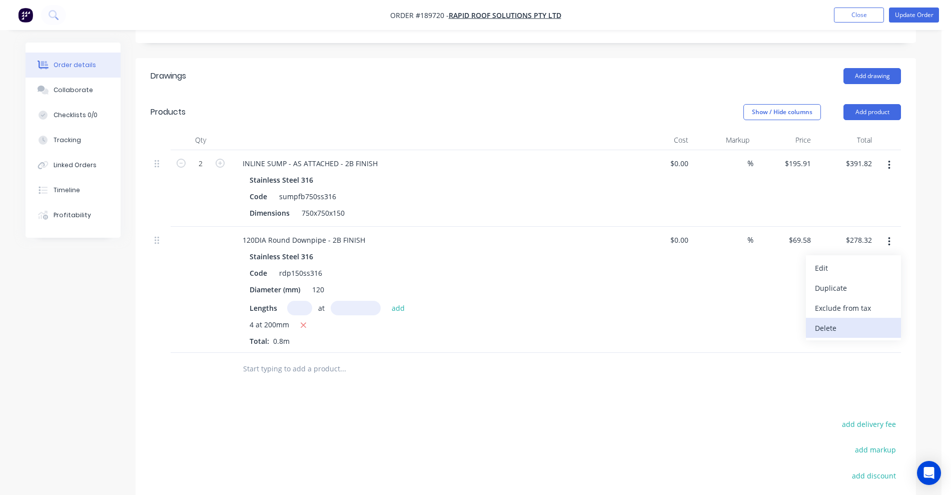
click at [829, 321] on div "Delete" at bounding box center [853, 328] width 77 height 15
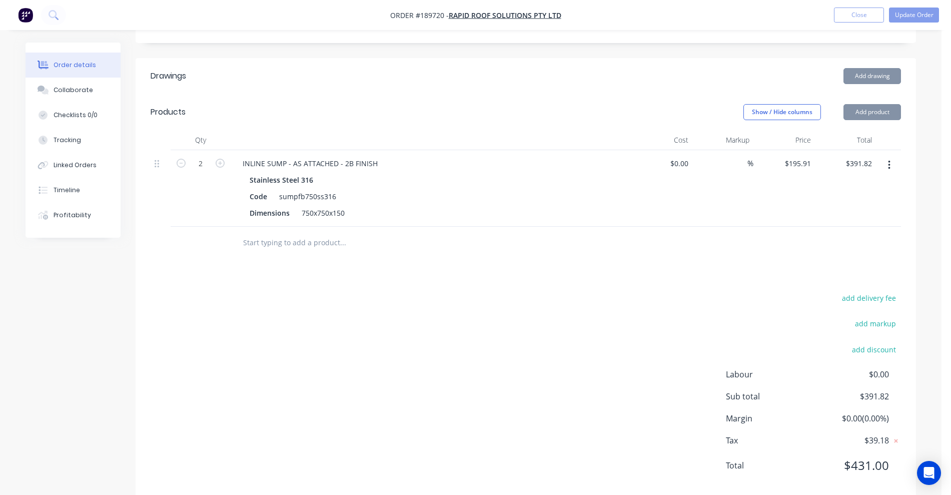
scroll to position [242, 0]
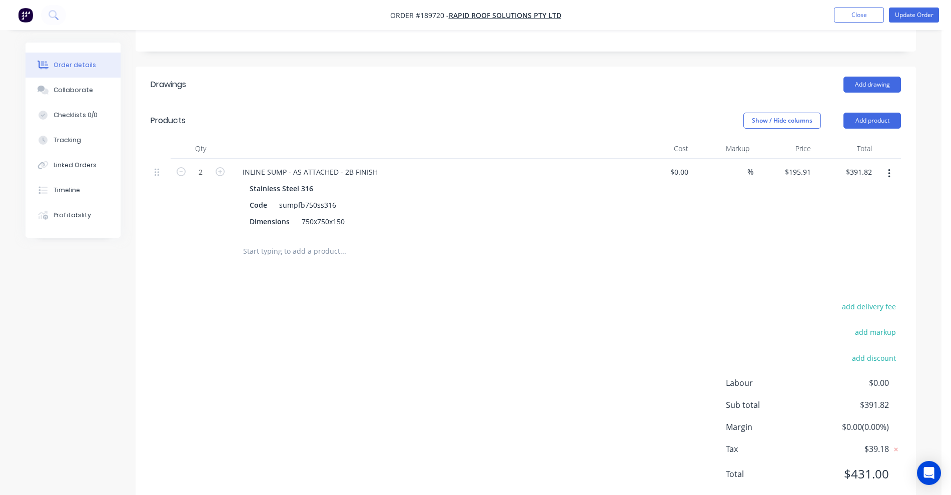
click at [299, 241] on input "text" at bounding box center [343, 251] width 200 height 20
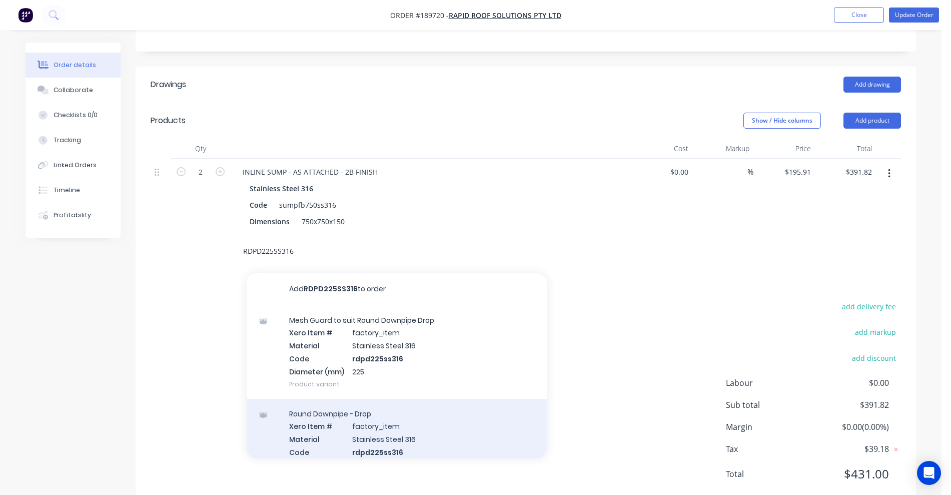
type input "RDPD225SS316"
click at [325, 415] on div "Round Downpipe - Drop Xero Item # factory_item Material Stainless Steel 316 Cod…" at bounding box center [397, 446] width 300 height 94
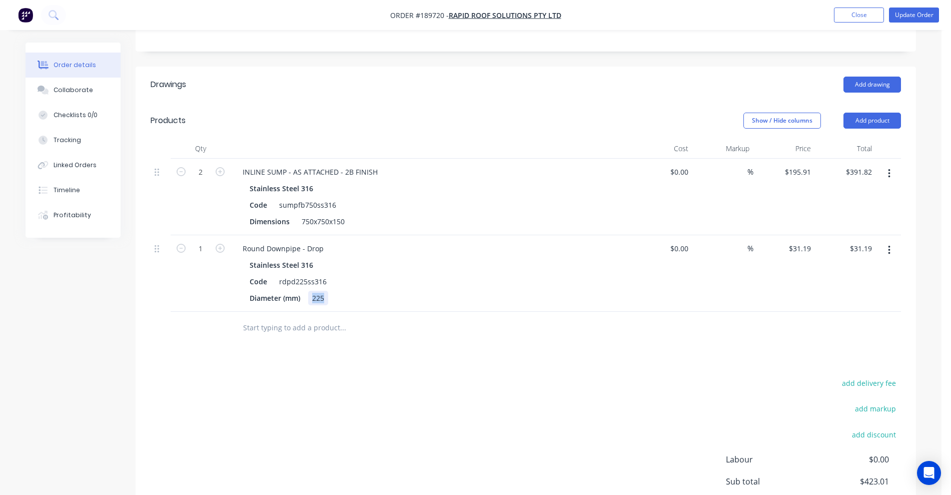
drag, startPoint x: 313, startPoint y: 270, endPoint x: 329, endPoint y: 266, distance: 17.0
click at [333, 291] on div "Diameter (mm) 225" at bounding box center [429, 298] width 366 height 15
click at [423, 258] on div "Stainless Steel 316" at bounding box center [431, 265] width 362 height 15
click at [322, 241] on div "Round Downpipe - Drop" at bounding box center [283, 248] width 97 height 15
click at [460, 260] on div "Stainless Steel 316 Code rdpd225ss316 Diameter (mm) 120" at bounding box center [431, 282] width 392 height 48
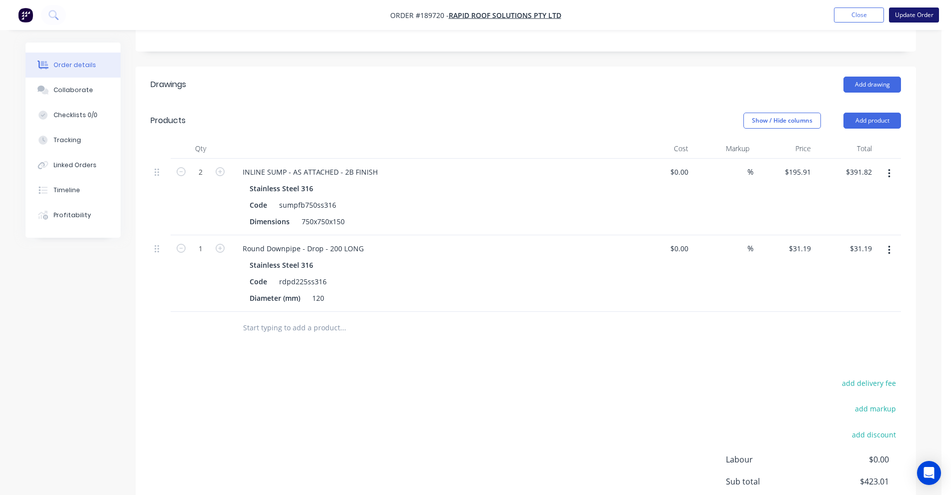
click at [906, 16] on button "Update Order" at bounding box center [914, 15] width 50 height 15
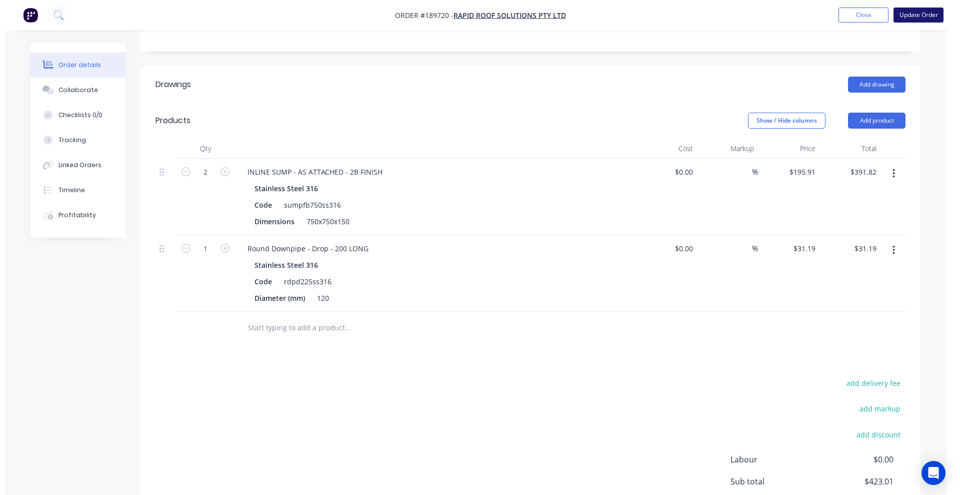
scroll to position [0, 0]
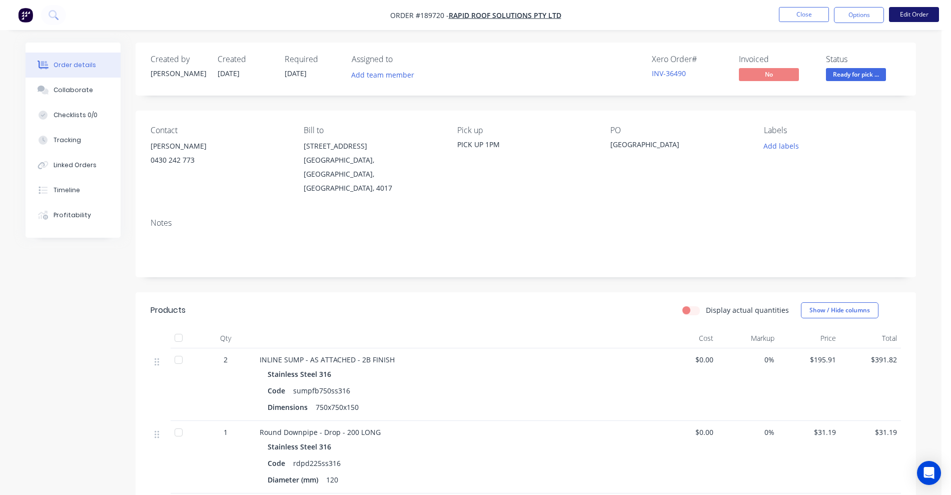
click at [918, 17] on button "Edit Order" at bounding box center [914, 14] width 50 height 15
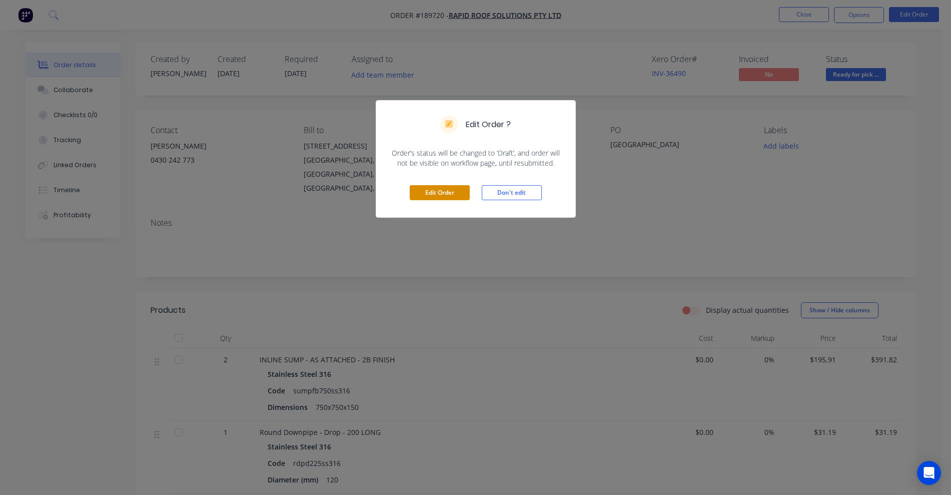
click at [431, 191] on button "Edit Order" at bounding box center [440, 192] width 60 height 15
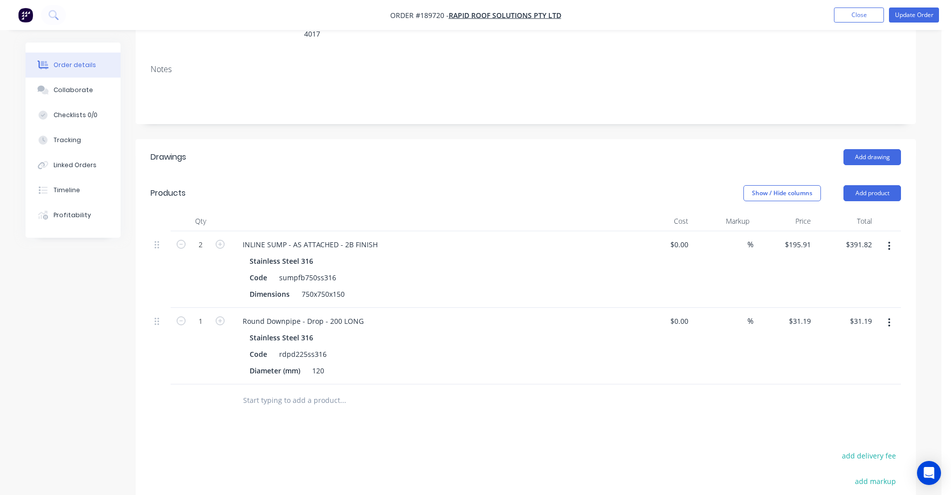
scroll to position [188, 0]
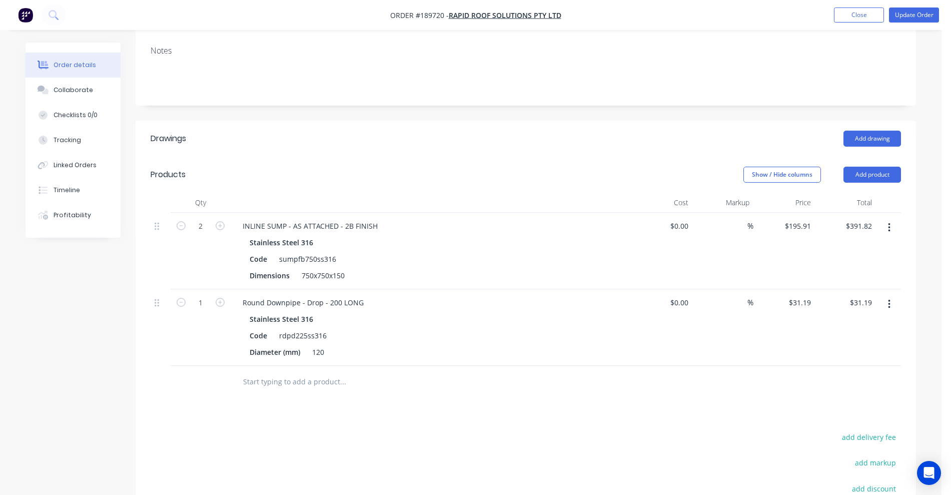
click at [226, 296] on button "button" at bounding box center [220, 301] width 13 height 11
type input "2"
type input "$62.38"
click at [226, 296] on button "button" at bounding box center [220, 301] width 13 height 11
type input "3"
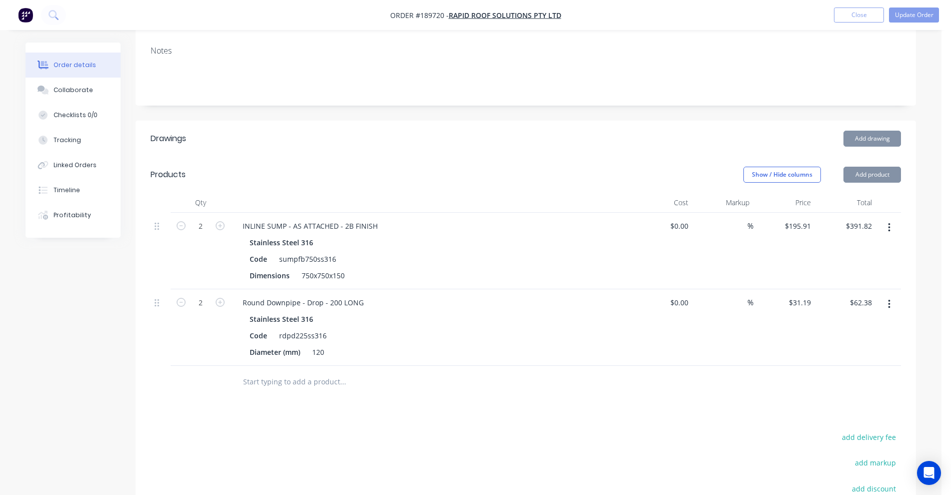
type input "$93.57"
click at [220, 298] on icon "button" at bounding box center [220, 302] width 9 height 9
type input "4"
type input "$124.76"
click at [905, 15] on button "Update Order" at bounding box center [914, 15] width 50 height 15
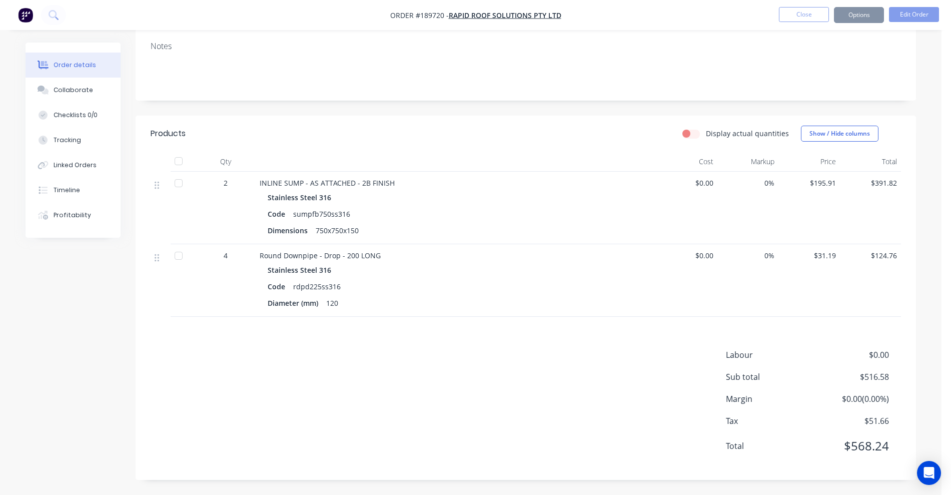
scroll to position [0, 0]
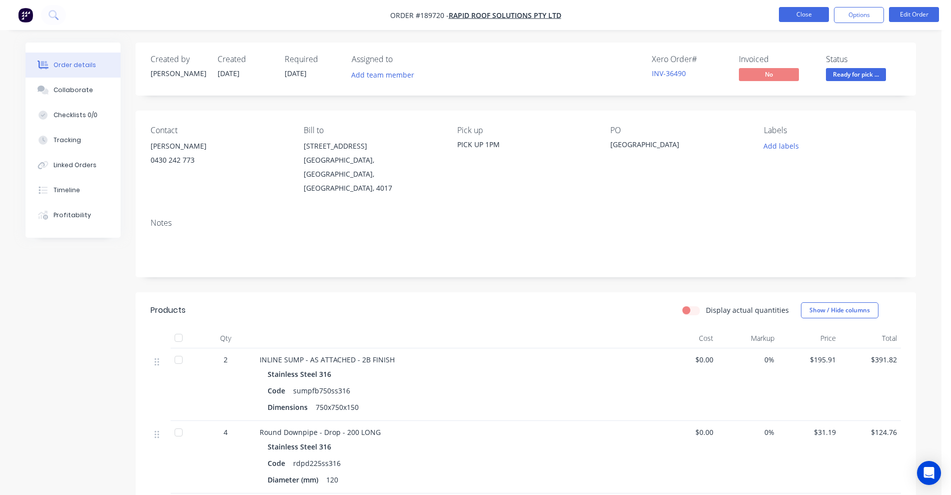
click at [795, 15] on button "Close" at bounding box center [804, 14] width 50 height 15
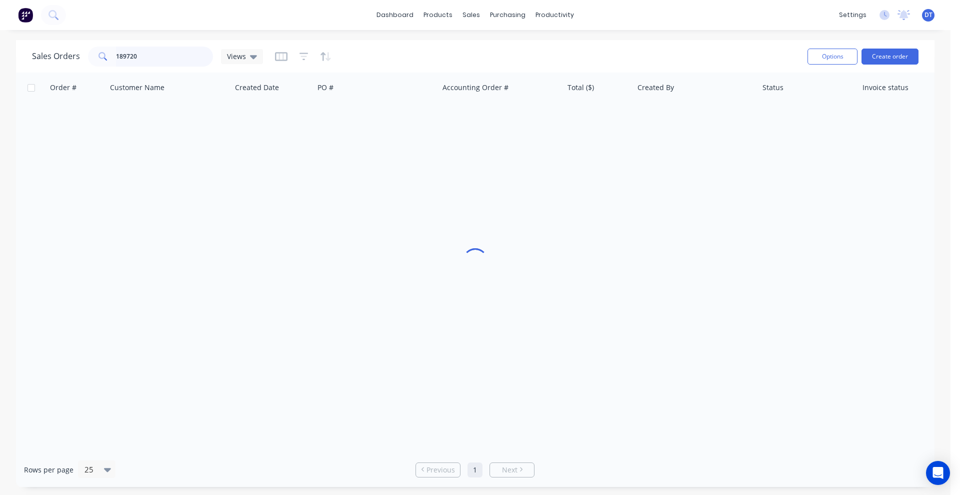
drag, startPoint x: 111, startPoint y: 55, endPoint x: 77, endPoint y: 57, distance: 34.1
click at [77, 57] on div "Sales Orders 189720 Views" at bounding box center [147, 57] width 231 height 20
click at [143, 56] on input "190799" at bounding box center [165, 57] width 98 height 20
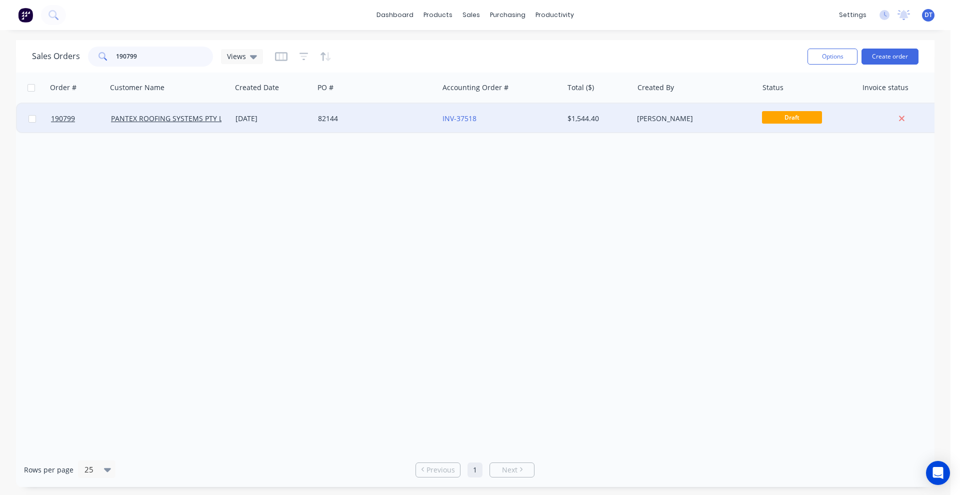
type input "190799"
click at [368, 116] on div "82144" at bounding box center [373, 119] width 111 height 10
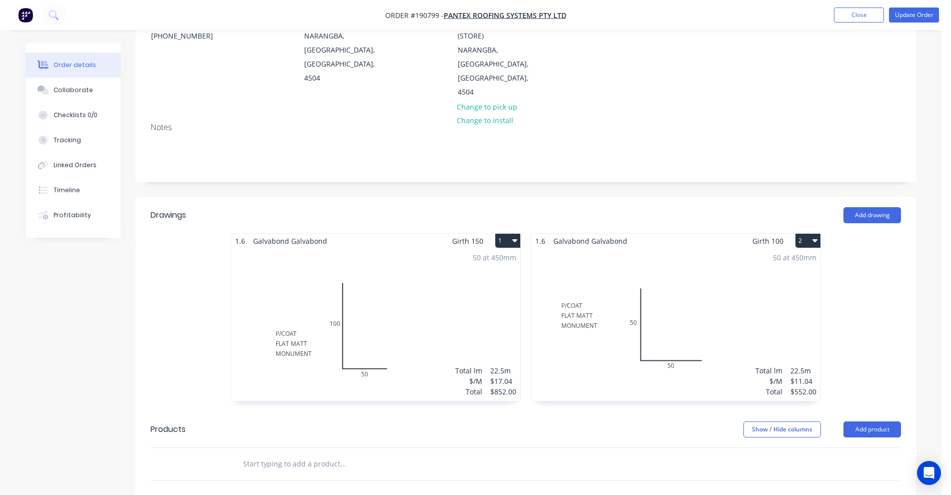
click at [417, 257] on div "50 at 450mm Total lm $/M Total 22.5m $17.04 $852.00" at bounding box center [375, 324] width 289 height 153
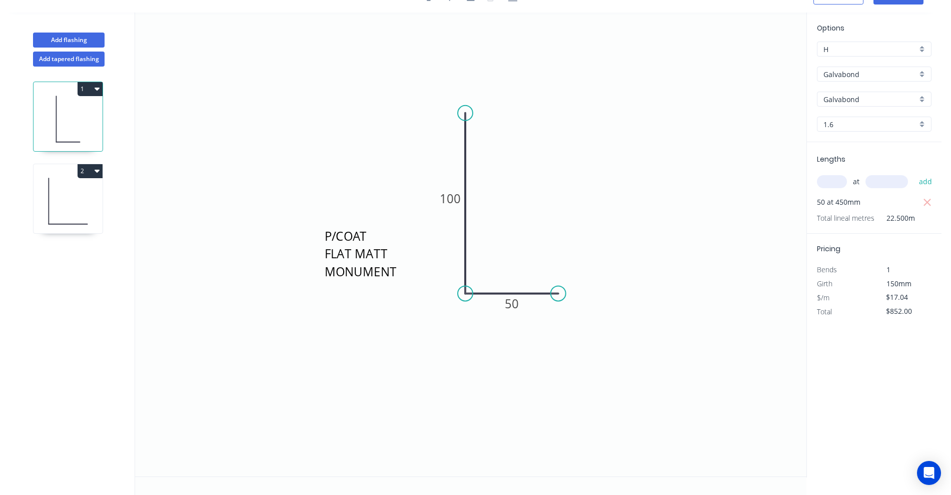
click at [63, 194] on icon at bounding box center [68, 201] width 69 height 64
type input "$11.04"
type input "$552.00"
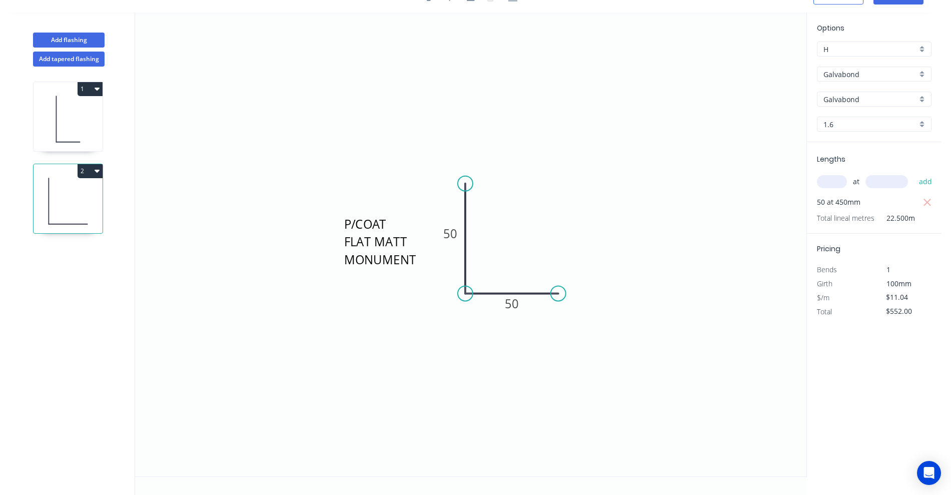
click at [66, 129] on icon at bounding box center [68, 119] width 69 height 64
type input "$17.04"
type input "$852.00"
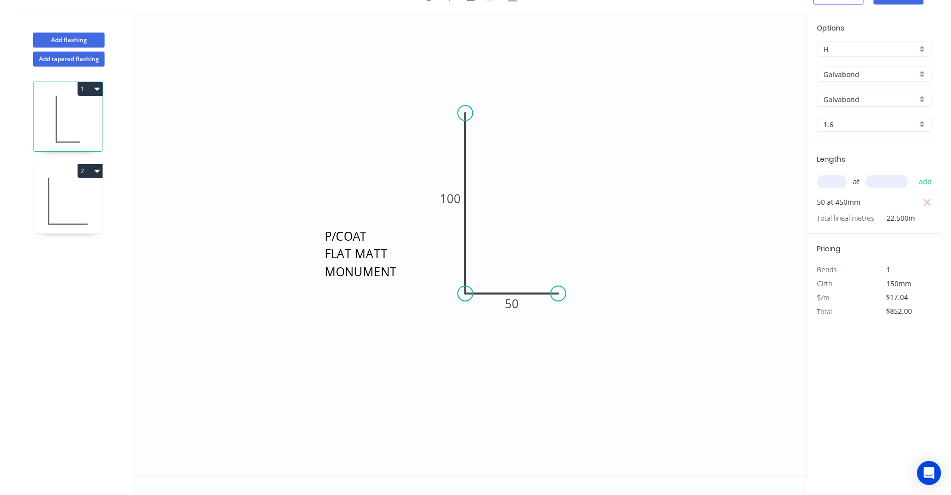
click at [66, 203] on icon at bounding box center [68, 201] width 69 height 64
type input "$11.04"
type input "$552.00"
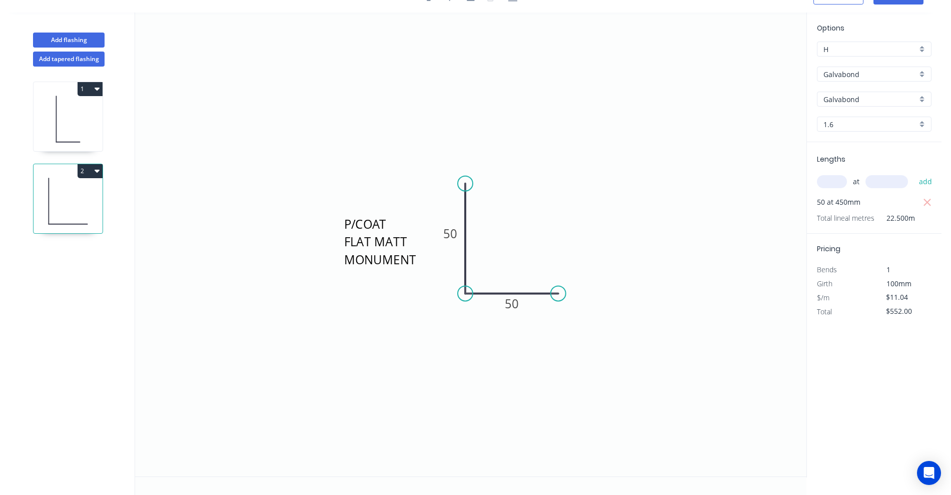
click at [78, 114] on icon at bounding box center [68, 119] width 69 height 64
type input "$17.04"
type input "$852.00"
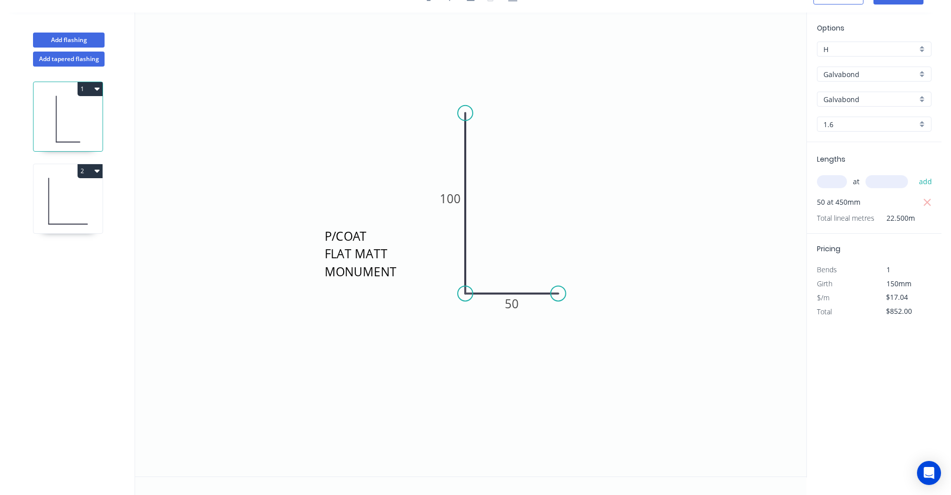
drag, startPoint x: 911, startPoint y: 296, endPoint x: 881, endPoint y: 301, distance: 30.4
click at [881, 301] on div "$17.04" at bounding box center [901, 298] width 54 height 14
type input "$26.23"
type input "$1,311.50"
drag, startPoint x: 77, startPoint y: 201, endPoint x: 85, endPoint y: 197, distance: 8.3
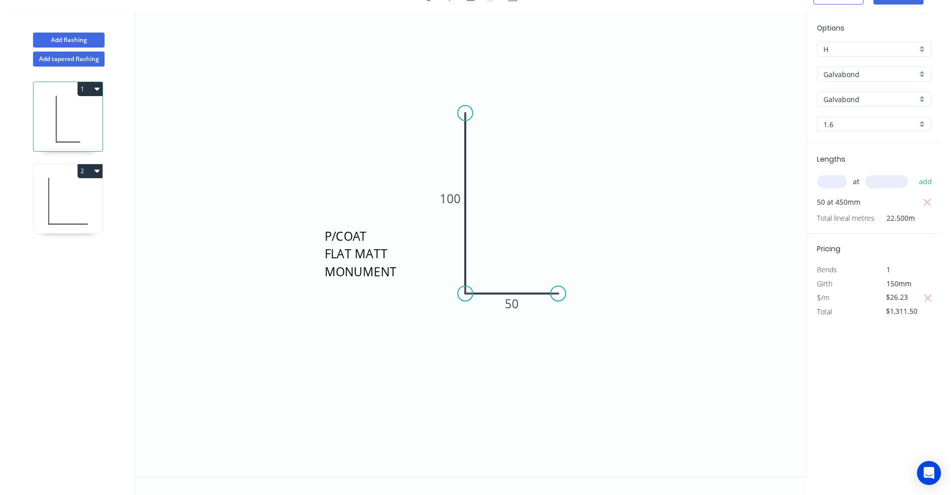
click at [77, 204] on icon at bounding box center [68, 201] width 69 height 64
type input "$11.04"
type input "$552.00"
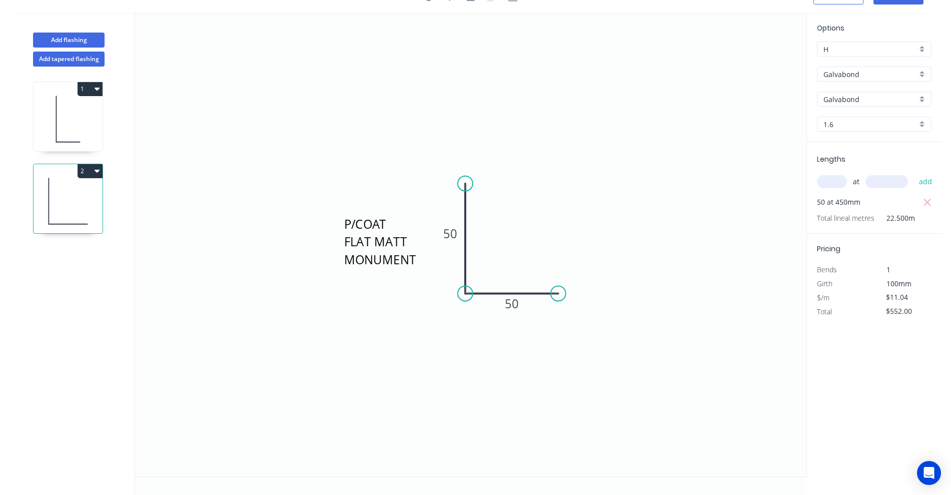
drag, startPoint x: 912, startPoint y: 299, endPoint x: 863, endPoint y: 302, distance: 49.1
click at [863, 302] on div "$/m $11.04" at bounding box center [874, 298] width 130 height 14
type input "$20.23"
type input "$1,011.50"
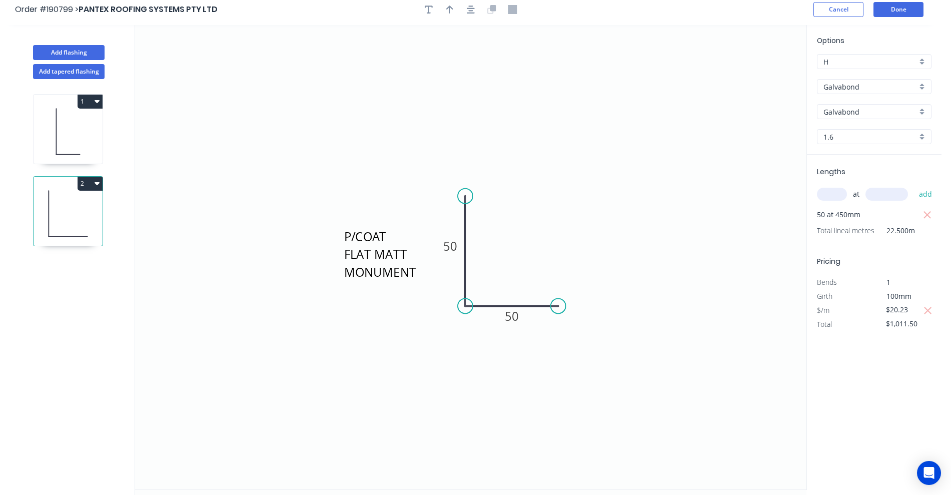
scroll to position [0, 0]
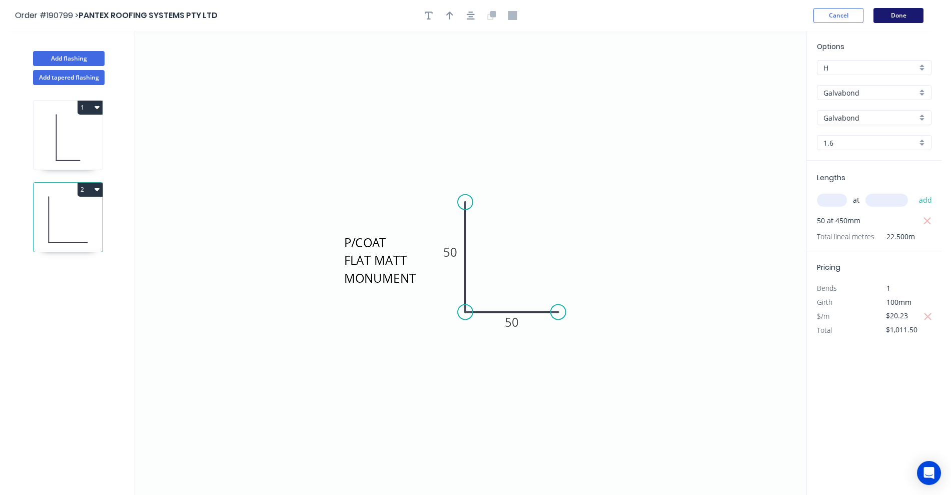
click at [905, 19] on button "Done" at bounding box center [898, 15] width 50 height 15
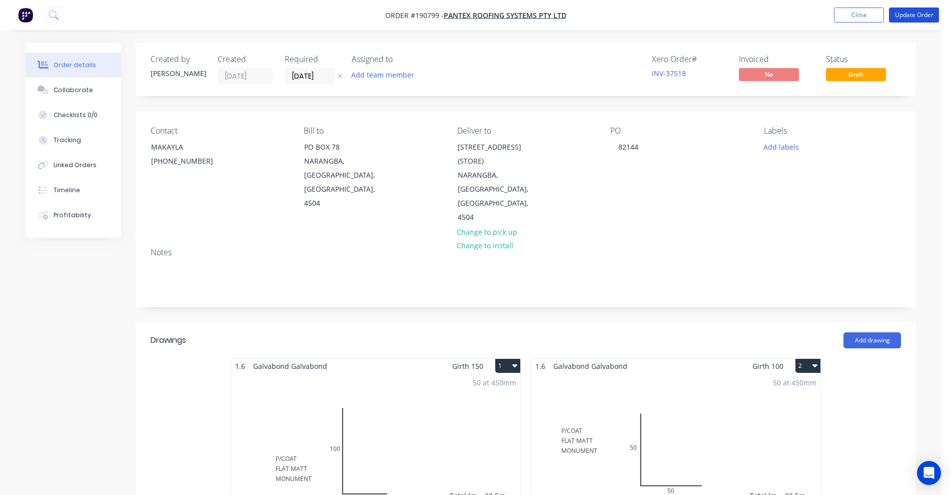
click at [905, 19] on button "Update Order" at bounding box center [914, 15] width 50 height 15
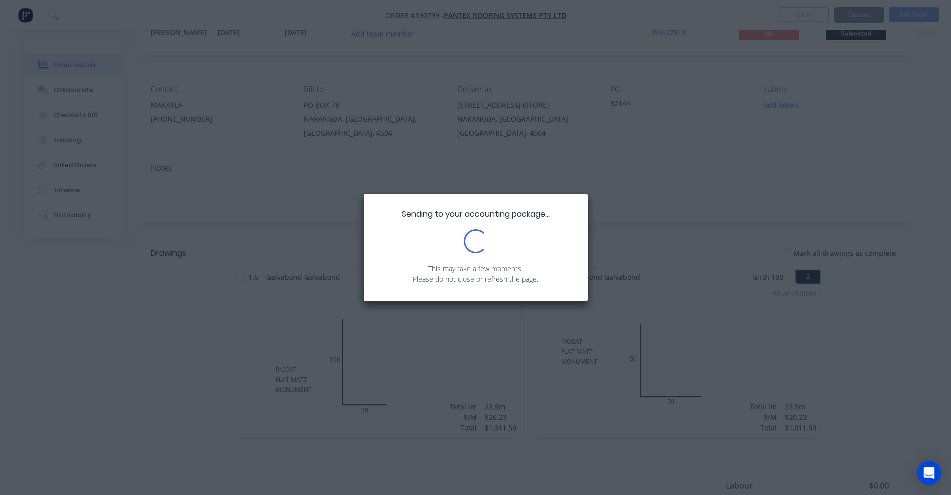
scroll to position [63, 0]
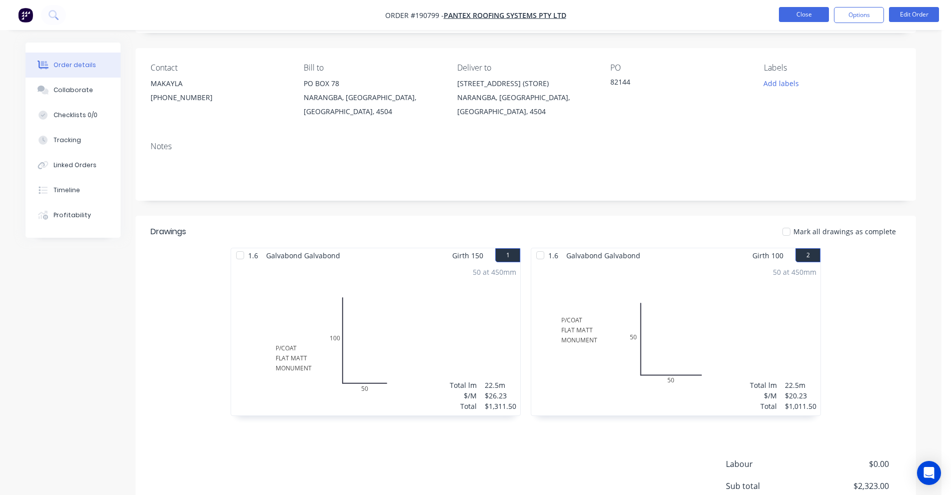
click at [807, 12] on button "Close" at bounding box center [804, 14] width 50 height 15
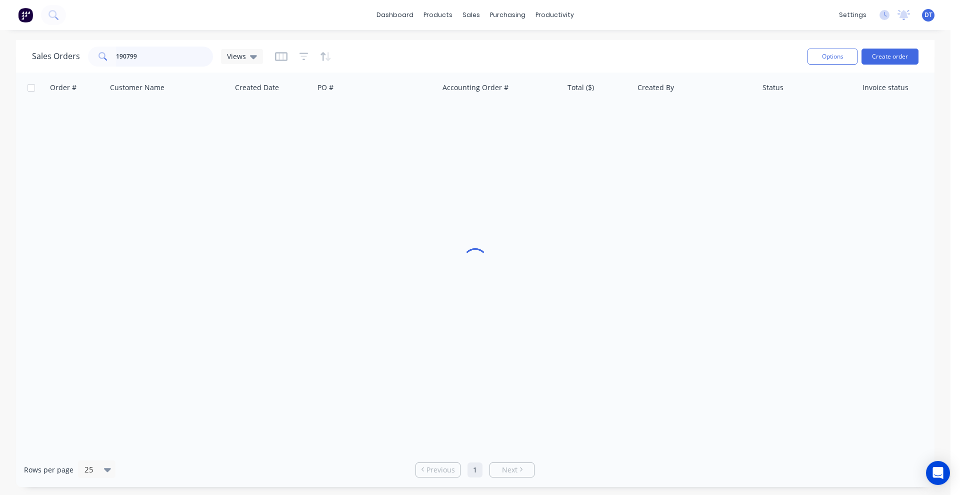
drag, startPoint x: 152, startPoint y: 56, endPoint x: 57, endPoint y: 55, distance: 95.5
click at [65, 57] on div "Sales Orders 190799 Views" at bounding box center [147, 57] width 231 height 20
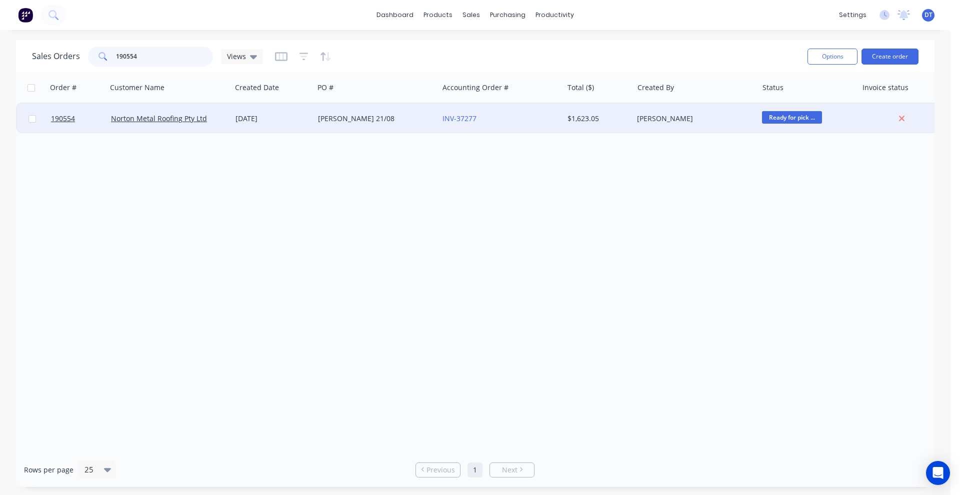
type input "190554"
click at [228, 125] on div "Norton Metal Roofing Pty Ltd" at bounding box center [169, 119] width 125 height 30
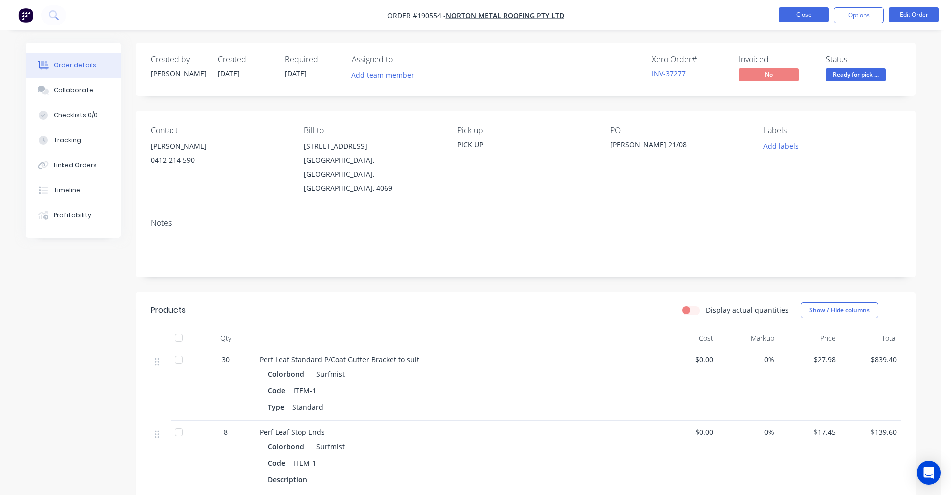
drag, startPoint x: 263, startPoint y: 81, endPoint x: 814, endPoint y: 10, distance: 556.0
click at [814, 10] on button "Close" at bounding box center [804, 14] width 50 height 15
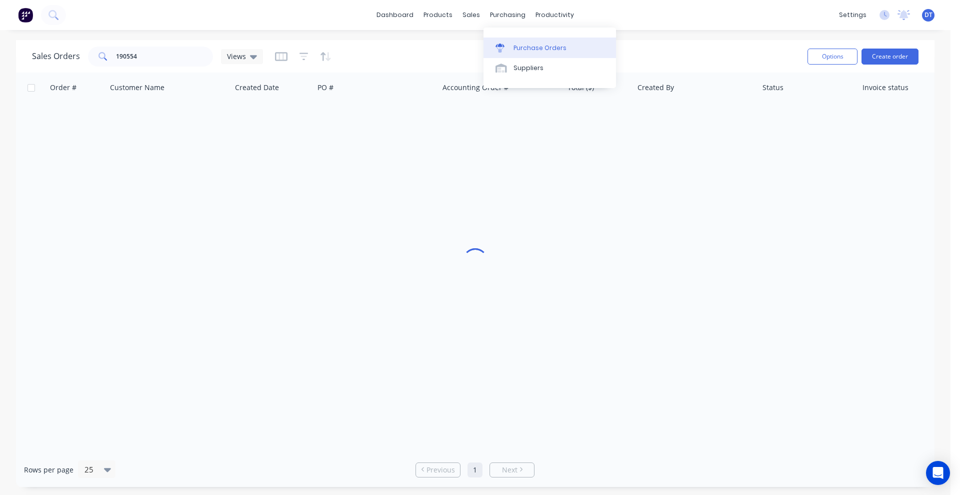
click at [514, 47] on div "Purchase Orders" at bounding box center [540, 48] width 53 height 9
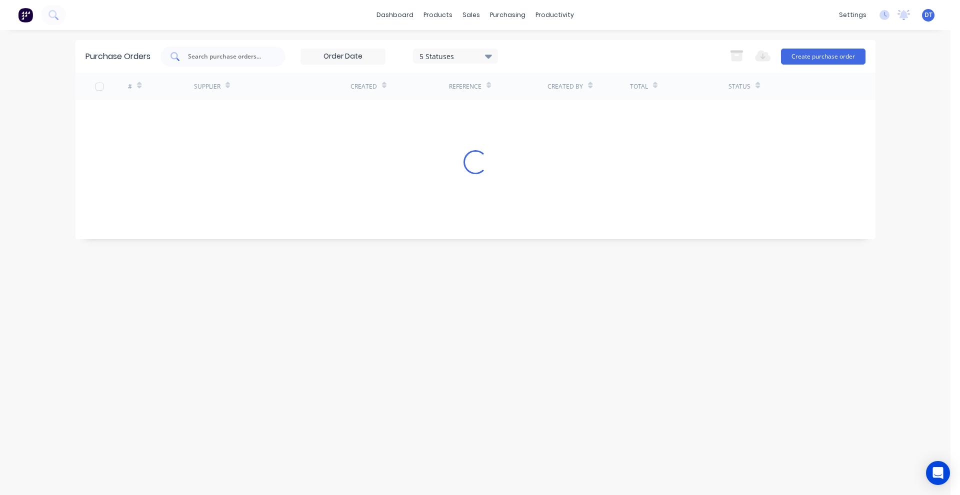
click at [202, 61] on input "text" at bounding box center [228, 57] width 83 height 10
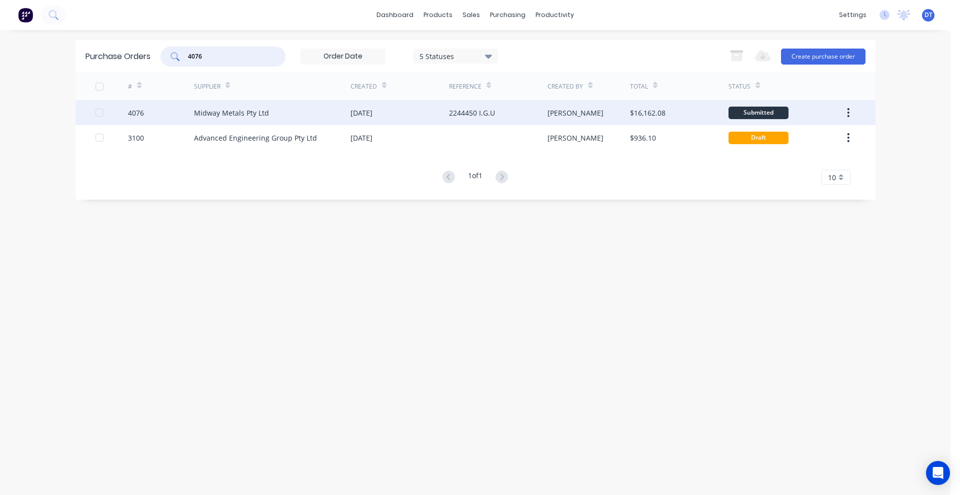
type input "4076"
click at [285, 115] on div "Midway Metals Pty Ltd" at bounding box center [272, 112] width 157 height 25
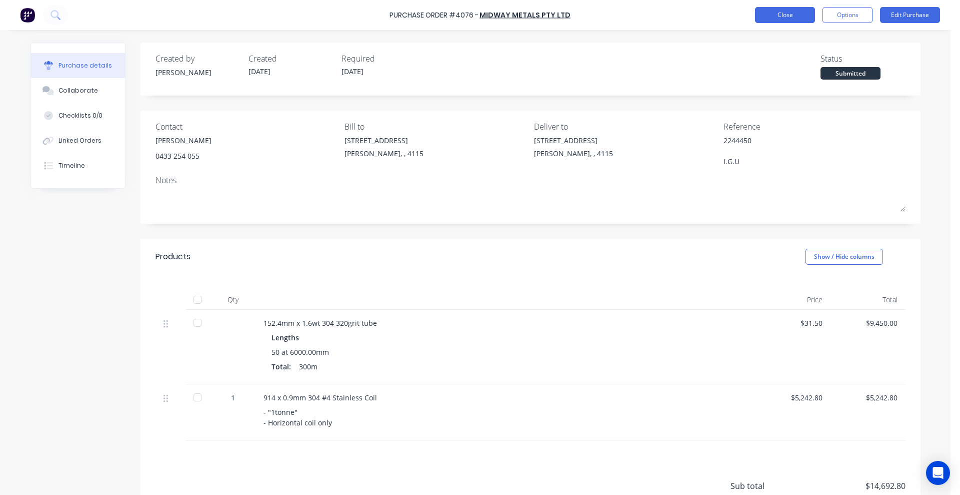
click at [773, 23] on button "Close" at bounding box center [785, 15] width 60 height 16
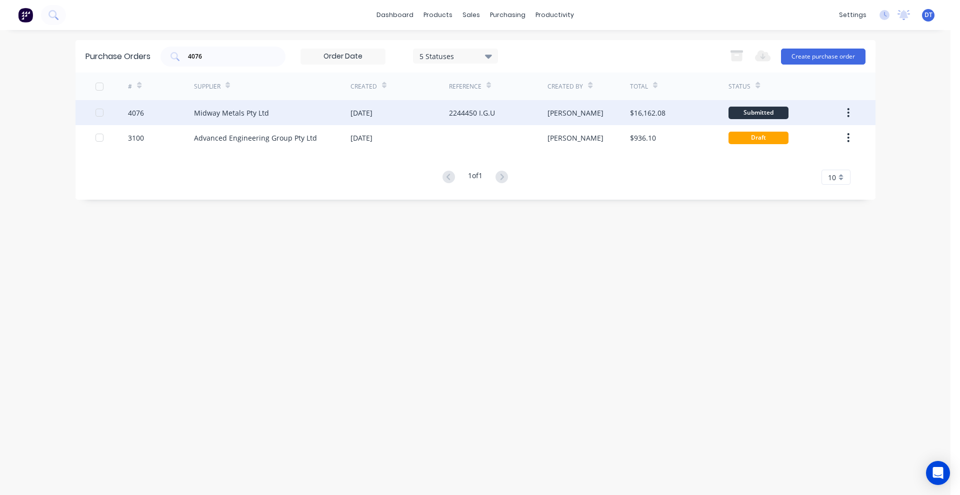
click at [596, 110] on div "[PERSON_NAME]" at bounding box center [589, 112] width 83 height 25
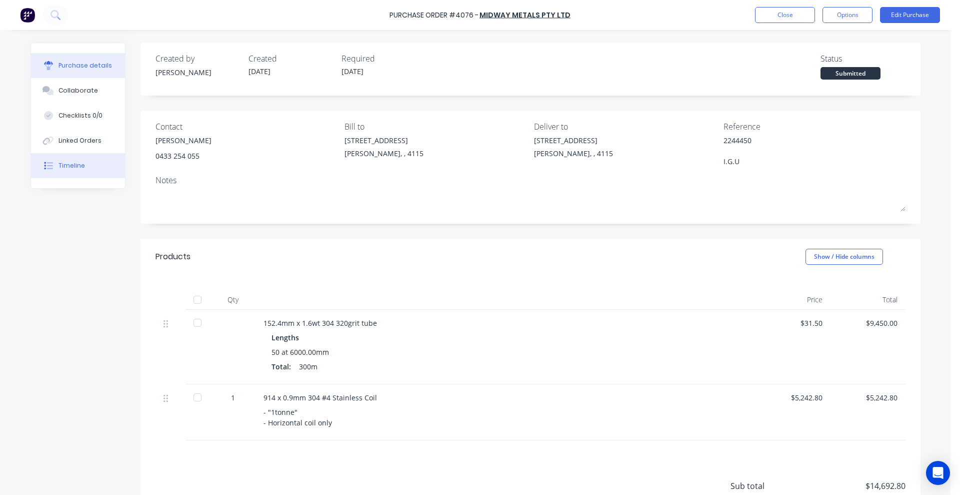
click at [92, 170] on button "Timeline" at bounding box center [78, 165] width 94 height 25
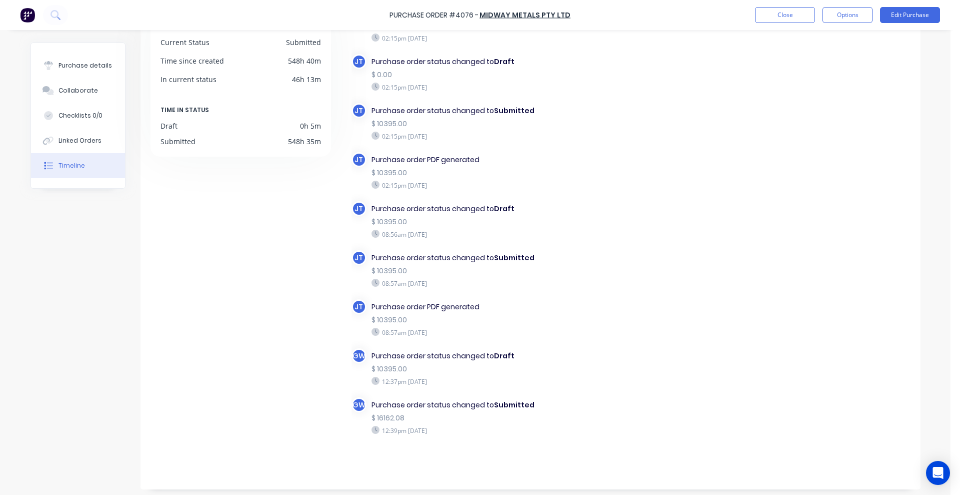
scroll to position [86, 0]
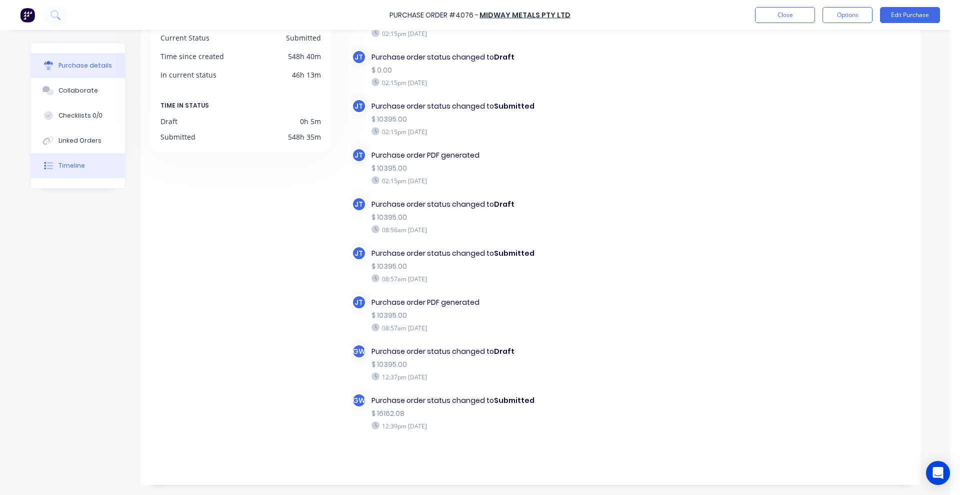
click at [78, 61] on div "Purchase details" at bounding box center [86, 65] width 54 height 9
type textarea "x"
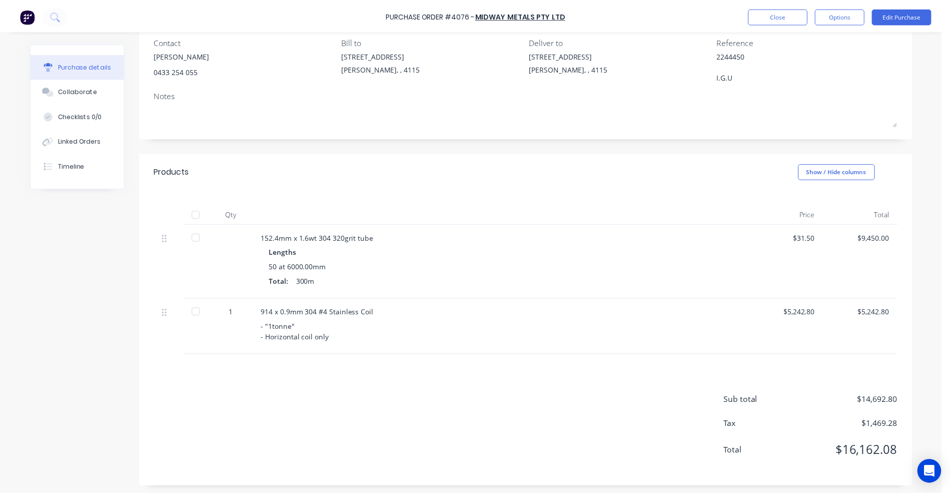
scroll to position [80, 0]
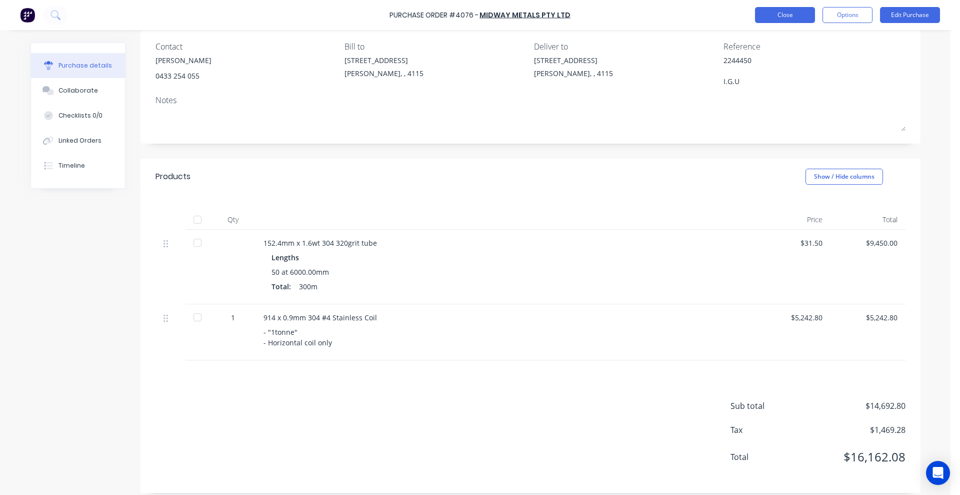
click at [812, 18] on button "Close" at bounding box center [785, 15] width 60 height 16
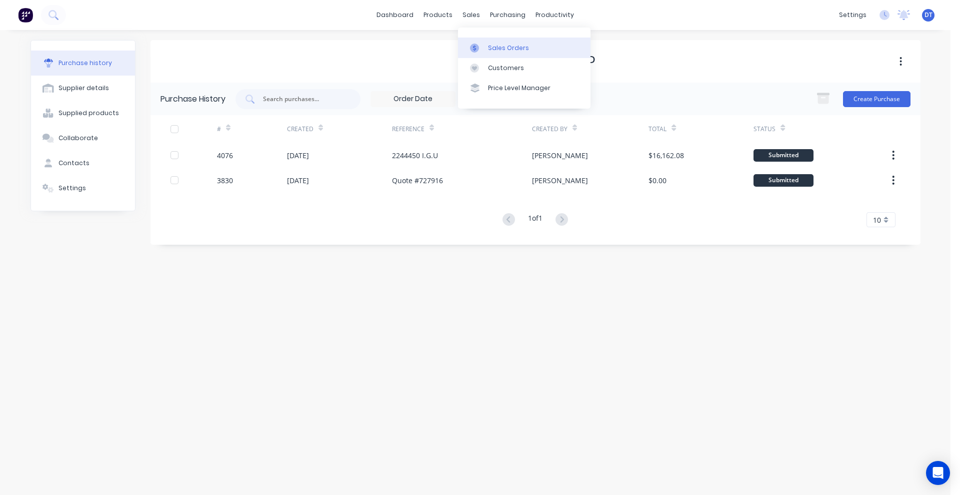
click at [469, 44] on link "Sales Orders" at bounding box center [524, 48] width 133 height 20
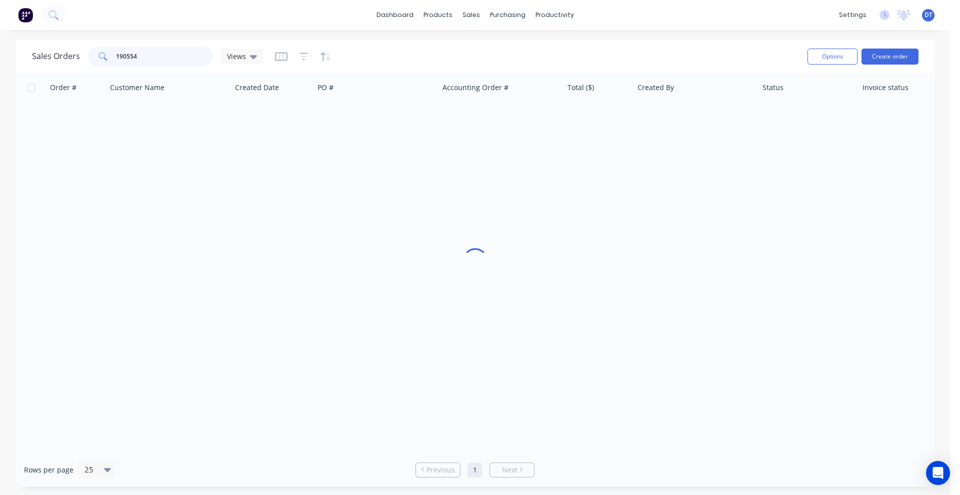
drag, startPoint x: 146, startPoint y: 52, endPoint x: 97, endPoint y: 52, distance: 49.5
click at [97, 52] on div "190554" at bounding box center [150, 57] width 125 height 20
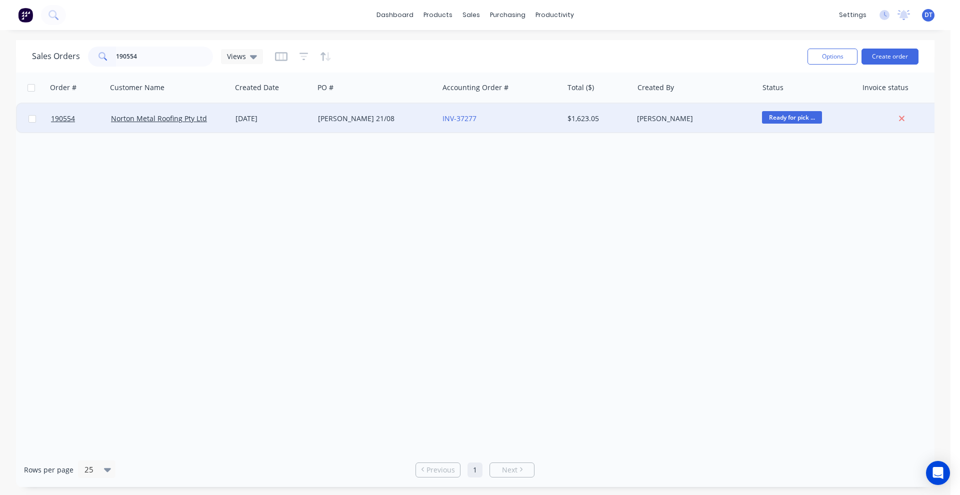
click at [414, 118] on div "[PERSON_NAME] 21/08" at bounding box center [373, 119] width 111 height 10
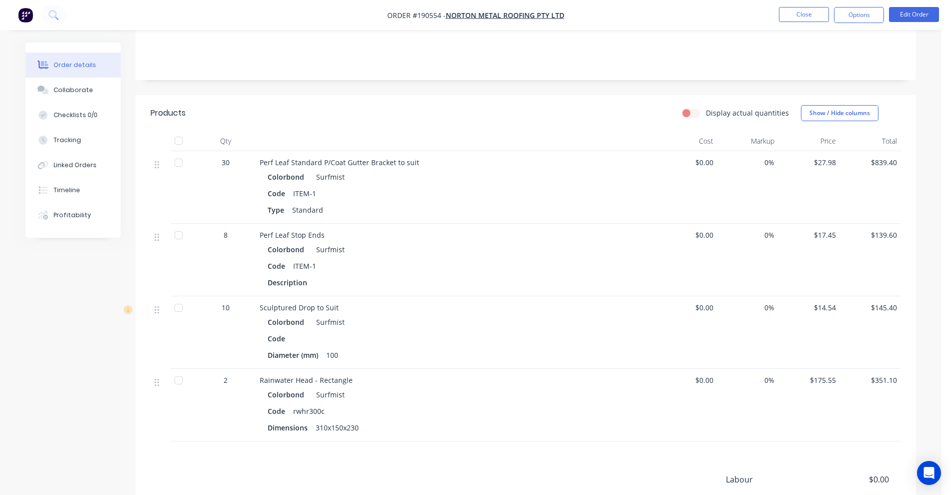
scroll to position [250, 0]
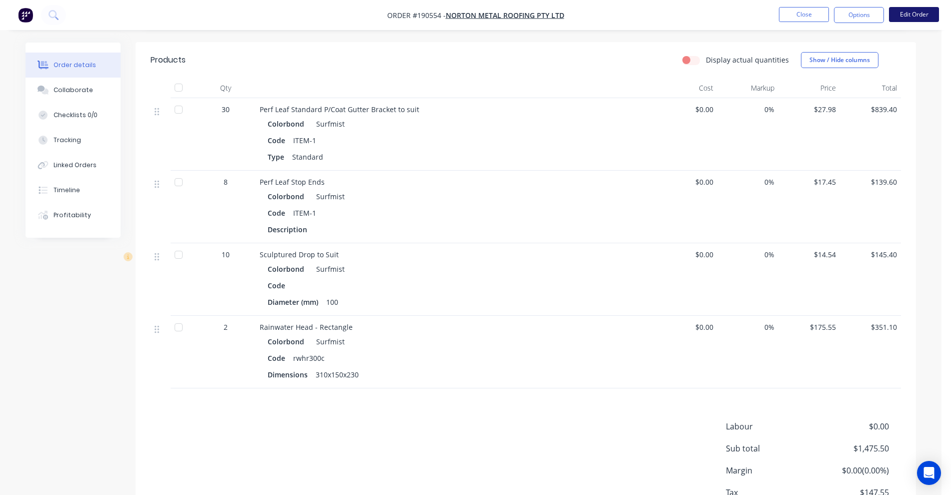
click at [908, 19] on button "Edit Order" at bounding box center [914, 14] width 50 height 15
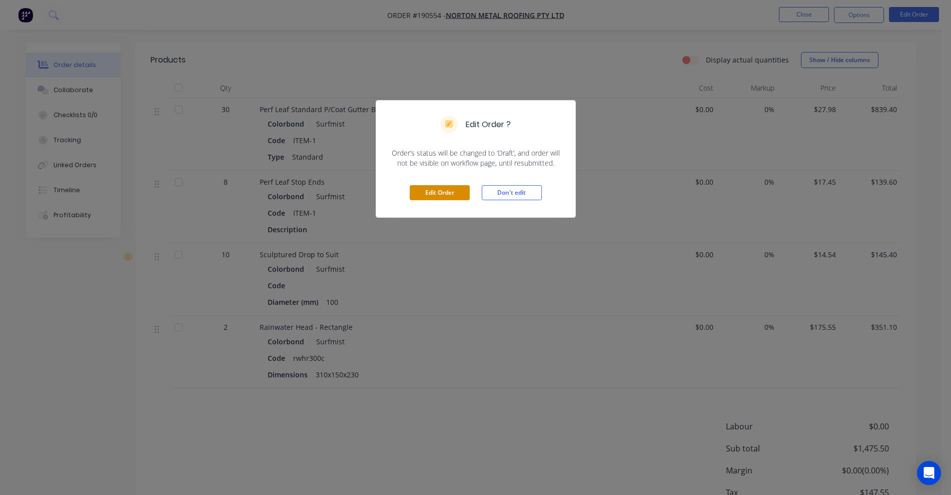
click at [441, 191] on button "Edit Order" at bounding box center [440, 192] width 60 height 15
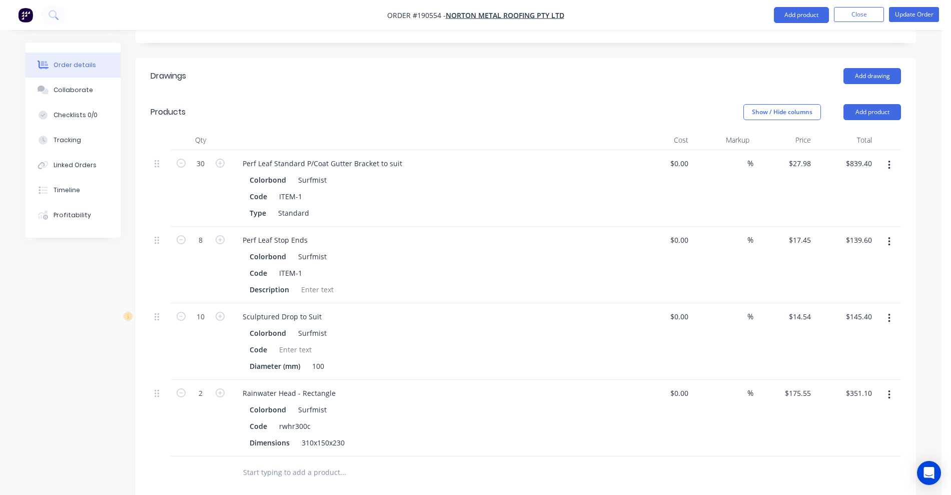
scroll to position [485, 0]
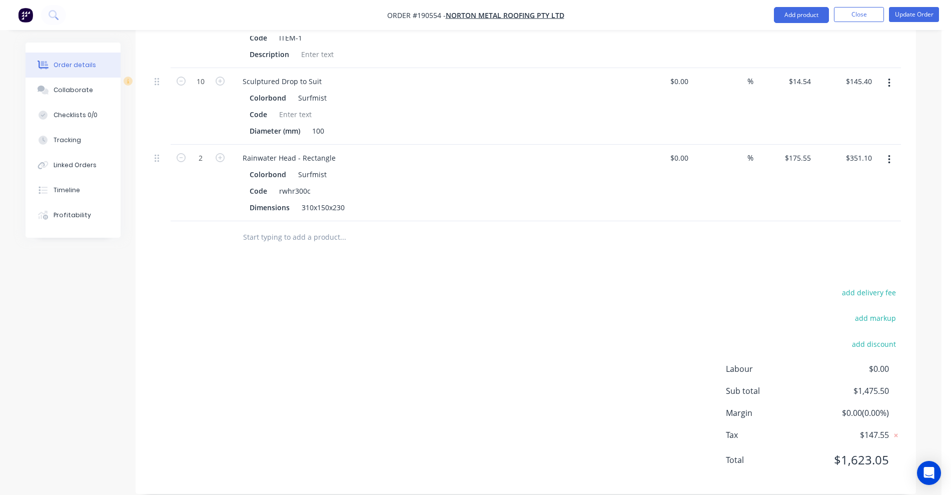
click at [318, 227] on input "text" at bounding box center [343, 237] width 200 height 20
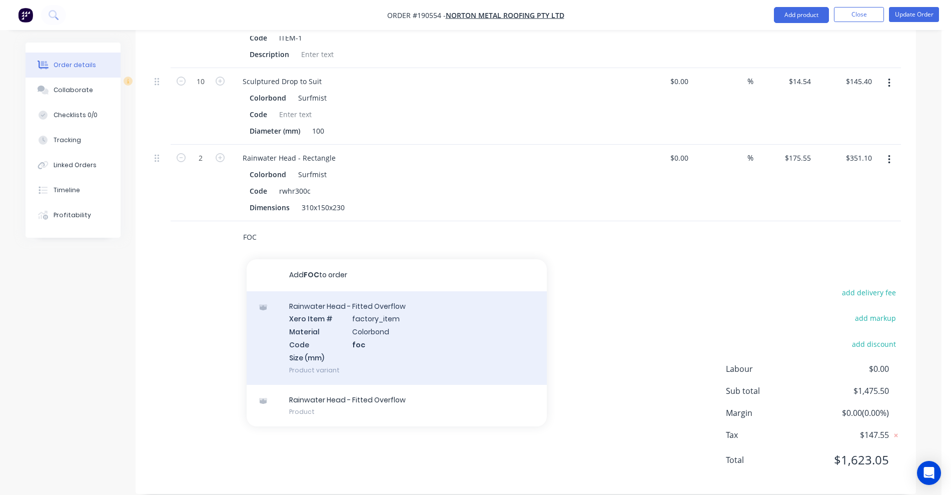
type input "FOC"
click at [299, 298] on div "Rainwater Head - Fitted Overflow Xero Item # factory_item Material Colorbond Co…" at bounding box center [397, 338] width 300 height 94
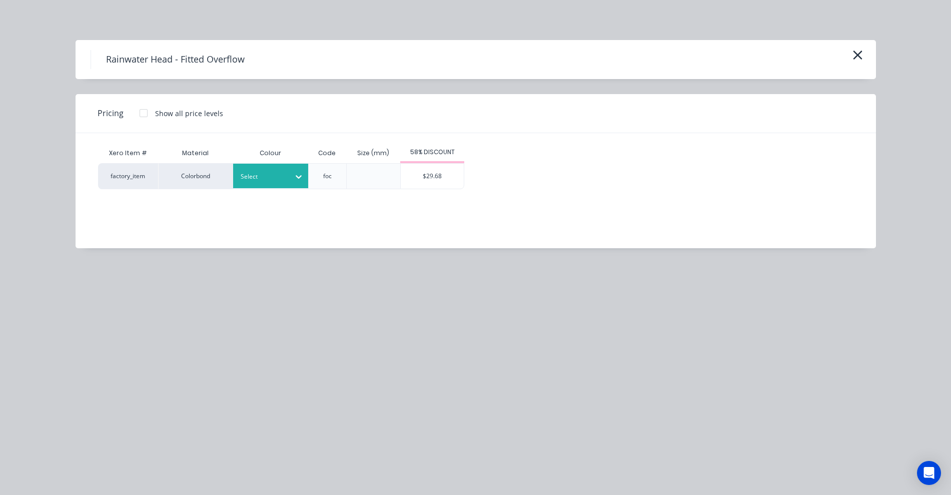
click at [270, 181] on div at bounding box center [263, 176] width 45 height 11
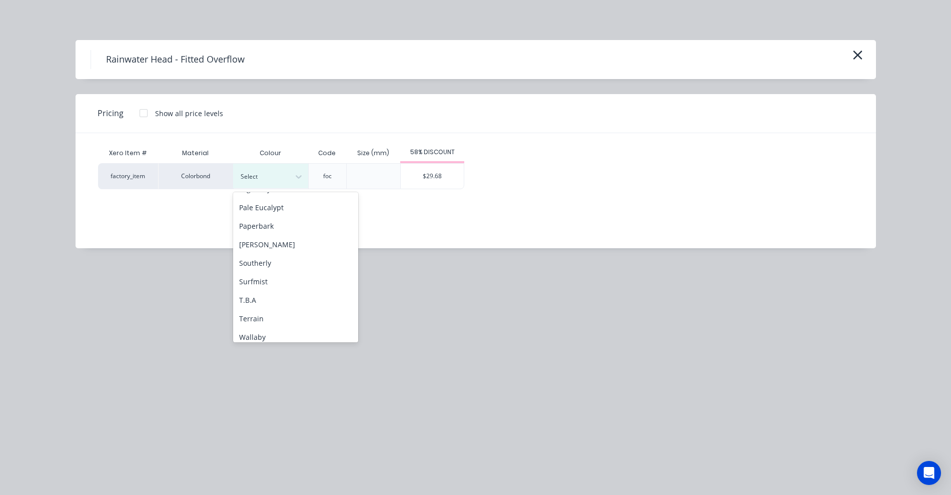
scroll to position [313, 0]
click at [265, 260] on div "Surfmist" at bounding box center [295, 261] width 125 height 19
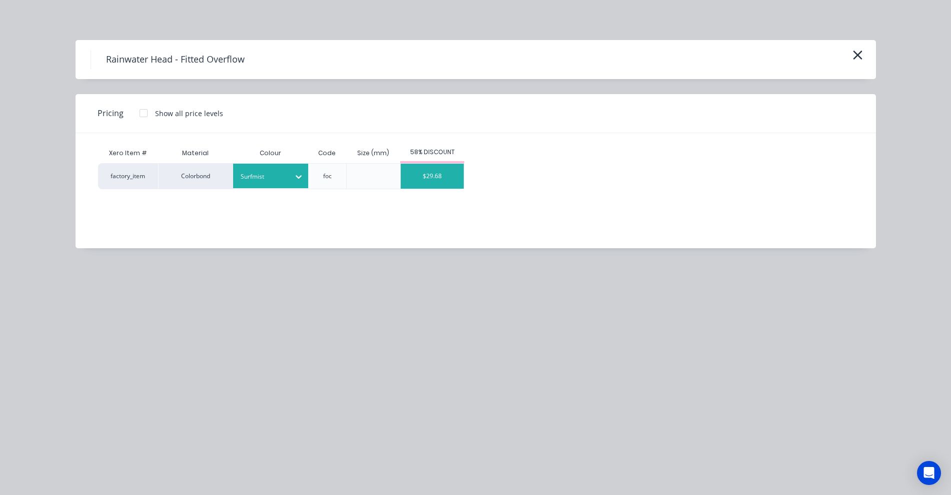
click at [439, 179] on div "$29.68" at bounding box center [432, 176] width 63 height 25
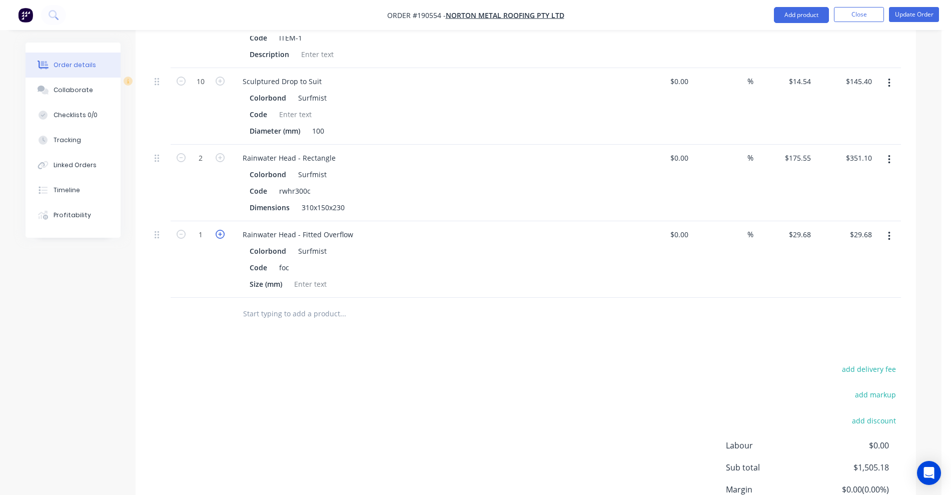
click at [219, 230] on icon "button" at bounding box center [220, 234] width 9 height 9
type input "2"
type input "$59.36"
click at [907, 19] on button "Update Order" at bounding box center [914, 14] width 50 height 15
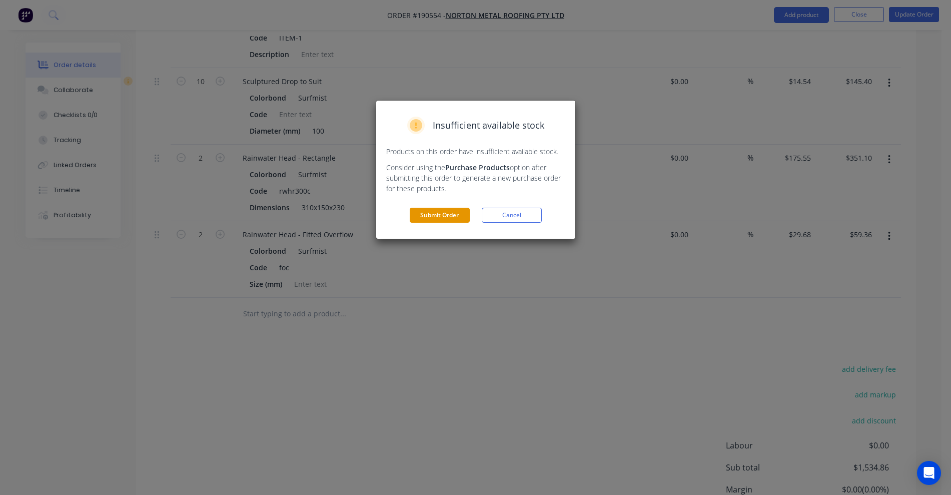
click at [427, 218] on button "Submit Order" at bounding box center [440, 215] width 60 height 15
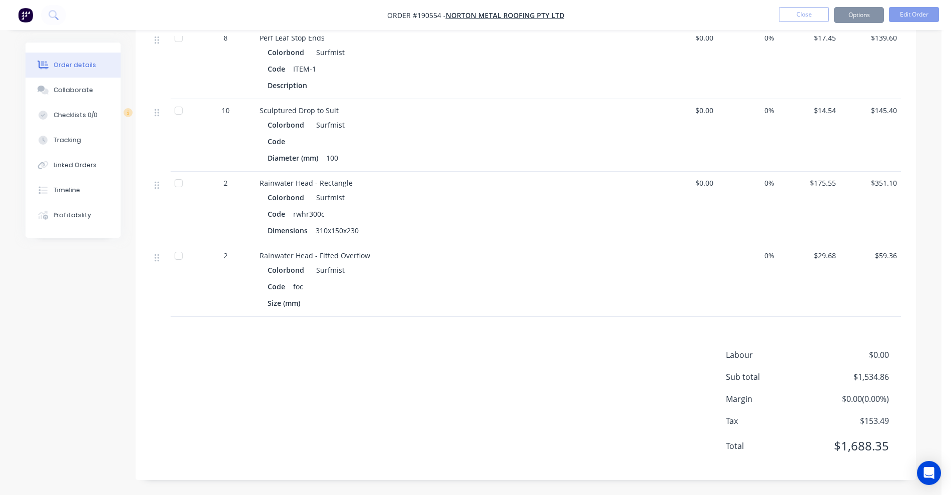
scroll to position [370, 0]
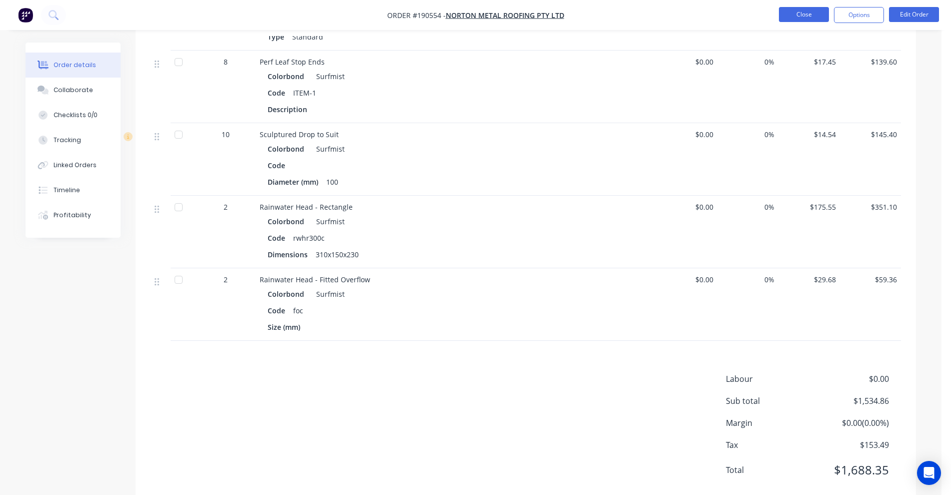
click at [805, 13] on button "Close" at bounding box center [804, 14] width 50 height 15
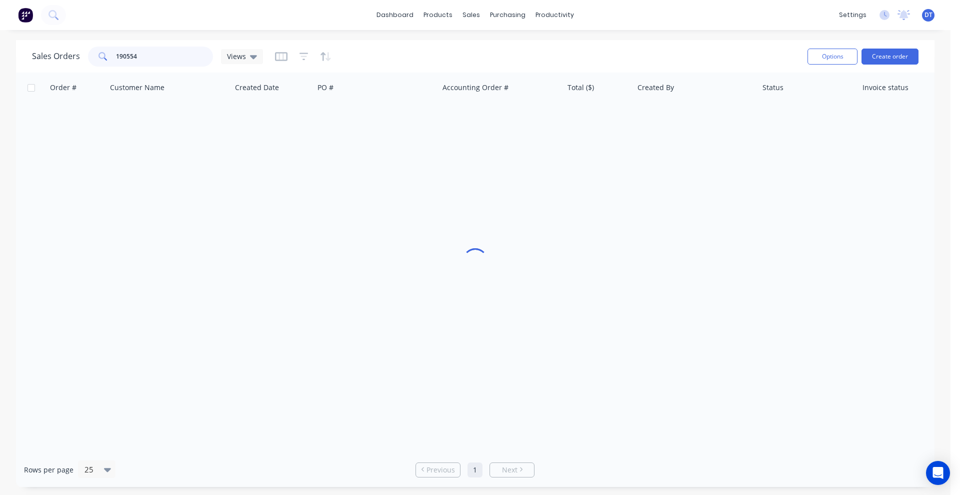
drag, startPoint x: 149, startPoint y: 54, endPoint x: 112, endPoint y: 56, distance: 37.5
click at [112, 56] on div "190554" at bounding box center [150, 57] width 125 height 20
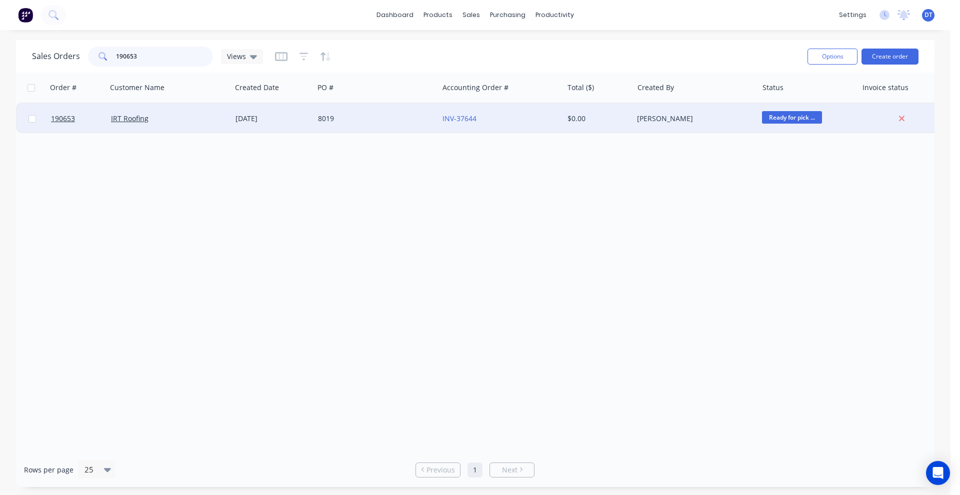
type input "190653"
click at [187, 125] on div "IRT Roofing" at bounding box center [169, 119] width 125 height 30
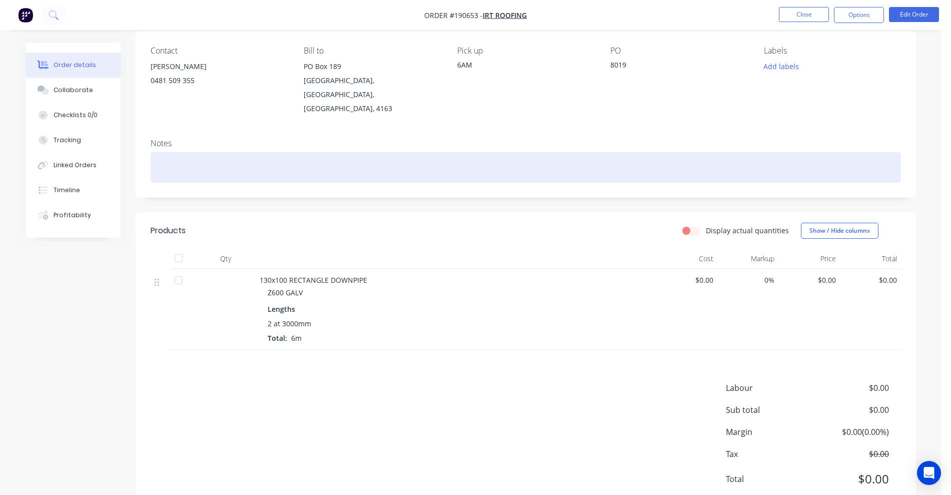
scroll to position [89, 0]
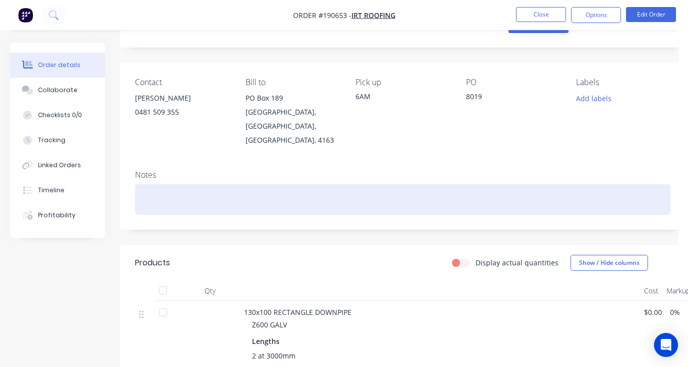
click at [581, 184] on div at bounding box center [403, 199] width 536 height 31
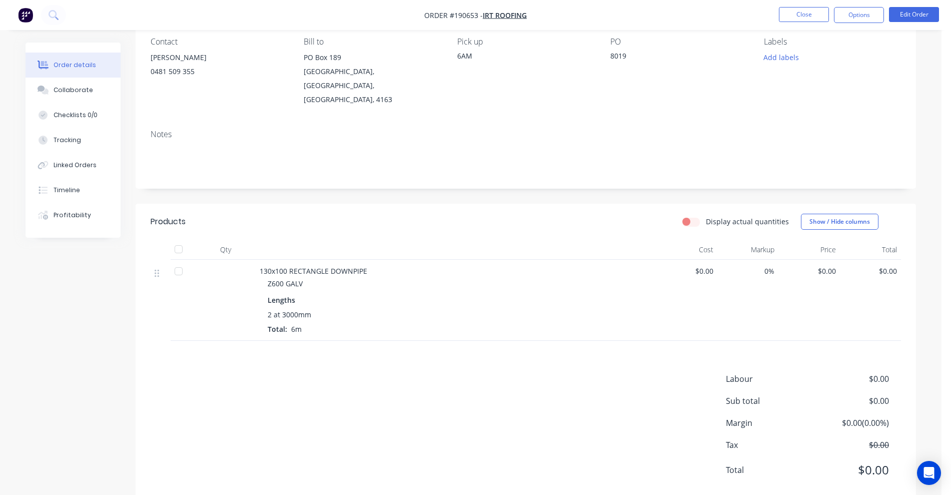
click at [907, 26] on nav "Order #190653 - IRT Roofing Close Options Edit Order" at bounding box center [475, 15] width 951 height 30
click at [903, 22] on li "Edit Order" at bounding box center [914, 15] width 50 height 16
click at [915, 13] on button "Edit Order" at bounding box center [914, 14] width 50 height 15
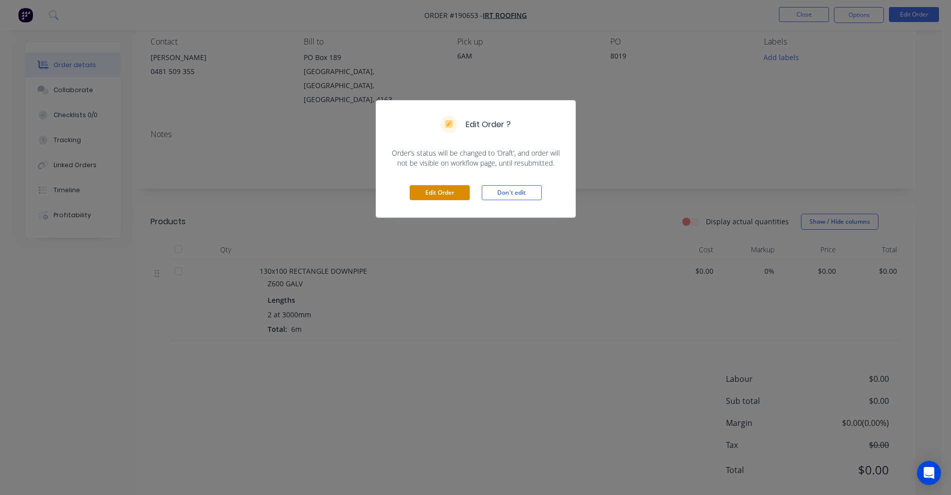
click at [434, 195] on button "Edit Order" at bounding box center [440, 192] width 60 height 15
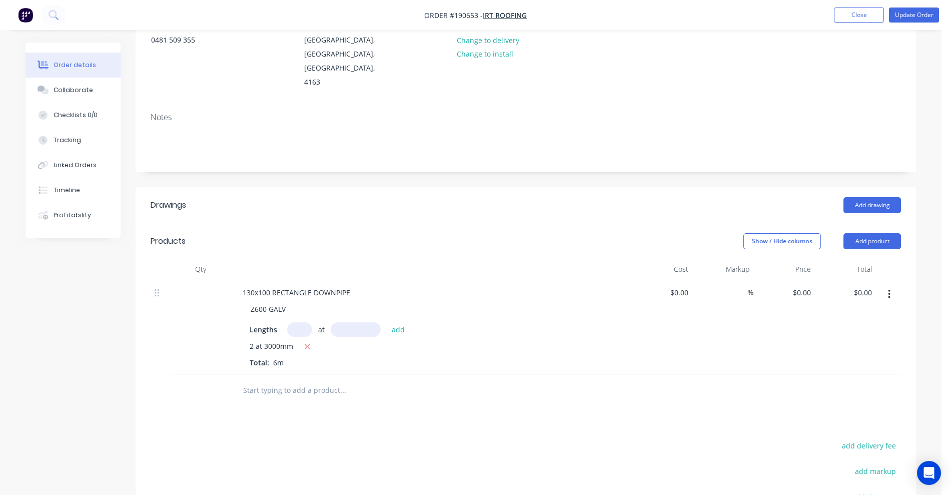
scroll to position [188, 0]
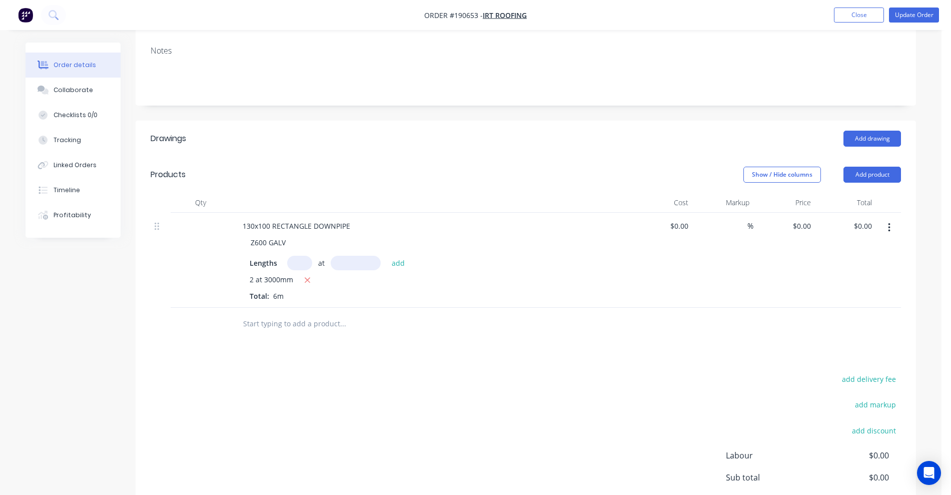
click at [281, 314] on input "text" at bounding box center [343, 324] width 200 height 20
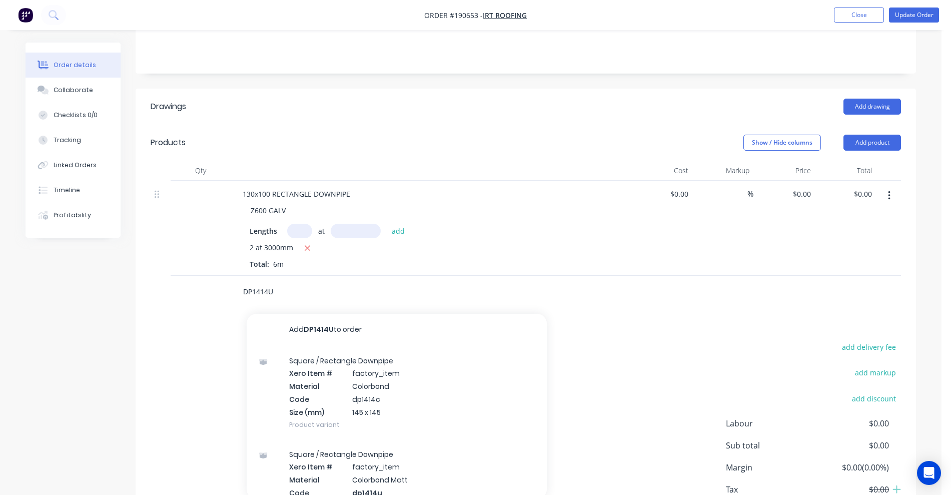
scroll to position [250, 0]
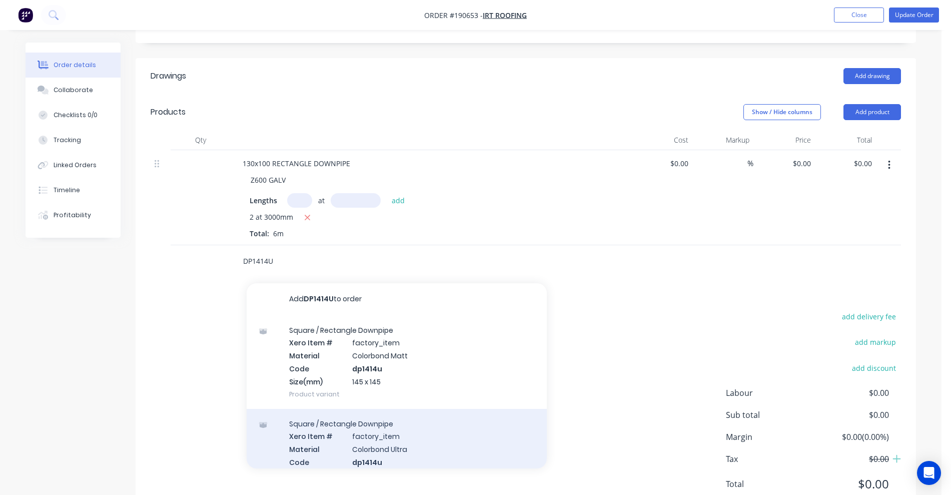
type input "DP1414U"
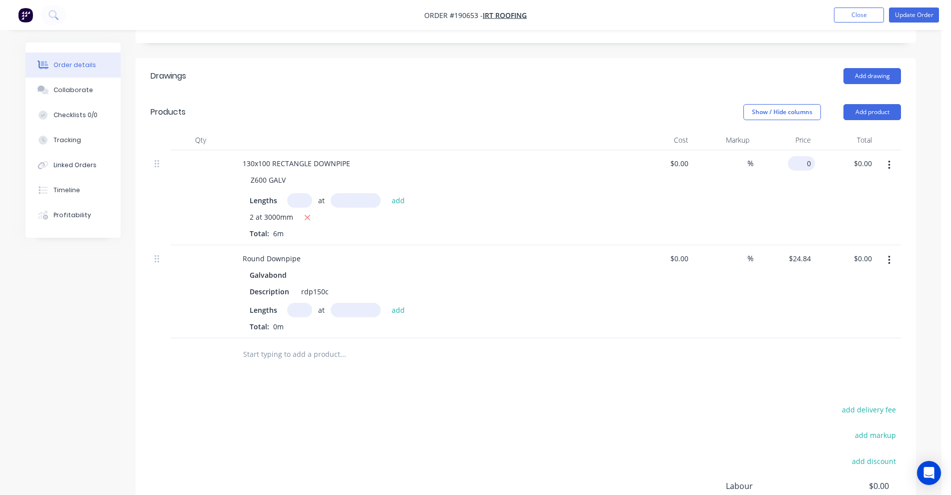
click at [800, 156] on div "0 $0.00" at bounding box center [801, 163] width 27 height 15
type input "$24.84"
type input "$149.04"
click at [588, 338] on div at bounding box center [411, 354] width 360 height 33
click at [888, 256] on icon "button" at bounding box center [889, 260] width 2 height 9
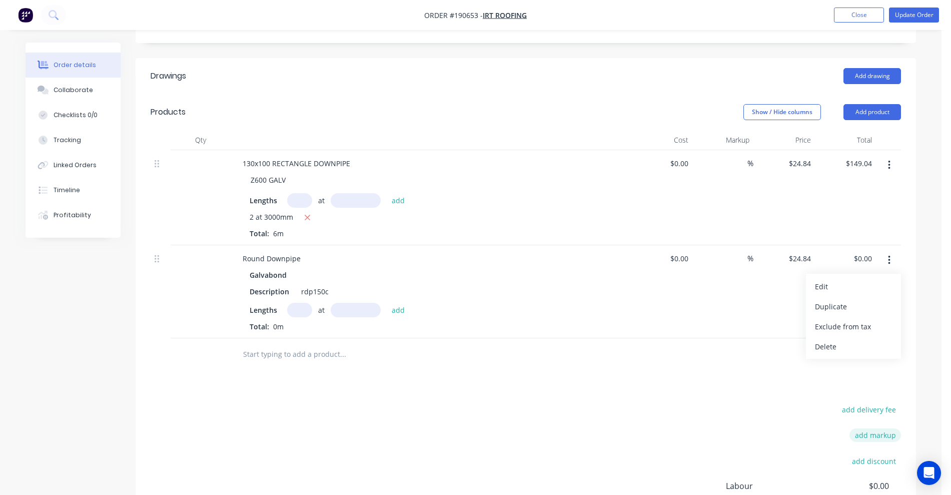
click at [855, 339] on div "Delete" at bounding box center [853, 346] width 77 height 15
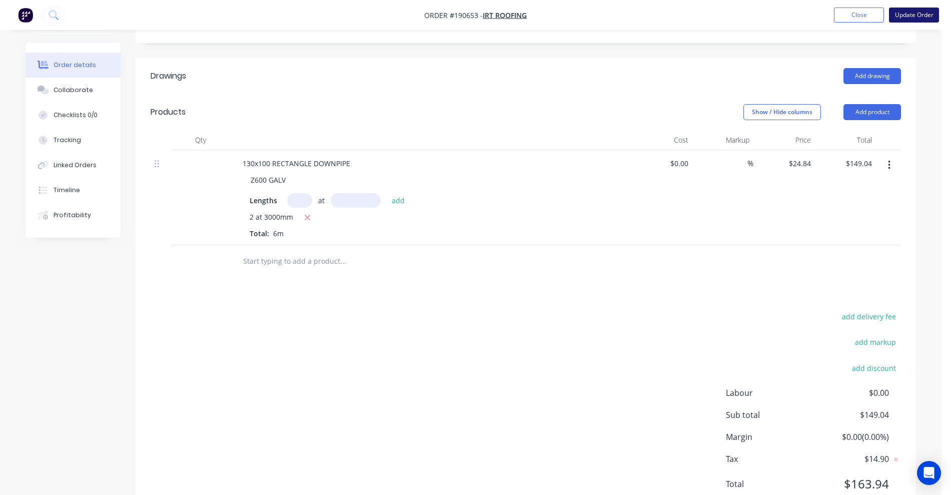
click at [926, 15] on button "Update Order" at bounding box center [914, 15] width 50 height 15
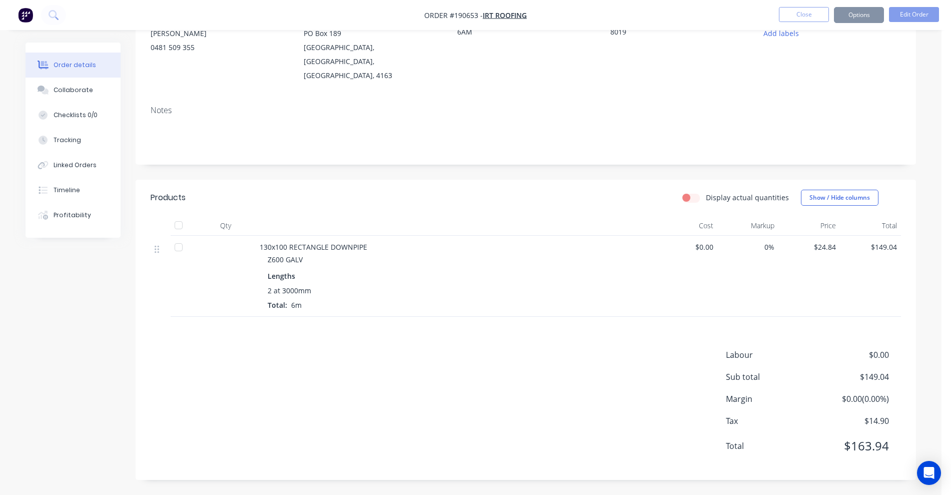
scroll to position [0, 0]
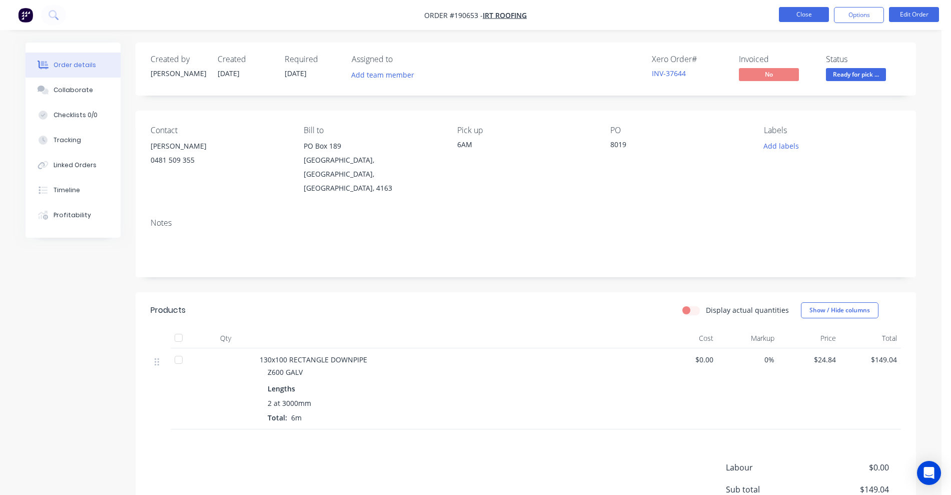
click at [799, 15] on button "Close" at bounding box center [804, 14] width 50 height 15
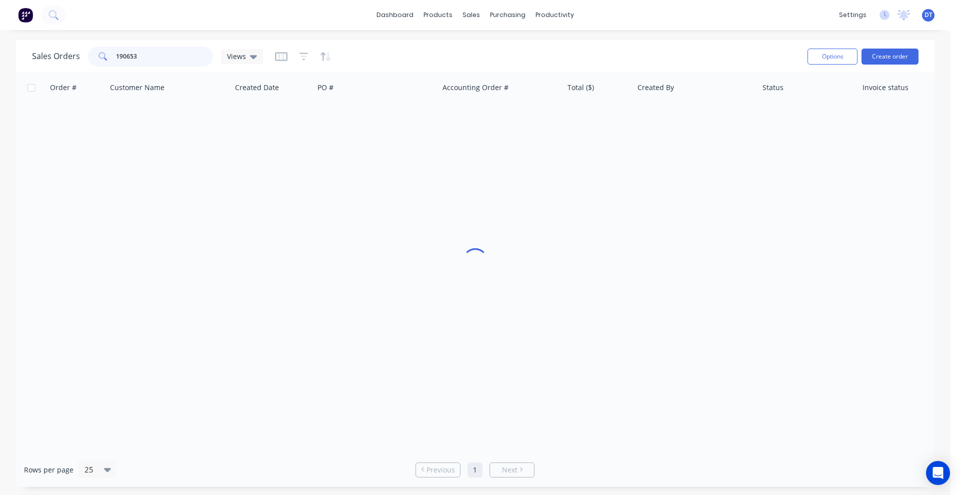
drag, startPoint x: 158, startPoint y: 56, endPoint x: 38, endPoint y: 57, distance: 119.5
click at [38, 57] on div "Sales Orders 190653 Views" at bounding box center [147, 57] width 231 height 20
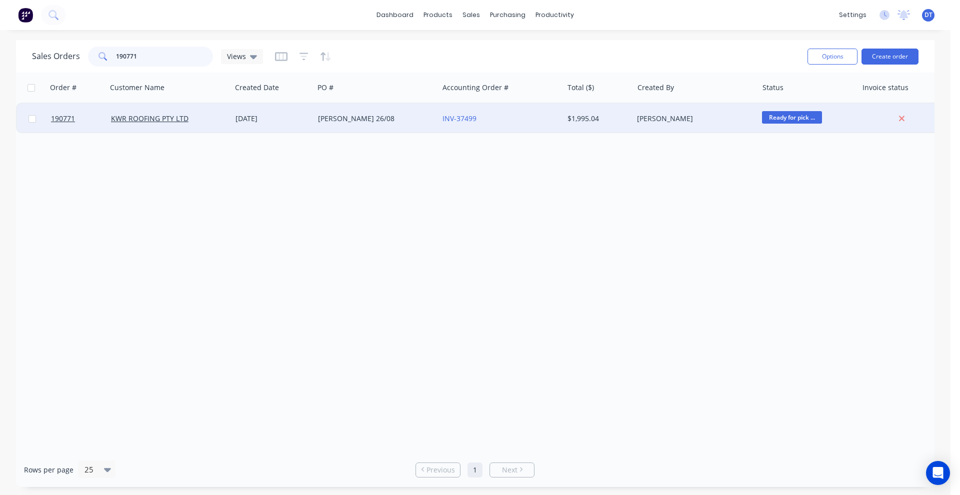
type input "190771"
click at [526, 114] on div "INV-37499" at bounding box center [498, 119] width 111 height 10
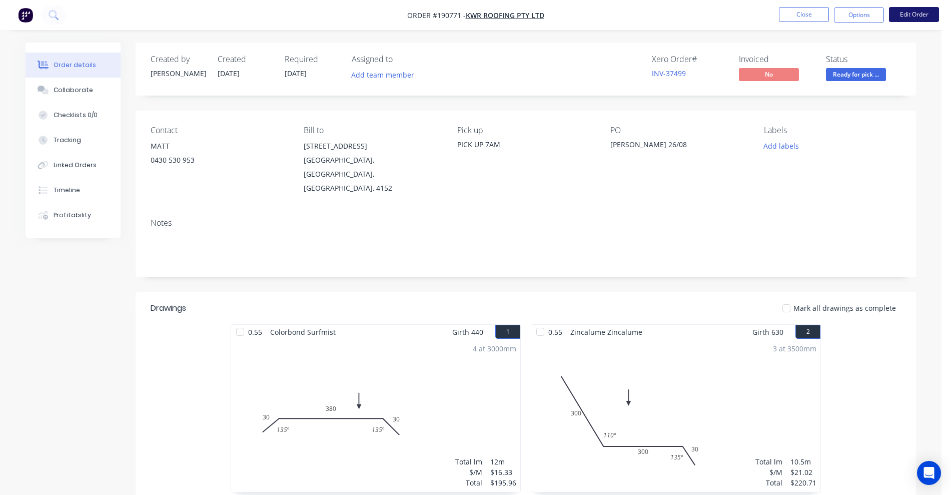
click at [921, 17] on button "Edit Order" at bounding box center [914, 14] width 50 height 15
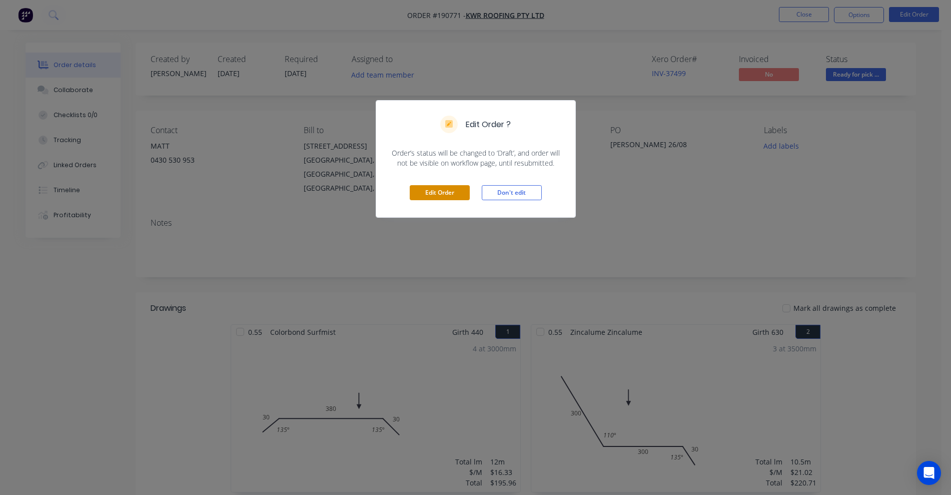
click at [431, 191] on button "Edit Order" at bounding box center [440, 192] width 60 height 15
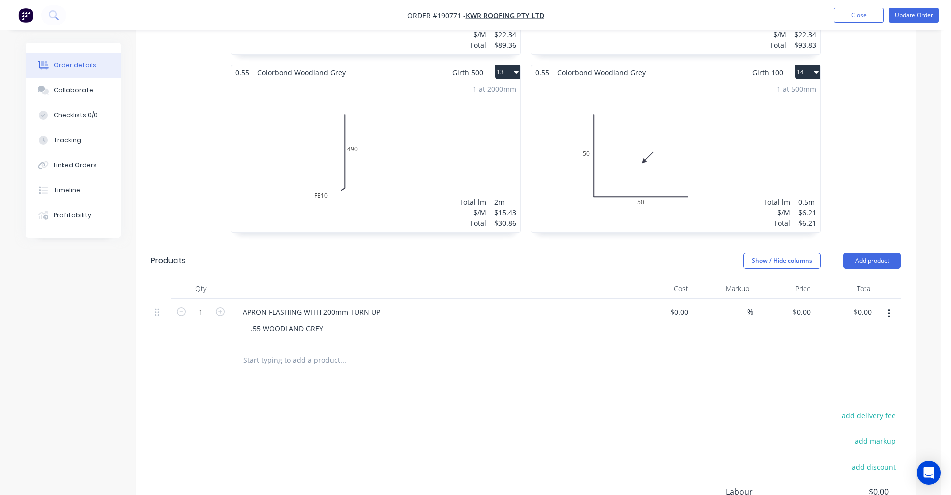
scroll to position [1375, 0]
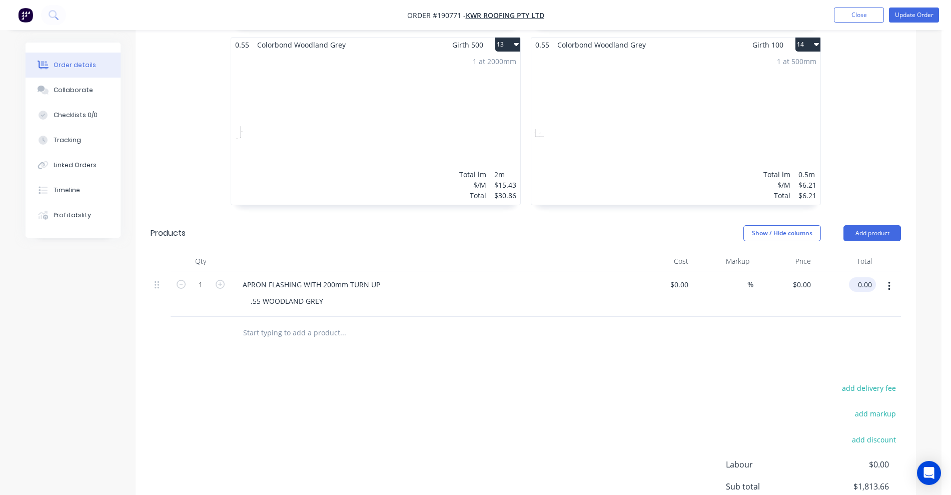
click at [863, 277] on input "0.00" at bounding box center [864, 284] width 23 height 15
type input "89.98"
type input "$89.98"
click at [654, 381] on div "add delivery fee add markup add discount Labour $0.00 Sub total $1,903.64 Margi…" at bounding box center [526, 477] width 750 height 193
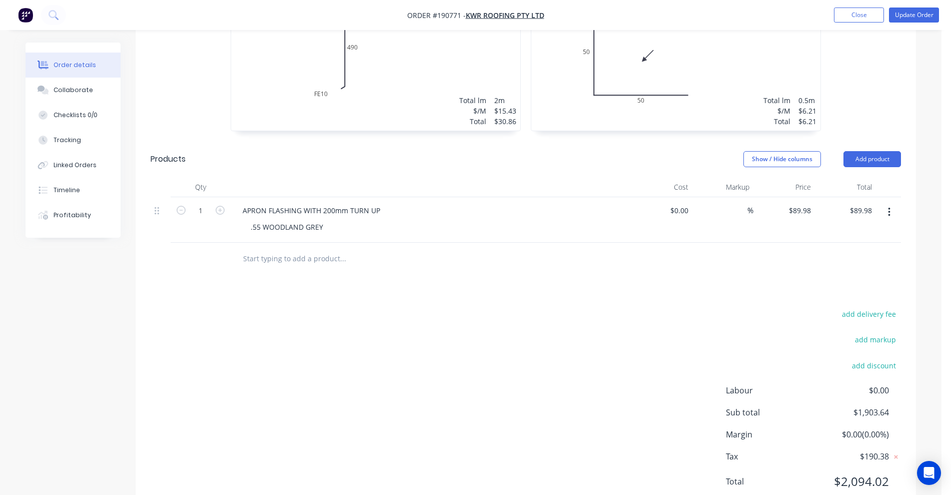
scroll to position [1457, 0]
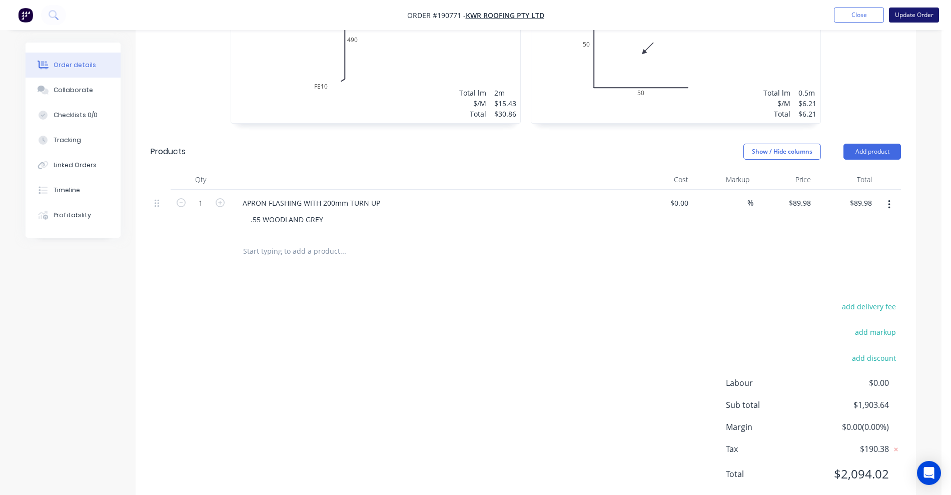
click at [892, 14] on button "Update Order" at bounding box center [914, 15] width 50 height 15
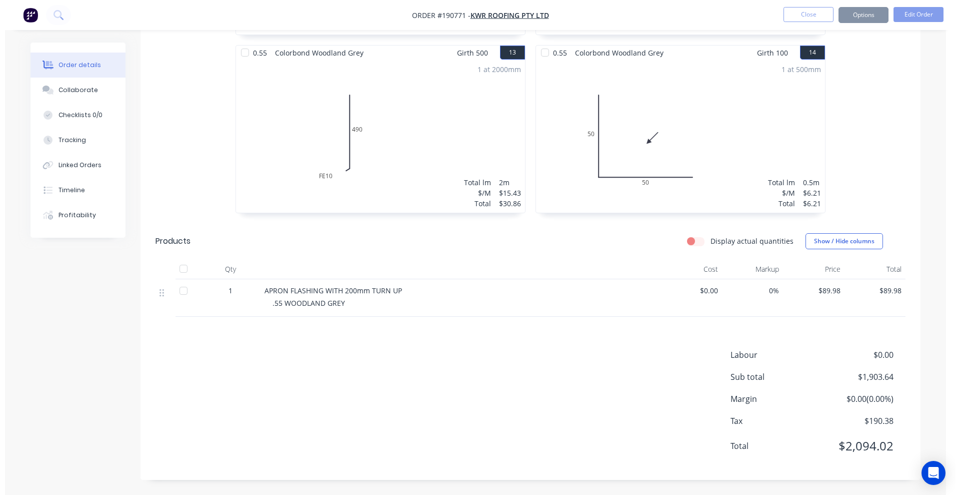
scroll to position [0, 0]
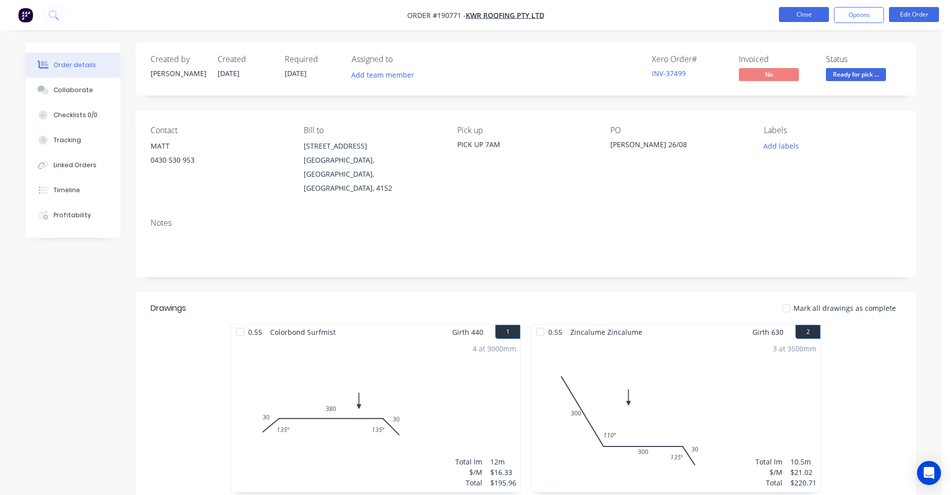
click at [805, 14] on button "Close" at bounding box center [804, 14] width 50 height 15
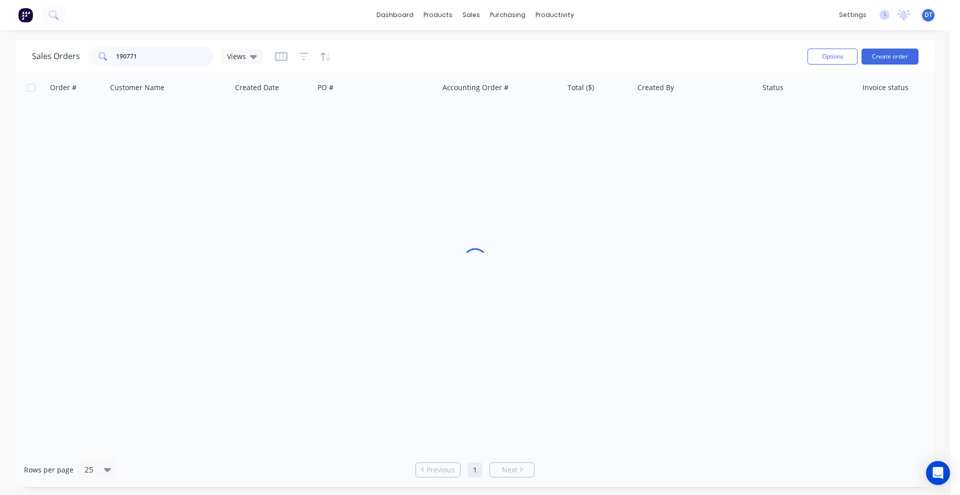
drag, startPoint x: 156, startPoint y: 53, endPoint x: 71, endPoint y: 54, distance: 84.5
click at [71, 54] on div "Sales Orders 190771 Views" at bounding box center [147, 57] width 231 height 20
click at [848, 63] on button "Options" at bounding box center [833, 57] width 50 height 16
